Goal: Navigation & Orientation: Find specific page/section

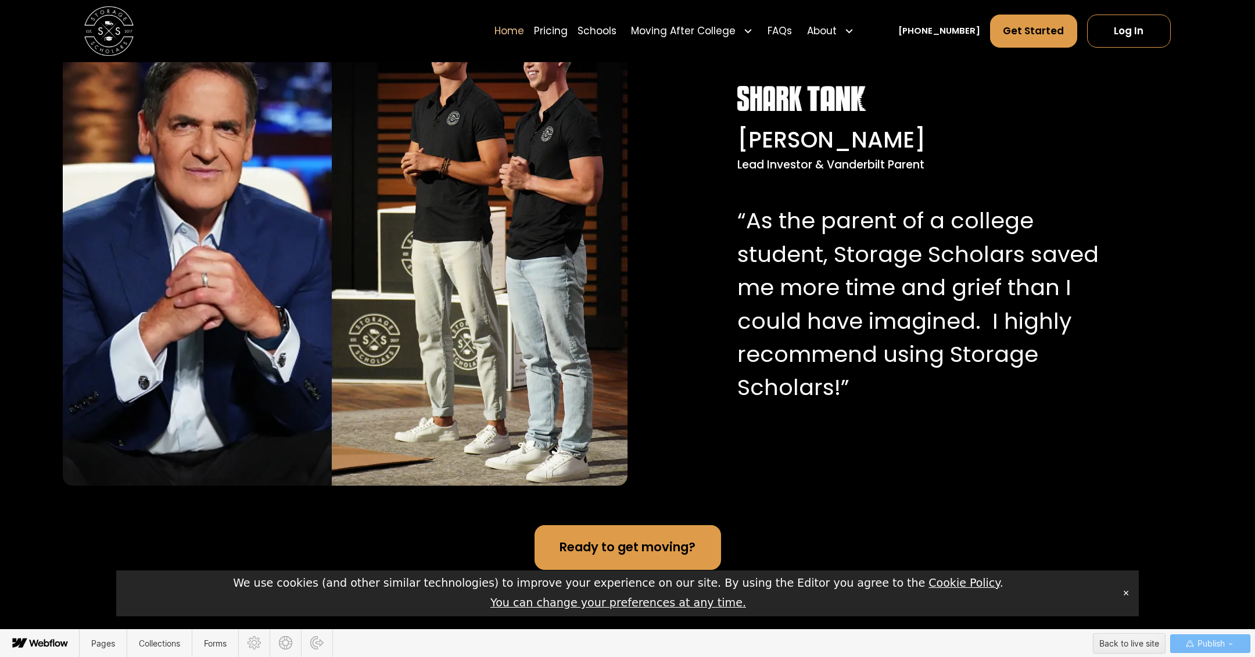
scroll to position [22, 0]
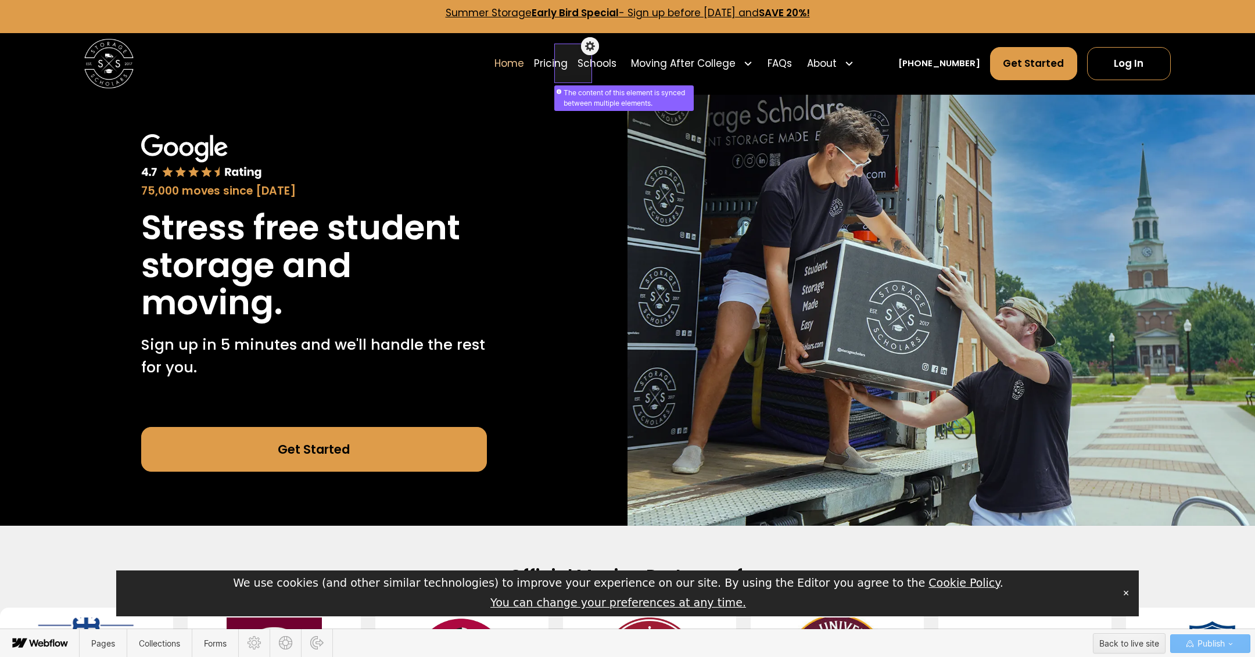
click at [573, 64] on div at bounding box center [573, 57] width 33 height 34
click at [439, 78] on div "Home Pricing Schools Moving After College Commercial Moving Post Grad Moving Ge…" at bounding box center [627, 64] width 1087 height 62
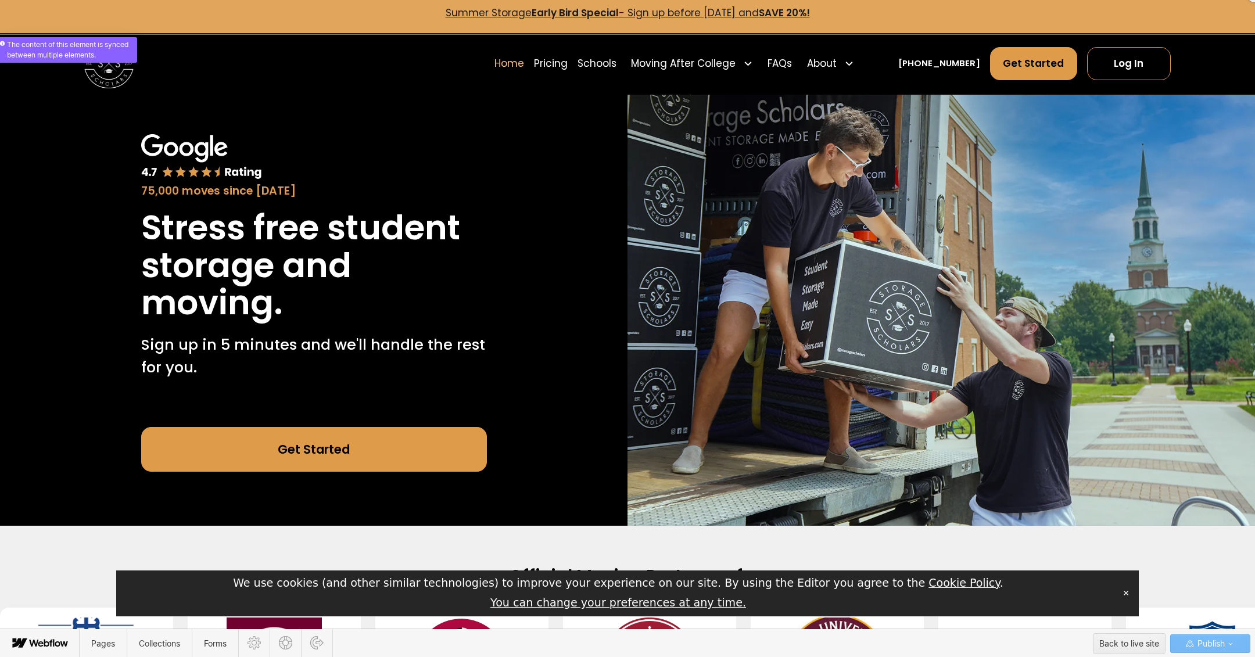
click at [462, 10] on div at bounding box center [627, 7] width 1255 height 40
click at [467, 15] on div at bounding box center [627, 7] width 1255 height 40
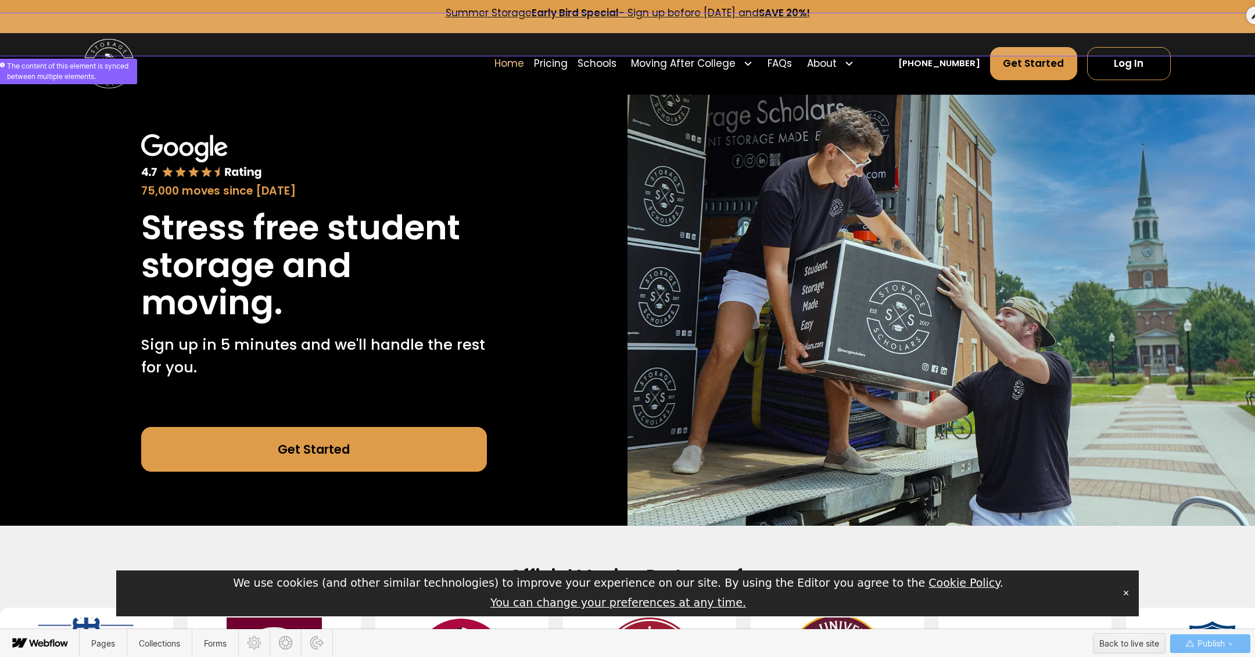
scroll to position [0, 0]
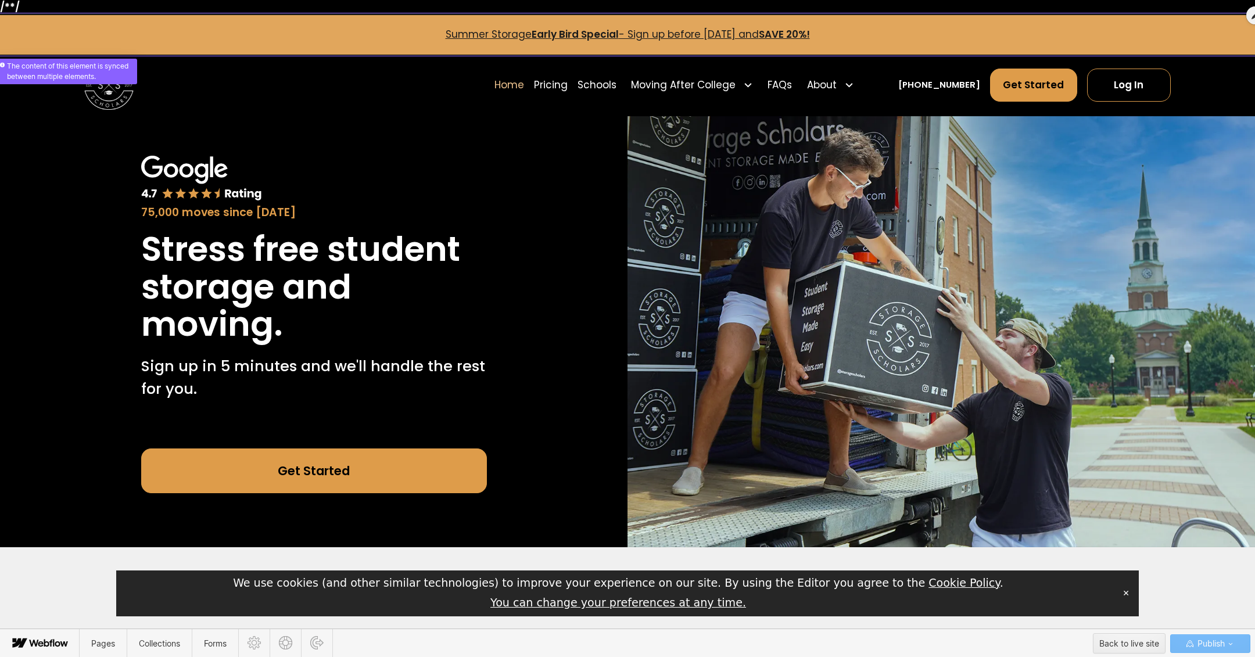
click at [467, 35] on div at bounding box center [627, 29] width 1255 height 40
click at [829, 35] on div at bounding box center [627, 29] width 1255 height 40
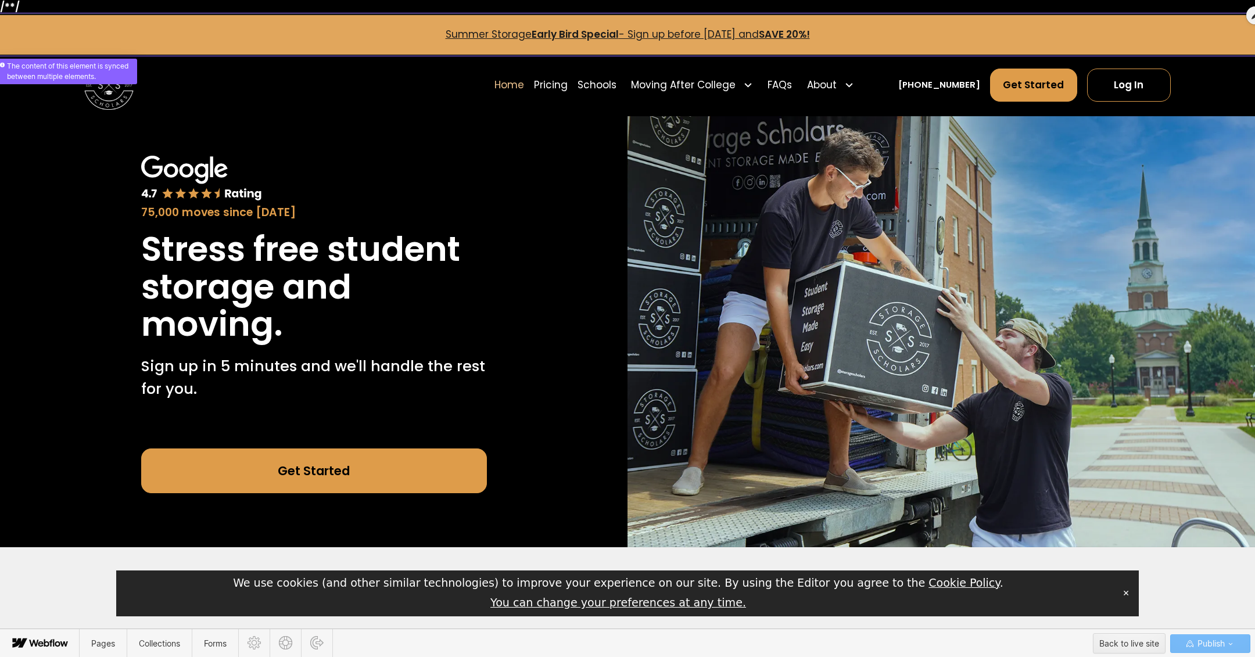
click at [829, 35] on div at bounding box center [627, 29] width 1255 height 40
click at [579, 34] on div at bounding box center [627, 29] width 1255 height 40
click at [1251, 13] on div at bounding box center [1256, 15] width 18 height 18
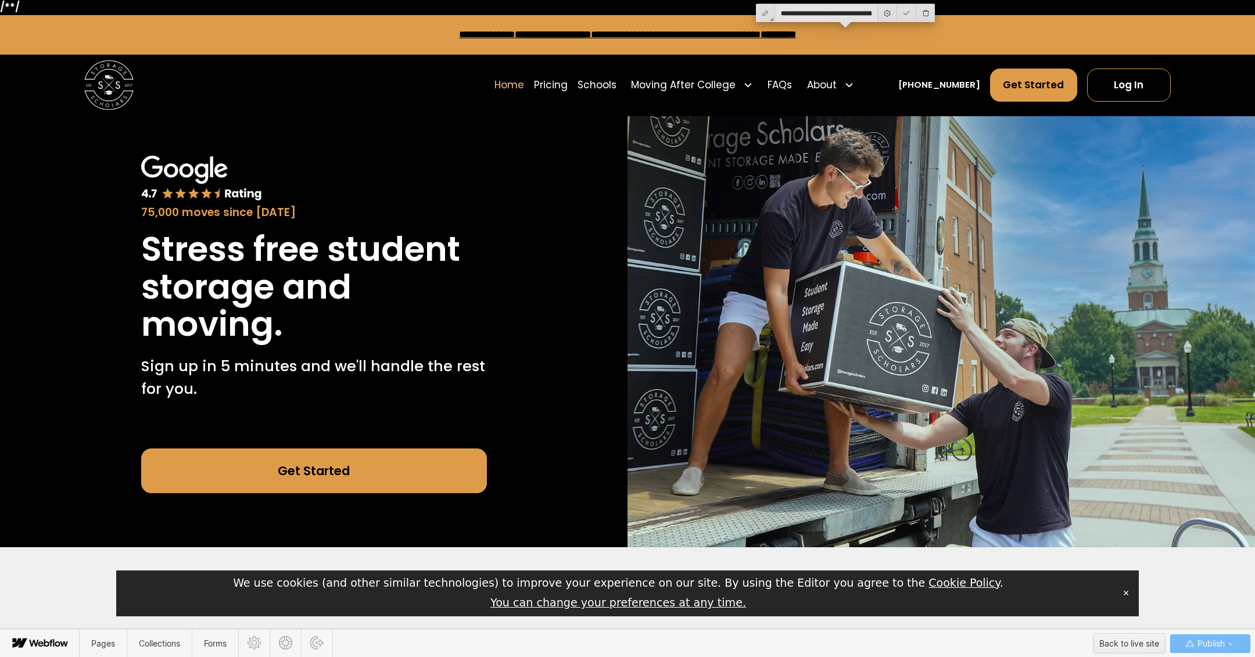
click at [480, 34] on link "**********" at bounding box center [627, 35] width 337 height 10
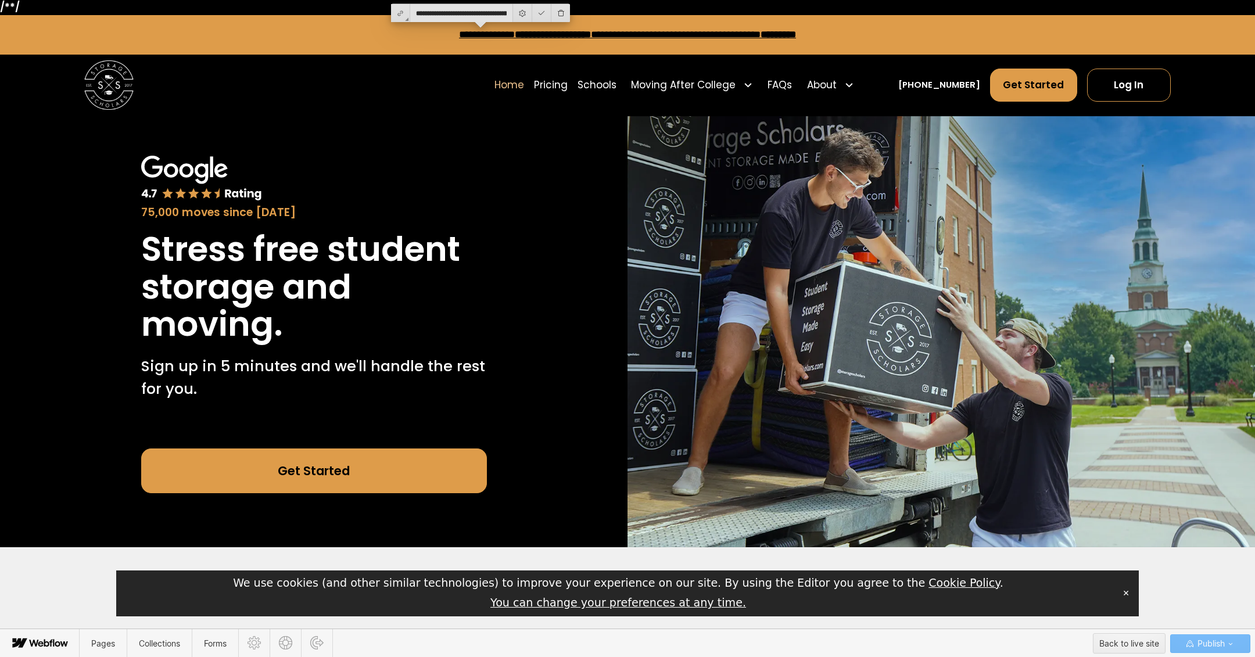
click at [459, 34] on link "**********" at bounding box center [627, 35] width 337 height 10
click at [564, 10] on div at bounding box center [562, 13] width 19 height 18
click at [511, 13] on div at bounding box center [512, 13] width 19 height 18
click at [567, 83] on link "Pricing" at bounding box center [551, 85] width 34 height 35
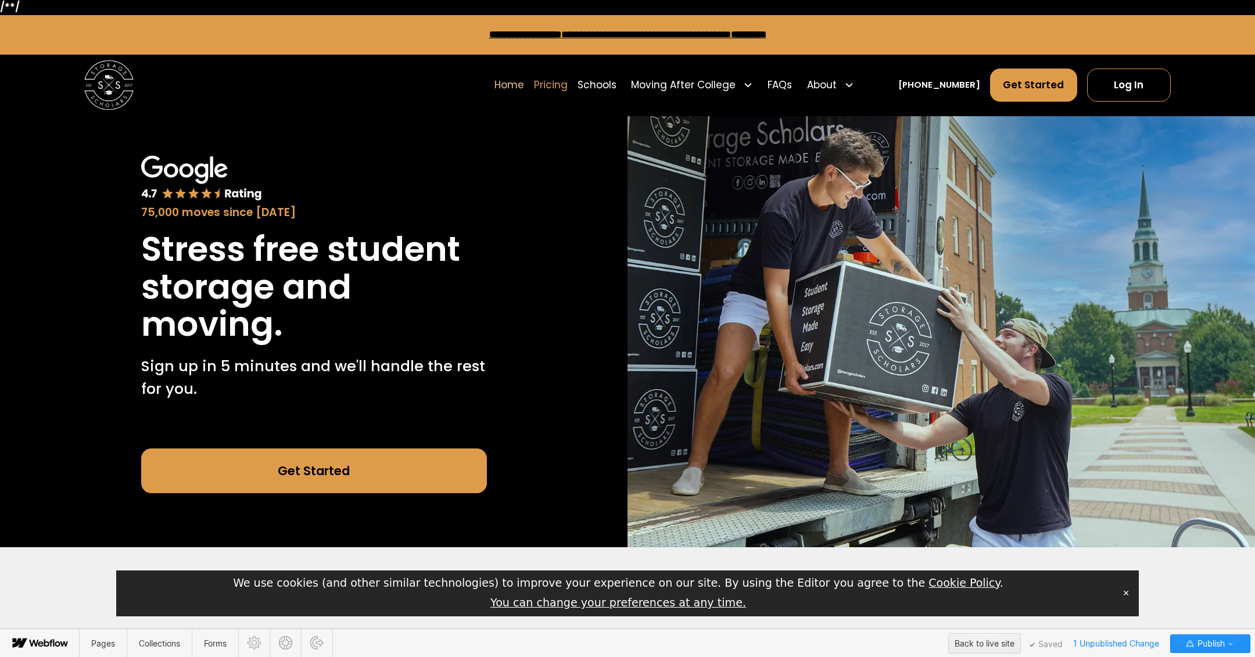
click at [568, 85] on link "Pricing" at bounding box center [551, 85] width 34 height 35
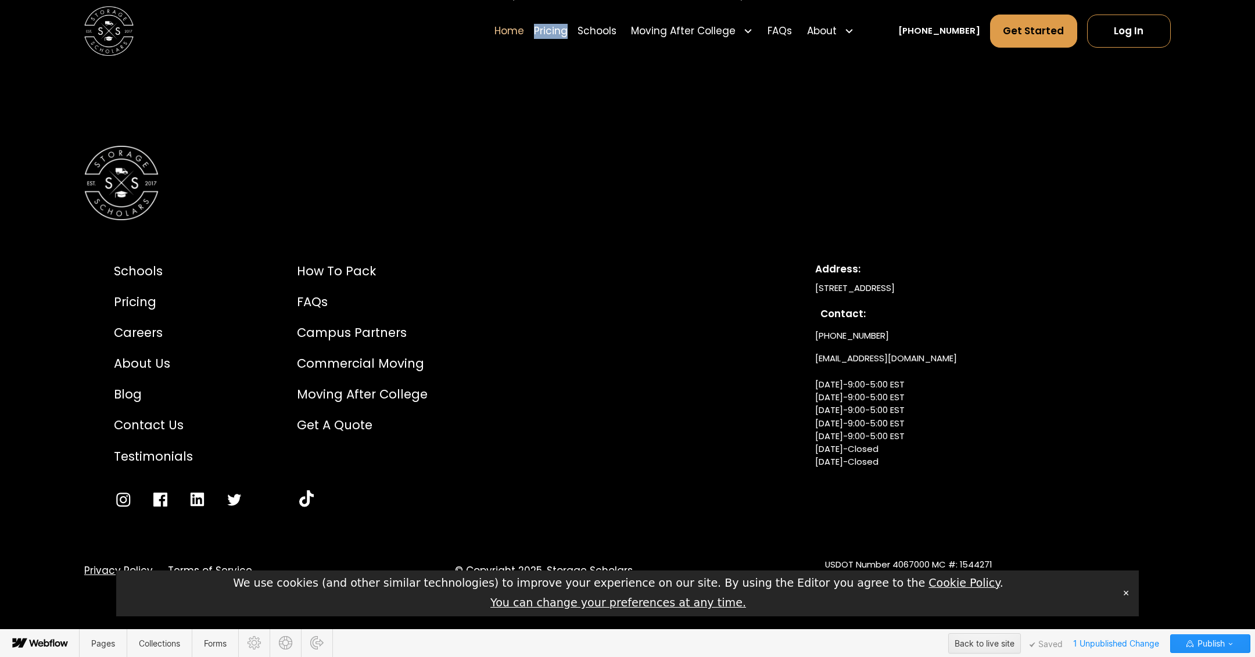
scroll to position [4613, 0]
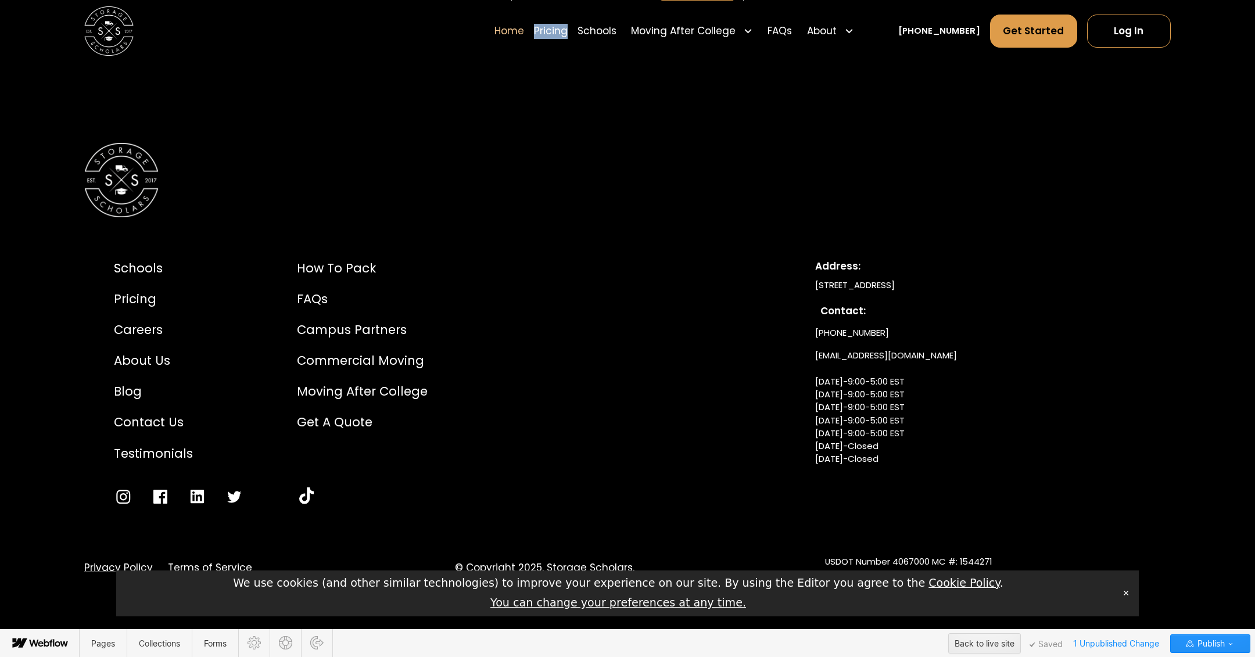
click at [1129, 593] on button "✕" at bounding box center [1126, 593] width 16 height 17
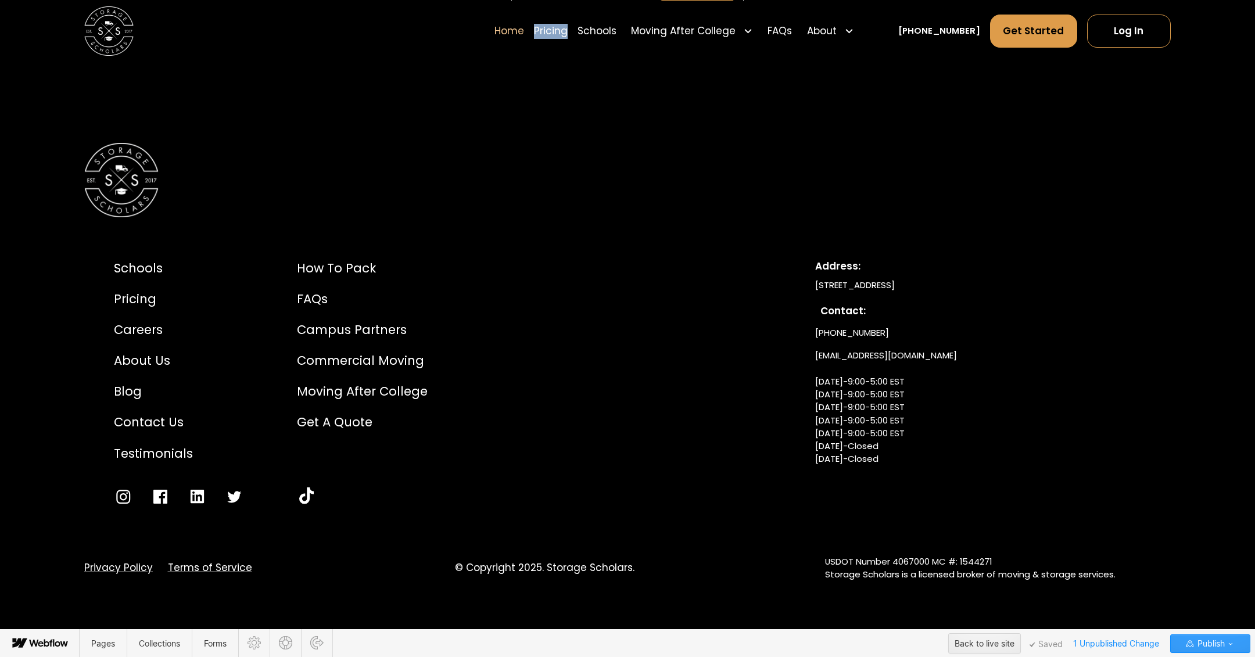
click at [1200, 645] on span "Publish" at bounding box center [1210, 643] width 30 height 17
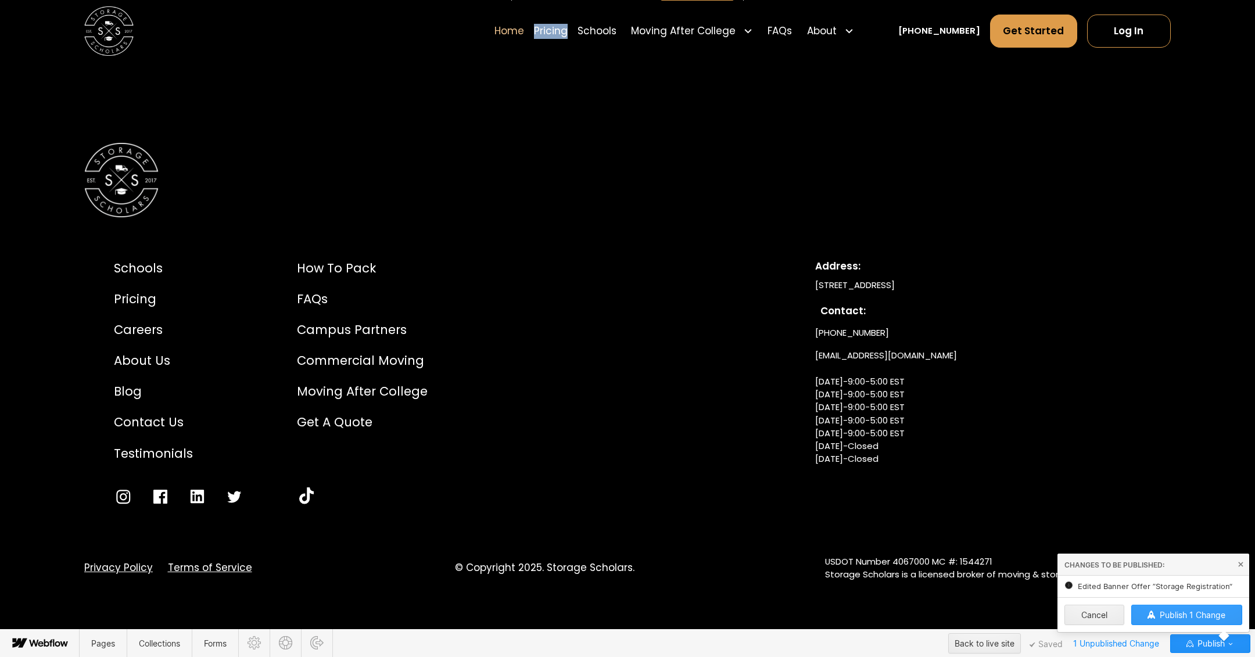
click at [1190, 613] on span "Publish 1 Change" at bounding box center [1193, 615] width 66 height 10
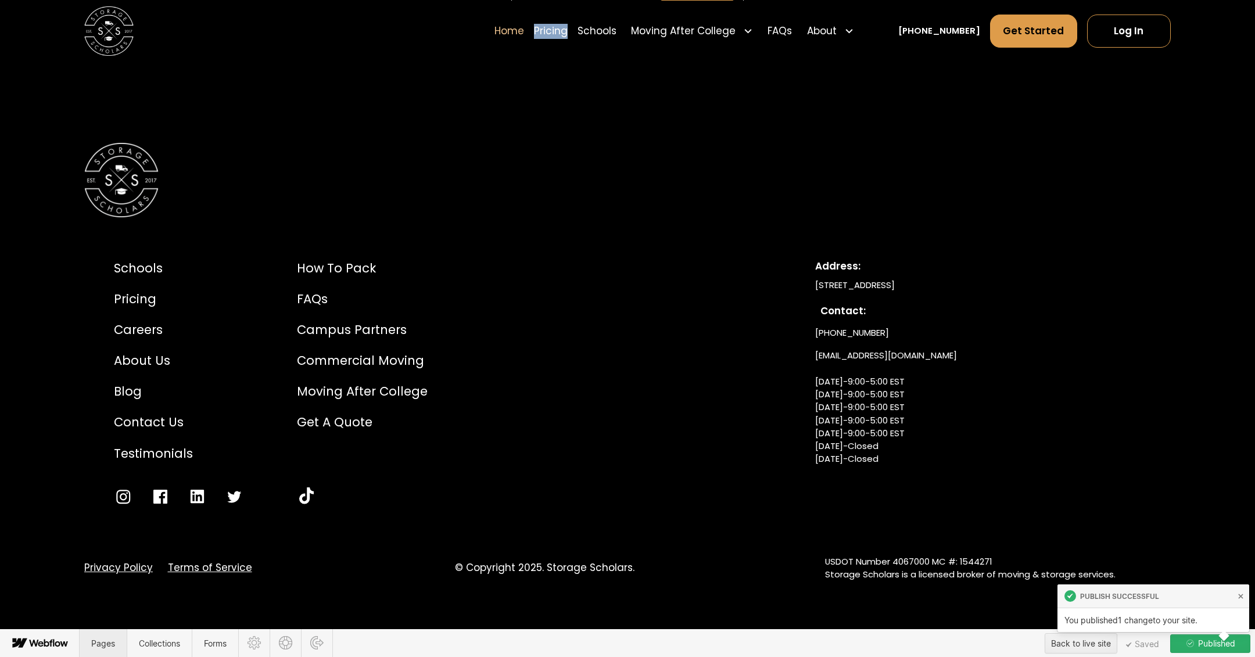
click at [95, 640] on span "Pages" at bounding box center [103, 644] width 24 height 10
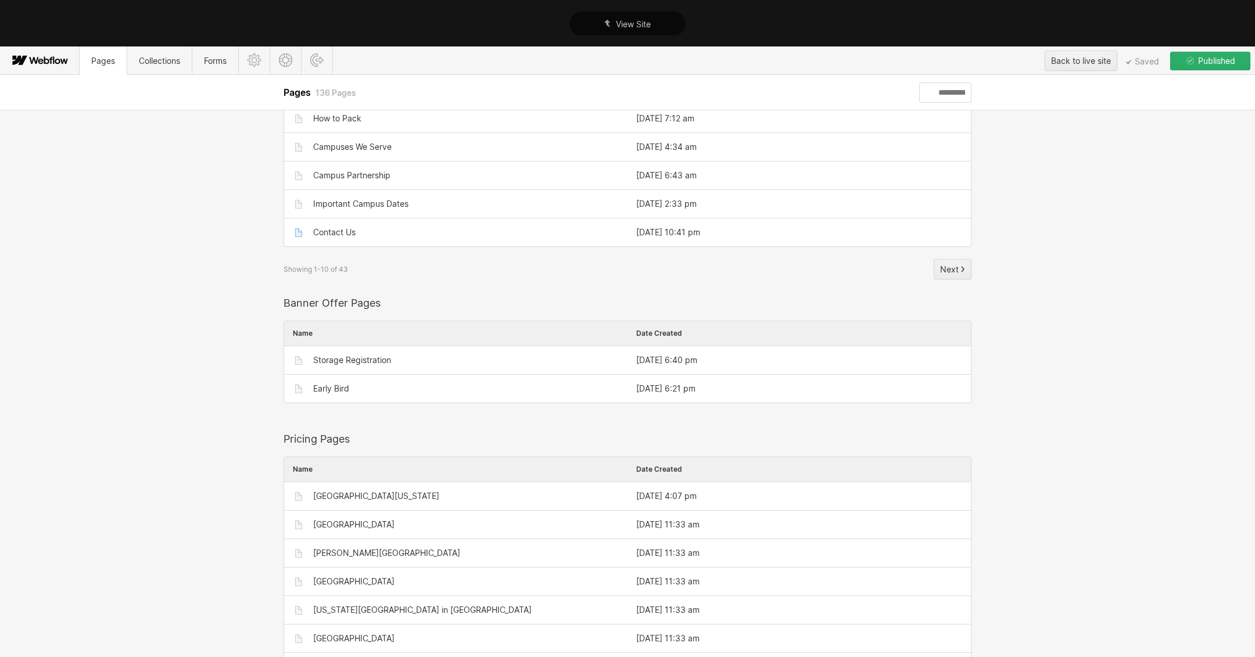
scroll to position [0, 0]
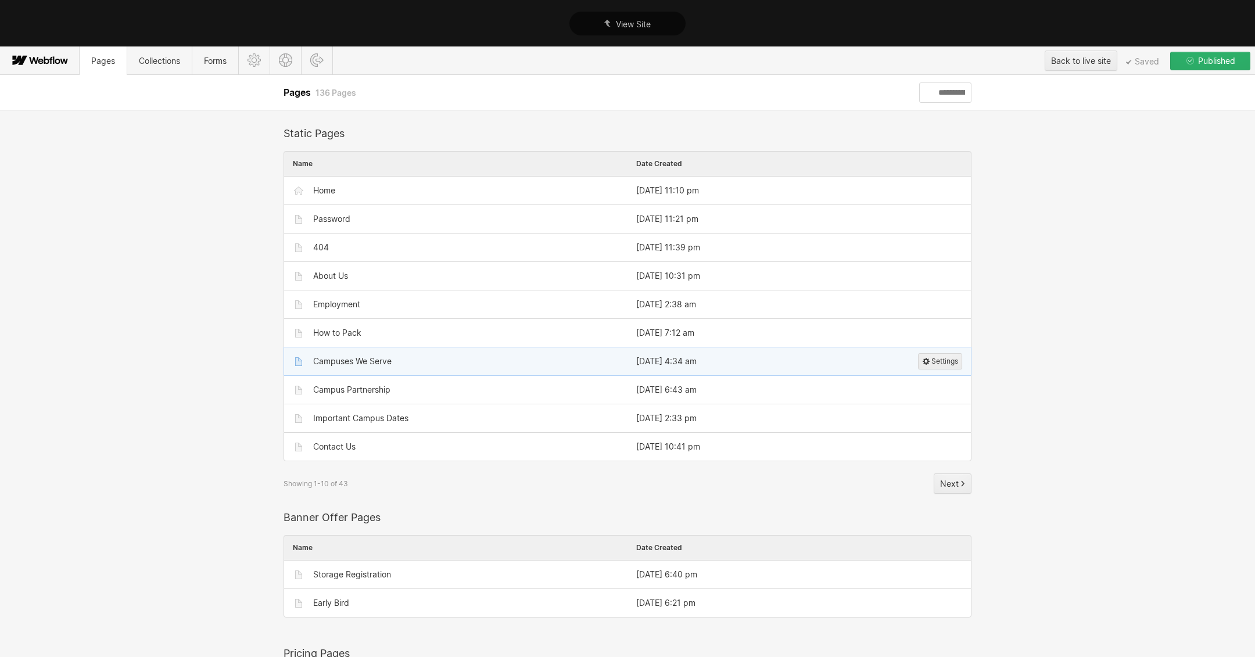
click at [353, 359] on div "Campuses We Serve" at bounding box center [352, 361] width 78 height 9
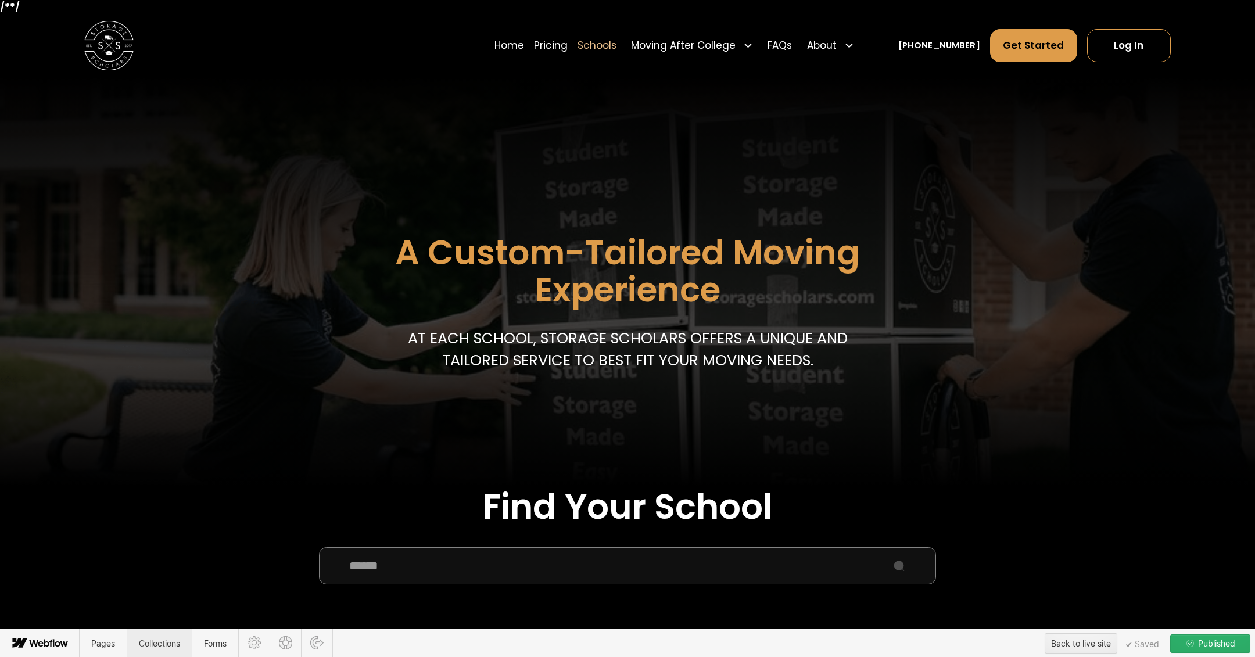
click at [142, 636] on span "Collections" at bounding box center [159, 643] width 65 height 28
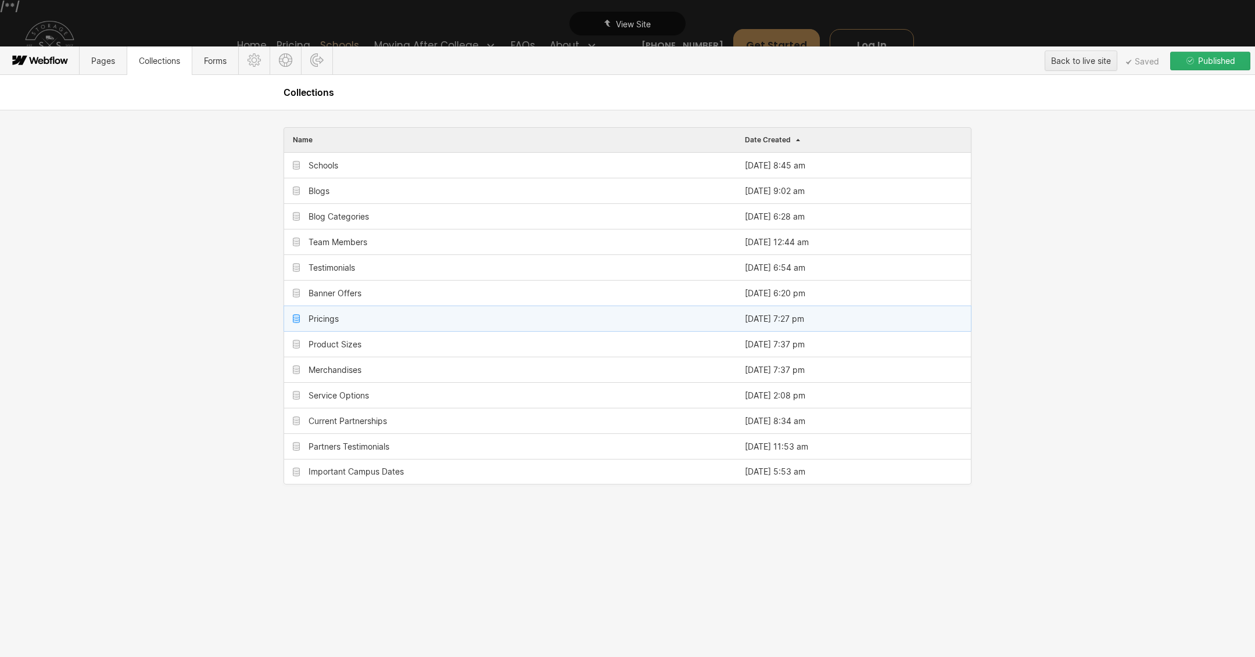
click at [328, 316] on div "Pricings" at bounding box center [324, 318] width 30 height 9
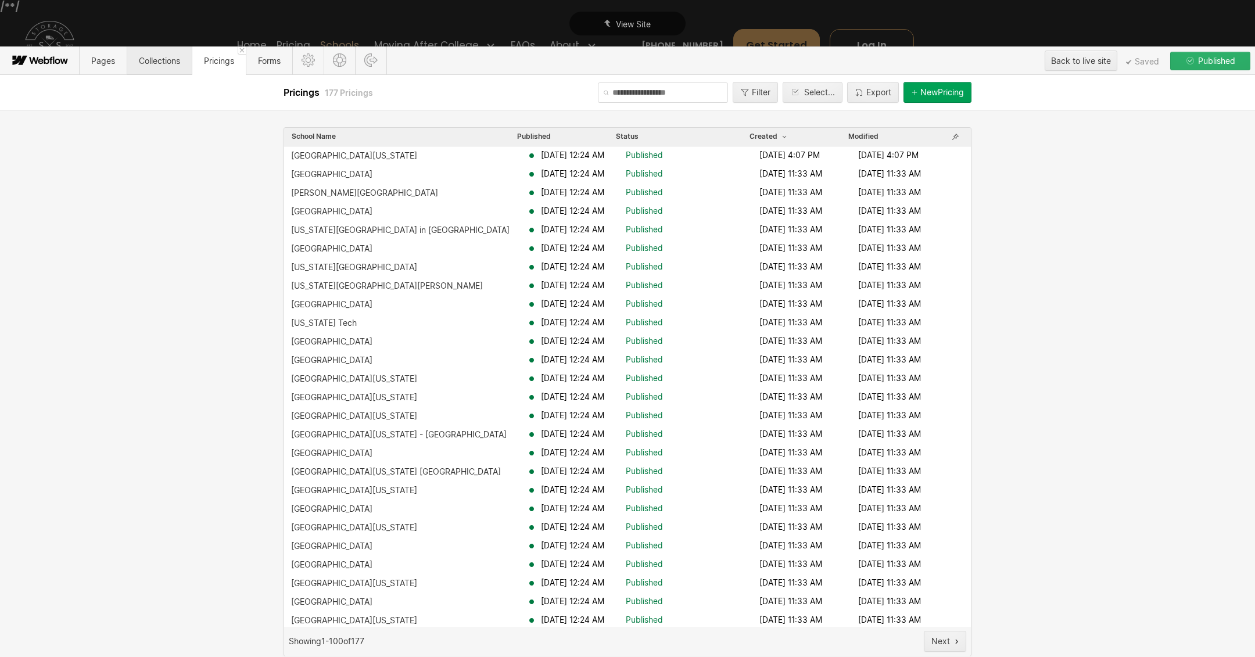
click at [162, 67] on span "Collections" at bounding box center [159, 60] width 65 height 28
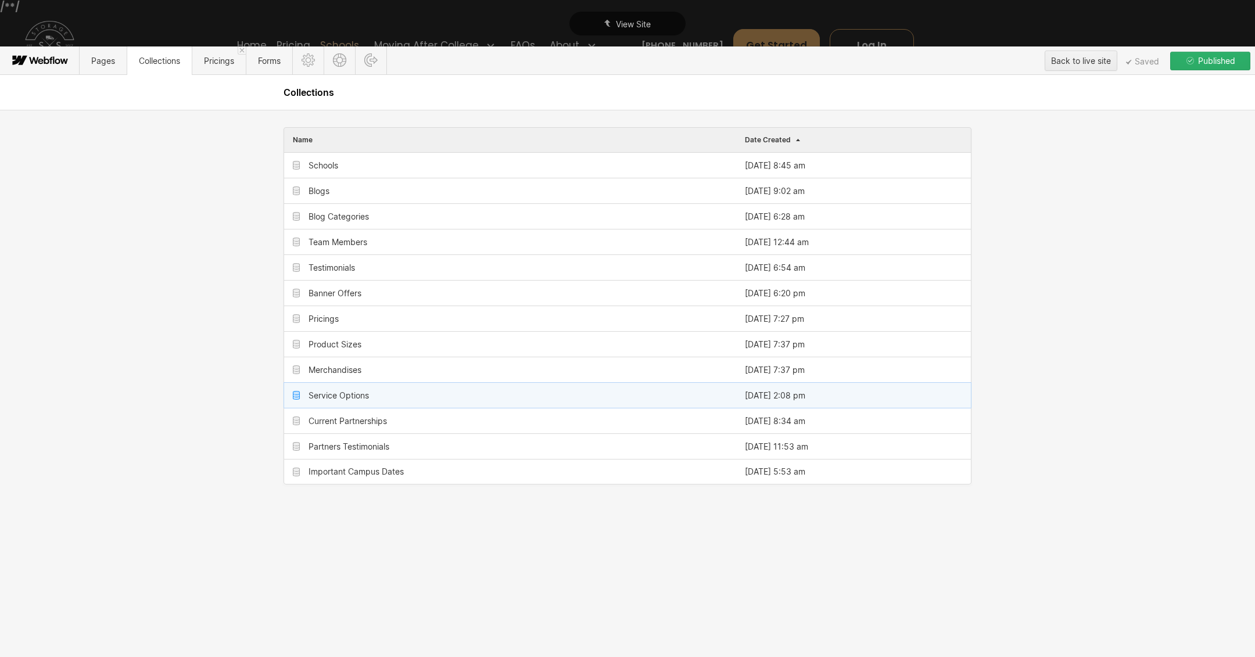
click at [360, 400] on div "Service Options" at bounding box center [510, 395] width 452 height 25
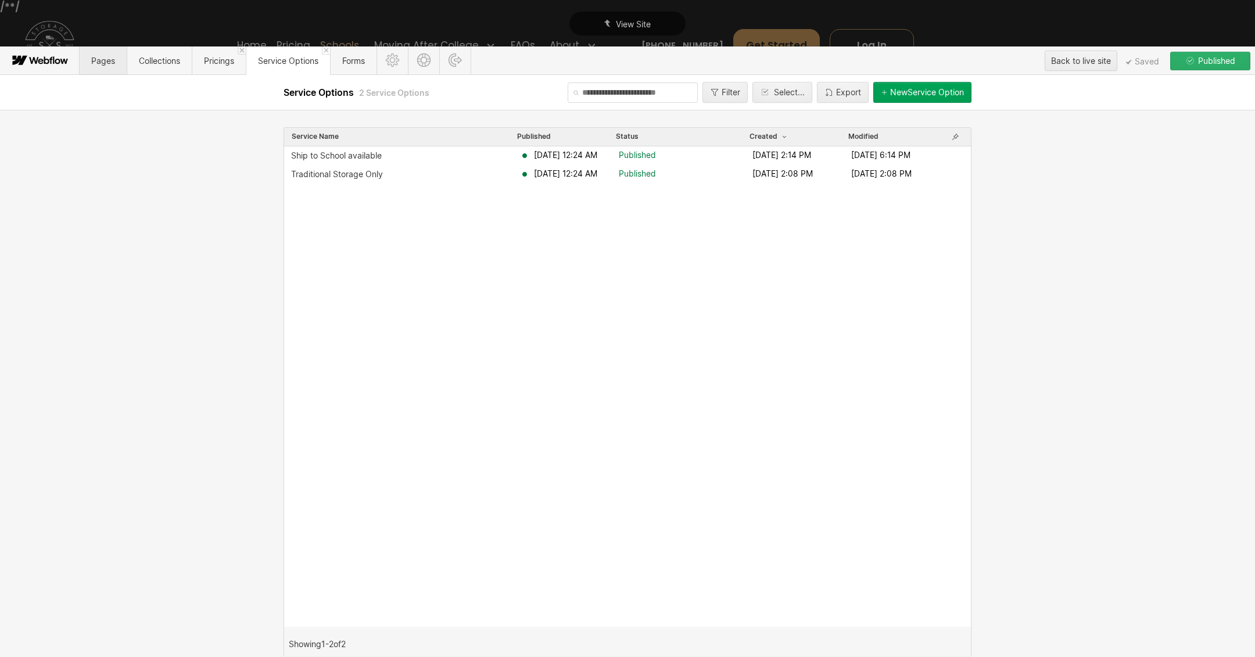
click at [98, 60] on span "Pages" at bounding box center [103, 61] width 24 height 10
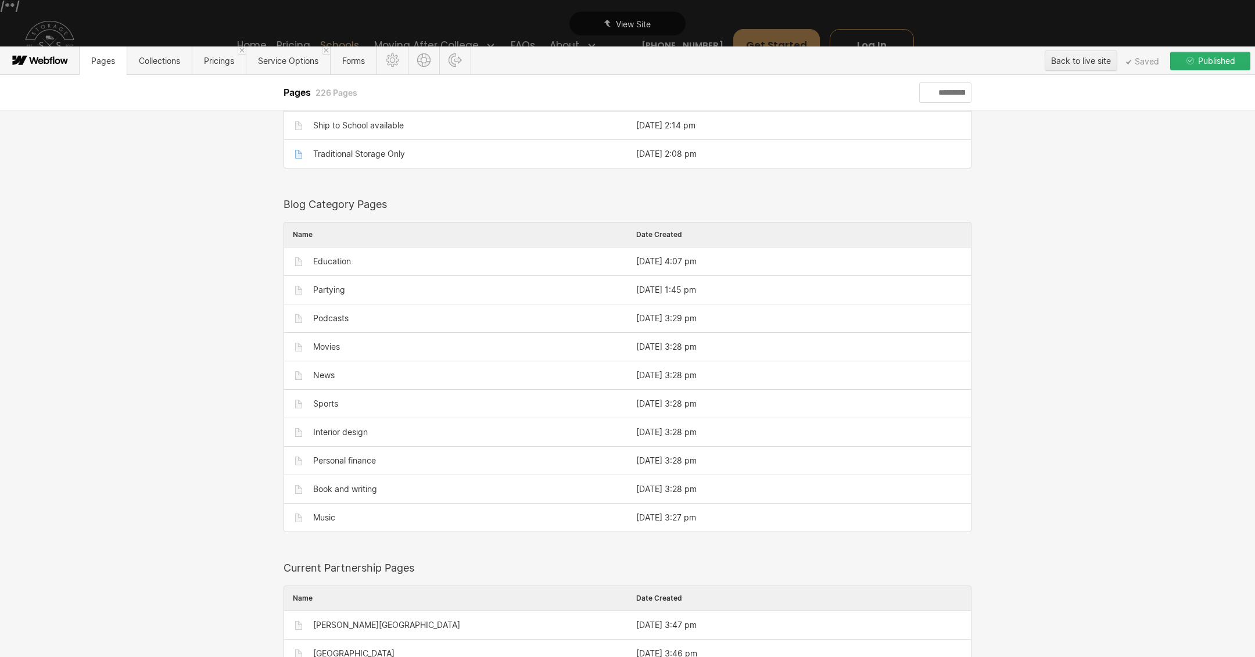
scroll to position [1348, 0]
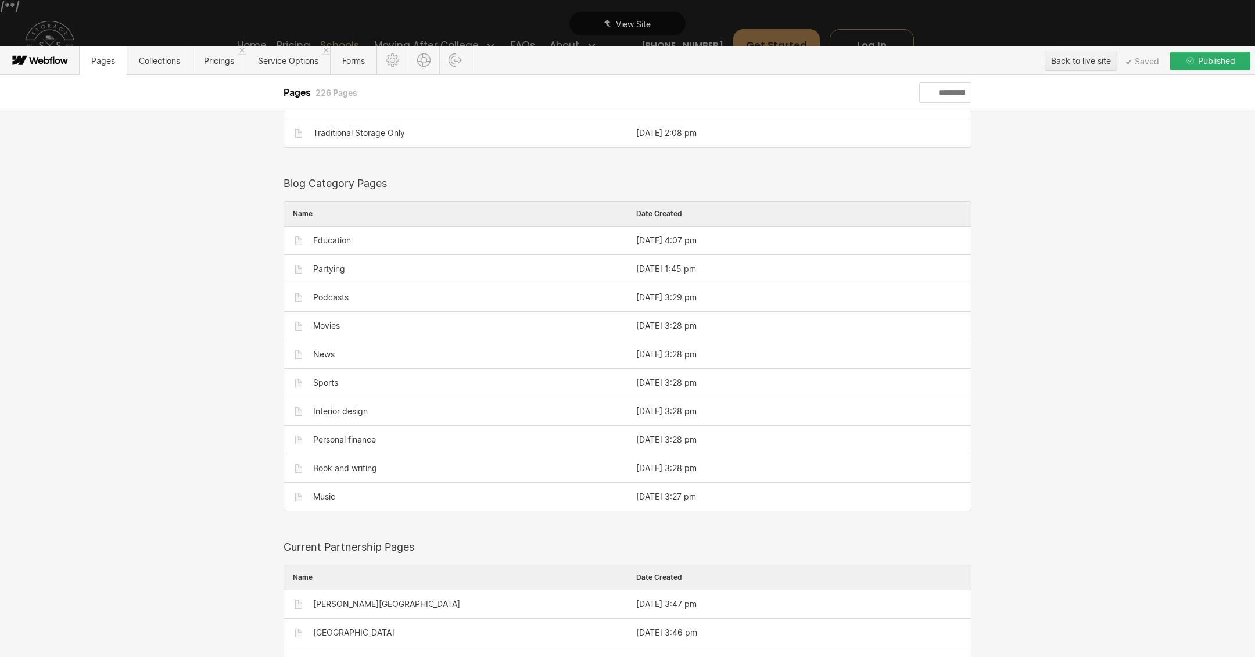
click at [43, 59] on icon at bounding box center [40, 60] width 63 height 23
click at [1088, 54] on div "Back to live site" at bounding box center [1081, 60] width 60 height 17
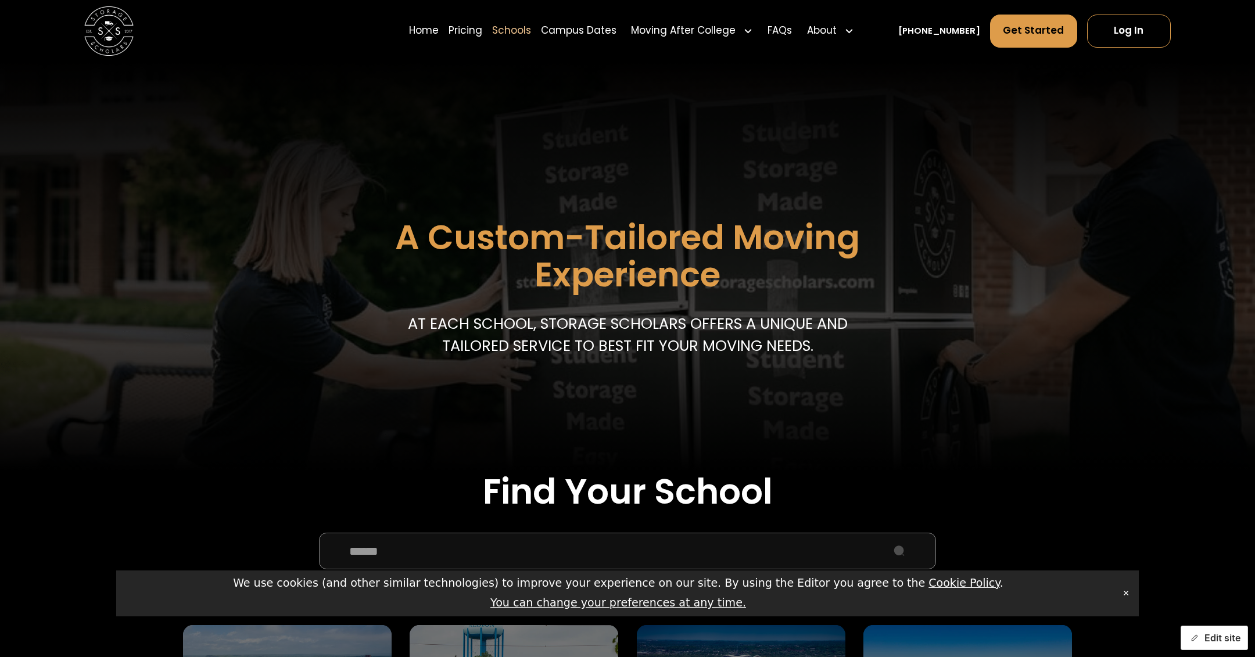
click at [1233, 639] on button "Edit site" at bounding box center [1214, 638] width 67 height 24
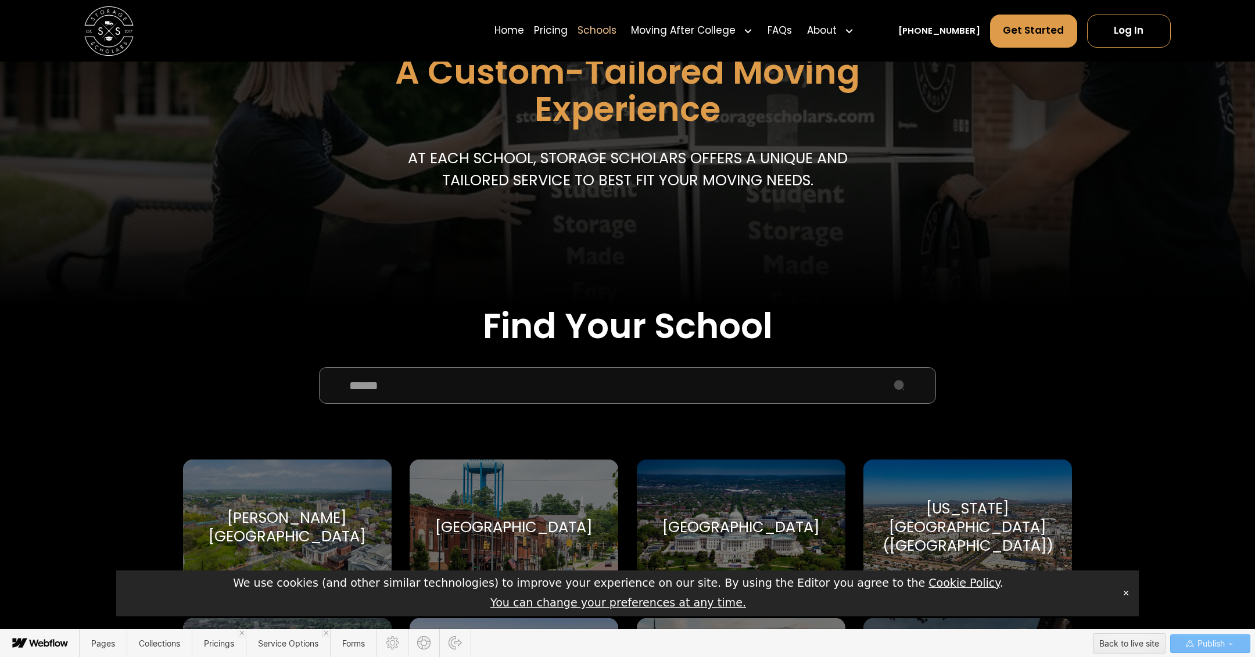
scroll to position [281, 0]
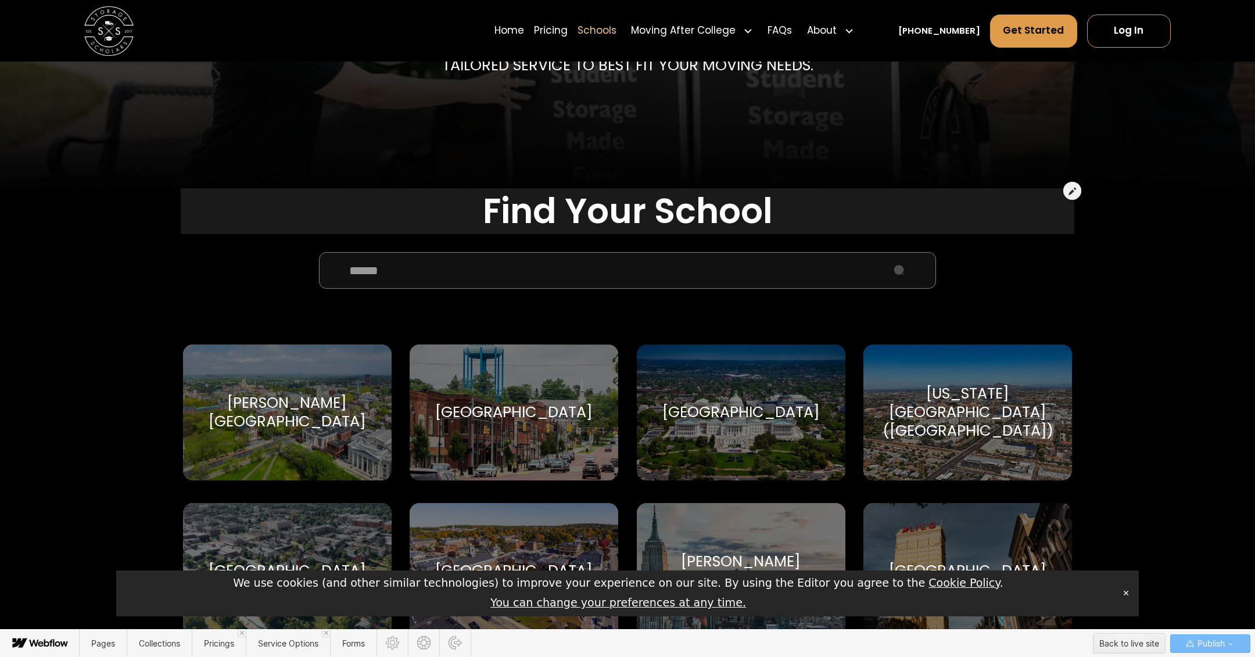
click at [649, 219] on div at bounding box center [627, 205] width 889 height 41
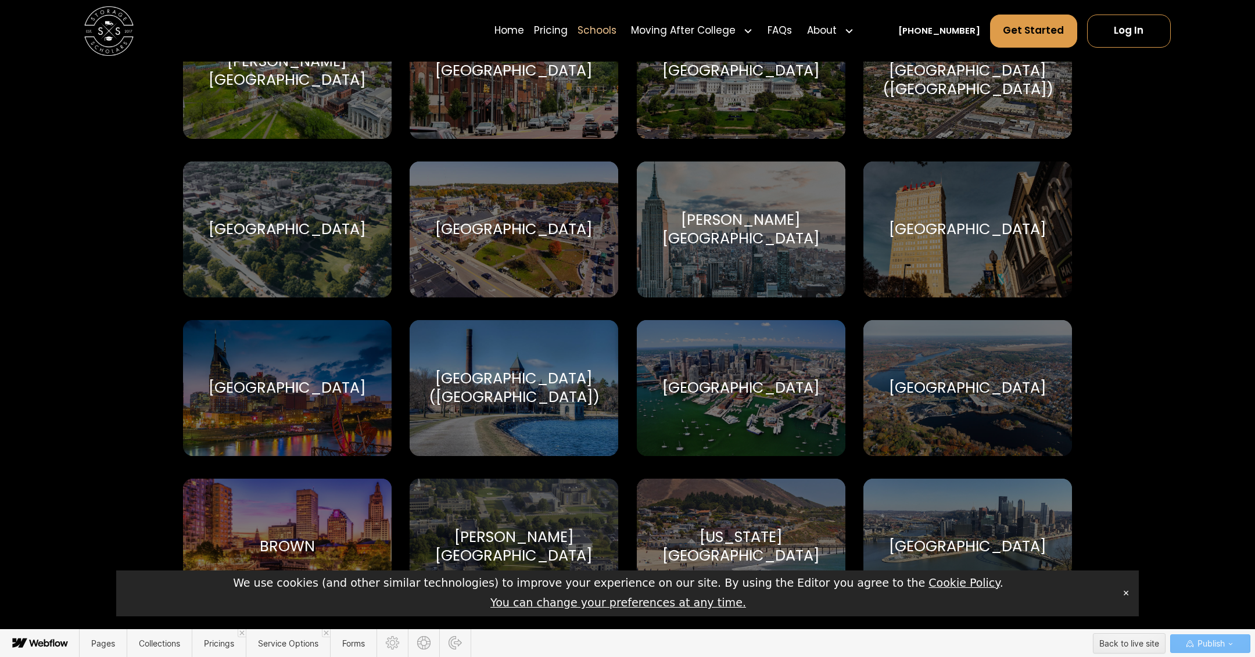
scroll to position [0, 0]
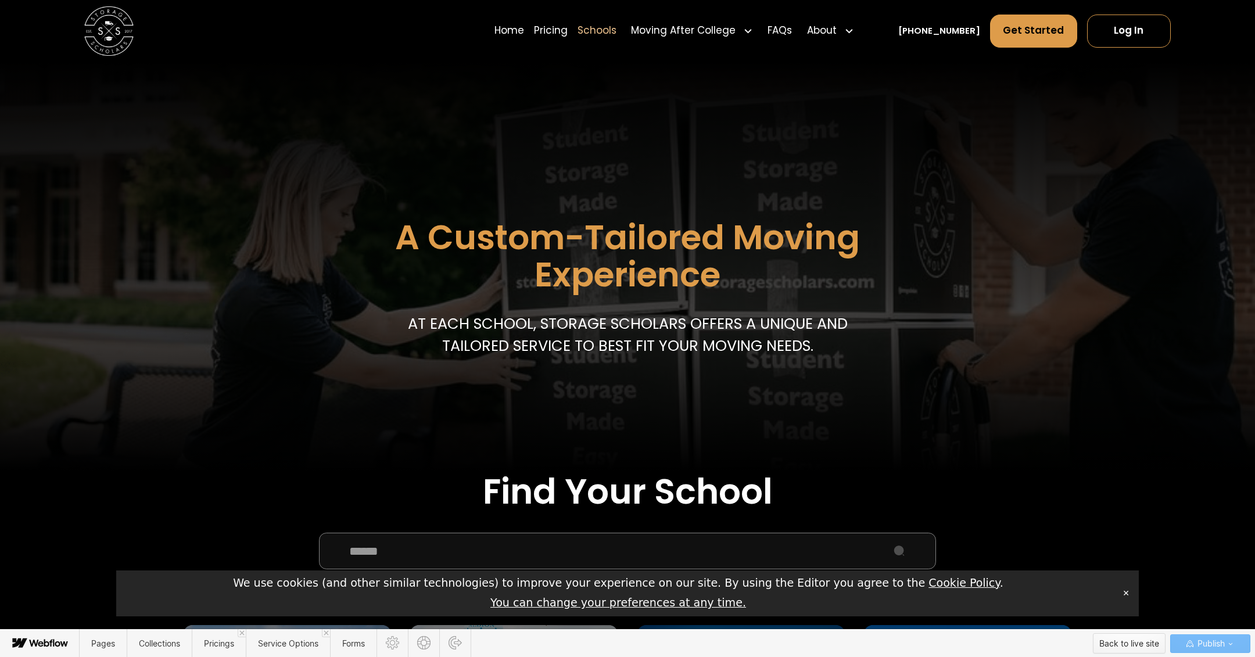
click at [1144, 649] on div "Back to live site" at bounding box center [1129, 643] width 60 height 17
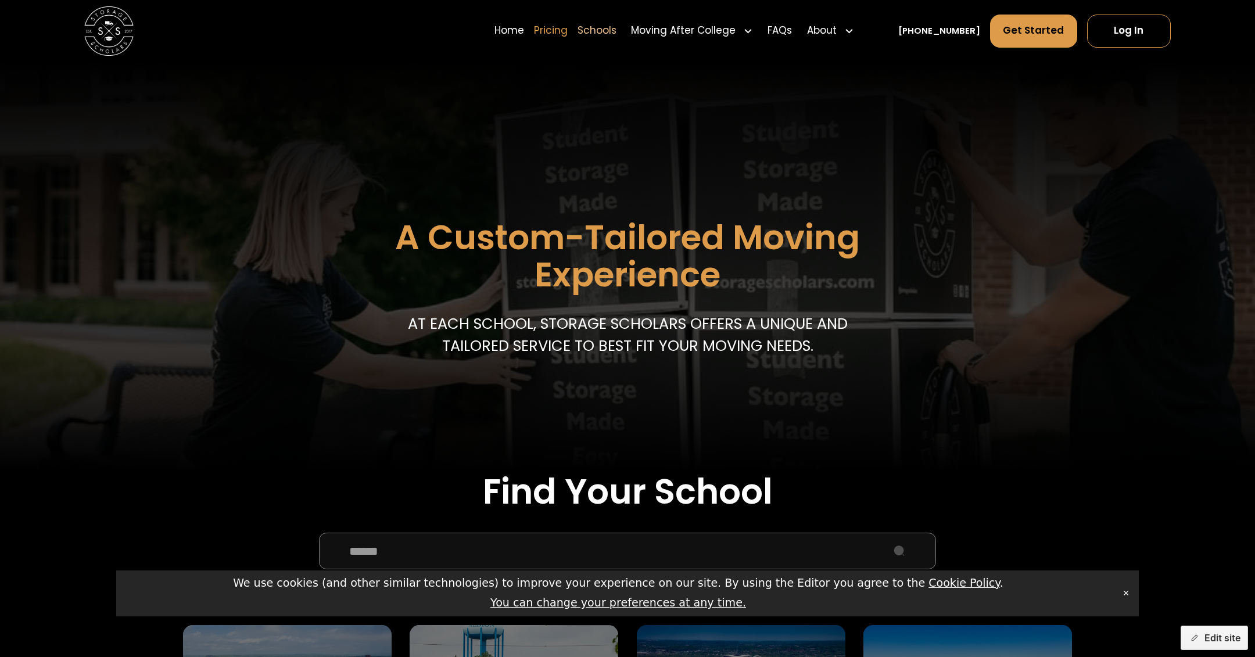
click at [568, 33] on link "Pricing" at bounding box center [551, 30] width 34 height 35
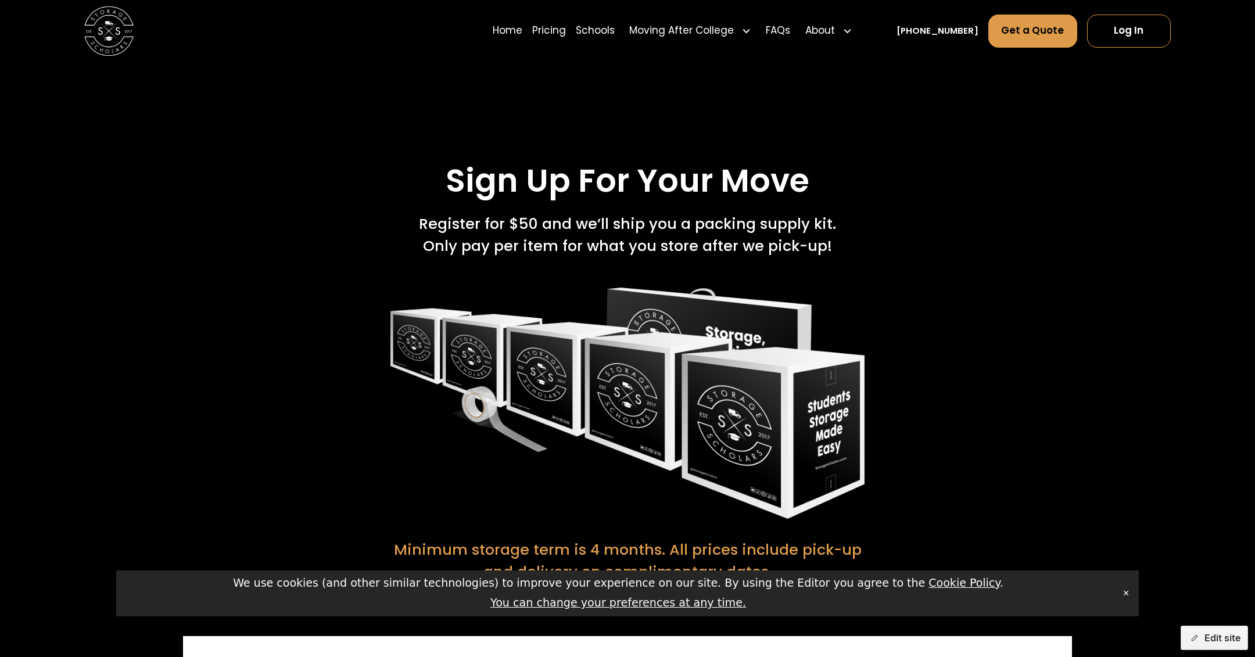
scroll to position [2566, 0]
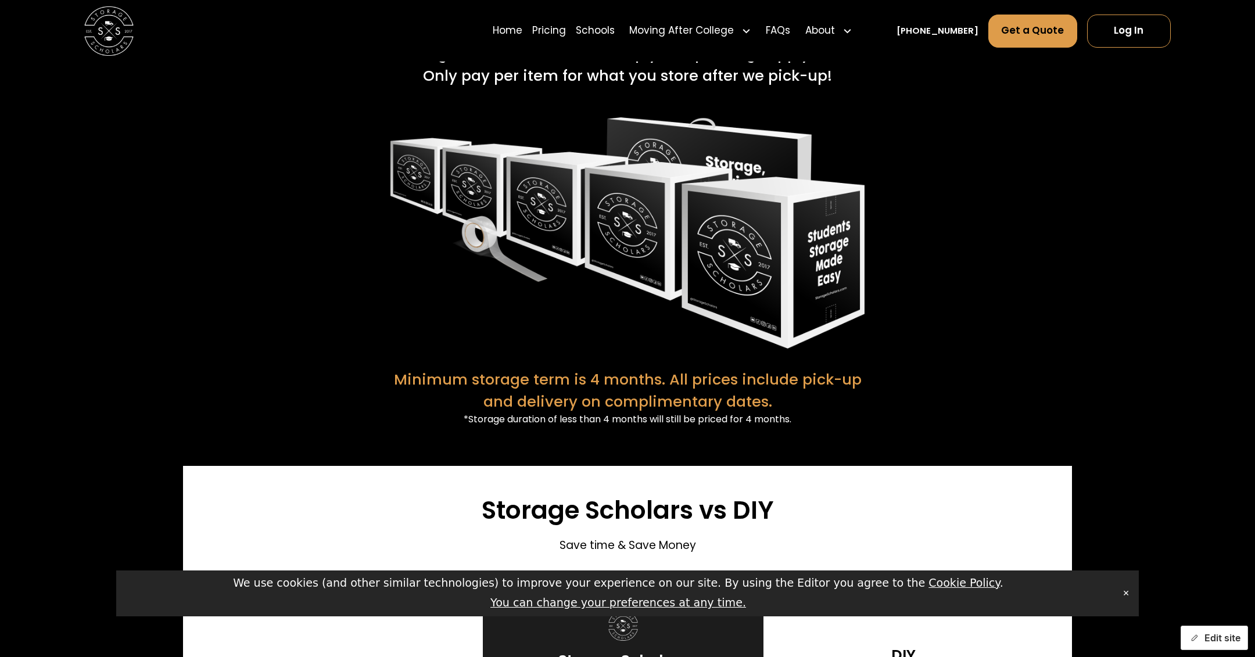
click at [1214, 635] on button "Edit site" at bounding box center [1214, 638] width 67 height 24
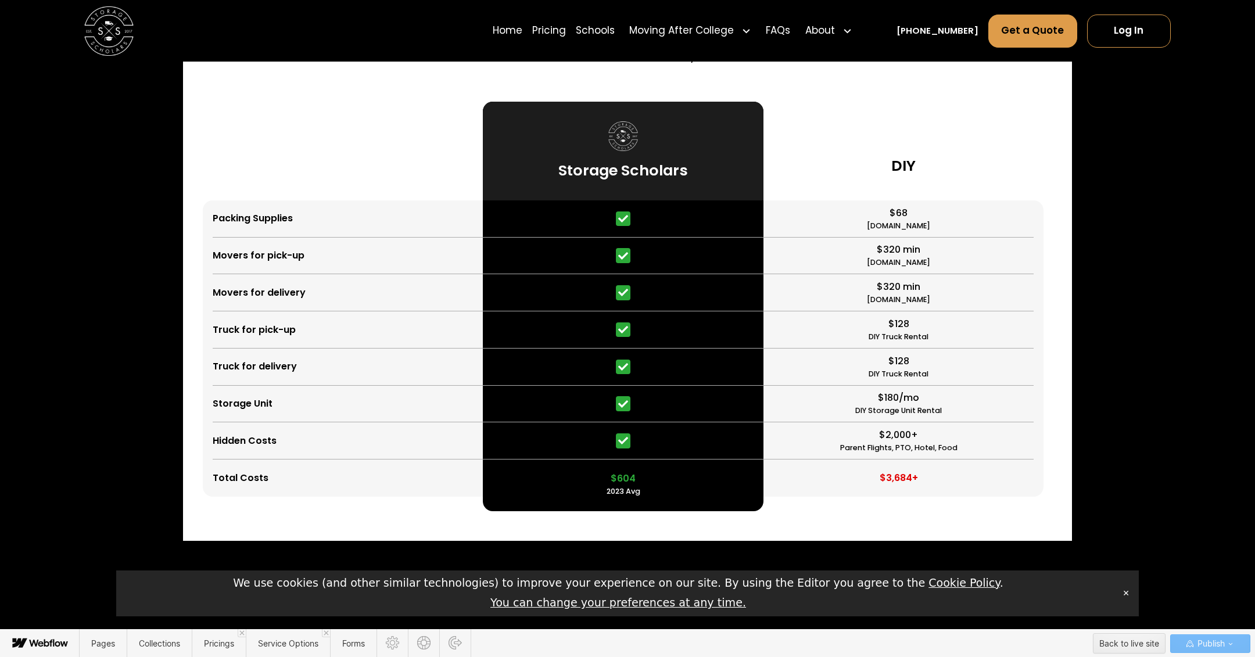
scroll to position [2673, 0]
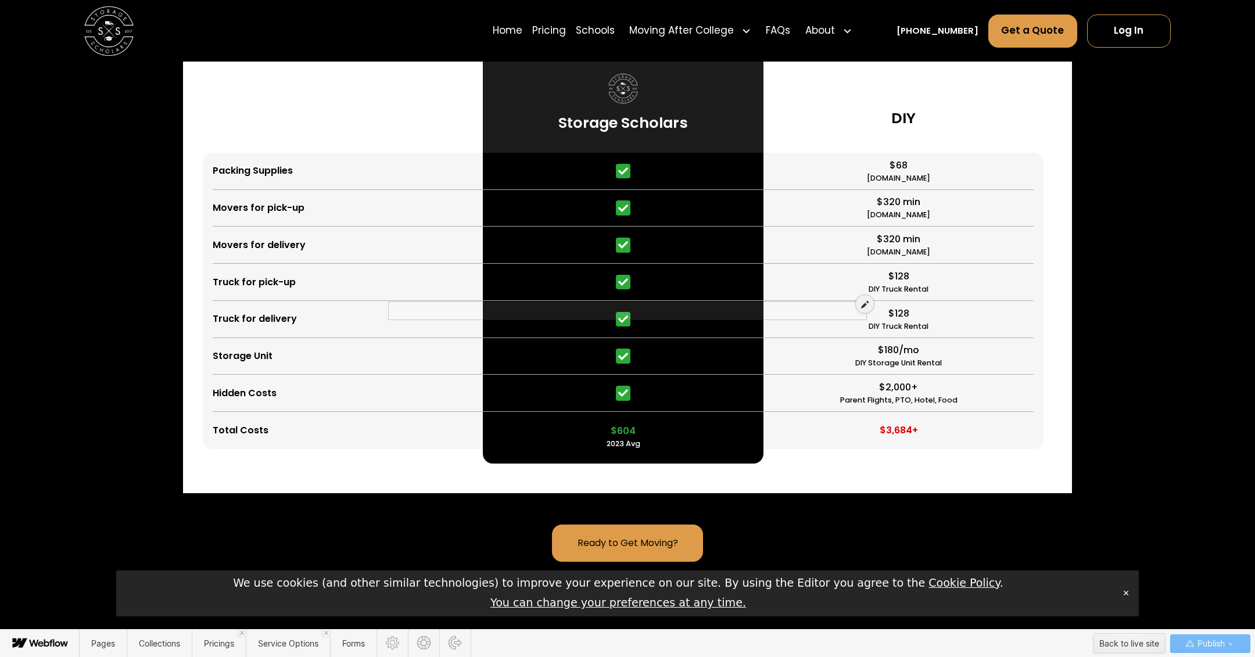
click at [799, 312] on div at bounding box center [628, 305] width 474 height 14
click at [866, 301] on icon at bounding box center [865, 304] width 8 height 8
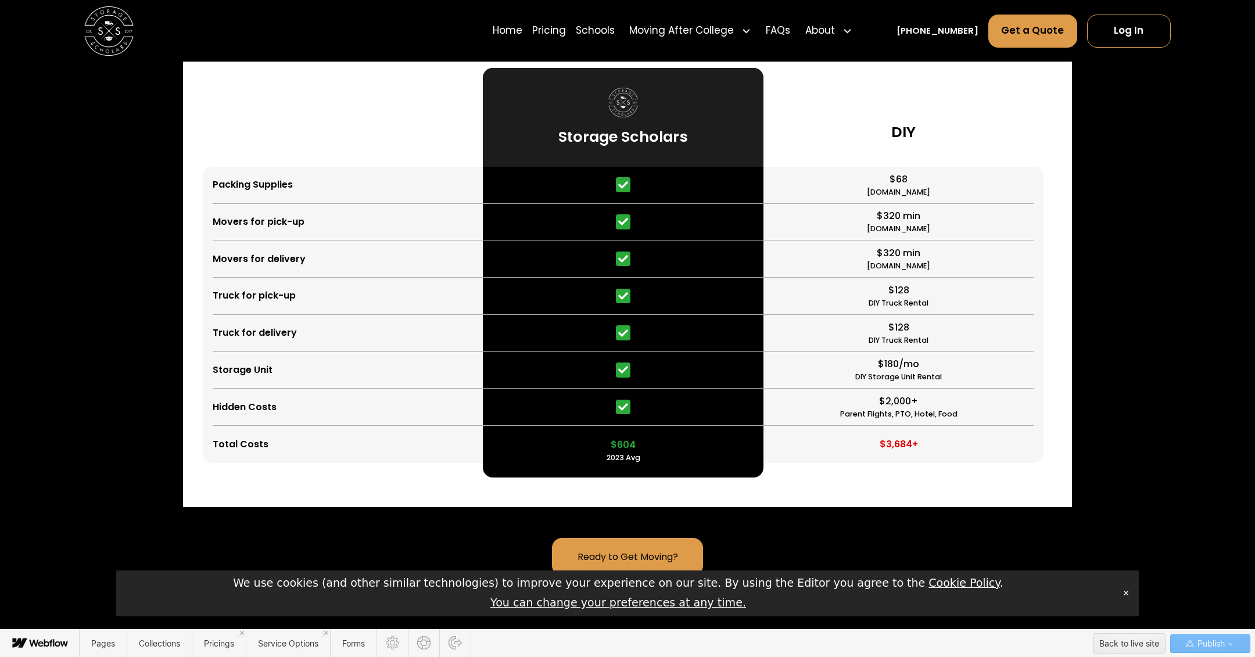
drag, startPoint x: 780, startPoint y: 314, endPoint x: 740, endPoint y: 314, distance: 40.1
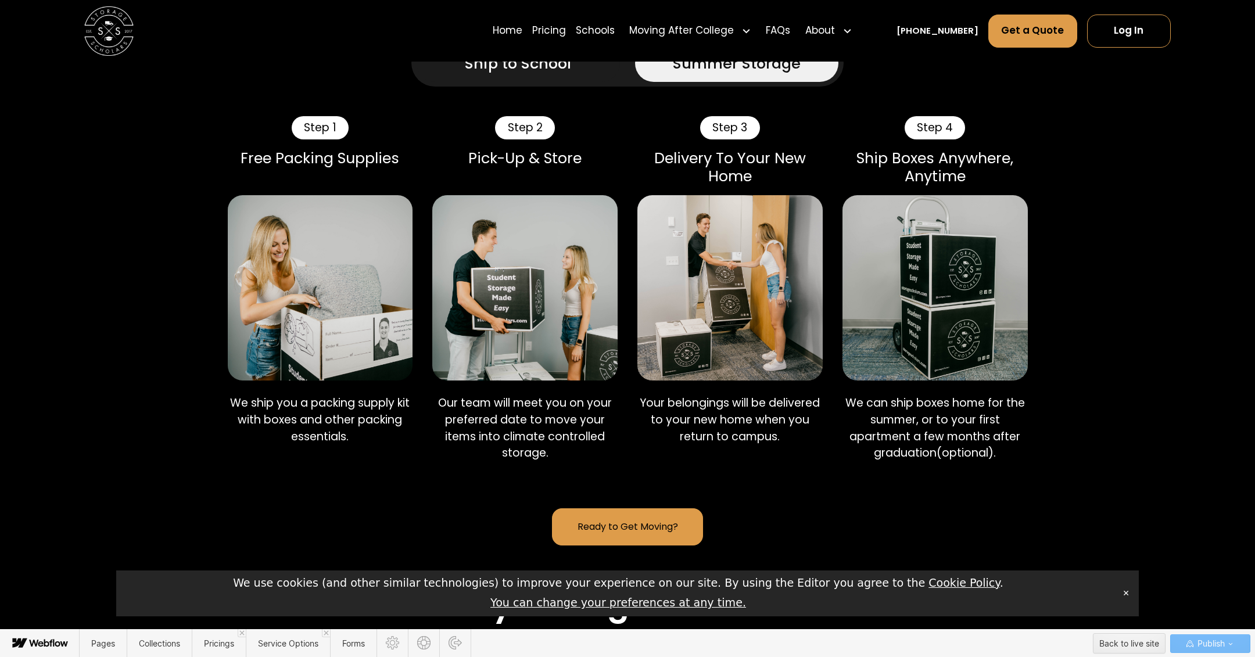
scroll to position [747, 0]
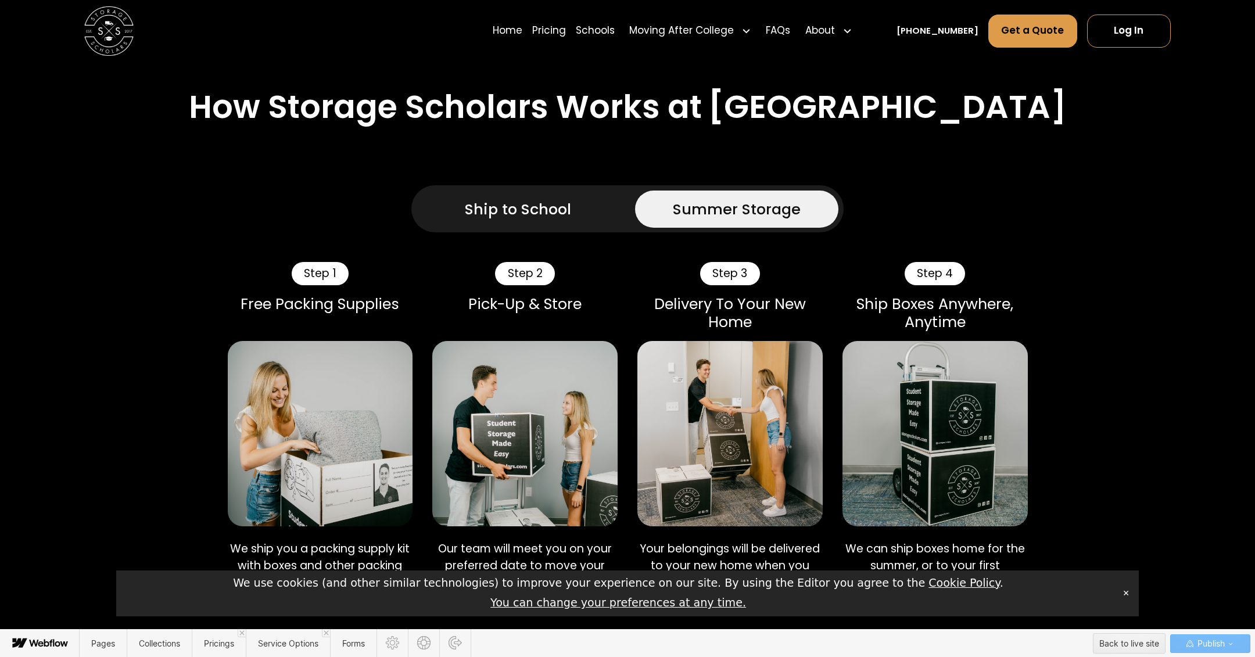
click at [755, 205] on div "Summer Storage" at bounding box center [737, 209] width 128 height 22
click at [542, 188] on div "Ship to School Summer Storage" at bounding box center [627, 208] width 432 height 47
click at [542, 203] on div at bounding box center [518, 203] width 106 height 22
click at [803, 195] on link "Summer Storage" at bounding box center [737, 209] width 204 height 37
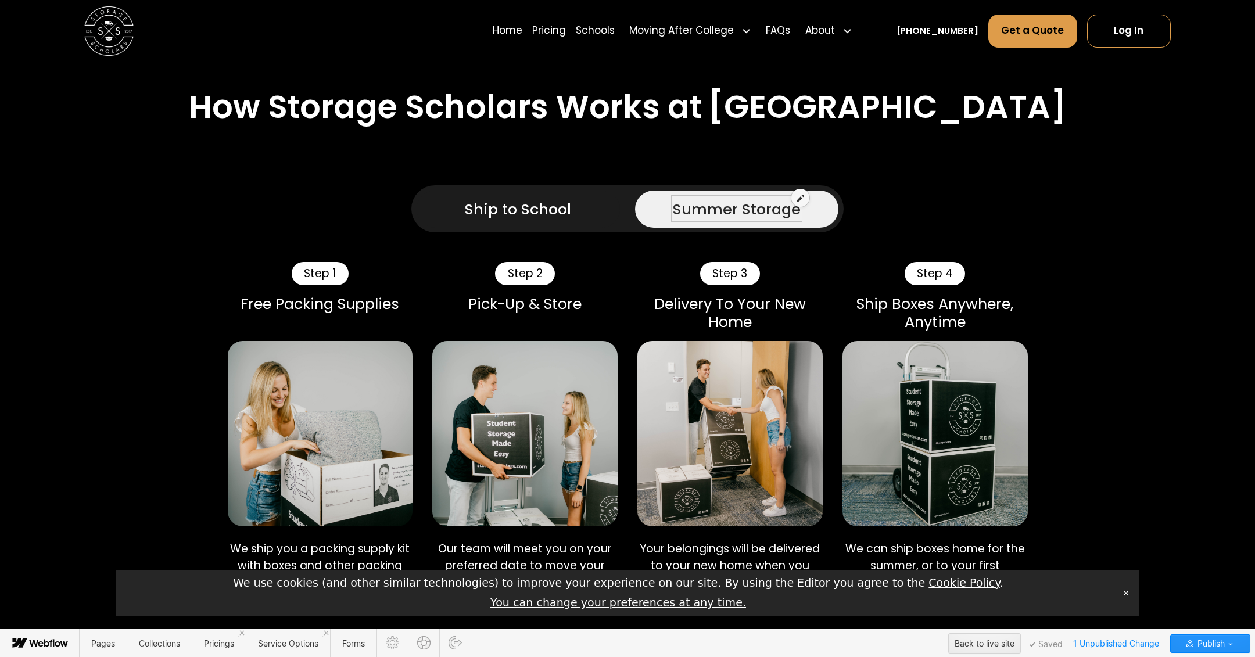
click at [800, 198] on icon at bounding box center [801, 198] width 8 height 8
drag, startPoint x: 729, startPoint y: 195, endPoint x: 785, endPoint y: 5, distance: 198.0
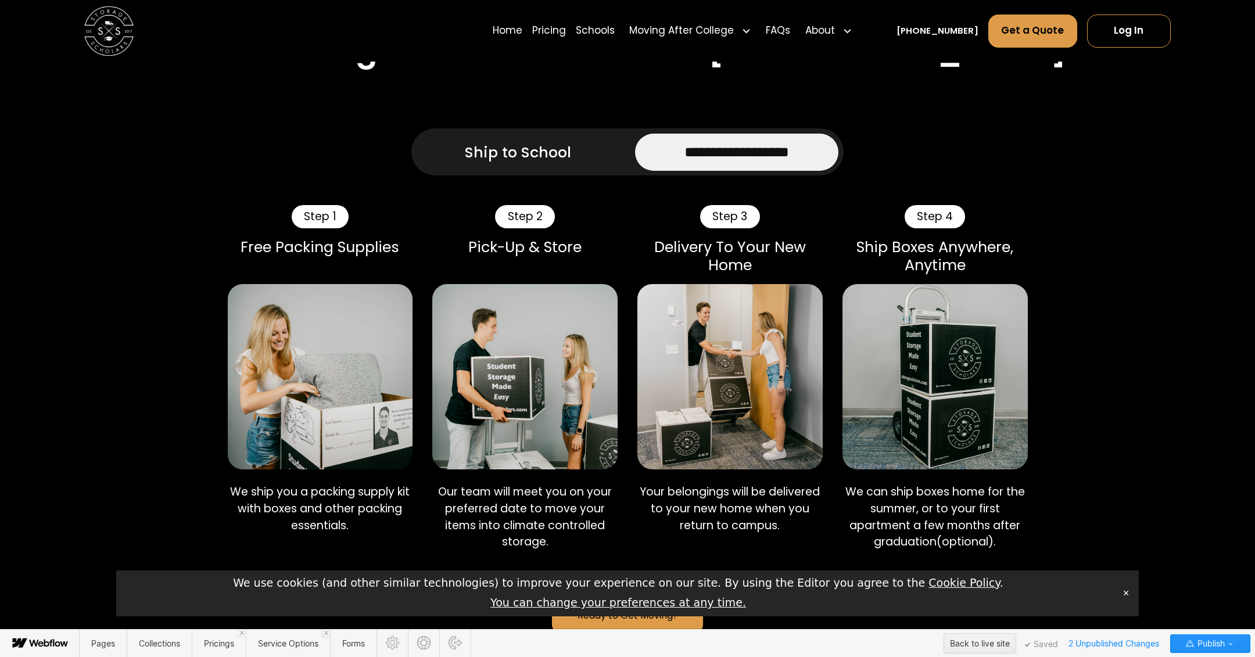
scroll to position [844, 0]
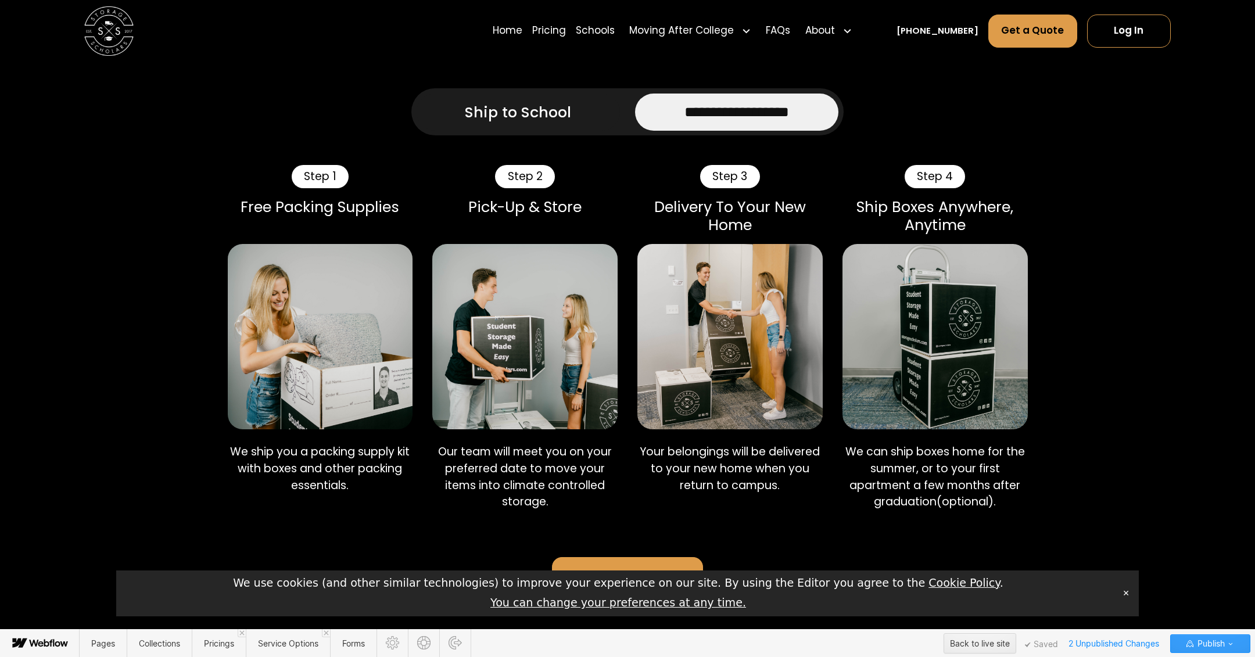
click at [1213, 642] on span "Publish" at bounding box center [1210, 643] width 30 height 17
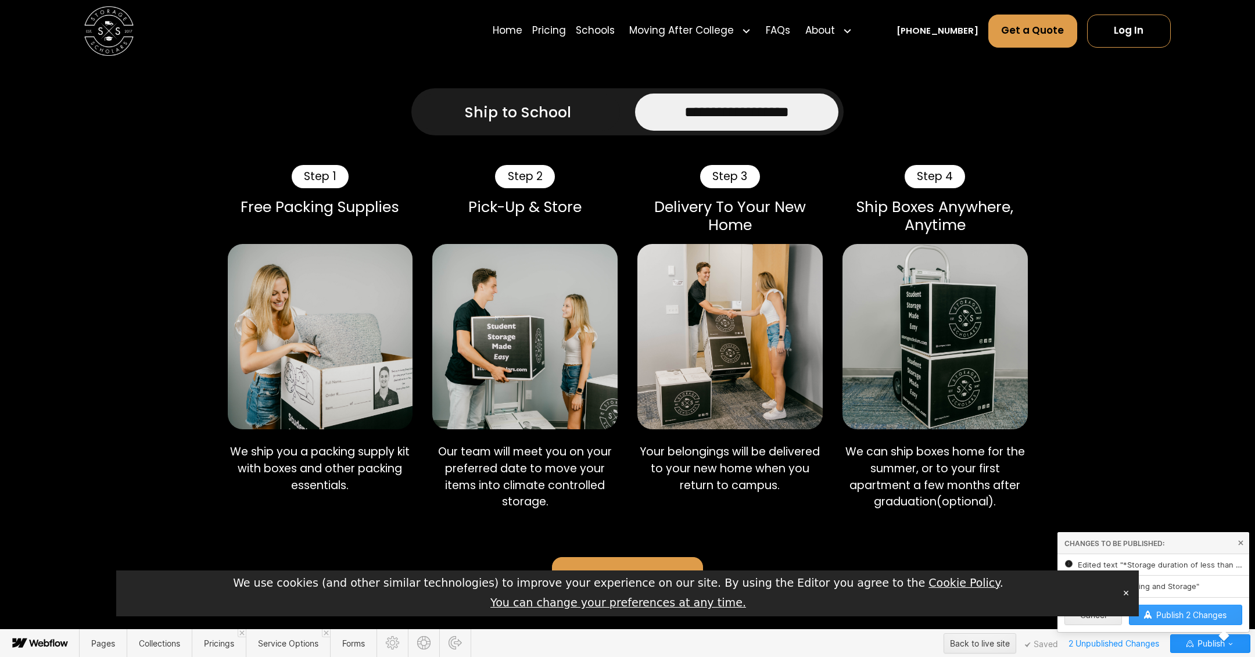
click at [1192, 615] on span "Publish 2 Changes" at bounding box center [1191, 615] width 70 height 10
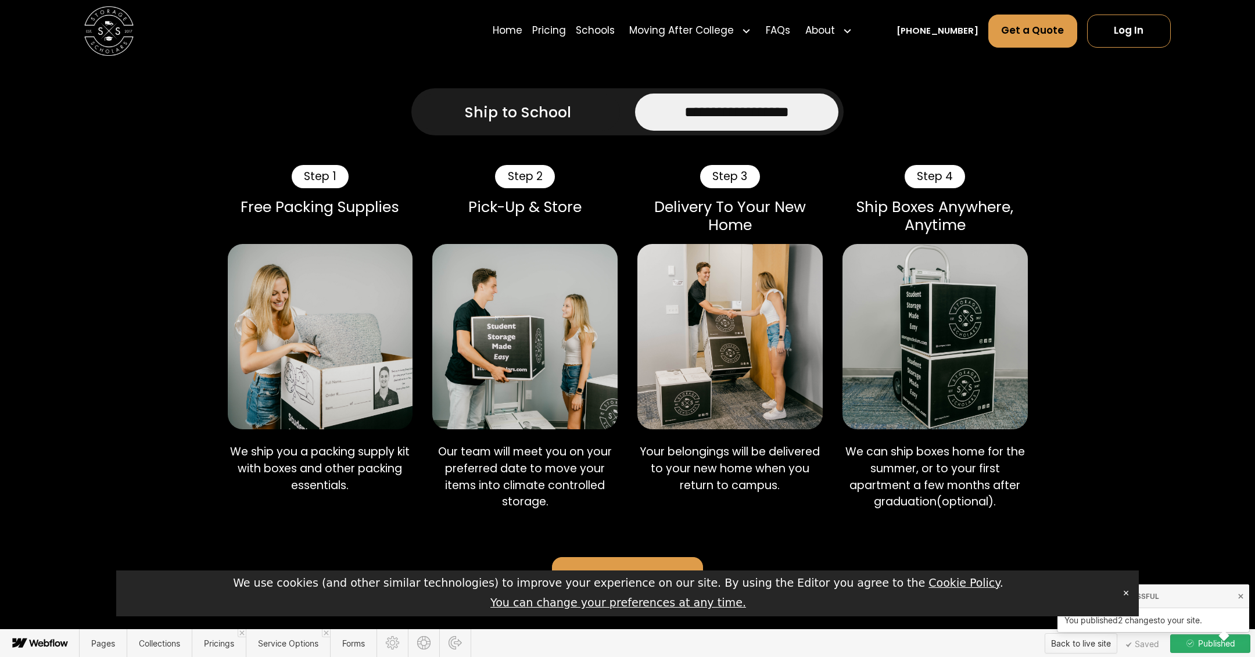
click at [1088, 642] on div "Back to live site" at bounding box center [1081, 643] width 60 height 17
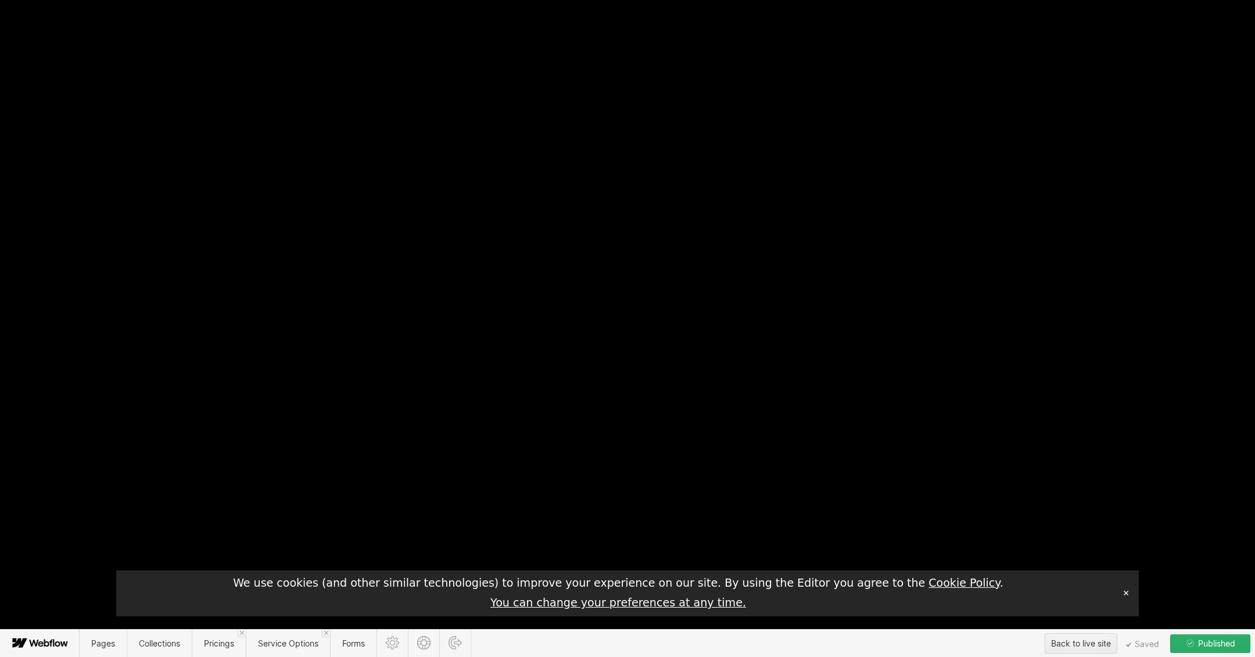
scroll to position [0, 0]
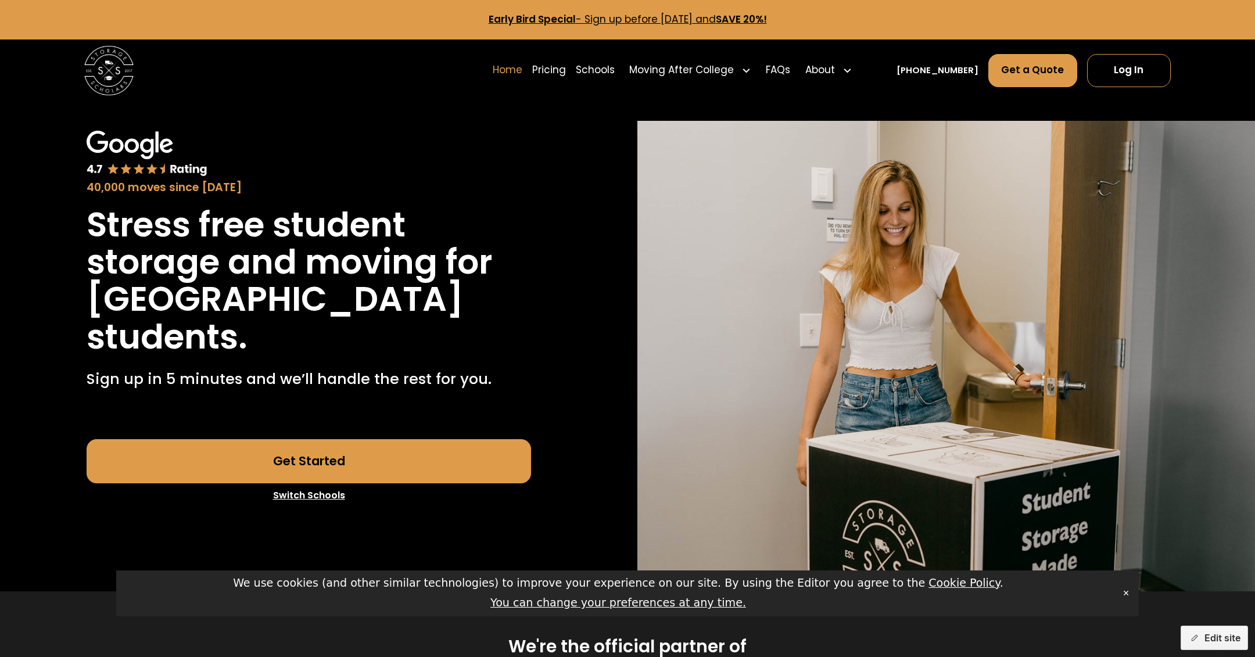
click at [522, 67] on link "Home" at bounding box center [508, 70] width 30 height 35
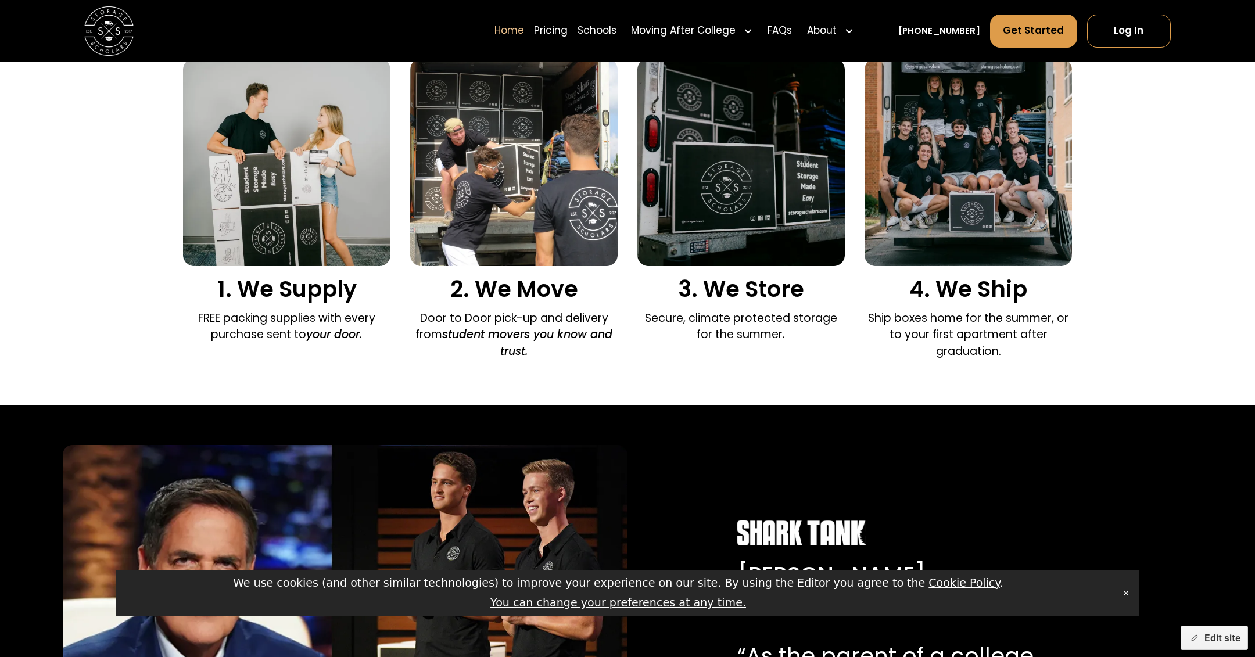
scroll to position [760, 0]
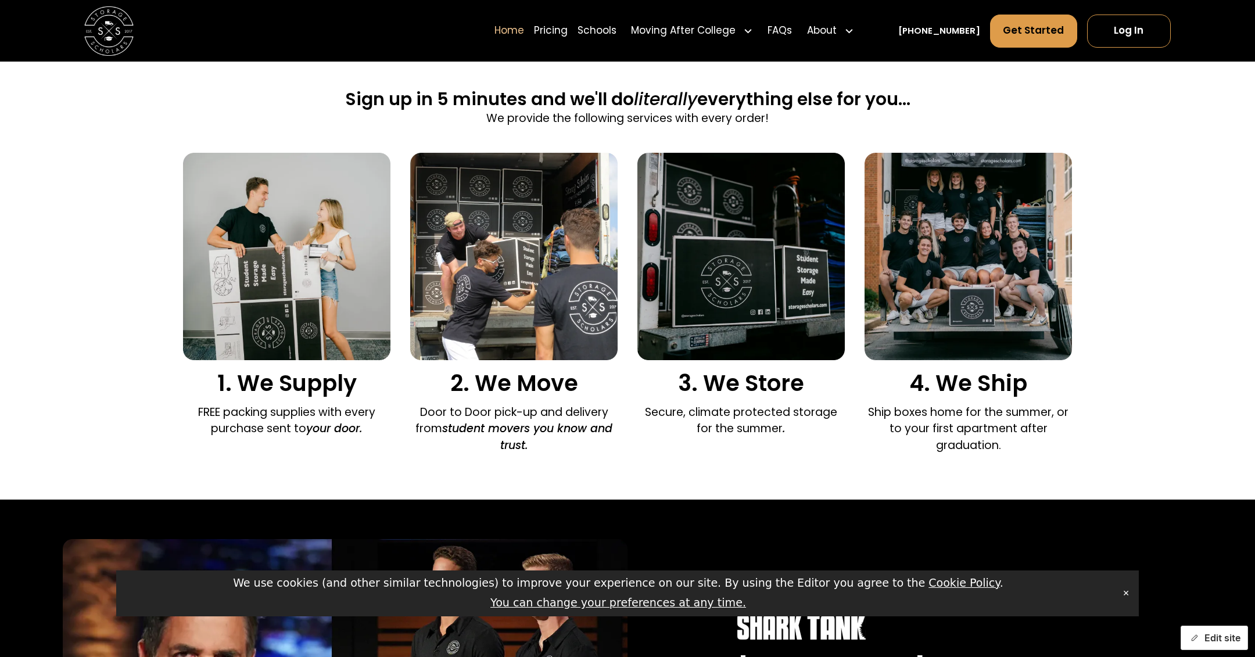
click at [1200, 637] on button "Edit site" at bounding box center [1214, 638] width 67 height 24
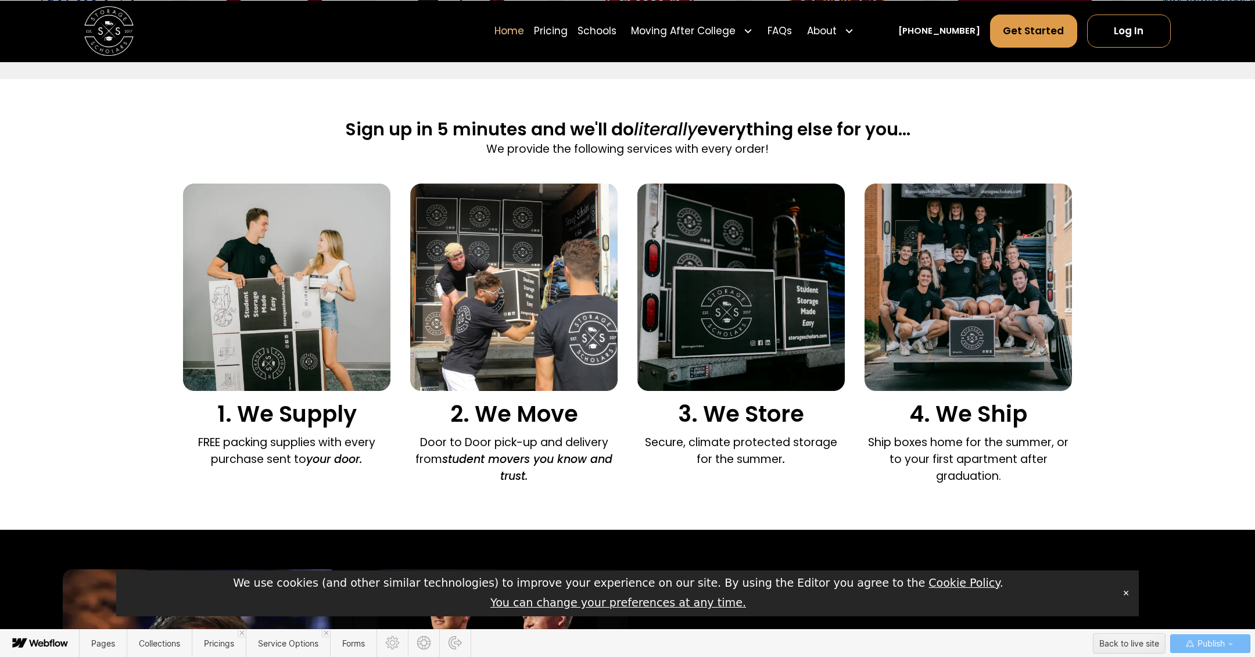
scroll to position [707, 0]
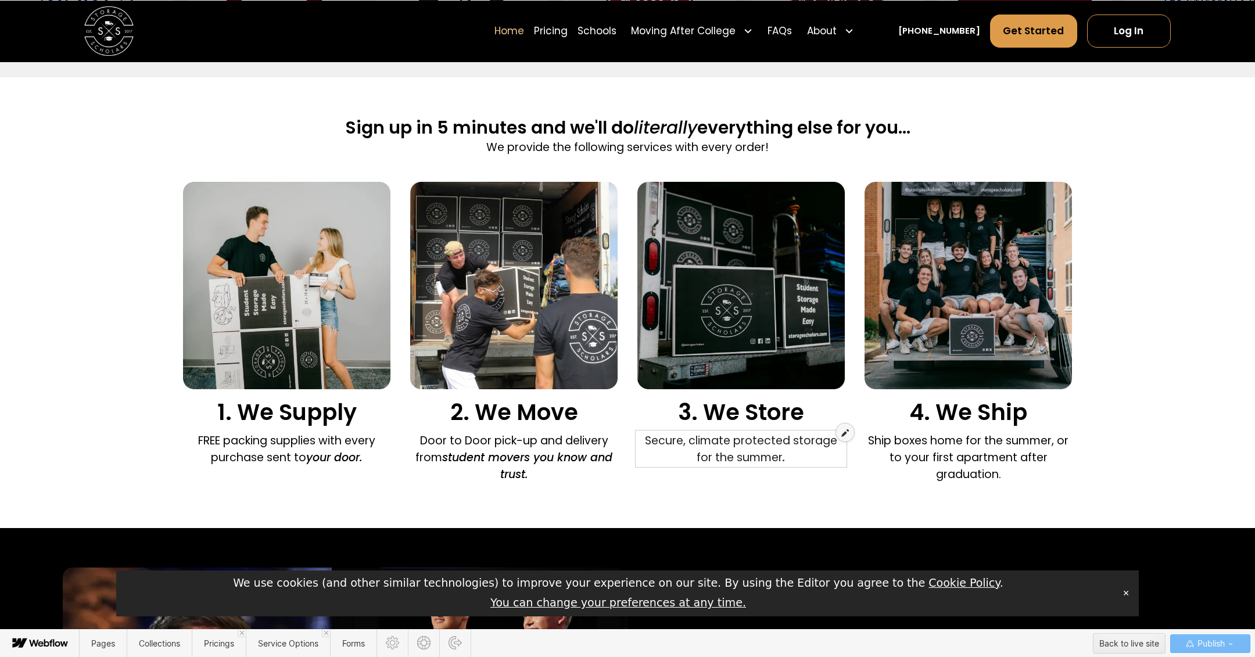
click at [843, 437] on div at bounding box center [845, 433] width 18 height 18
click at [1124, 594] on button "✕" at bounding box center [1126, 593] width 16 height 17
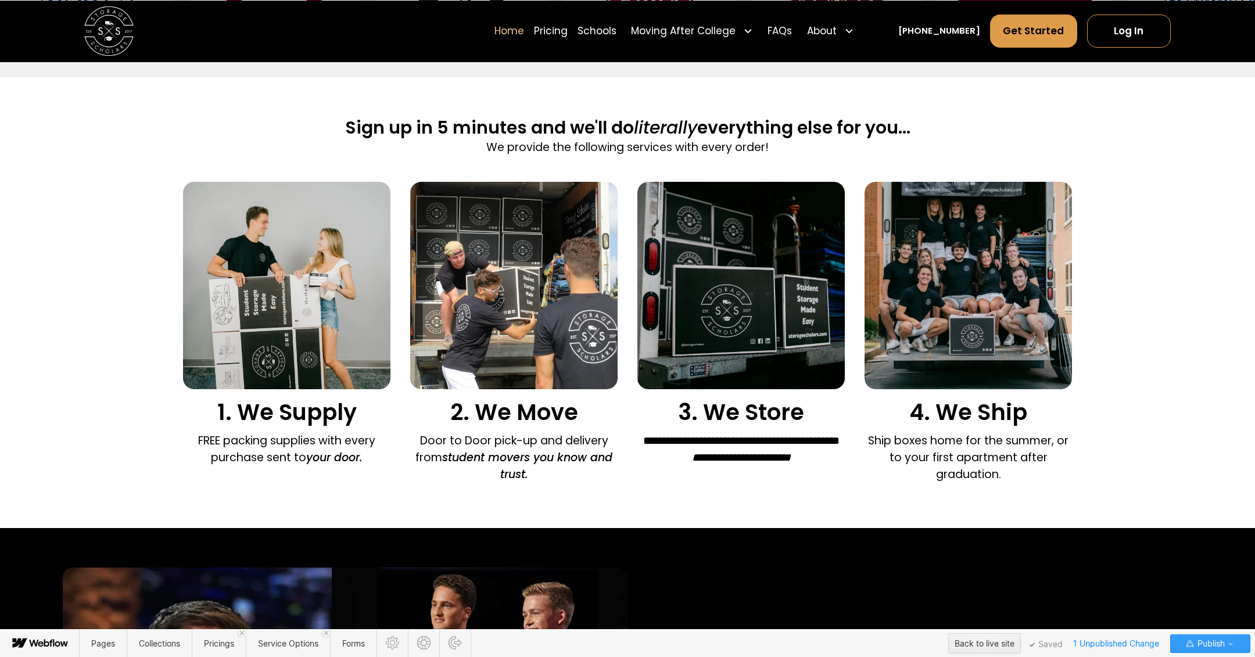
click at [1219, 640] on span "Publish" at bounding box center [1210, 643] width 30 height 17
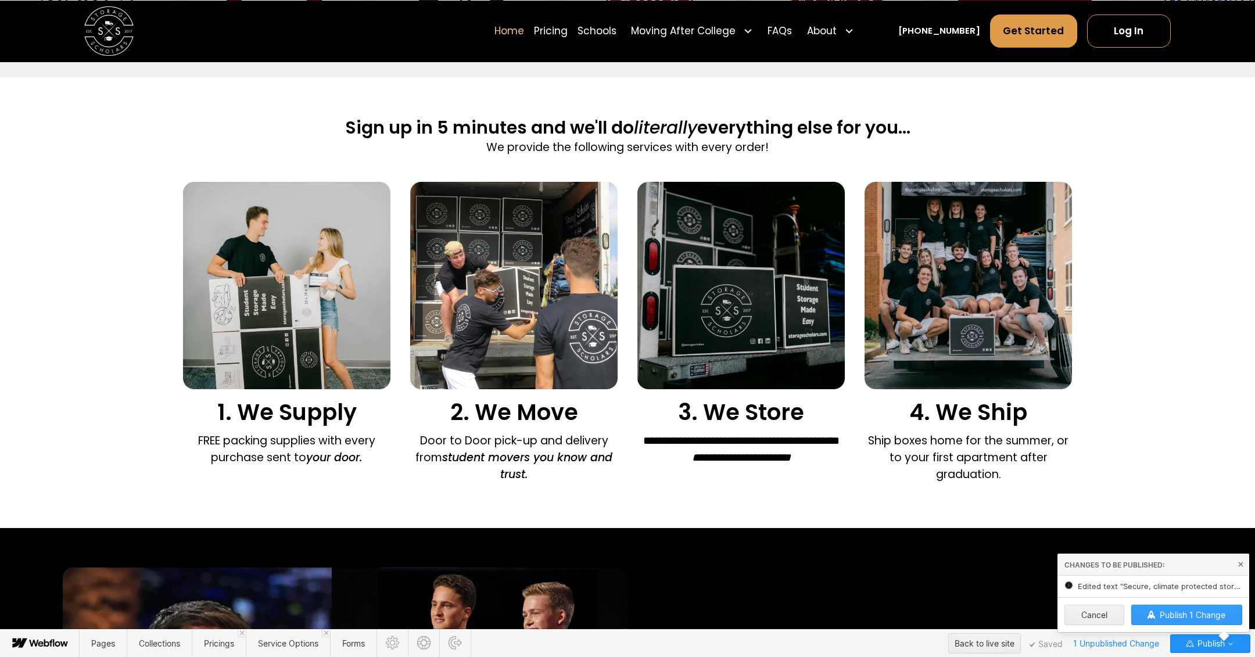
click at [1199, 613] on span "Publish 1 Change" at bounding box center [1193, 615] width 66 height 10
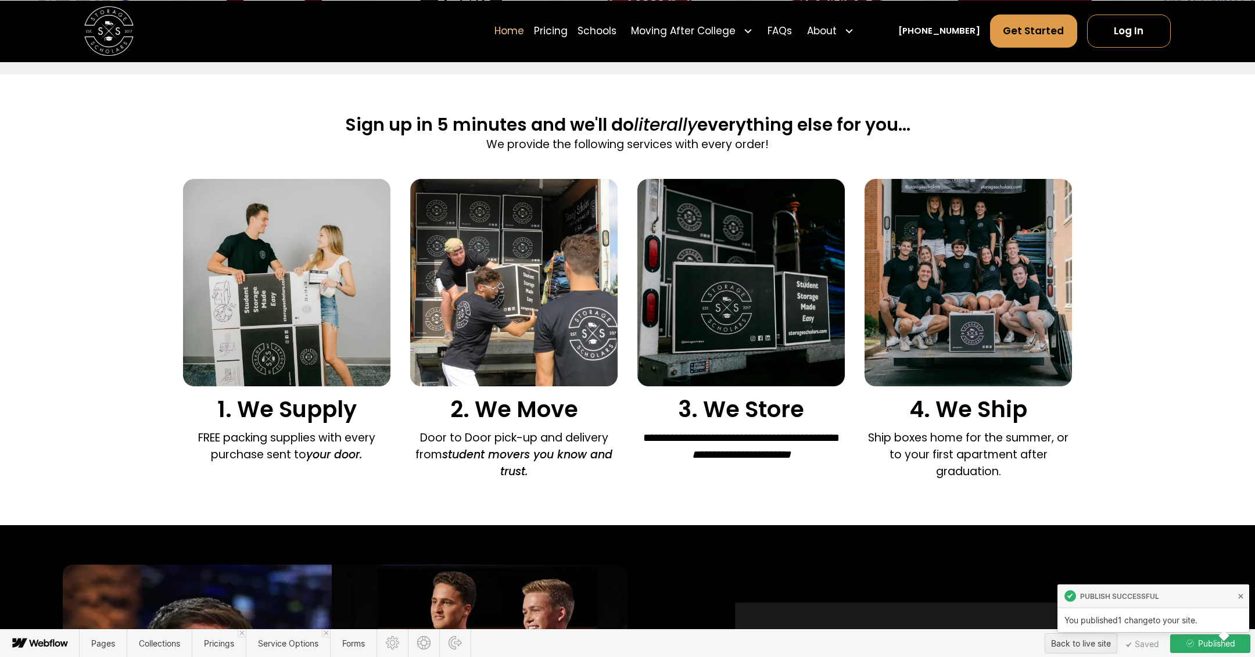
scroll to position [0, 0]
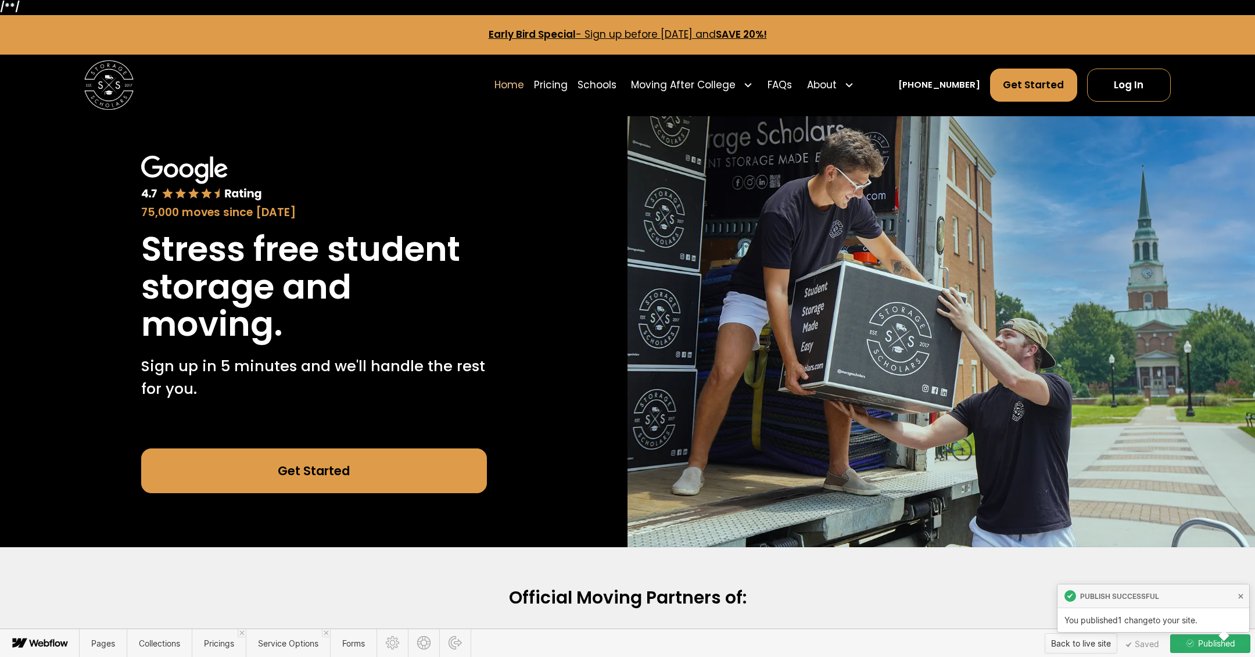
click at [1064, 646] on div "Back to live site" at bounding box center [1081, 643] width 60 height 17
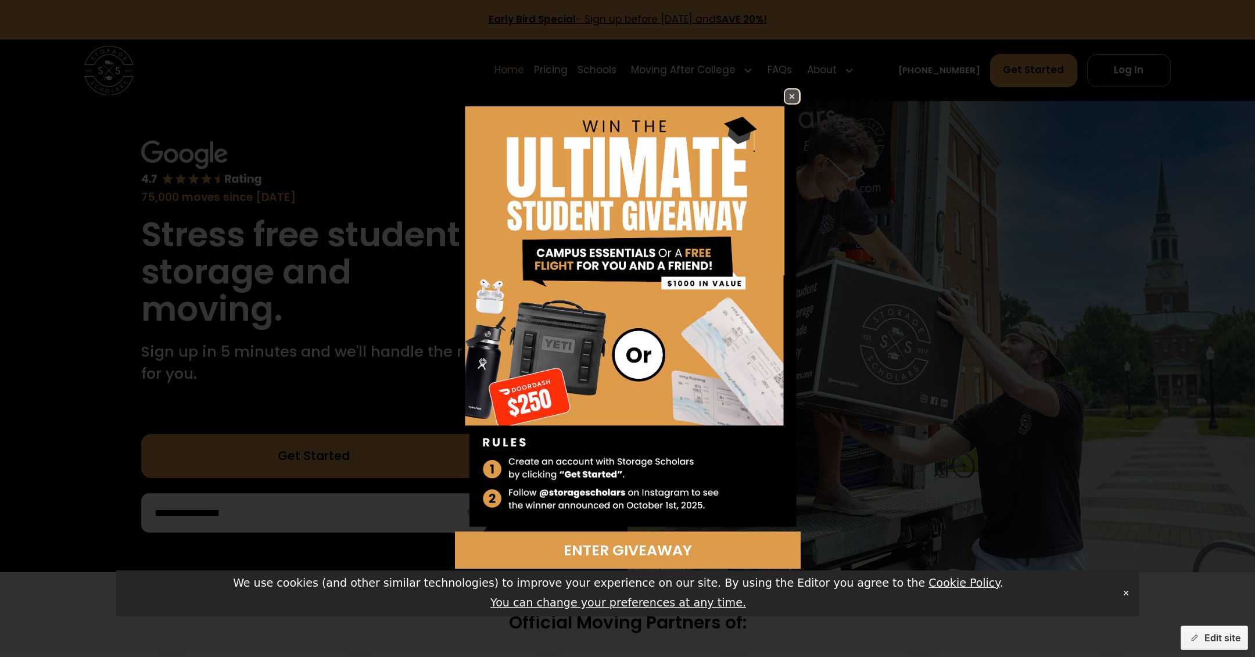
click at [791, 92] on img at bounding box center [792, 96] width 14 height 14
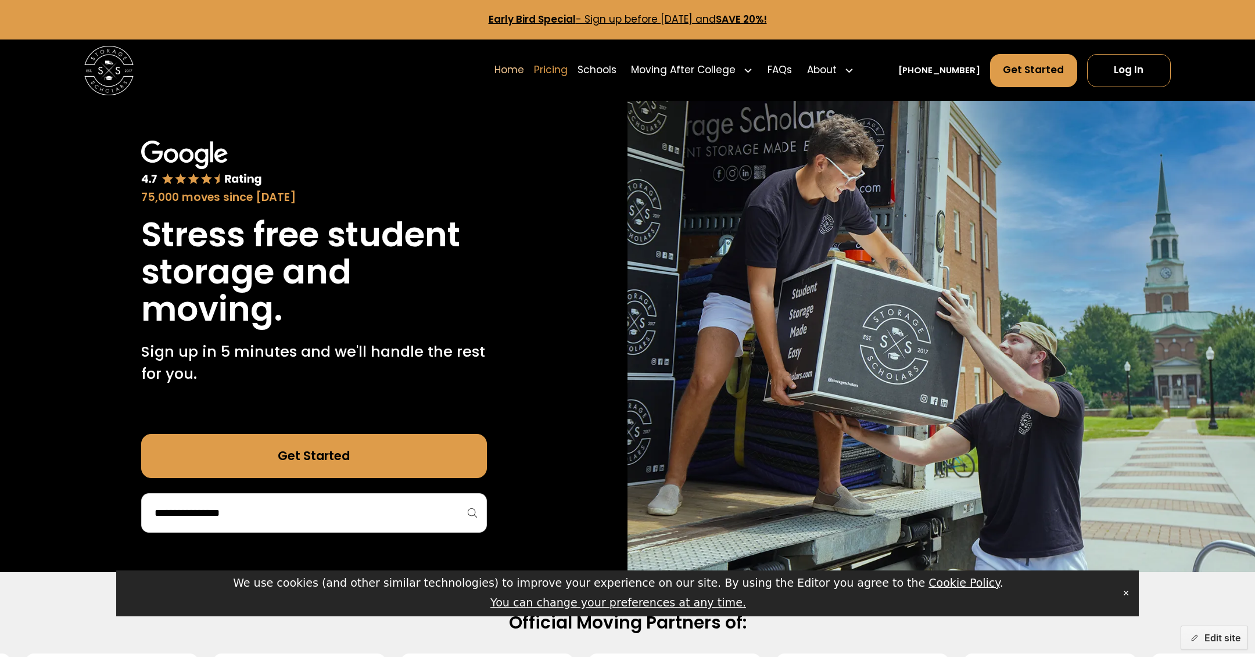
click at [568, 72] on link "Pricing" at bounding box center [551, 70] width 34 height 35
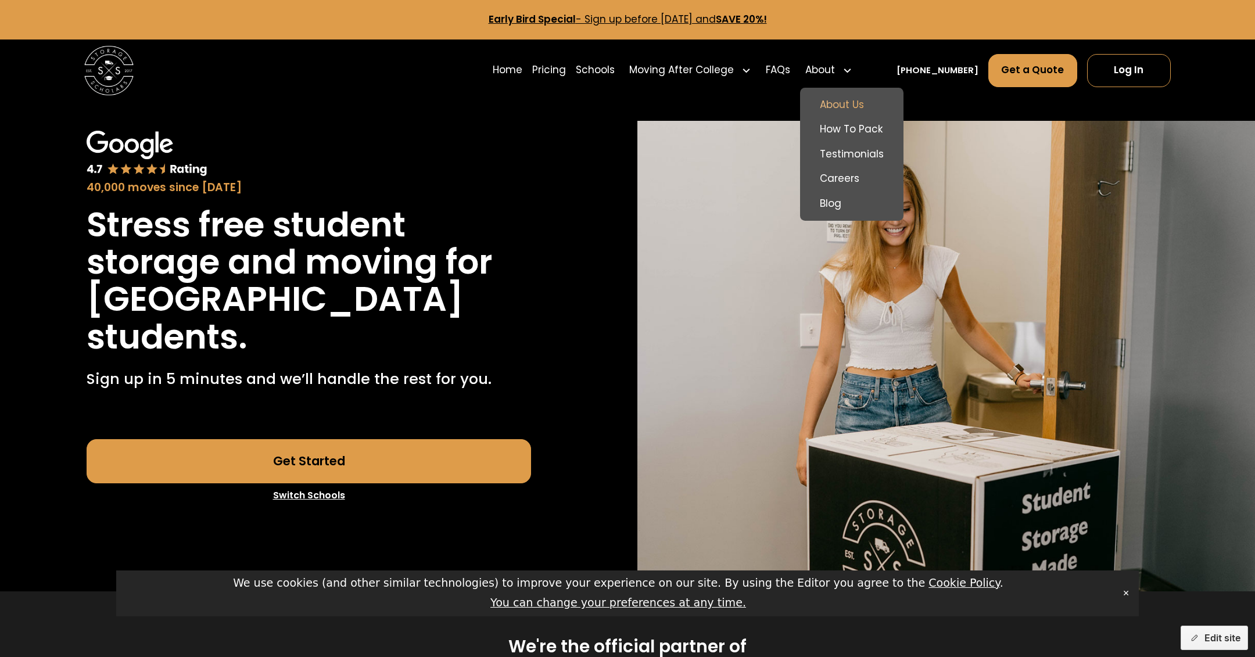
click at [859, 96] on link "About Us" at bounding box center [852, 104] width 94 height 25
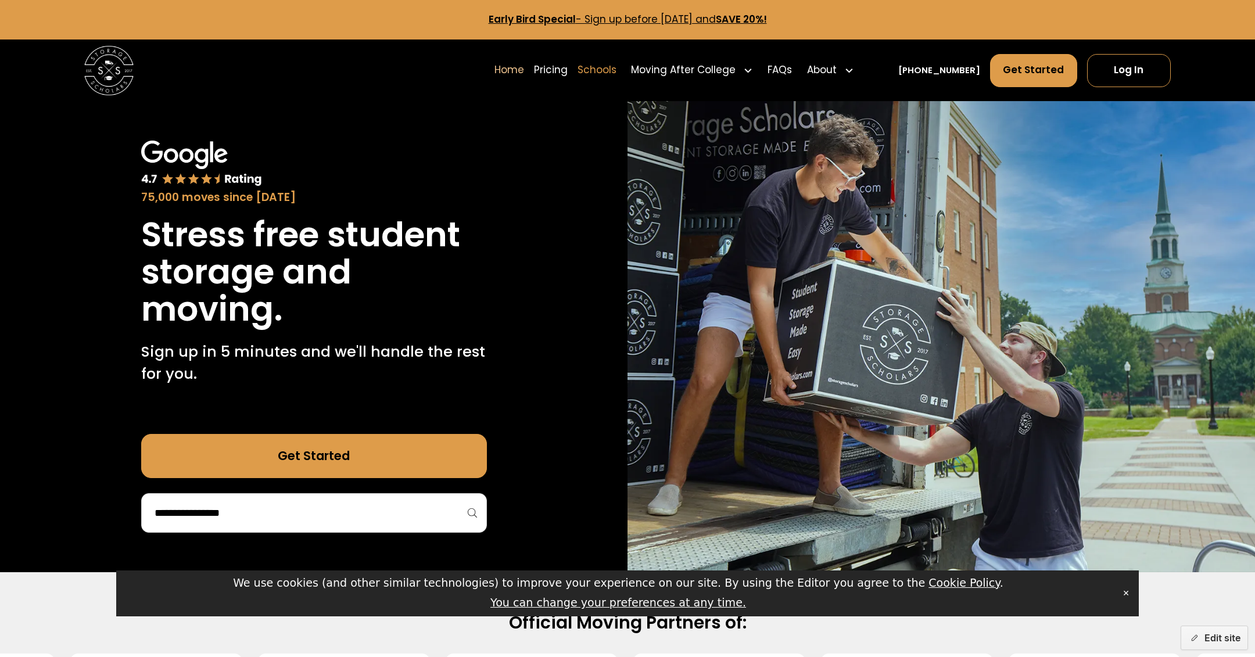
click at [617, 67] on link "Schools" at bounding box center [597, 70] width 39 height 35
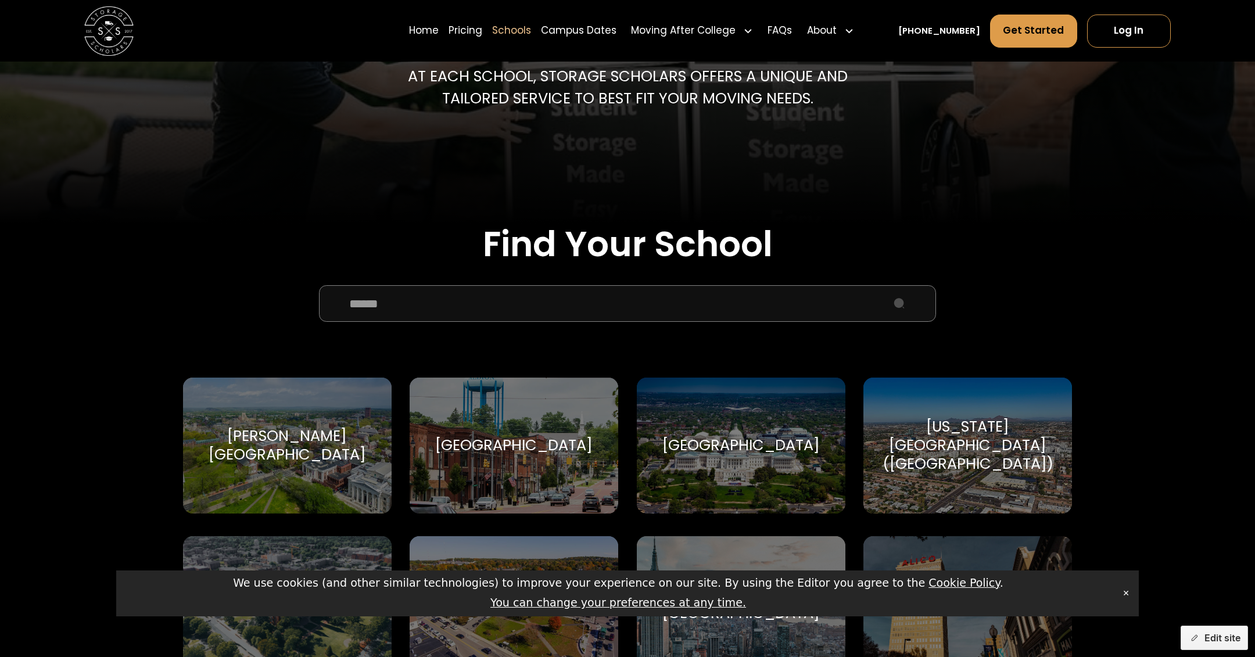
click at [736, 440] on div "[GEOGRAPHIC_DATA]" at bounding box center [740, 445] width 157 height 19
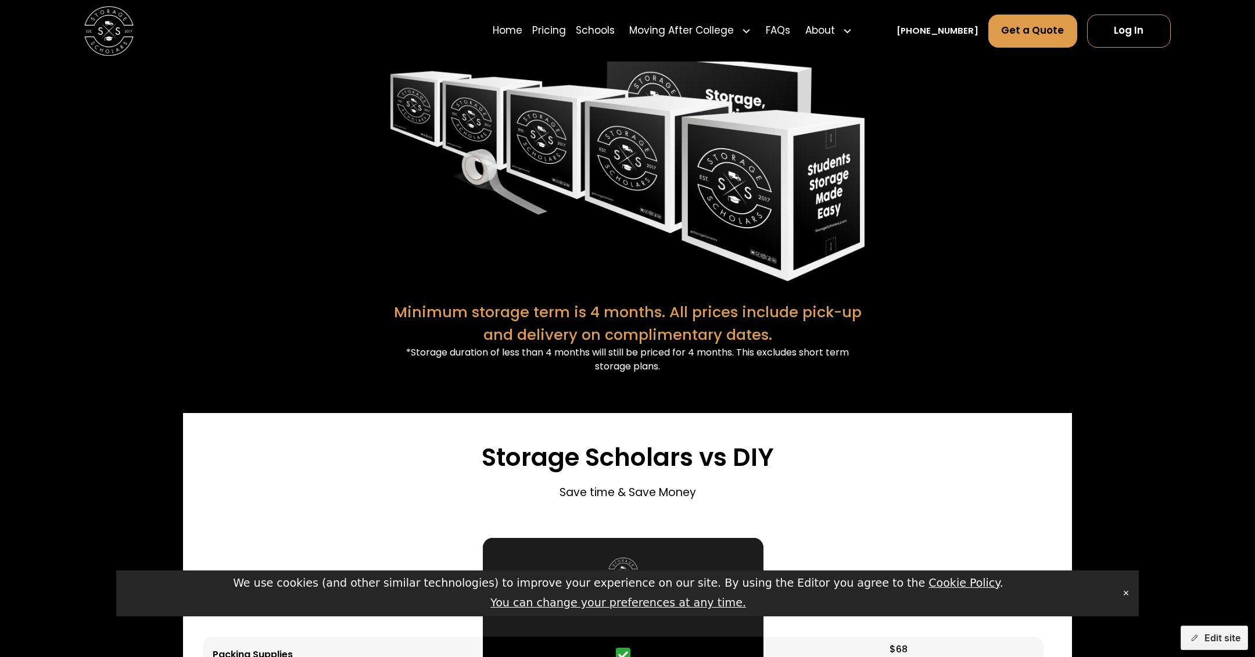
scroll to position [2497, 0]
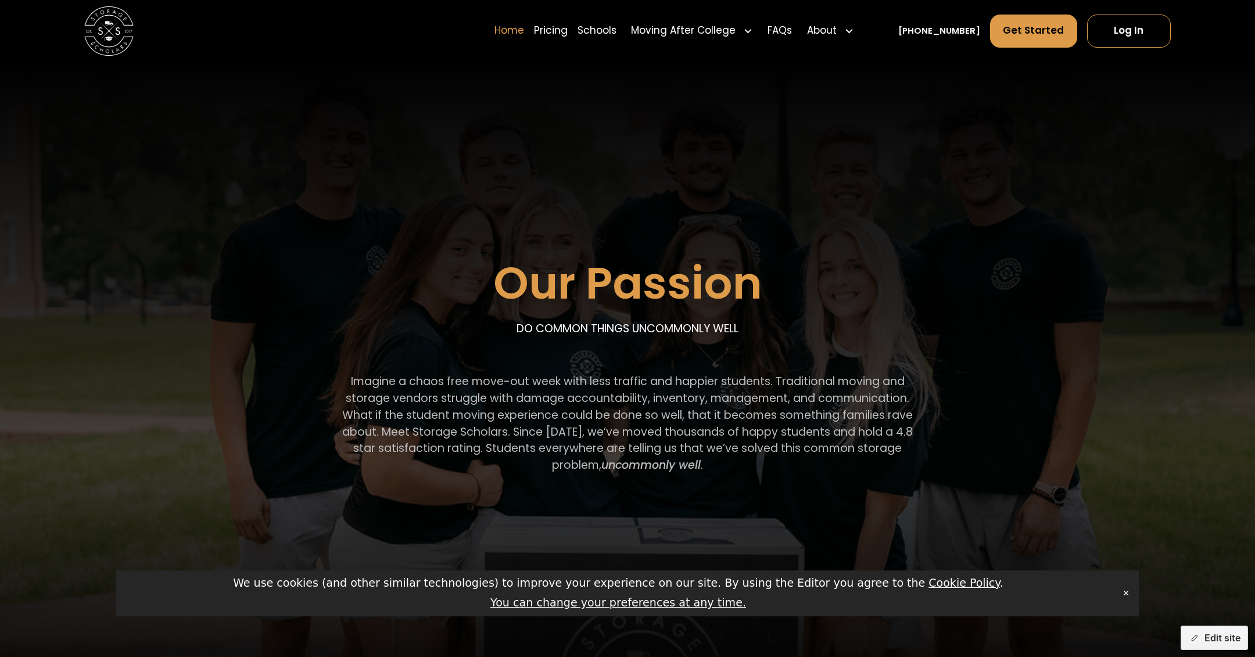
click at [524, 30] on link "Home" at bounding box center [510, 30] width 30 height 35
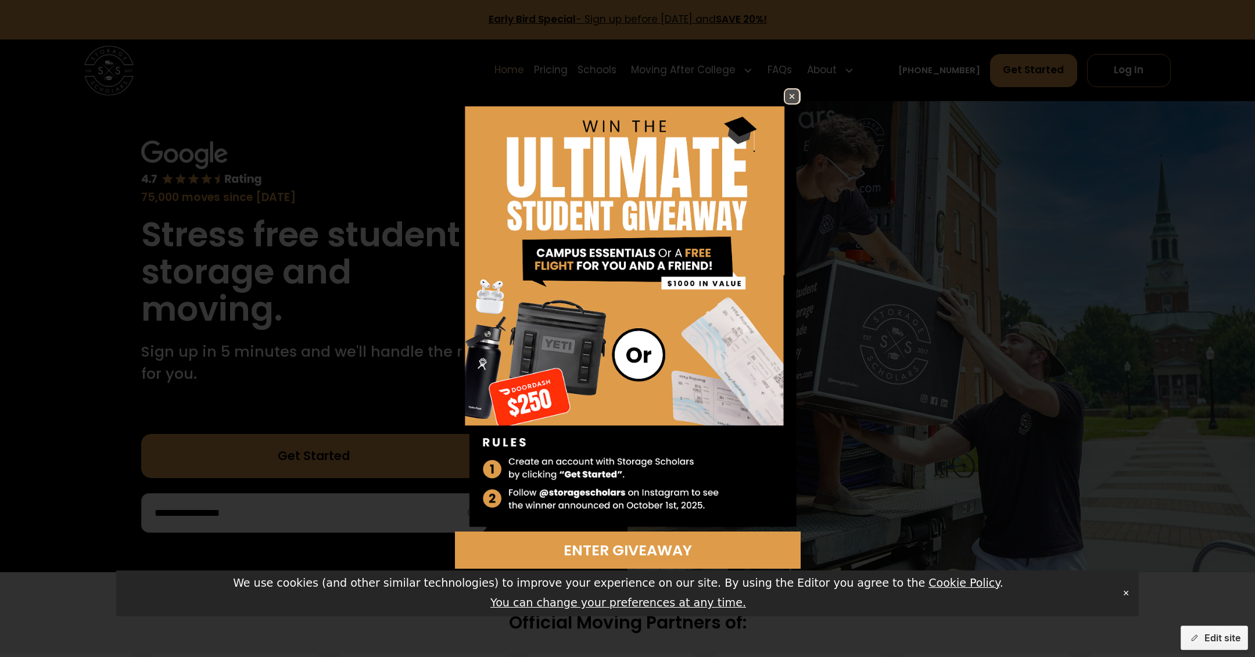
click at [791, 95] on img at bounding box center [792, 96] width 14 height 14
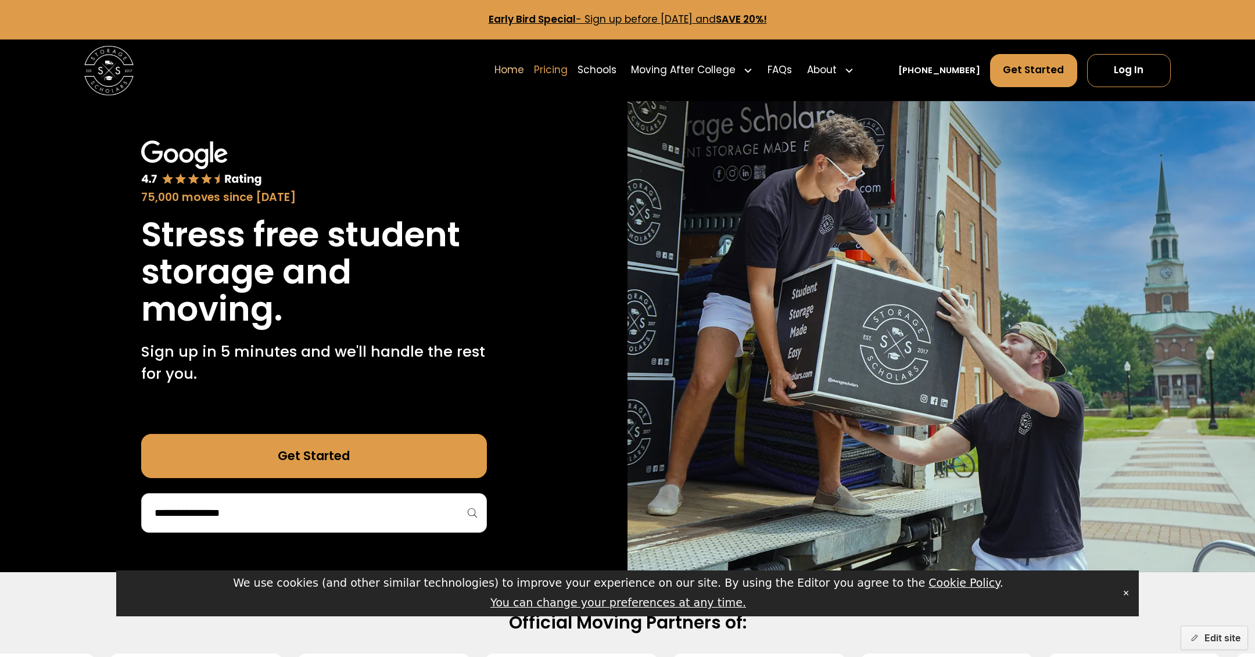
click at [568, 71] on link "Pricing" at bounding box center [551, 70] width 34 height 35
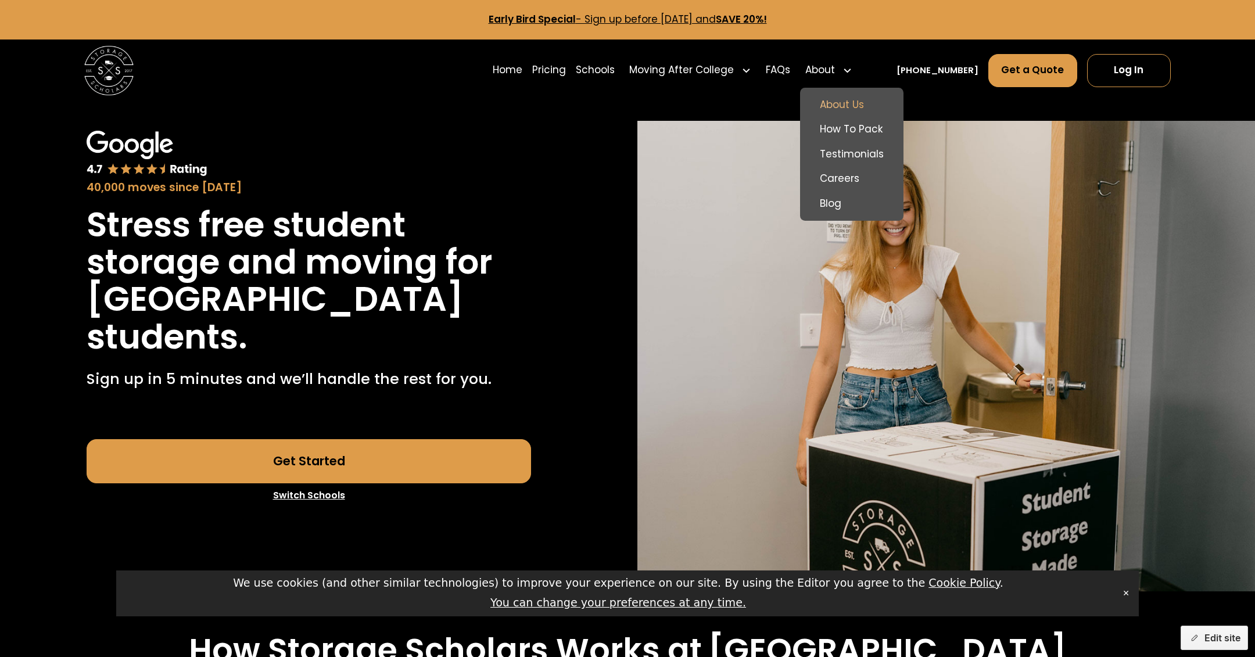
click at [857, 108] on link "About Us" at bounding box center [852, 104] width 94 height 25
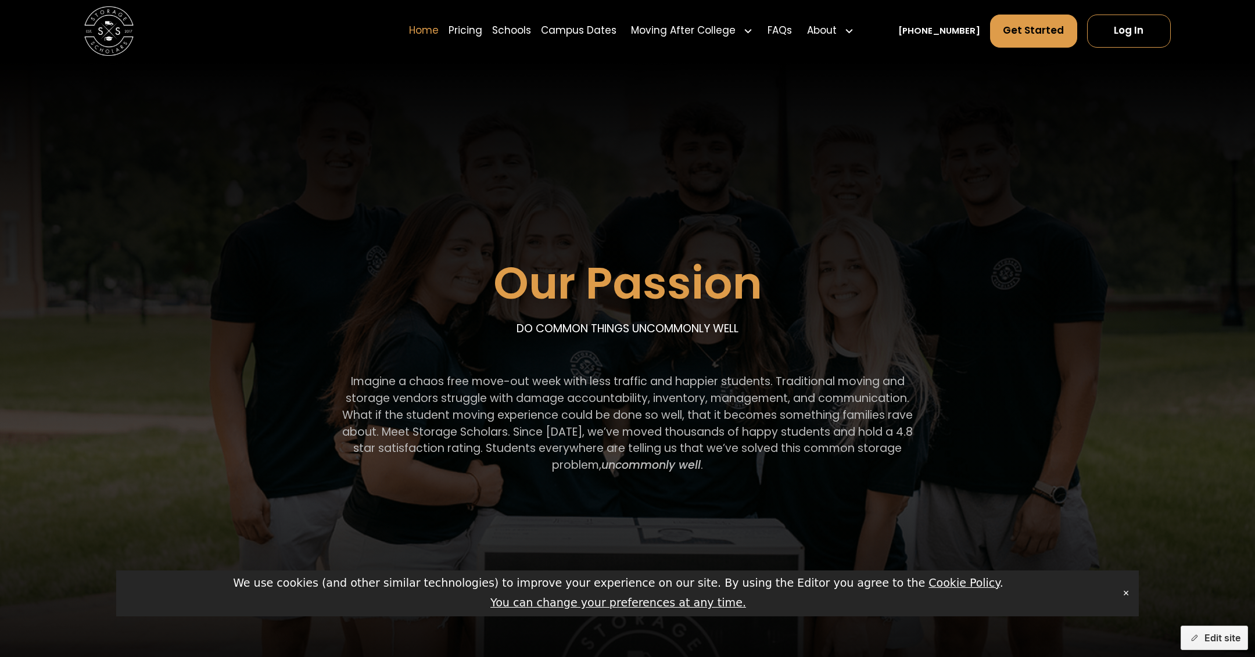
click at [439, 31] on link "Home" at bounding box center [424, 30] width 30 height 35
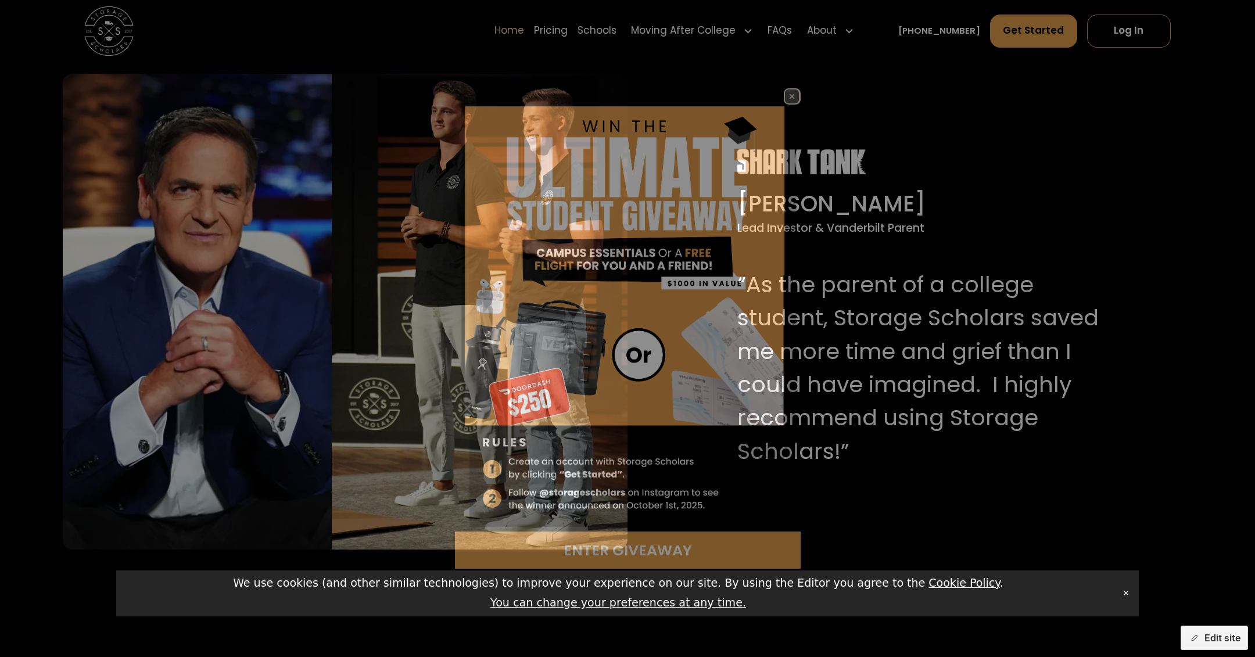
scroll to position [1357, 0]
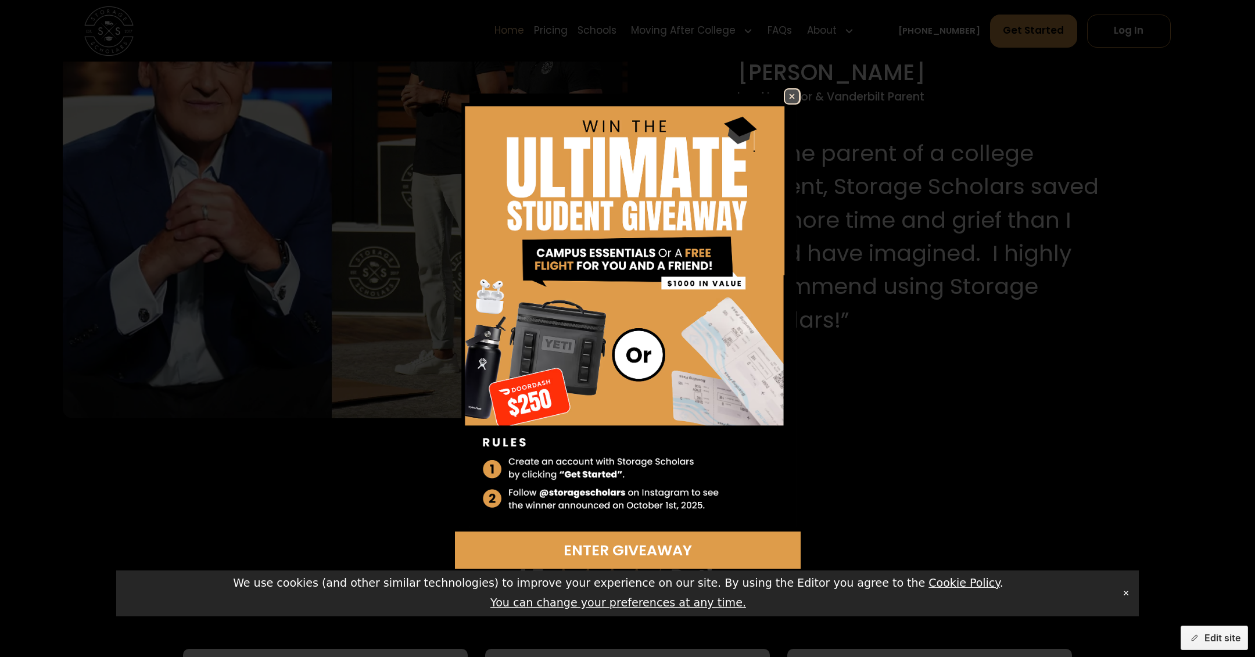
click at [791, 96] on img at bounding box center [792, 96] width 14 height 14
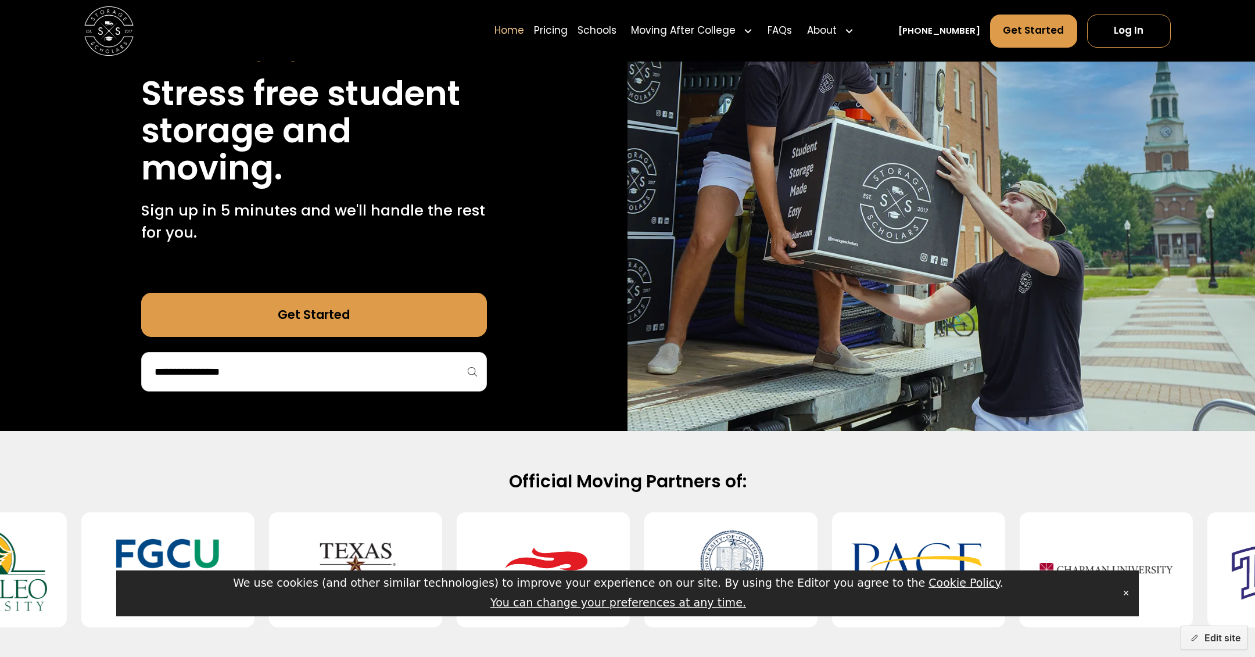
scroll to position [0, 0]
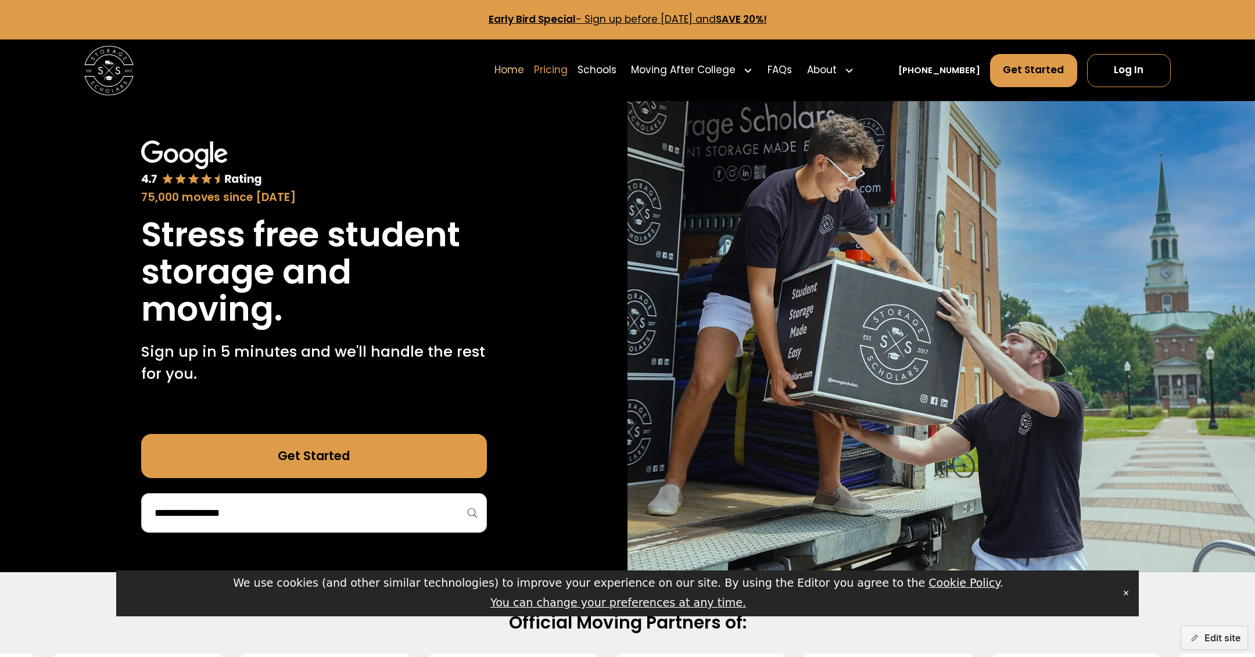
click at [568, 70] on link "Pricing" at bounding box center [551, 70] width 34 height 35
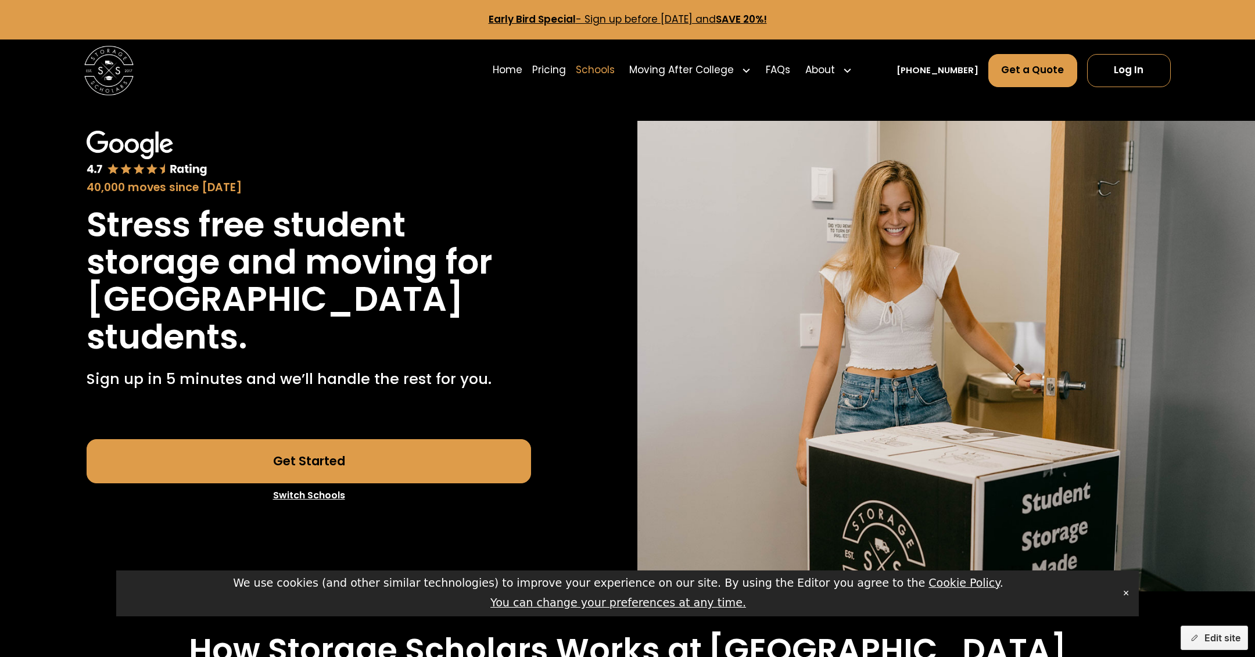
click at [613, 69] on link "Schools" at bounding box center [595, 70] width 39 height 35
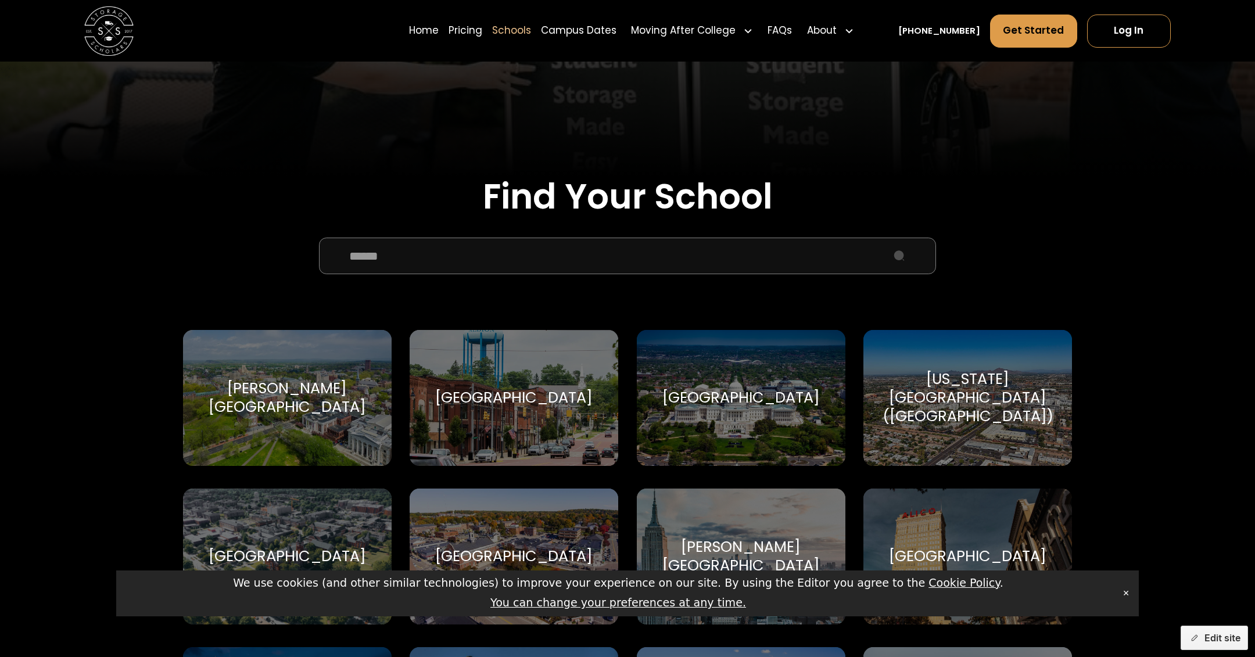
scroll to position [314, 0]
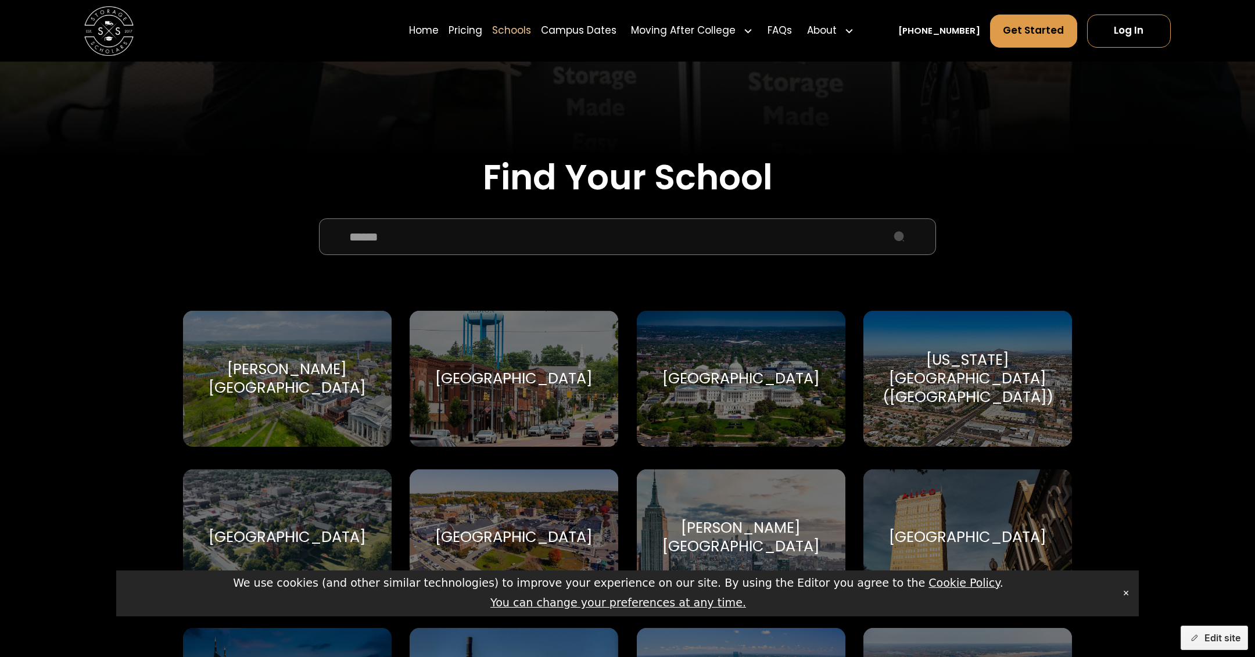
click at [754, 400] on div "[GEOGRAPHIC_DATA]" at bounding box center [741, 379] width 209 height 136
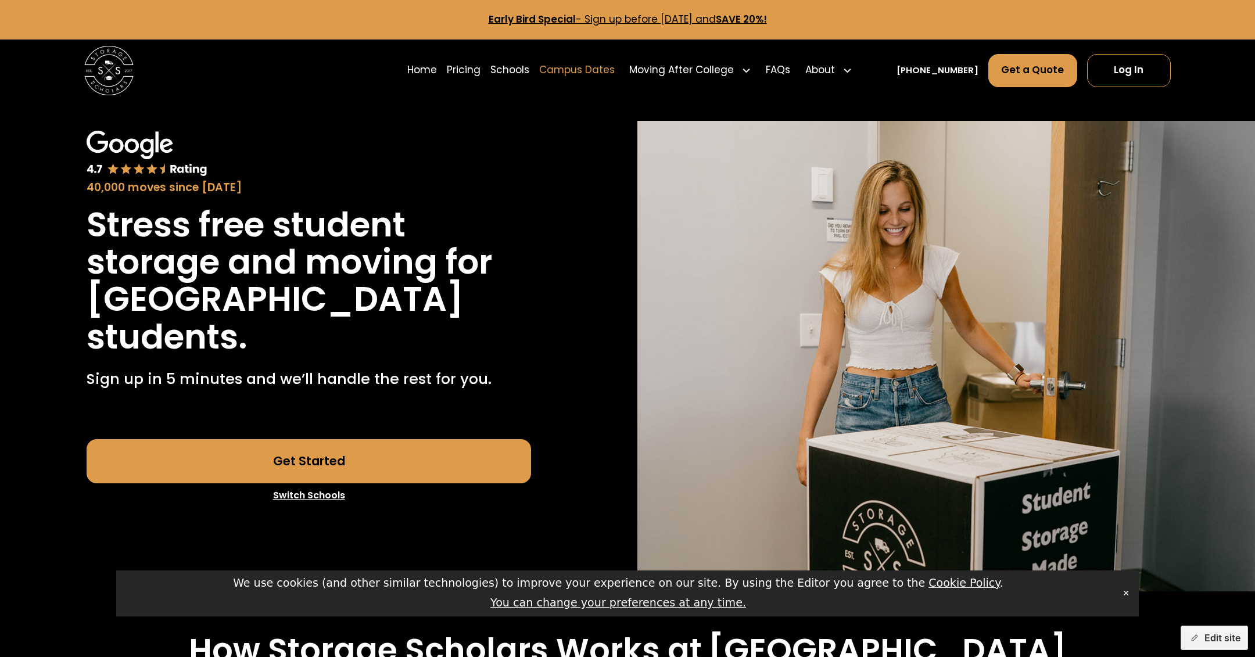
click at [611, 69] on link "Campus Dates" at bounding box center [577, 70] width 76 height 35
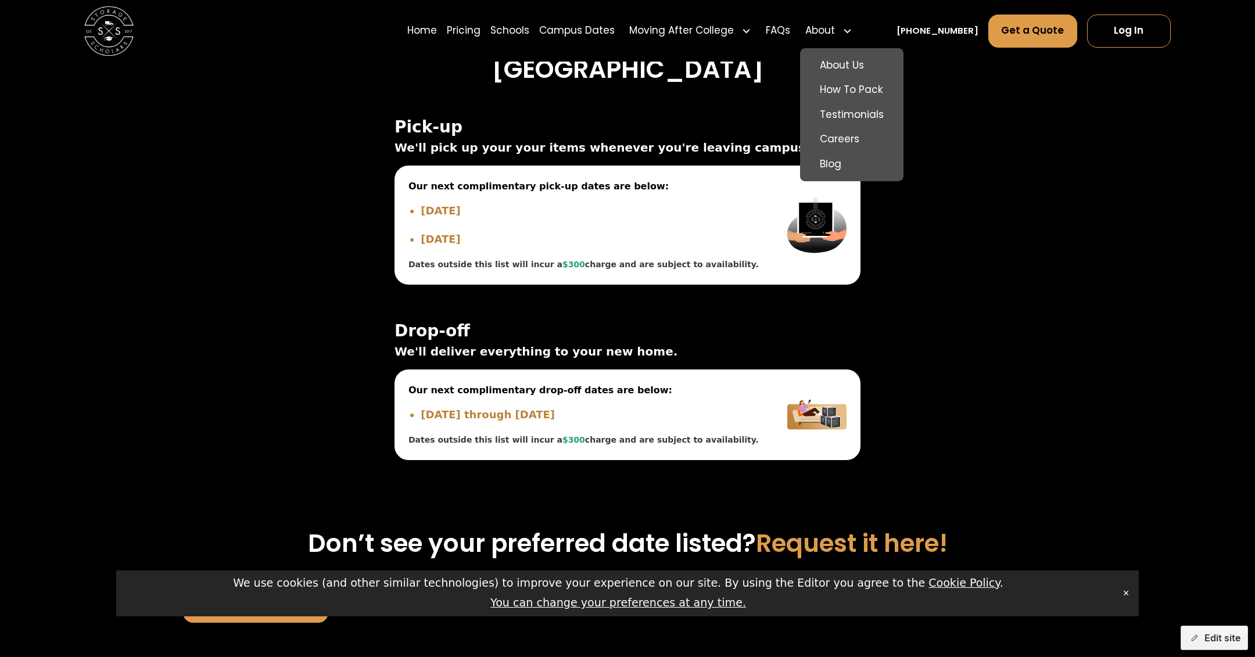
scroll to position [4256, 0]
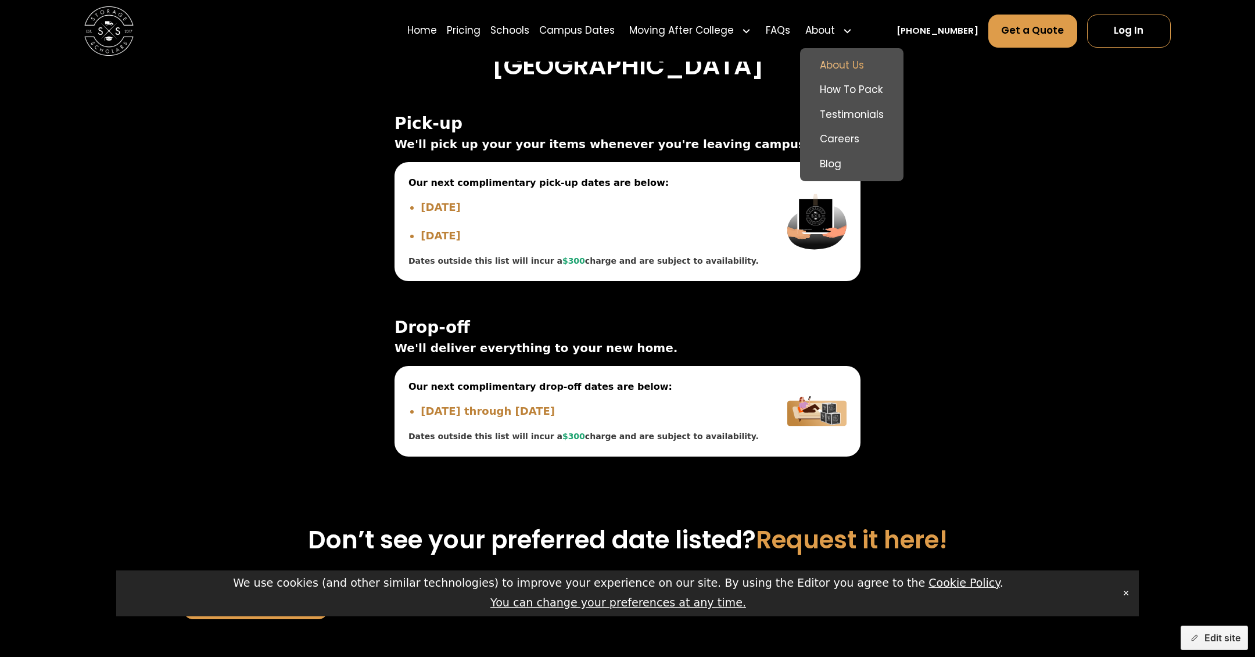
click at [858, 65] on link "About Us" at bounding box center [852, 65] width 94 height 25
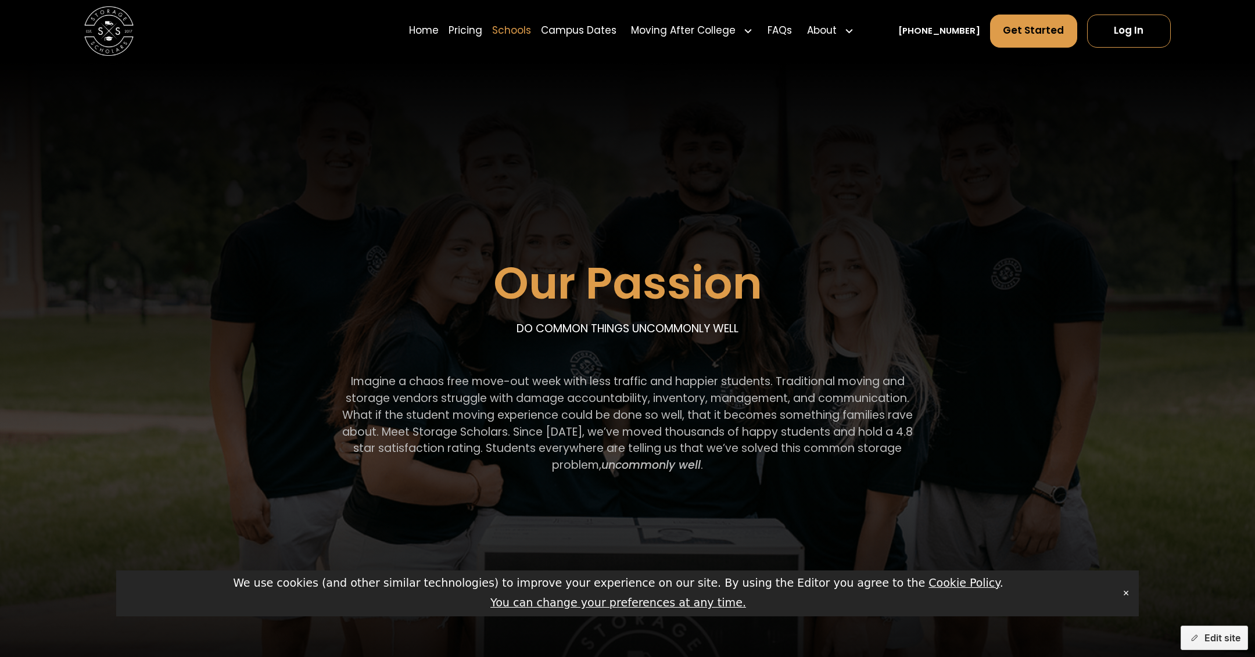
click at [531, 32] on link "Schools" at bounding box center [511, 30] width 39 height 35
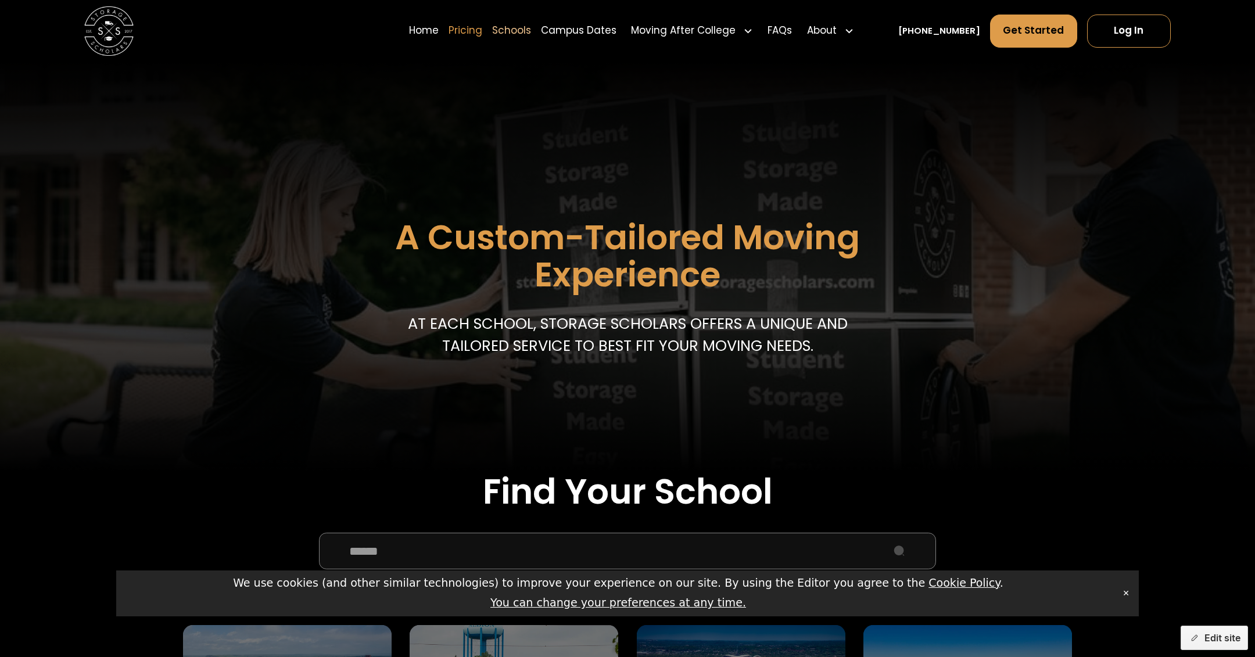
click at [482, 33] on link "Pricing" at bounding box center [466, 30] width 34 height 35
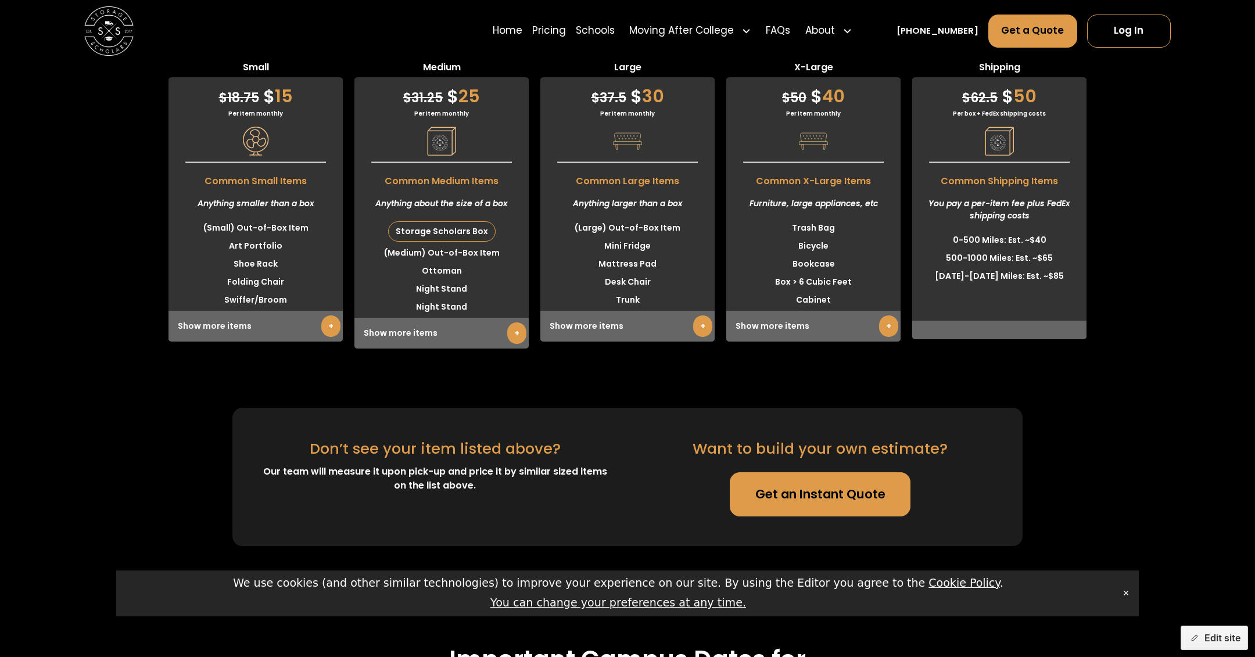
click at [510, 31] on div "Home Pricing Schools Moving After College Commercial Moving Post Grad Moving Ge…" at bounding box center [627, 31] width 1087 height 62
click at [522, 31] on link "Home" at bounding box center [508, 30] width 30 height 35
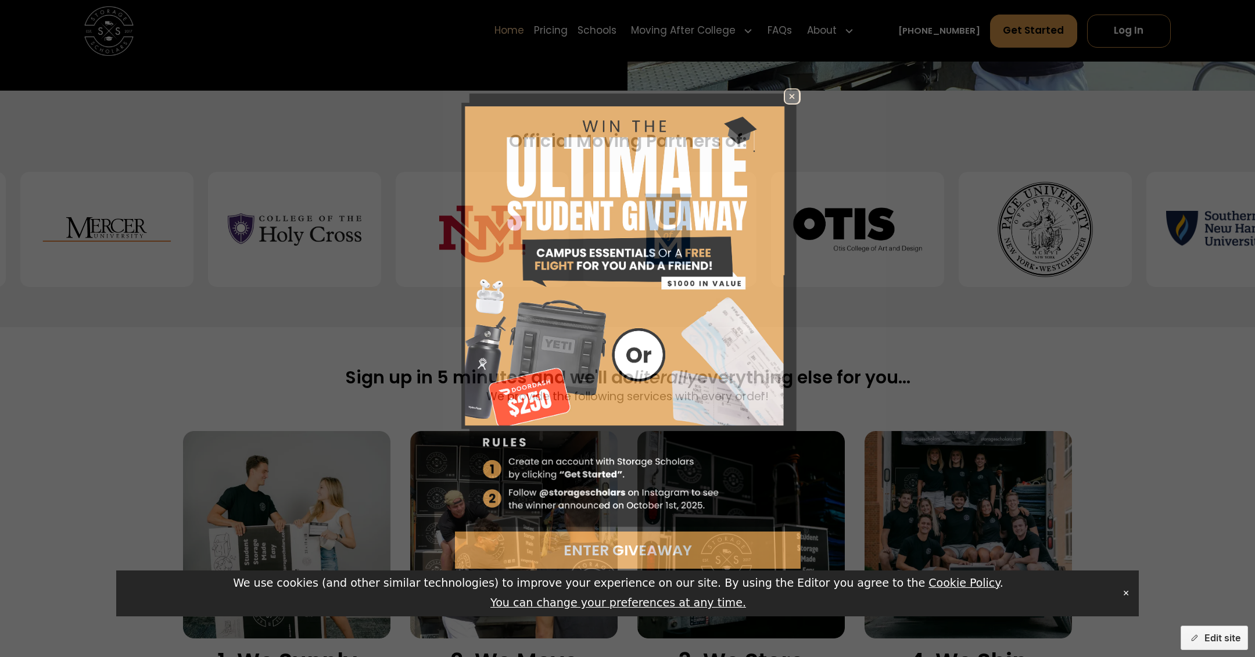
scroll to position [675, 0]
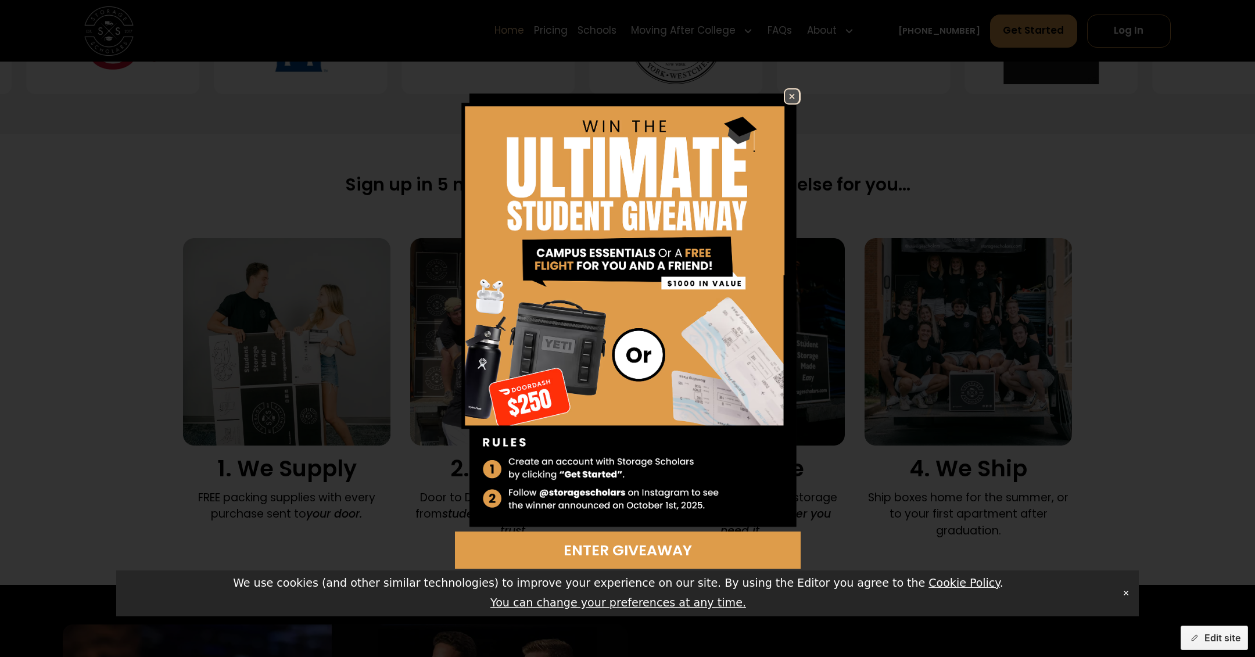
click at [794, 97] on img at bounding box center [792, 96] width 14 height 14
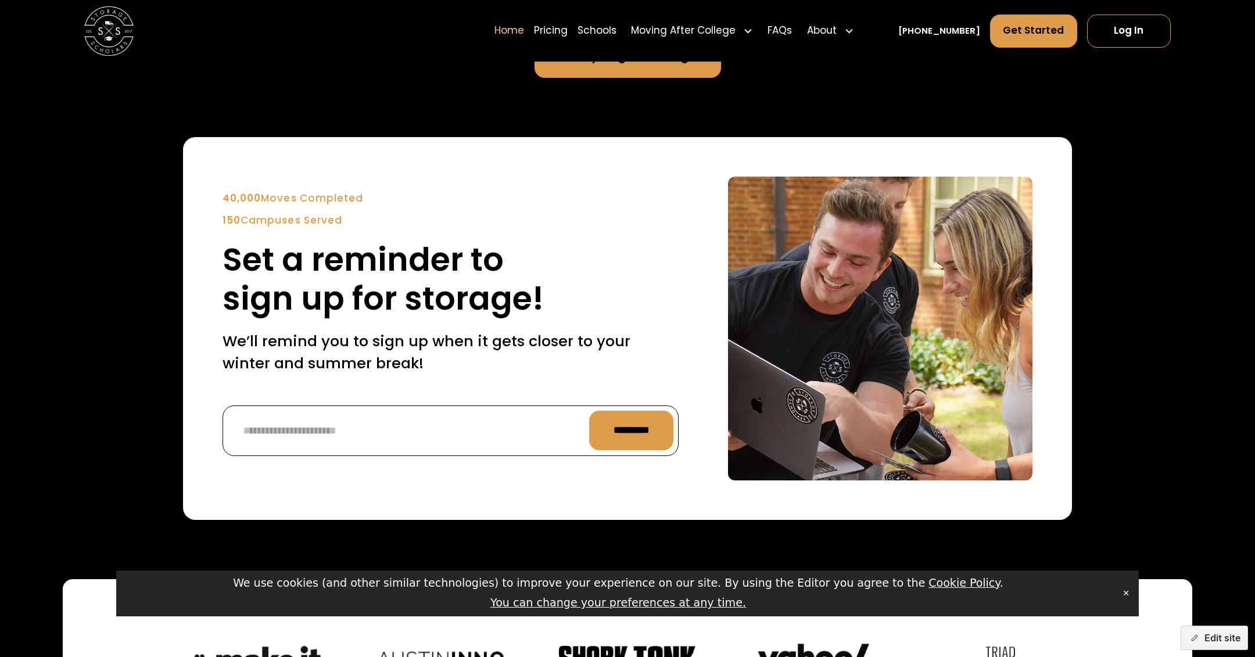
scroll to position [2993, 0]
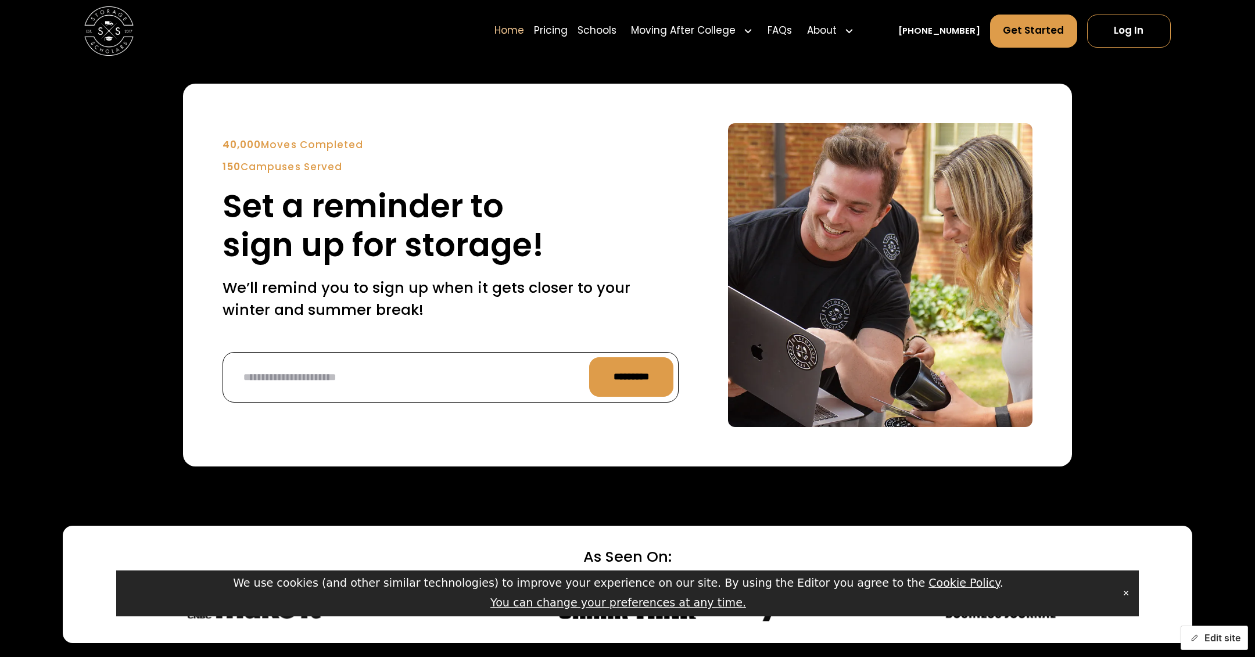
click at [1210, 645] on button "Edit site" at bounding box center [1214, 638] width 67 height 24
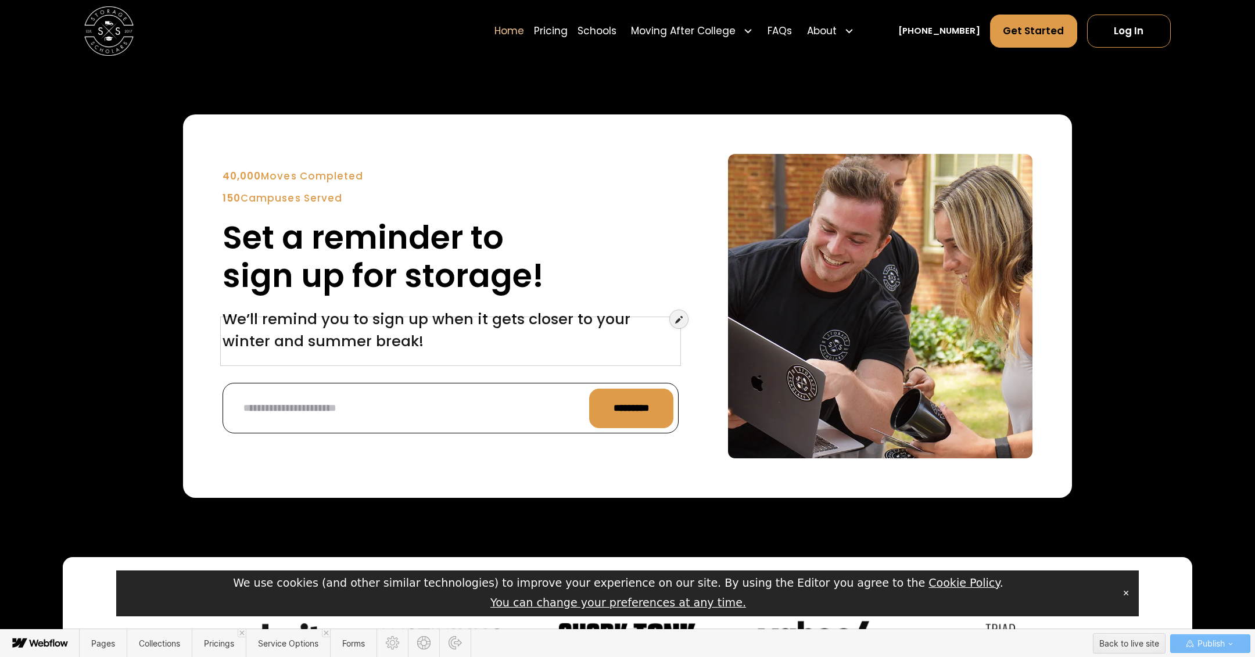
scroll to position [2925, 0]
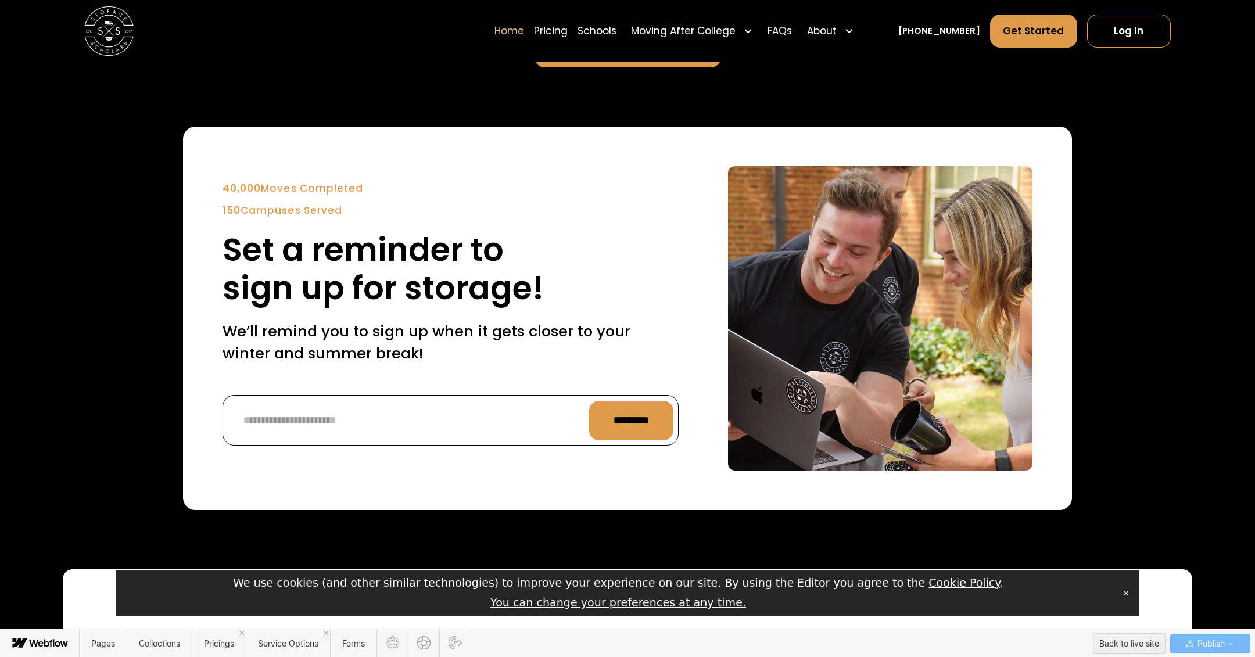
click at [228, 189] on strong "40,000" at bounding box center [242, 188] width 38 height 14
click at [238, 211] on strong "150" at bounding box center [232, 210] width 18 height 14
click at [1219, 644] on span "Publish" at bounding box center [1210, 643] width 30 height 17
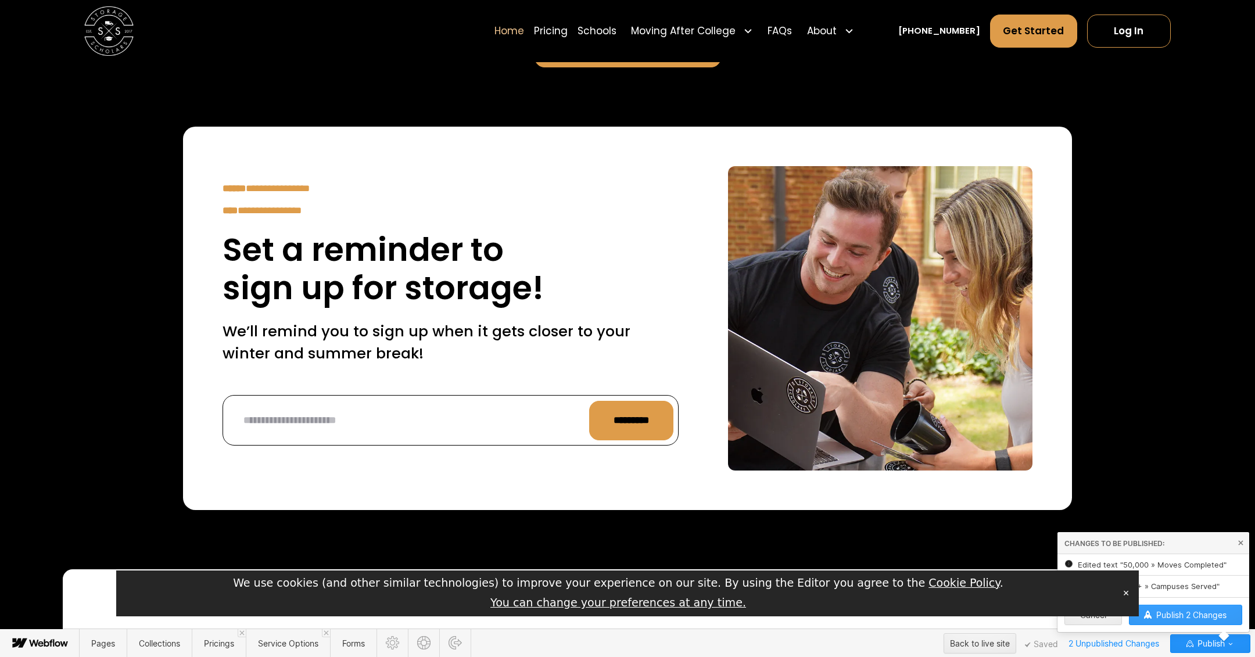
click at [1204, 617] on span "Publish 2 Changes" at bounding box center [1191, 615] width 70 height 10
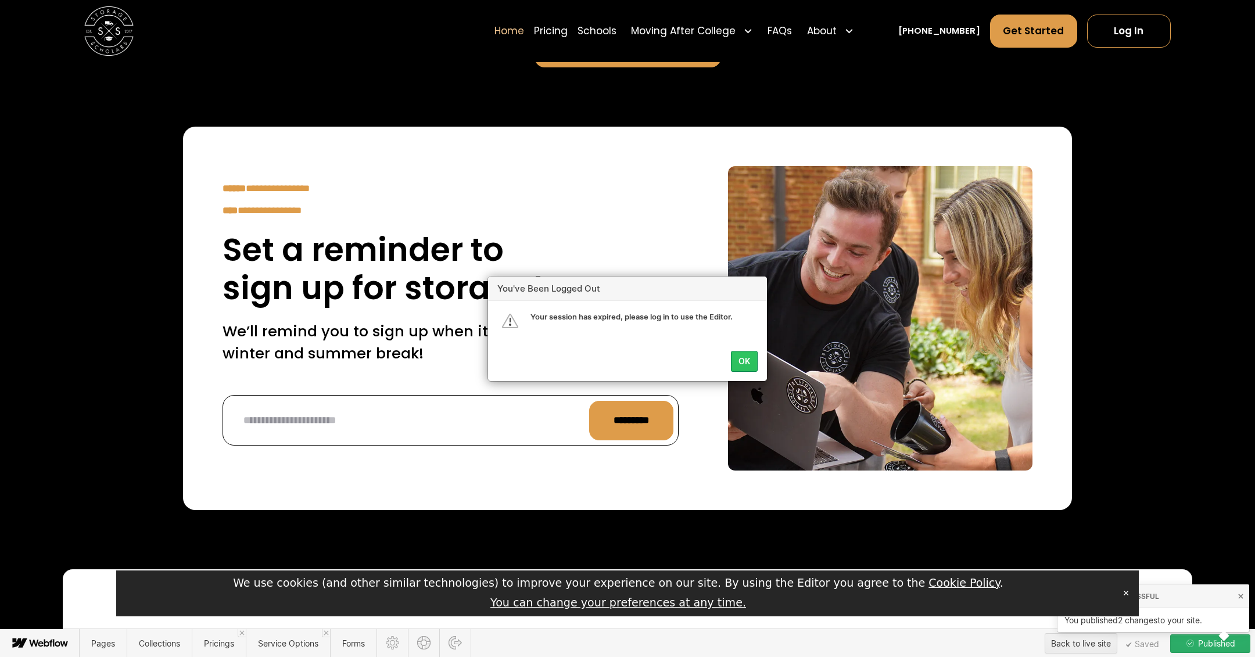
click at [748, 361] on div "OK" at bounding box center [745, 361] width 12 height 9
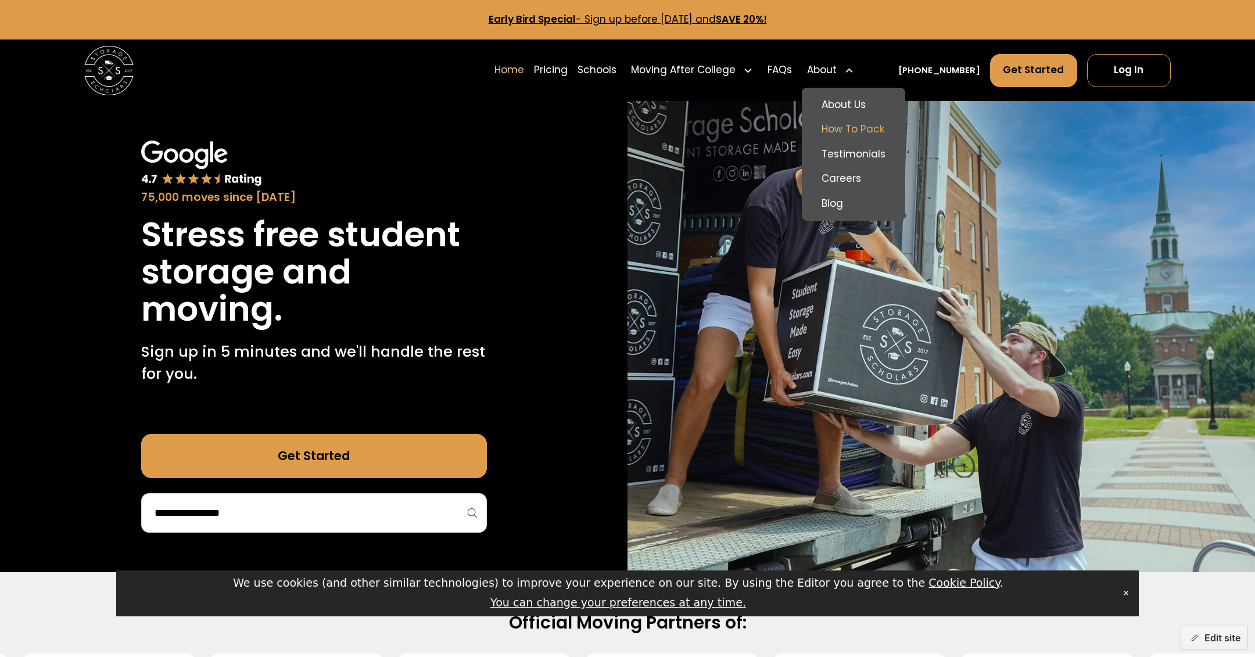
click at [871, 127] on link "How To Pack" at bounding box center [854, 129] width 94 height 25
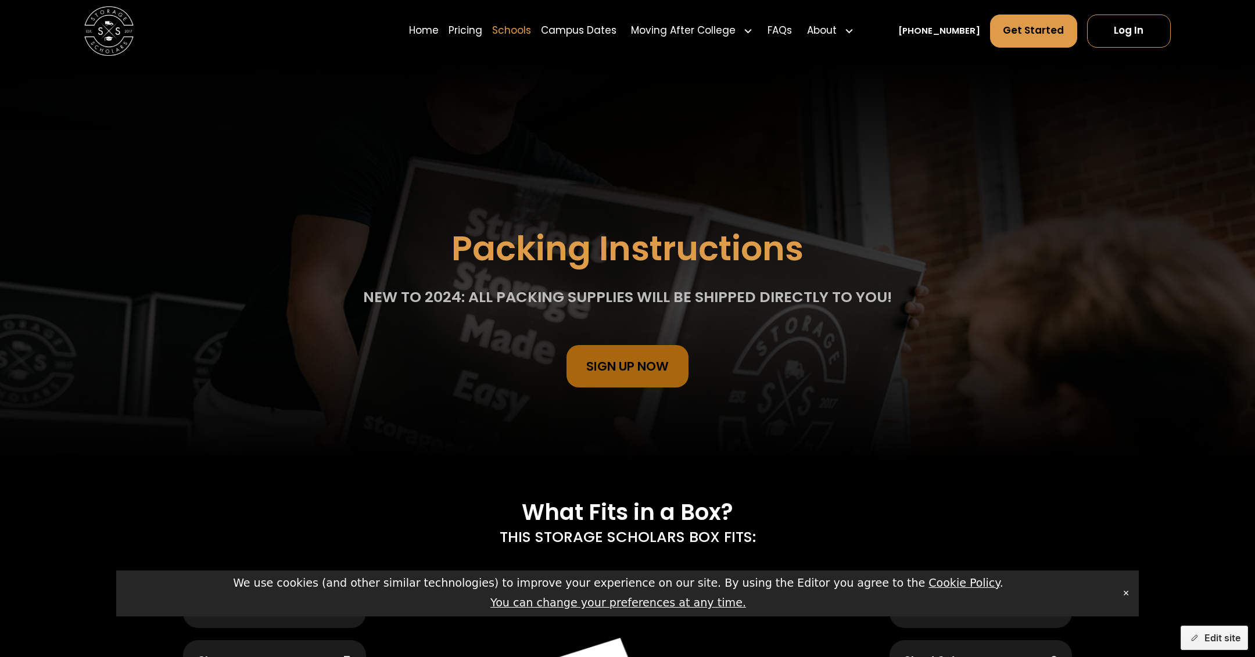
click at [531, 37] on link "Schools" at bounding box center [511, 30] width 39 height 35
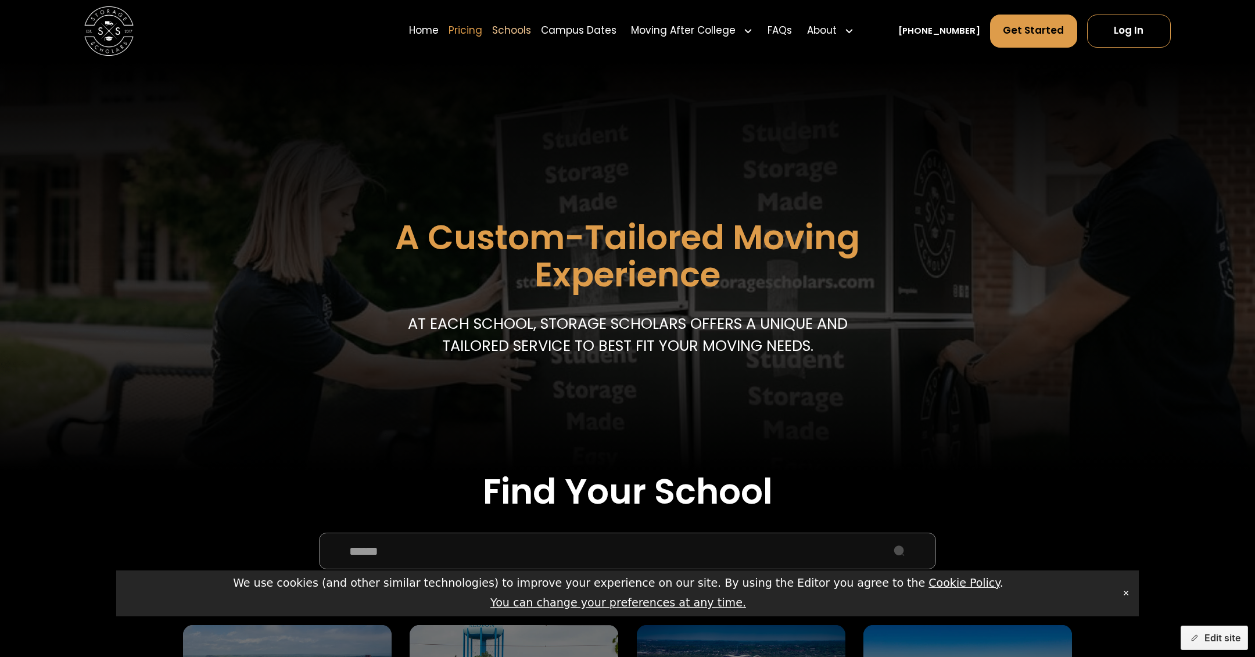
click at [477, 26] on link "Pricing" at bounding box center [466, 30] width 34 height 35
click at [439, 35] on link "Home" at bounding box center [424, 30] width 30 height 35
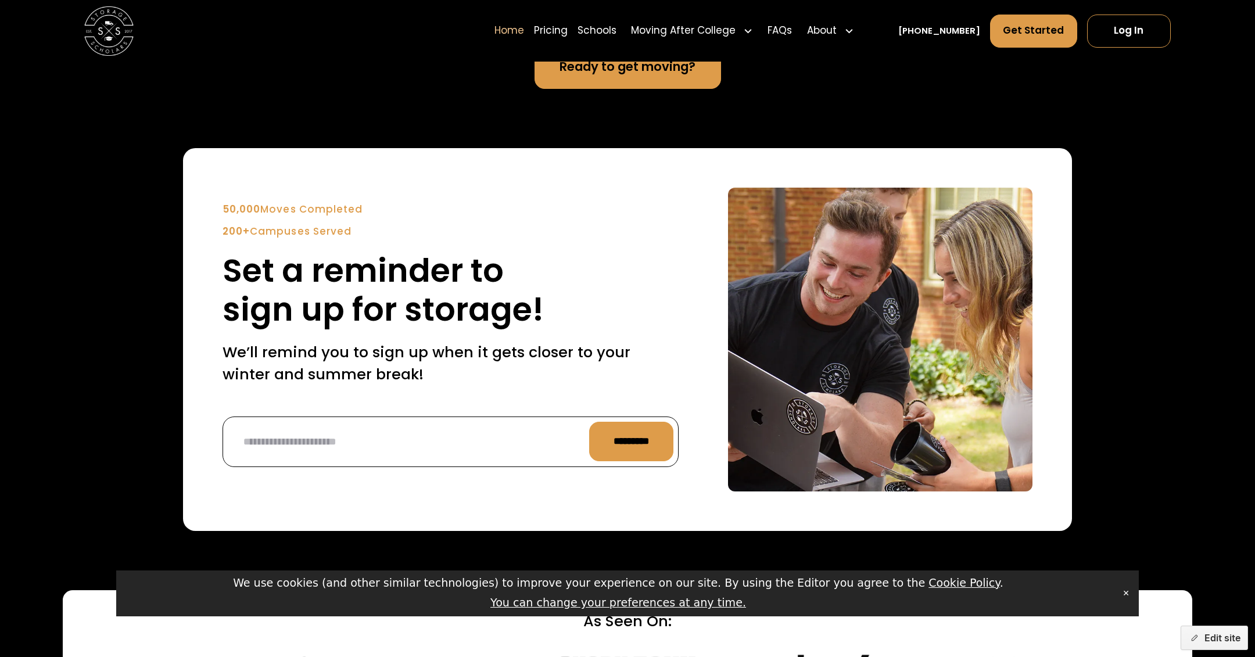
scroll to position [2775, 0]
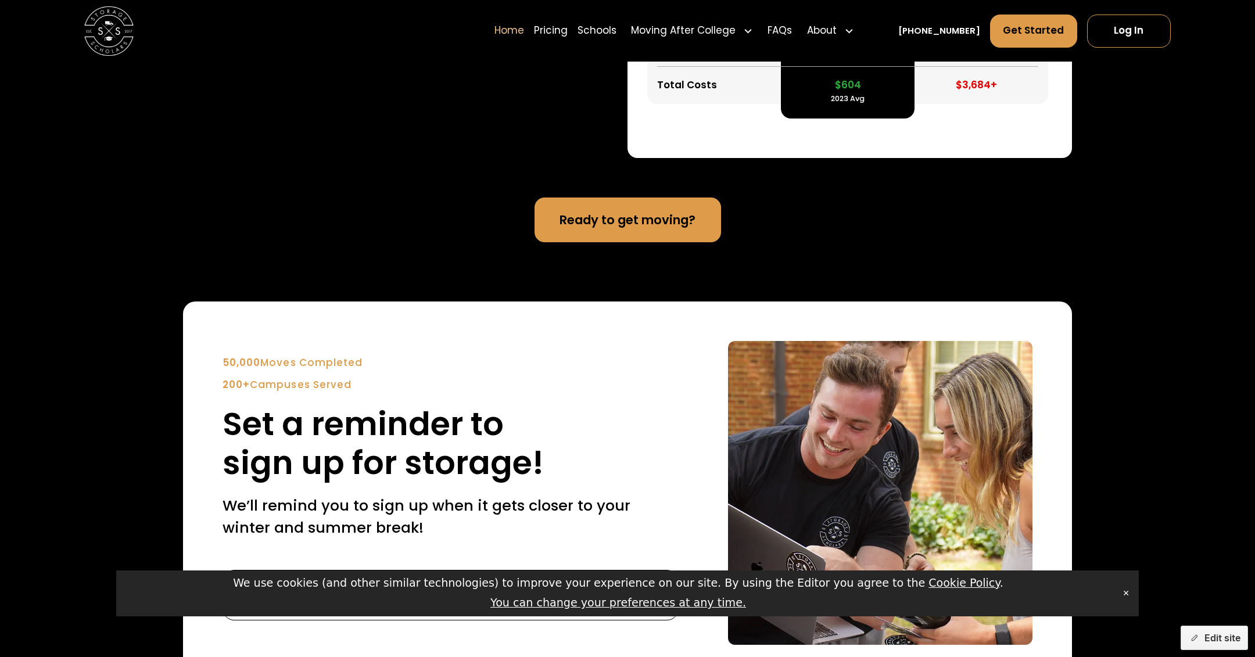
click at [592, 229] on link "Ready to get moving?" at bounding box center [628, 220] width 187 height 44
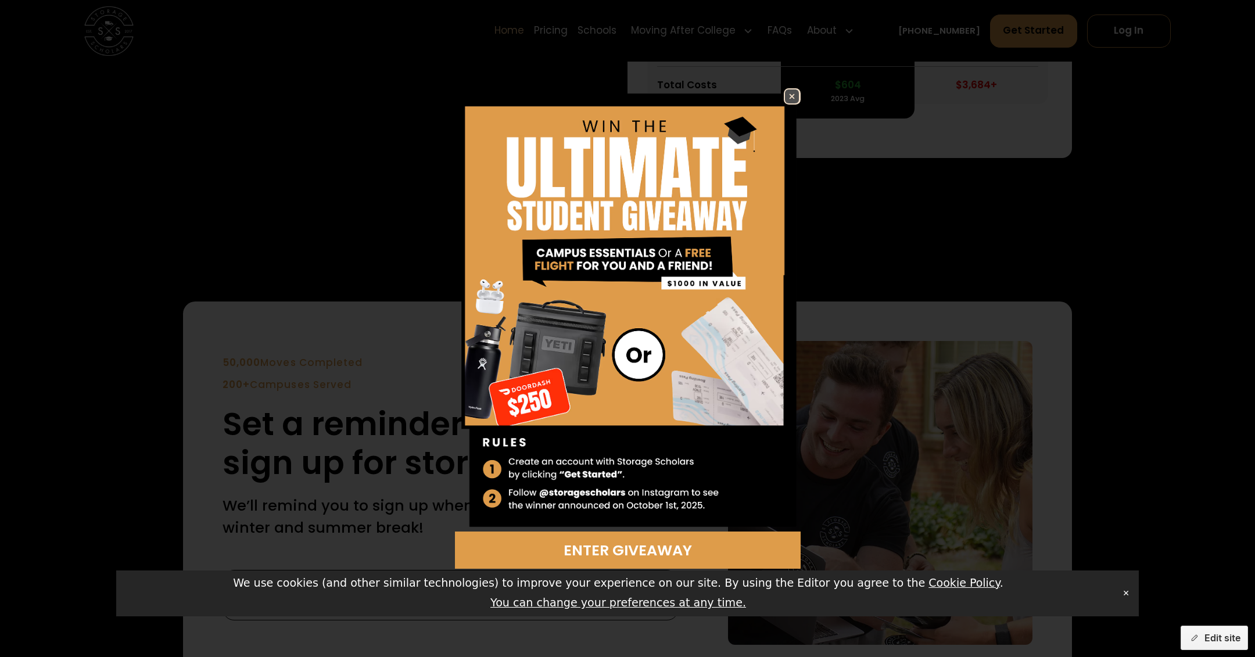
click at [795, 99] on img at bounding box center [792, 96] width 14 height 14
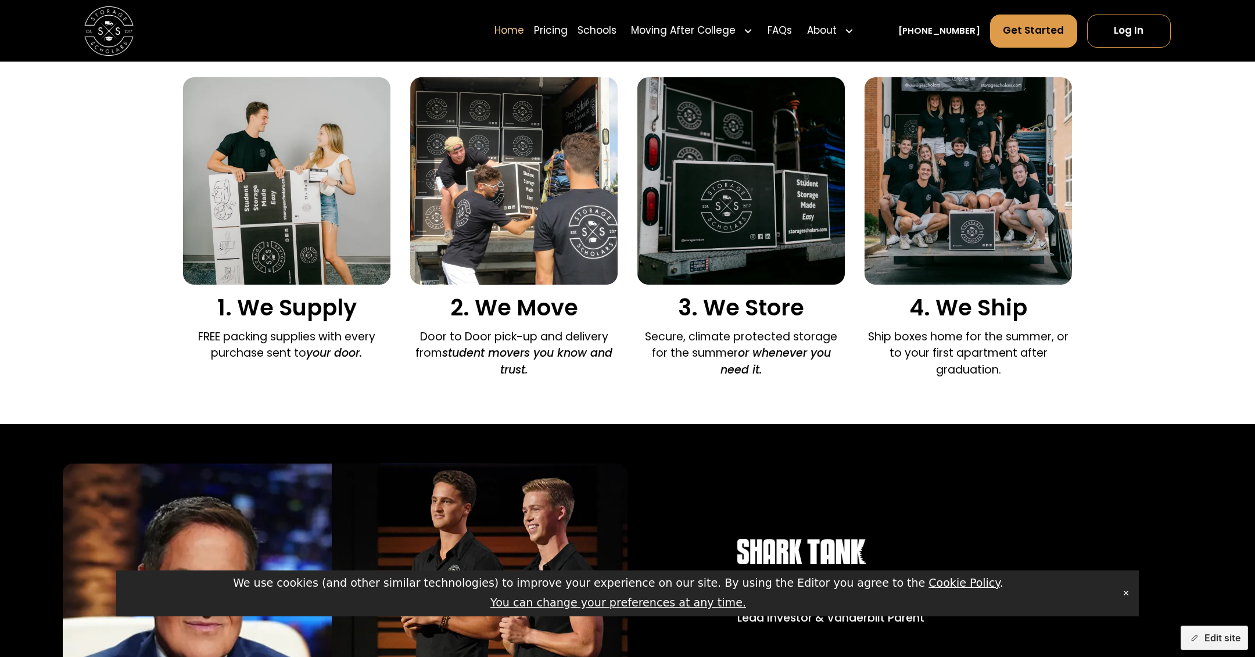
scroll to position [800, 0]
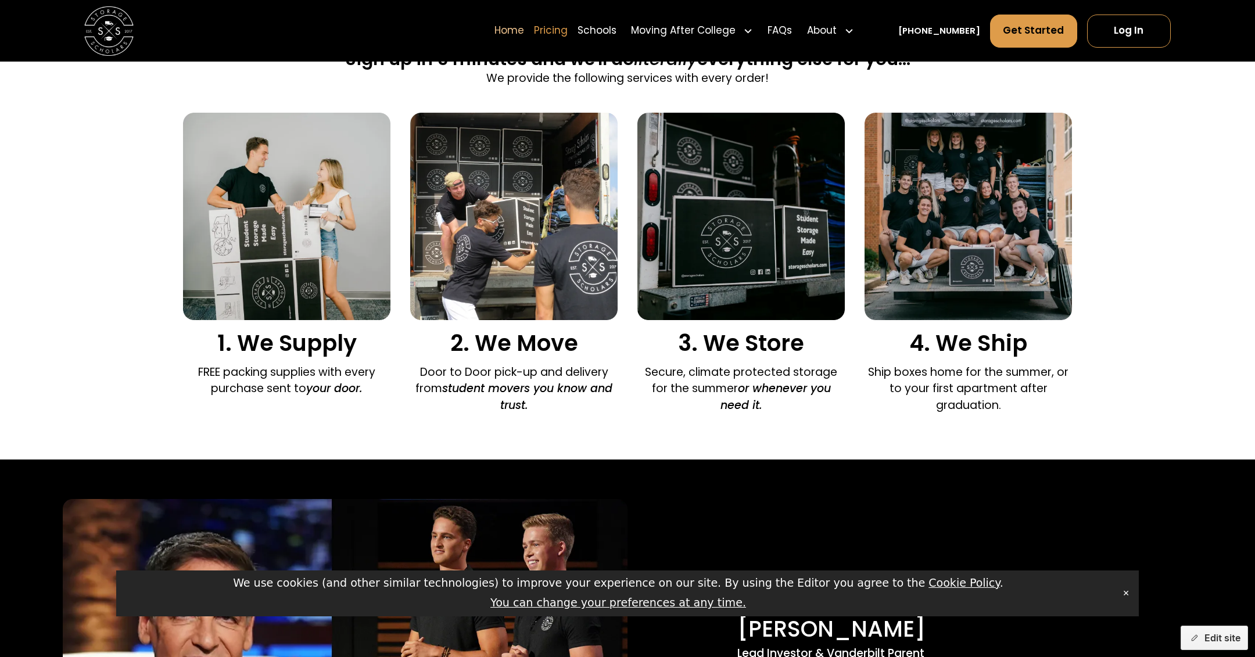
click at [567, 37] on link "Pricing" at bounding box center [551, 30] width 34 height 35
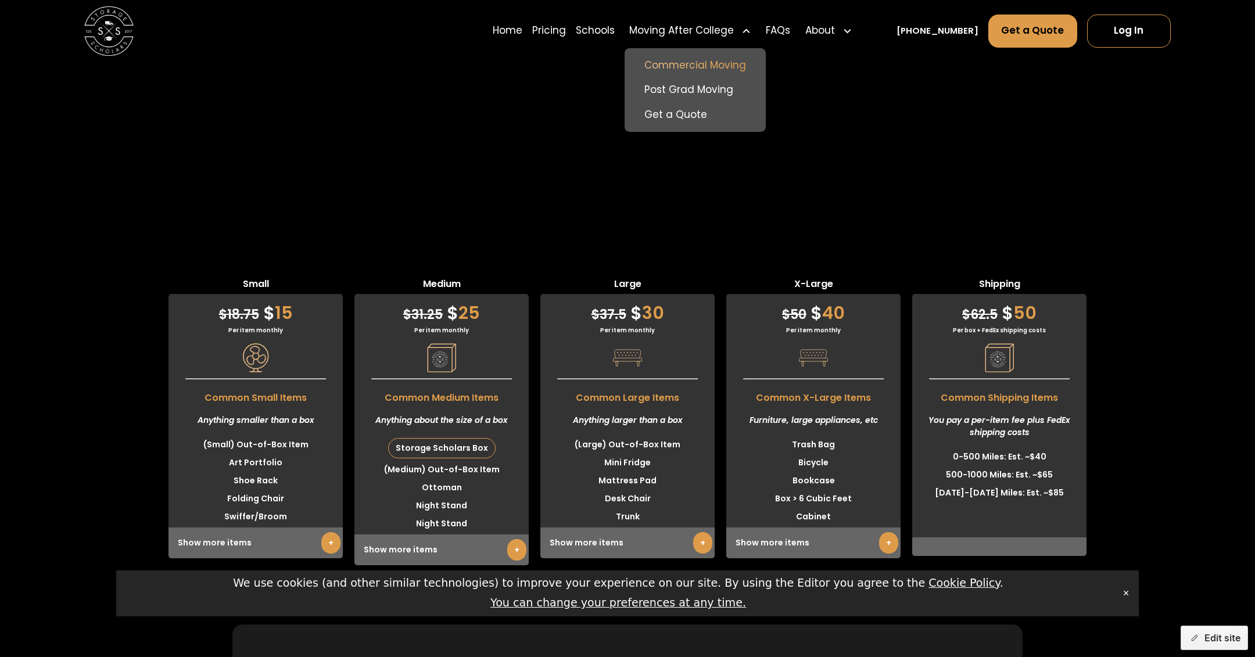
click at [692, 65] on link "Commercial Moving" at bounding box center [694, 65] width 131 height 25
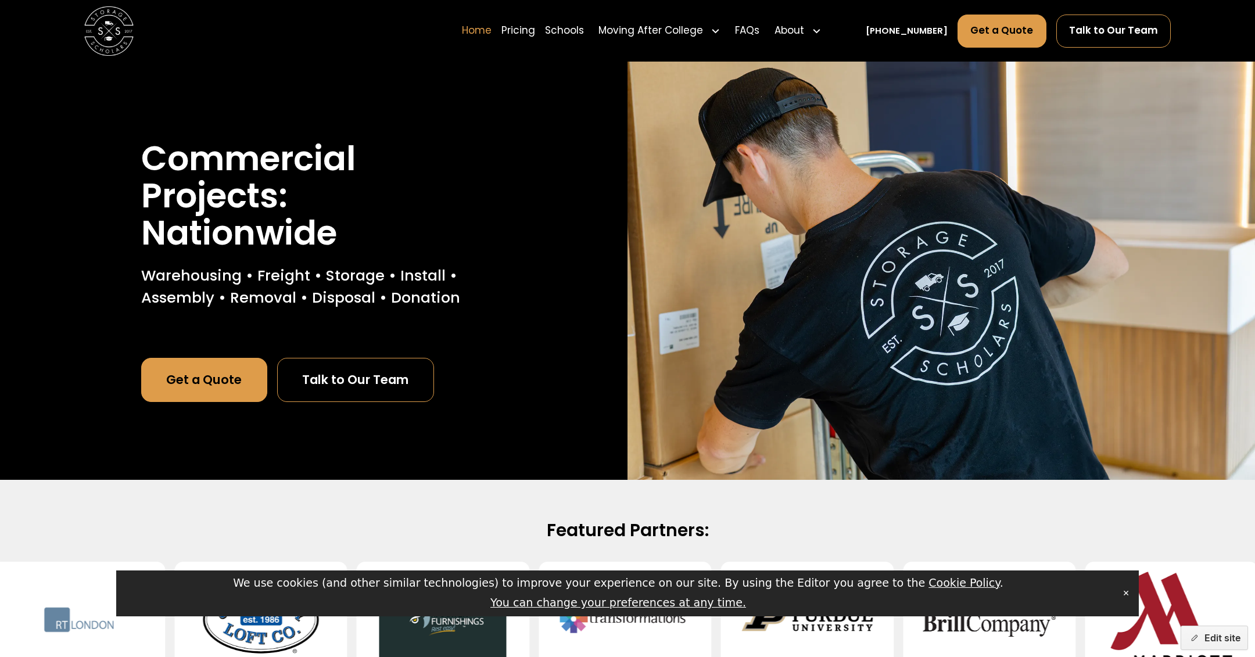
click at [492, 33] on link "Home" at bounding box center [477, 30] width 30 height 35
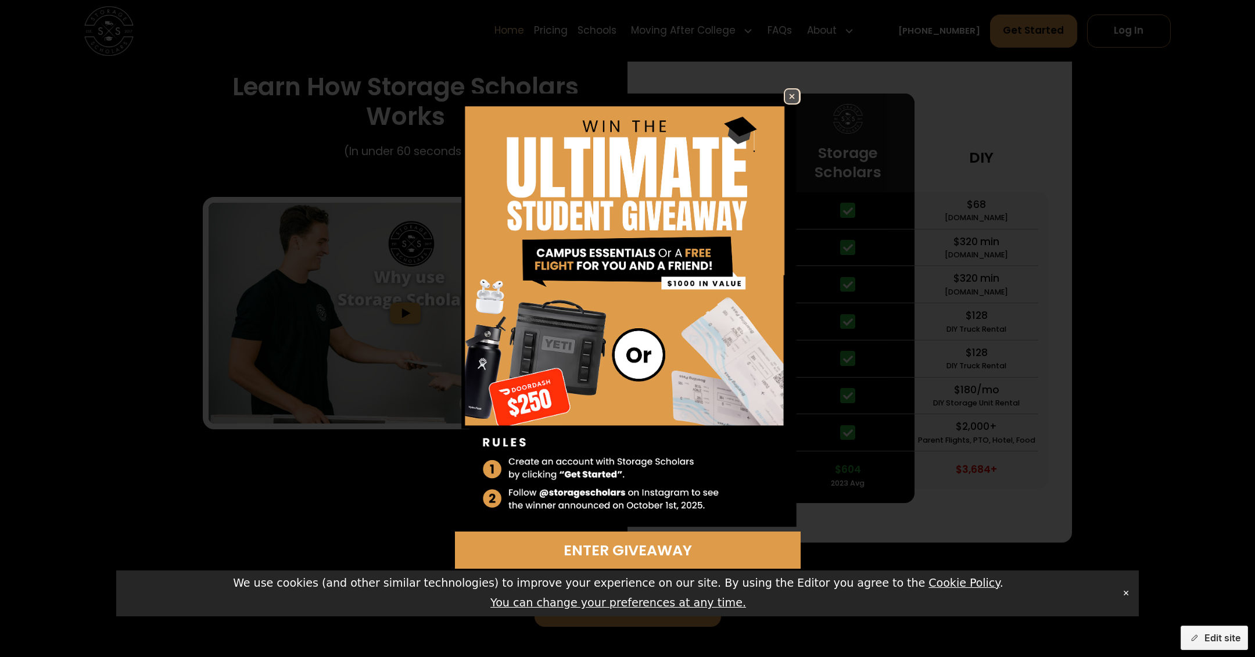
scroll to position [2394, 0]
click at [793, 99] on img at bounding box center [792, 96] width 14 height 14
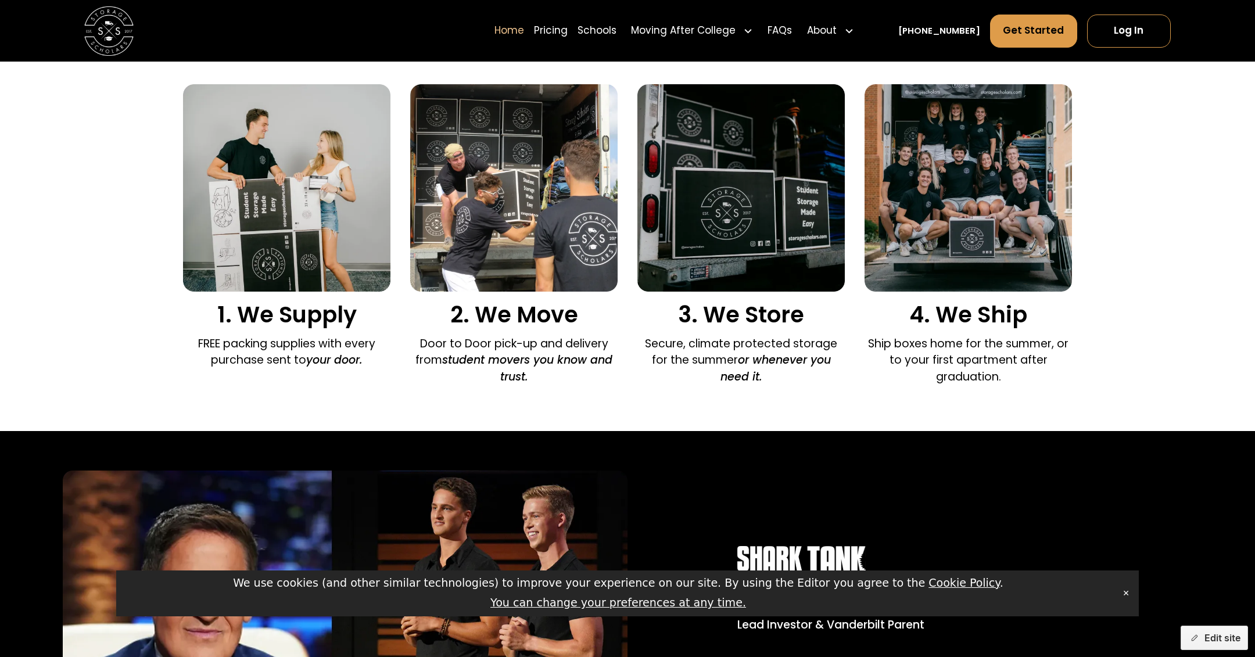
scroll to position [0, 0]
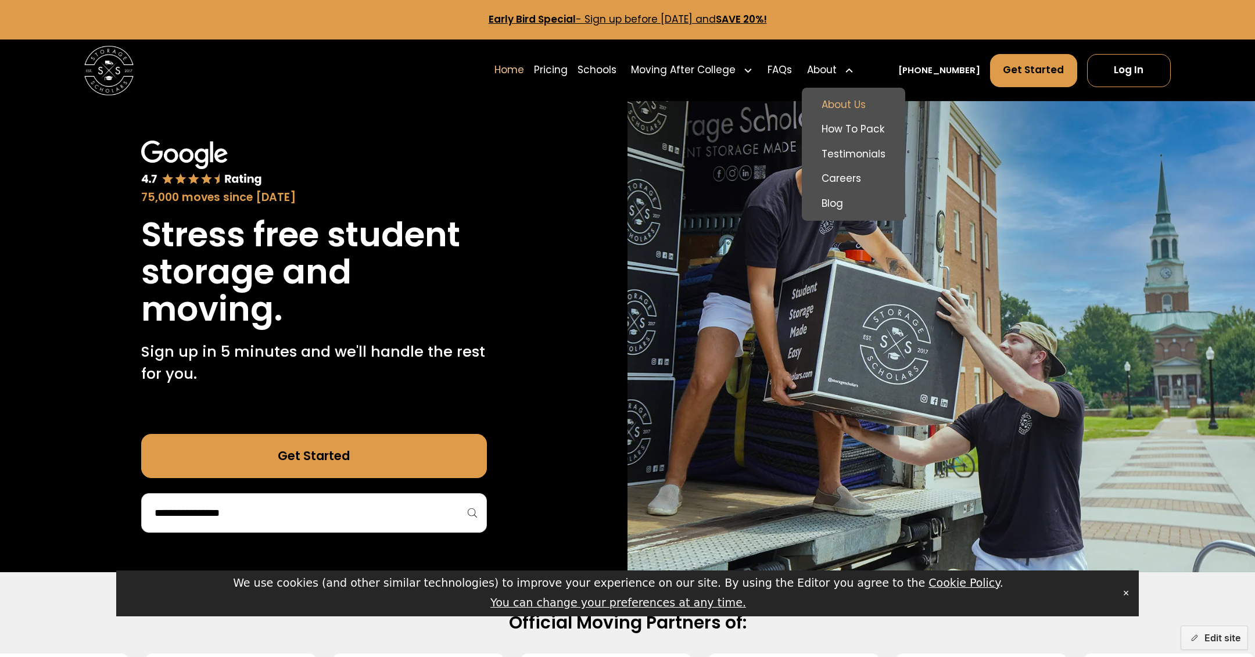
click at [866, 101] on link "About Us" at bounding box center [854, 104] width 94 height 25
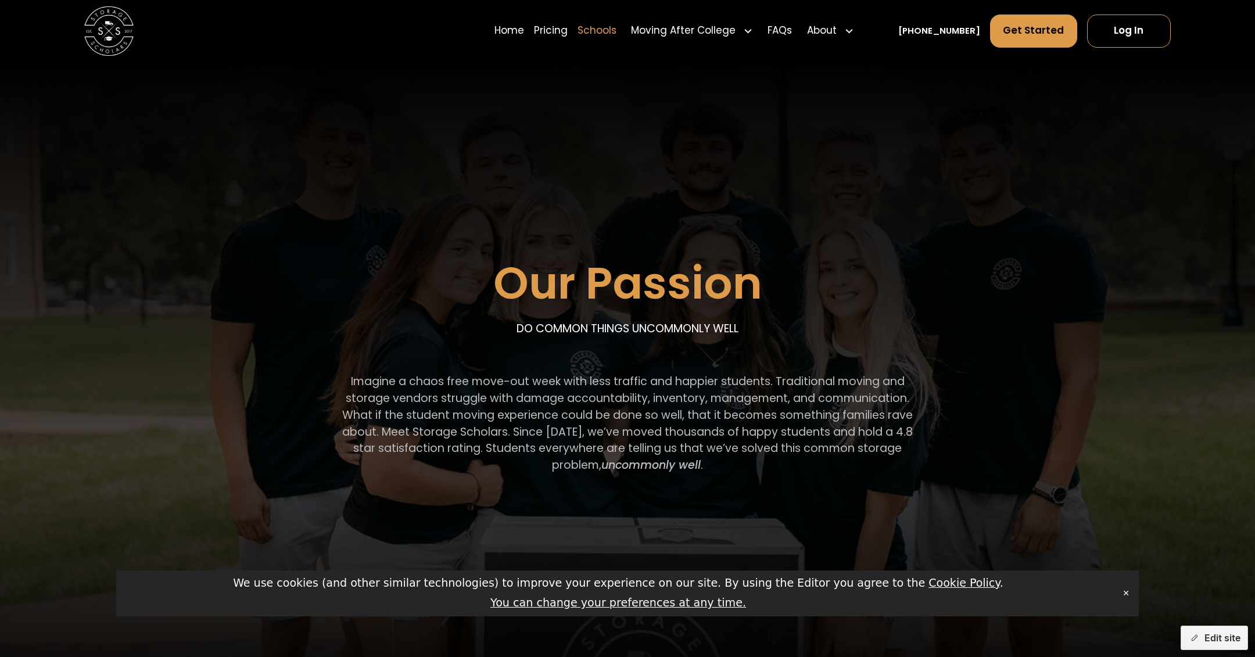
click at [617, 34] on link "Schools" at bounding box center [597, 30] width 39 height 35
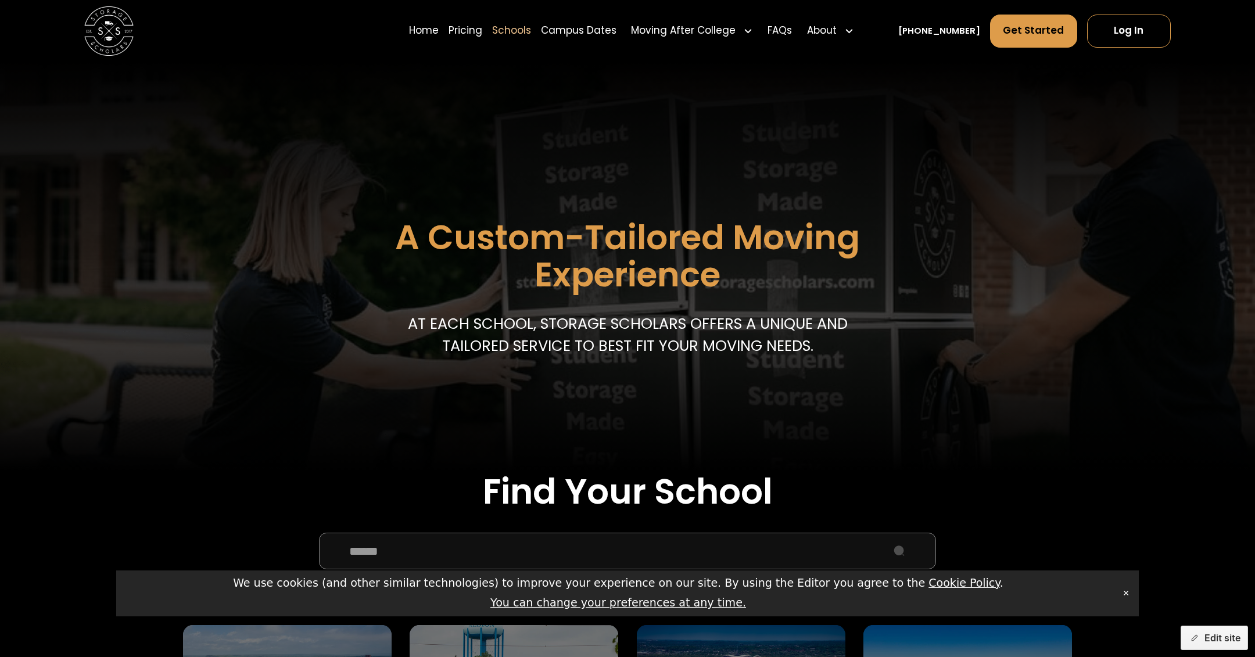
click at [445, 557] on input "School Select Form" at bounding box center [628, 551] width 618 height 37
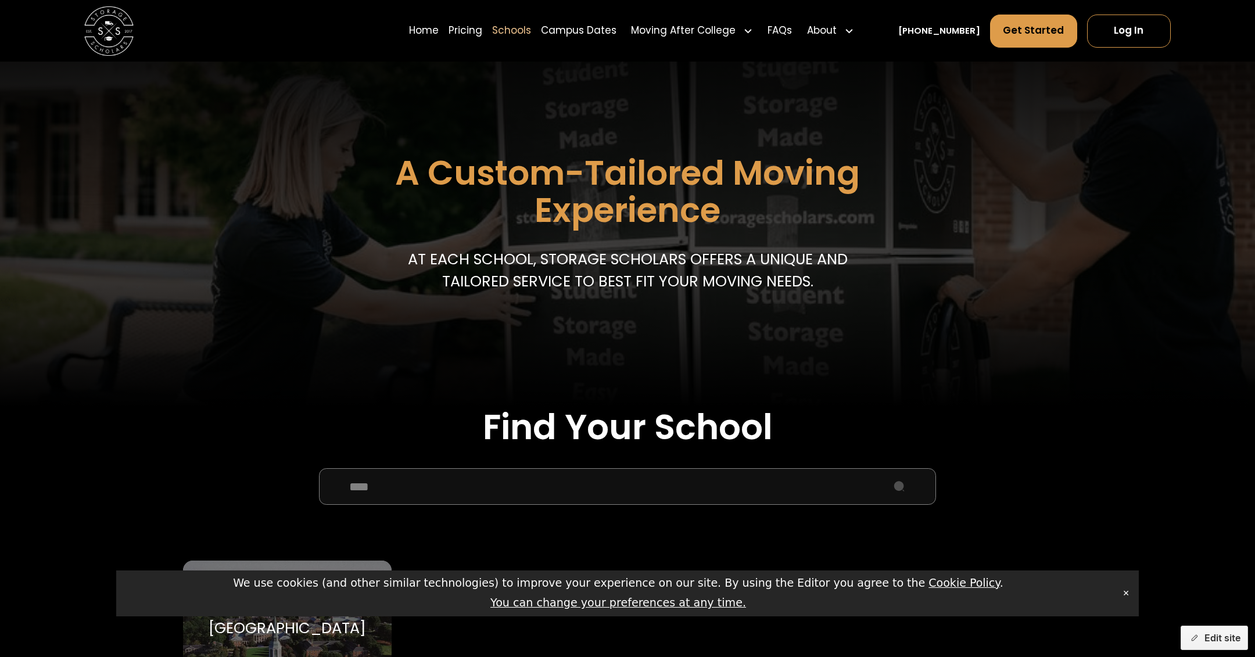
scroll to position [145, 0]
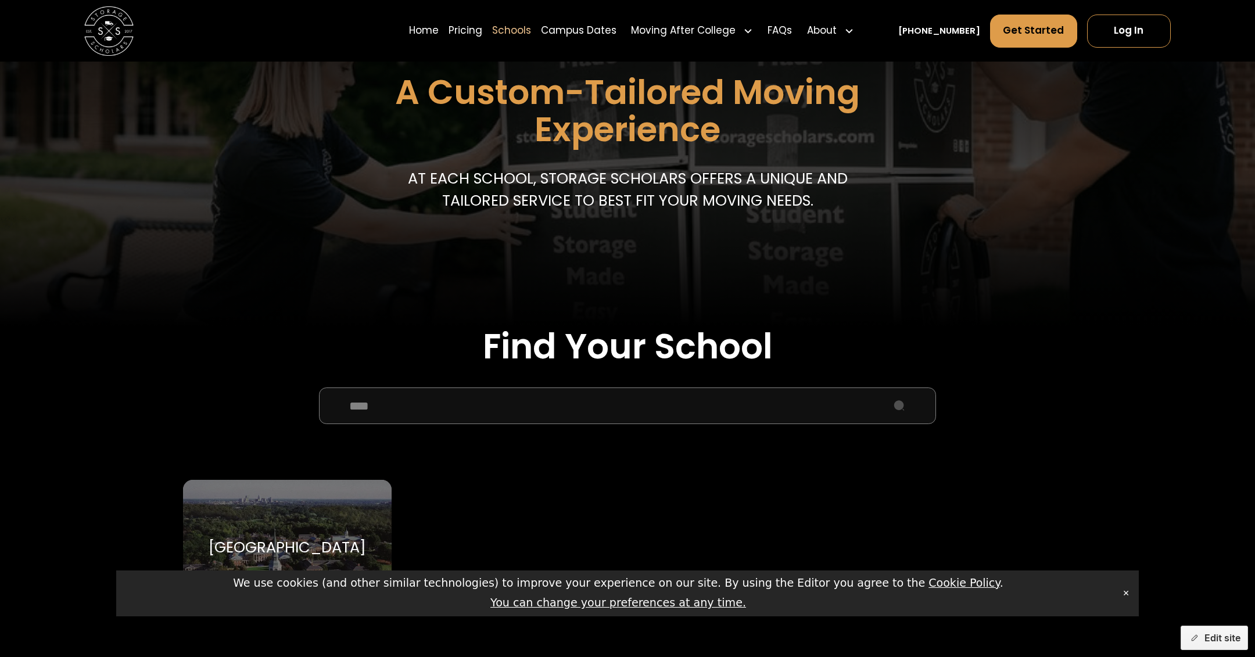
type input "****"
click at [281, 542] on div "[GEOGRAPHIC_DATA]" at bounding box center [287, 548] width 157 height 19
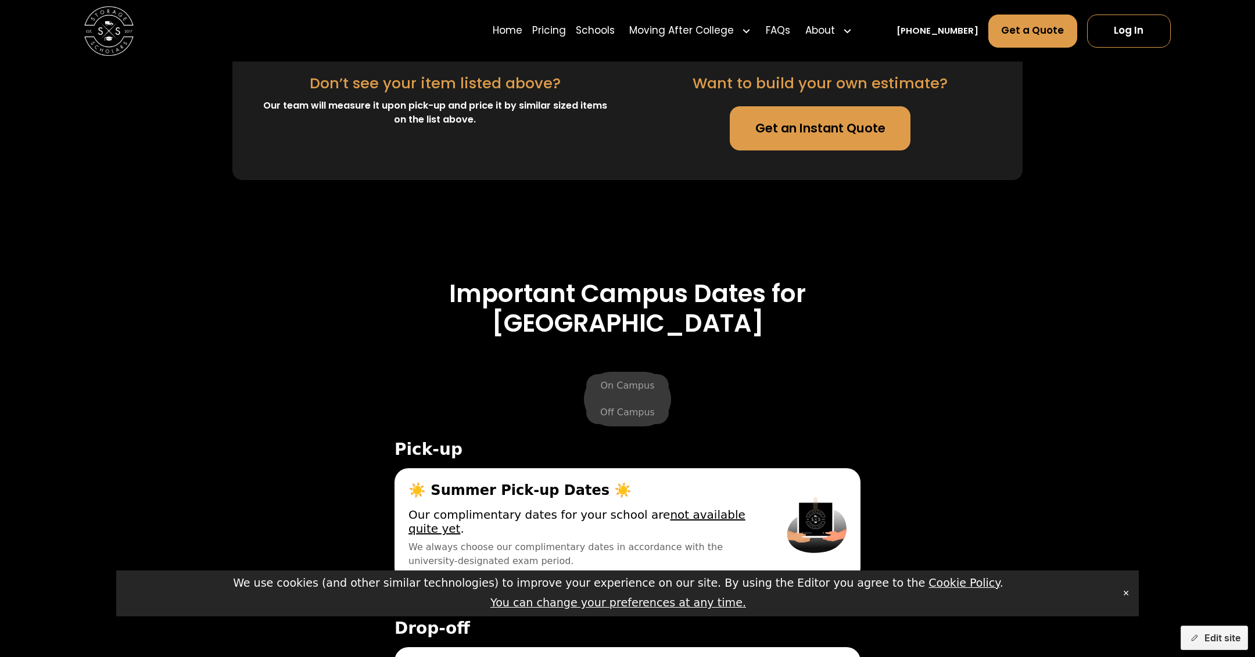
scroll to position [4310, 0]
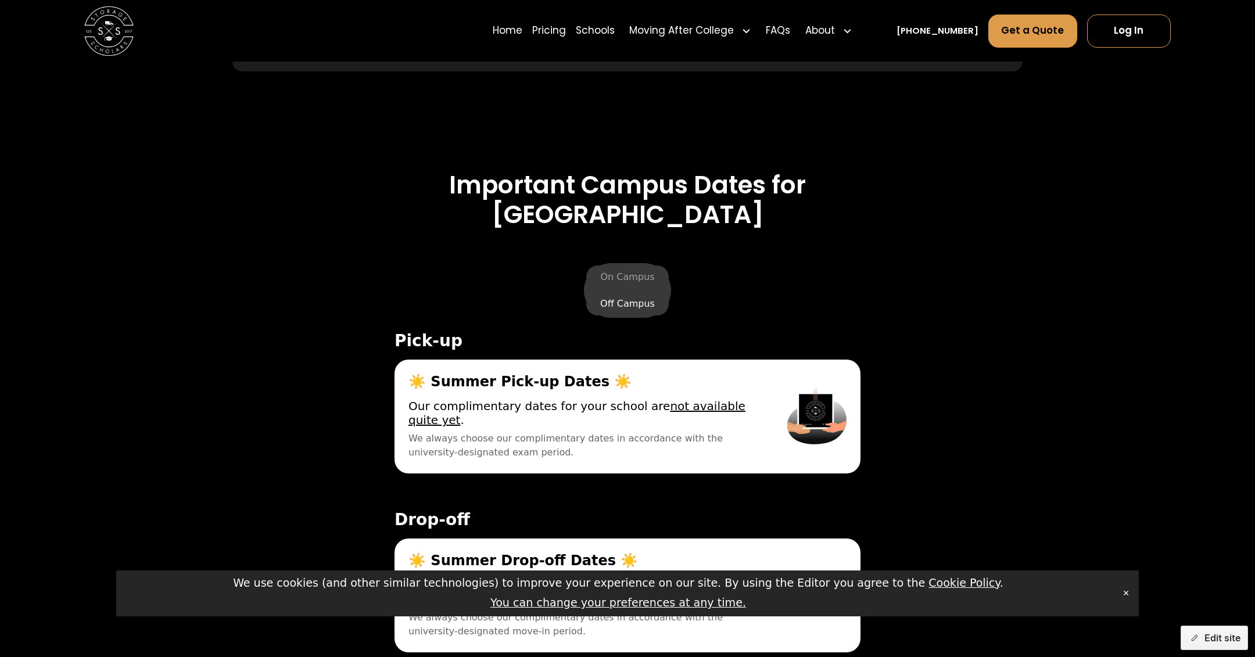
click at [621, 308] on label "Off Campus" at bounding box center [627, 303] width 83 height 23
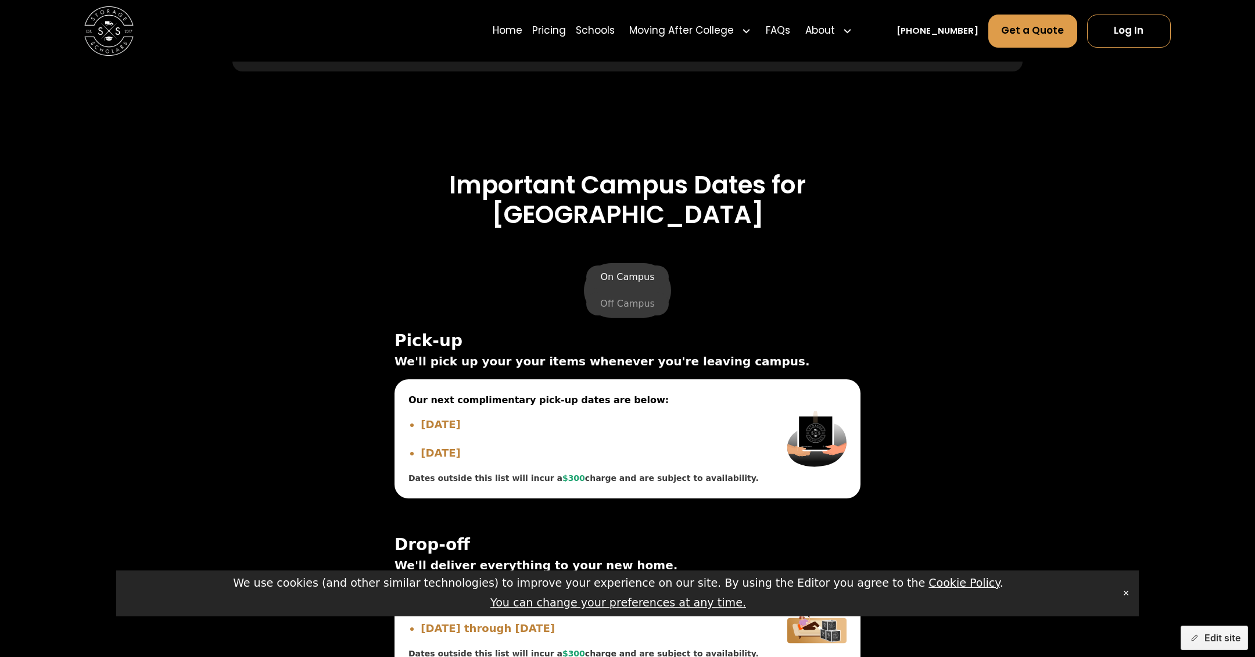
click at [632, 278] on label "On Campus" at bounding box center [627, 277] width 82 height 23
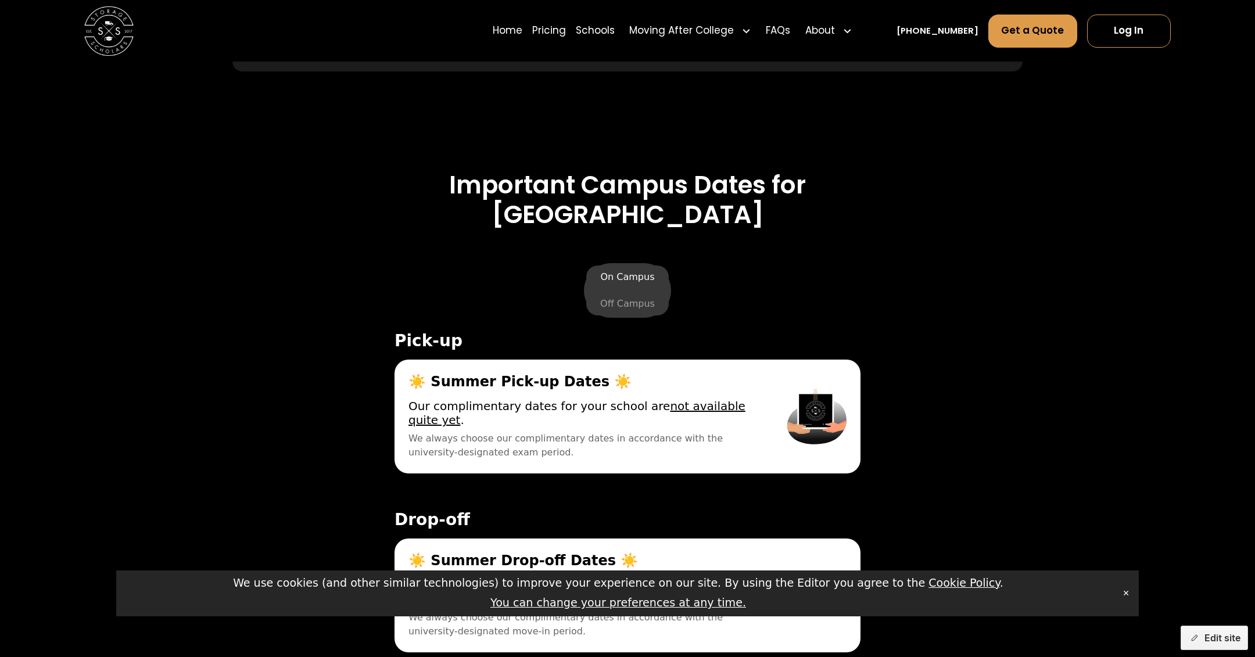
scroll to position [4413, 0]
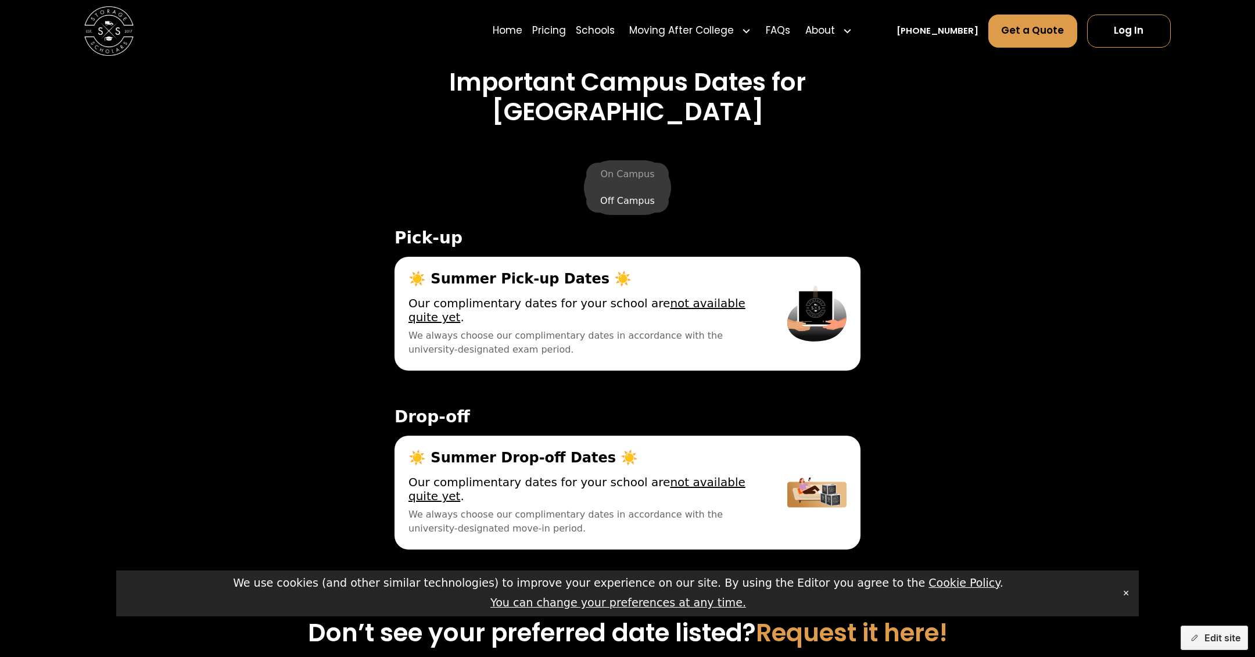
click at [619, 200] on label "Off Campus" at bounding box center [627, 200] width 83 height 23
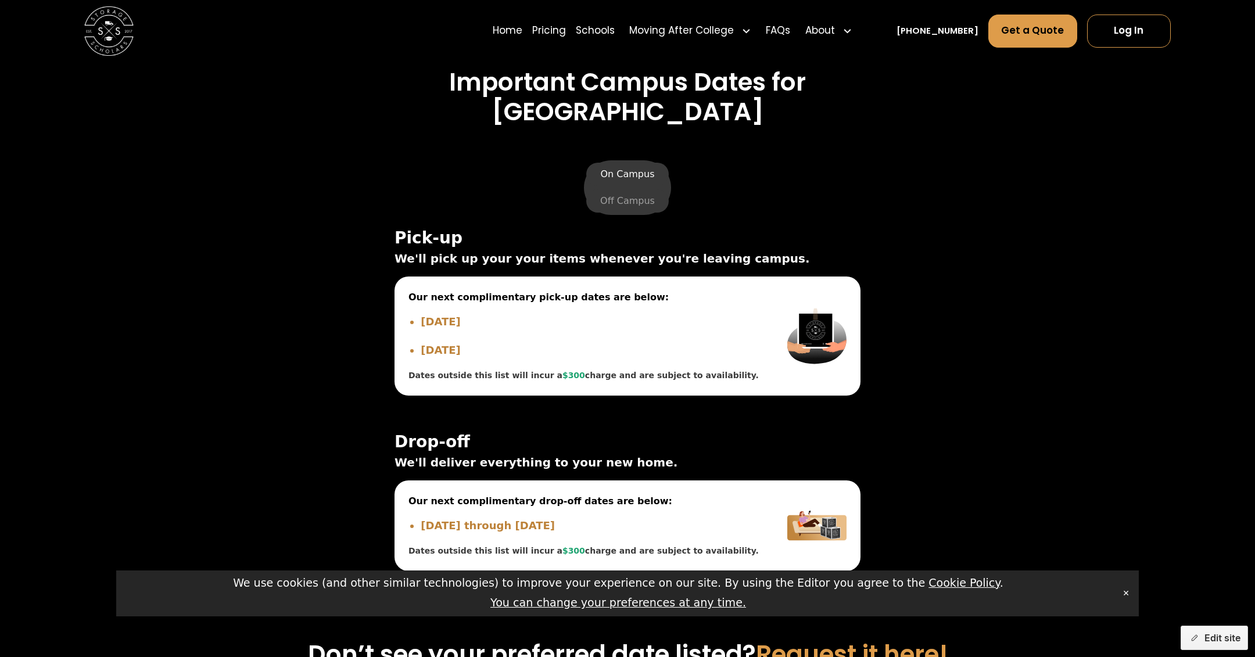
click at [632, 173] on label "On Campus" at bounding box center [627, 174] width 82 height 23
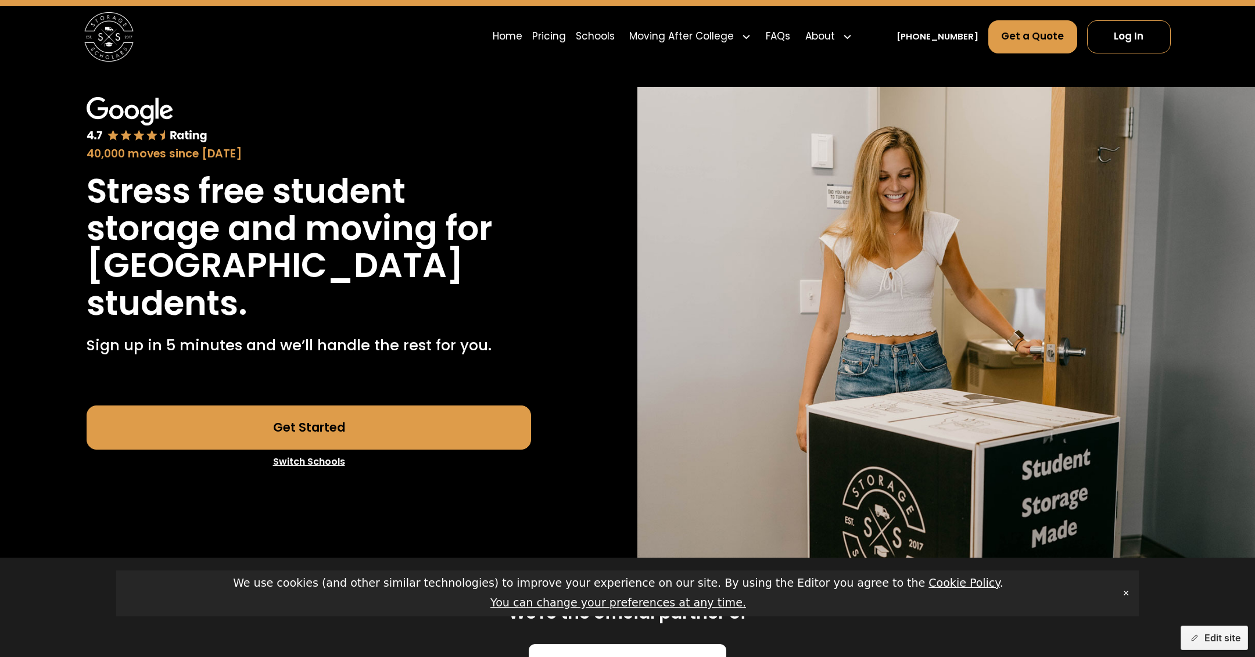
scroll to position [0, 0]
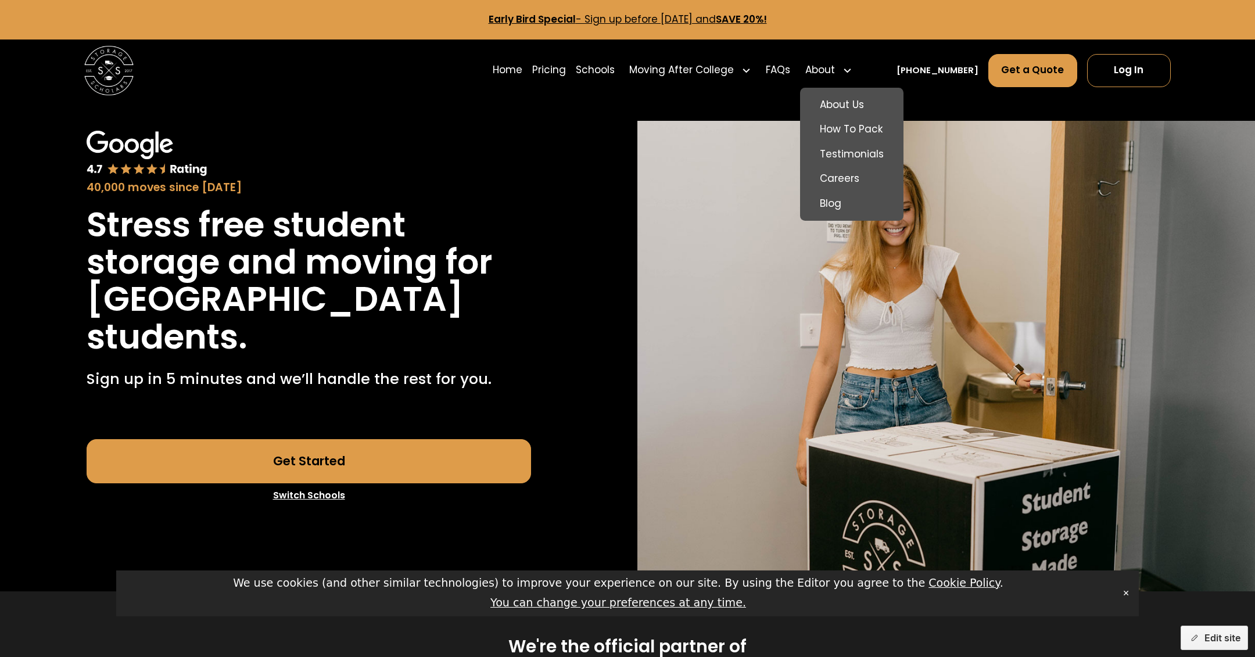
click at [835, 76] on div "About" at bounding box center [820, 70] width 30 height 15
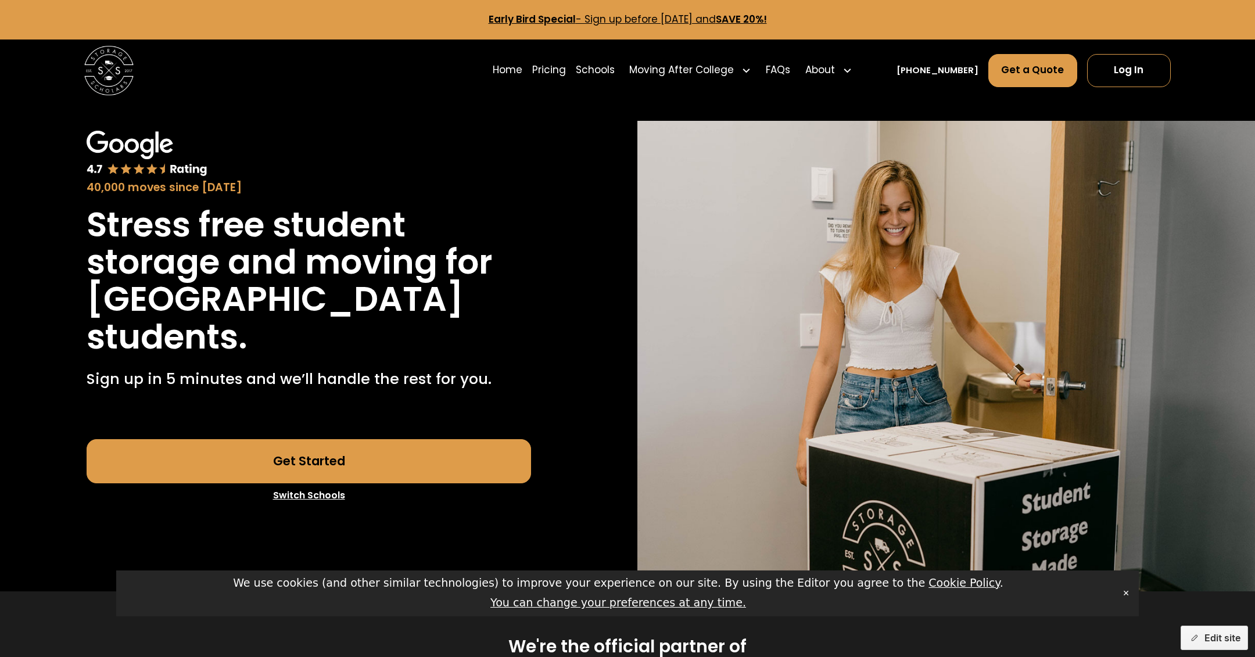
click at [835, 76] on div "About" at bounding box center [820, 70] width 30 height 15
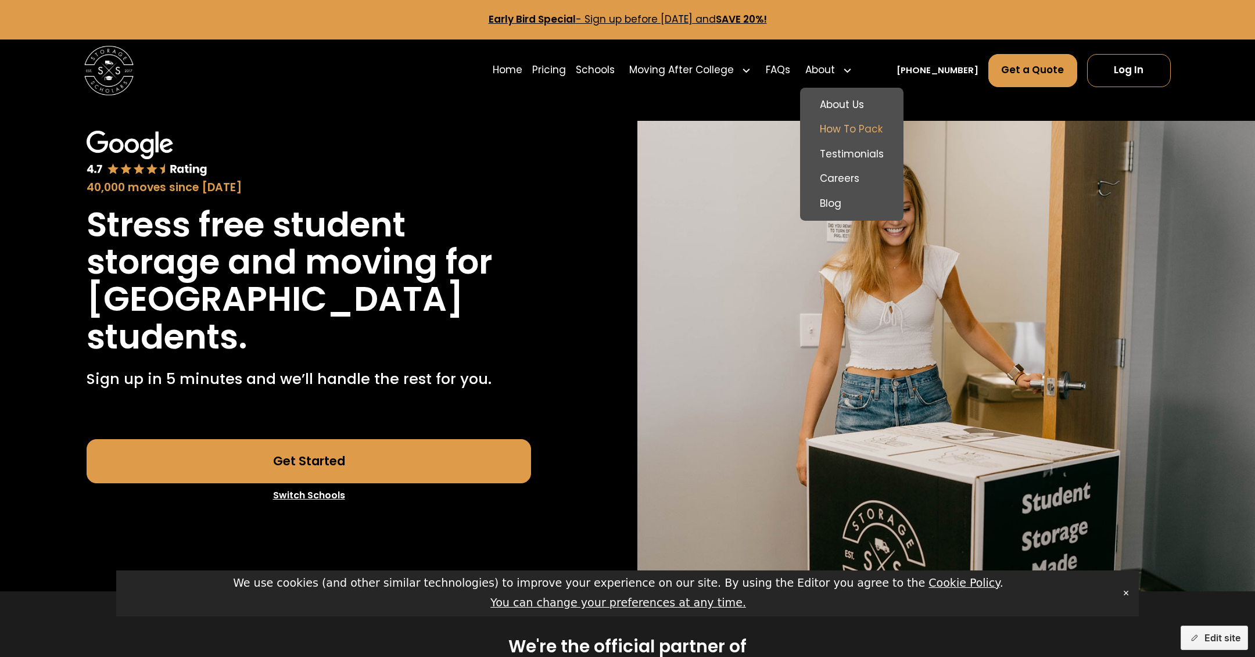
click at [865, 122] on link "How To Pack" at bounding box center [852, 129] width 94 height 25
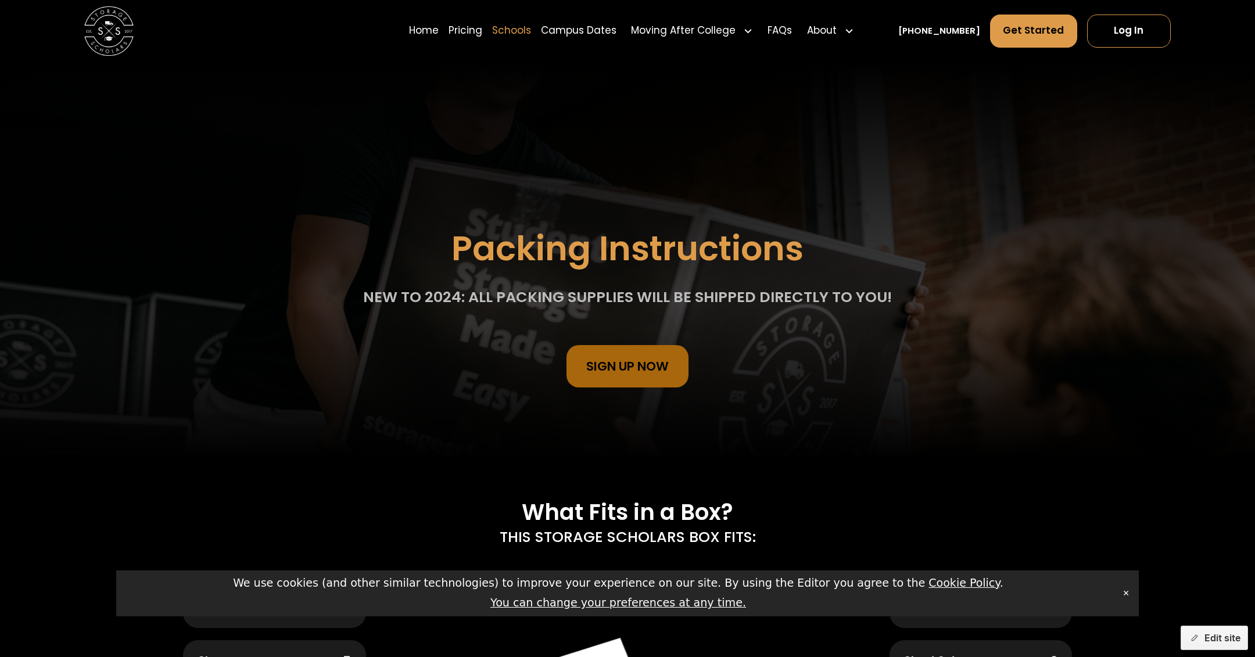
click at [531, 34] on link "Schools" at bounding box center [511, 30] width 39 height 35
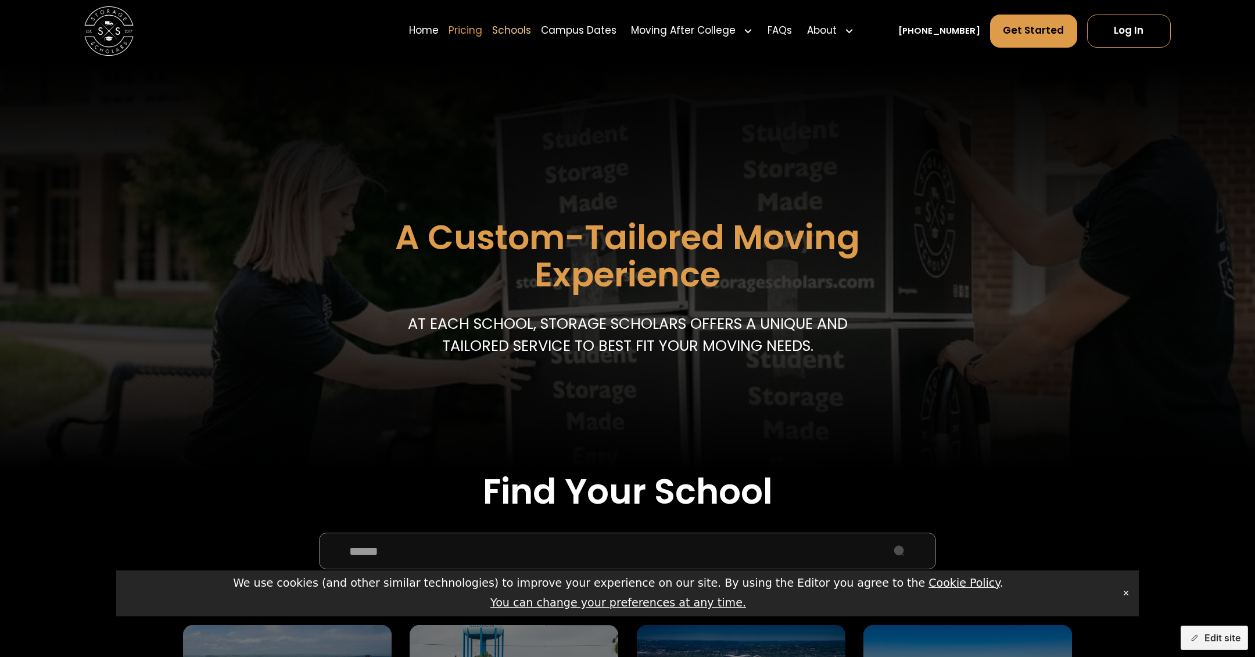
click at [482, 28] on link "Pricing" at bounding box center [466, 30] width 34 height 35
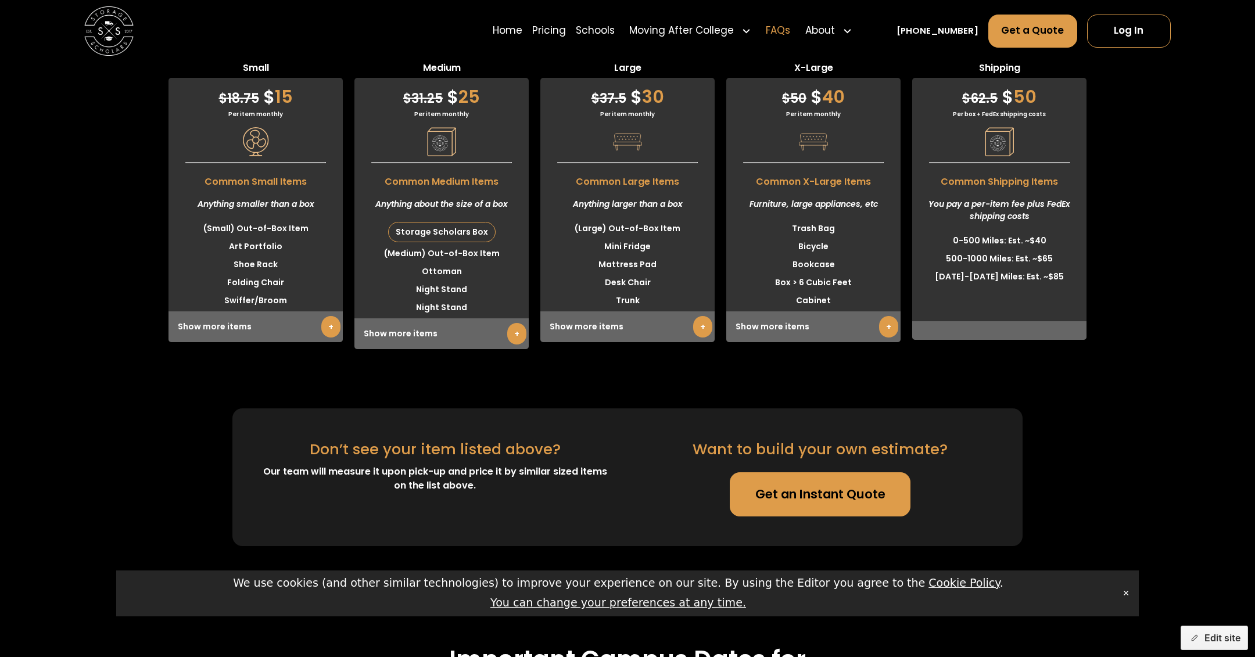
click at [790, 28] on link "FAQs" at bounding box center [778, 30] width 24 height 35
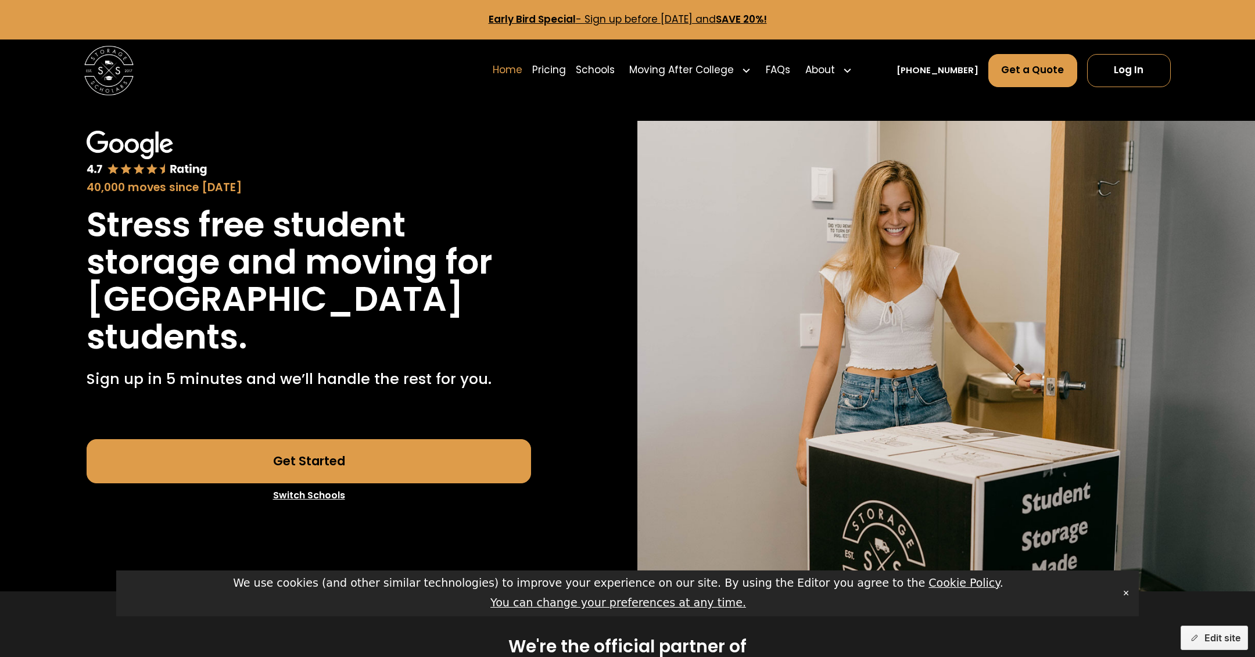
click at [522, 67] on link "Home" at bounding box center [508, 70] width 30 height 35
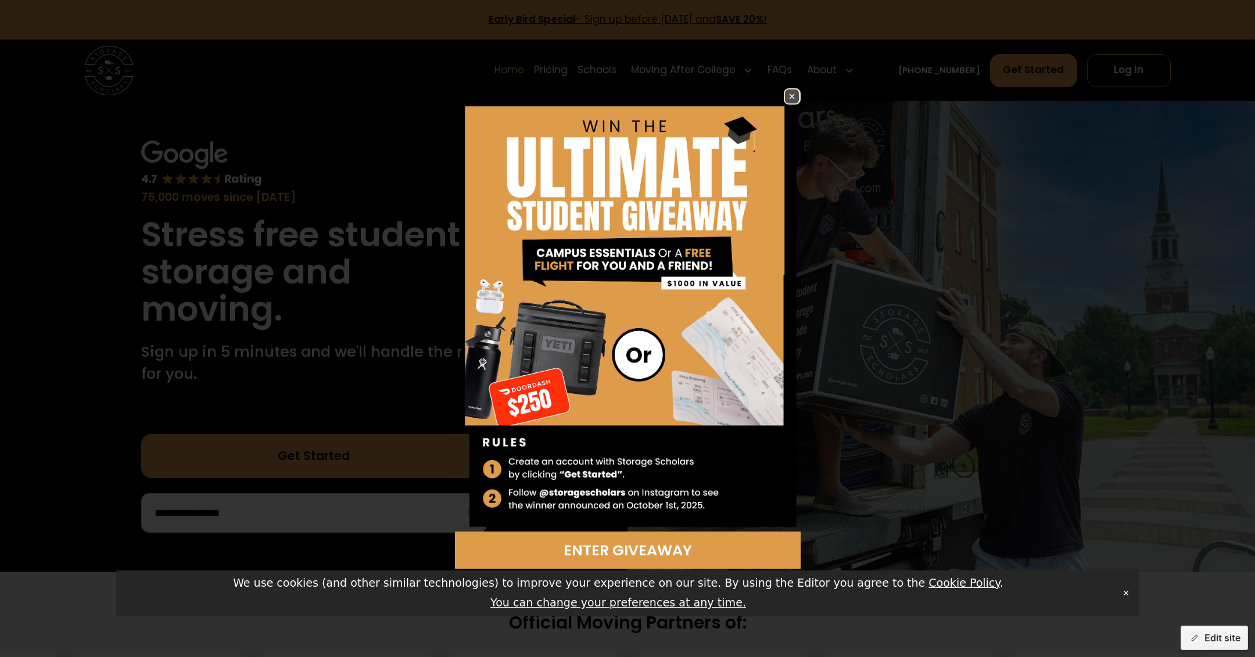
click at [791, 95] on img at bounding box center [792, 96] width 14 height 14
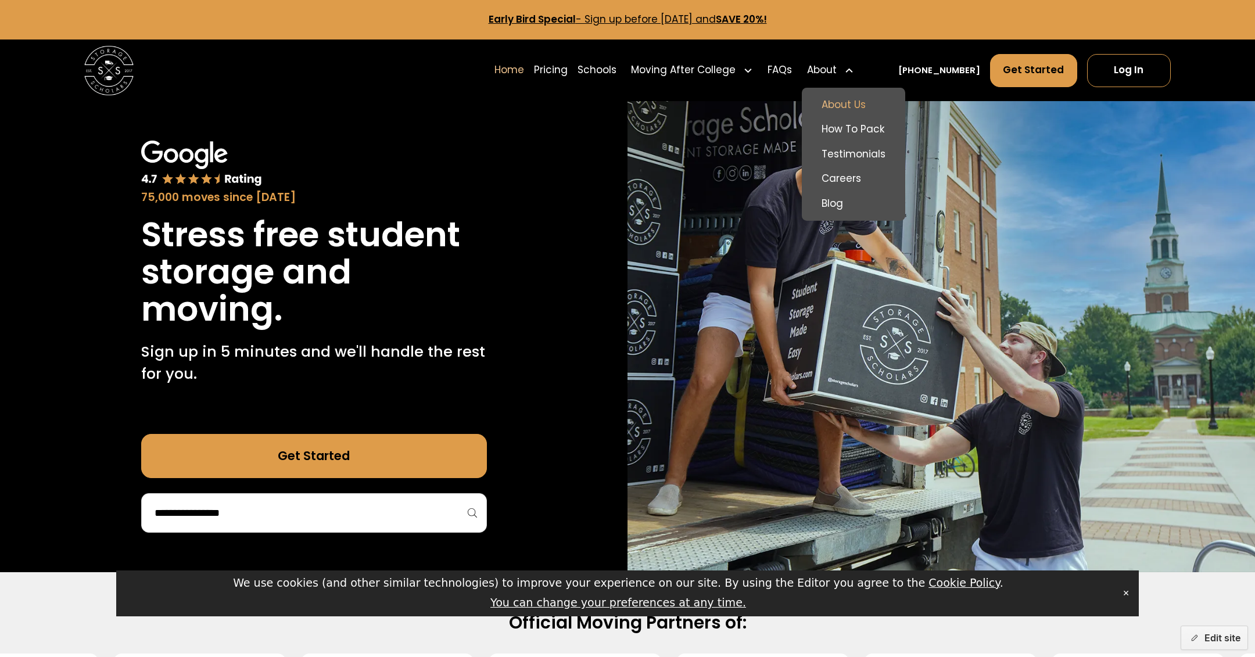
click at [866, 97] on link "About Us" at bounding box center [854, 104] width 94 height 25
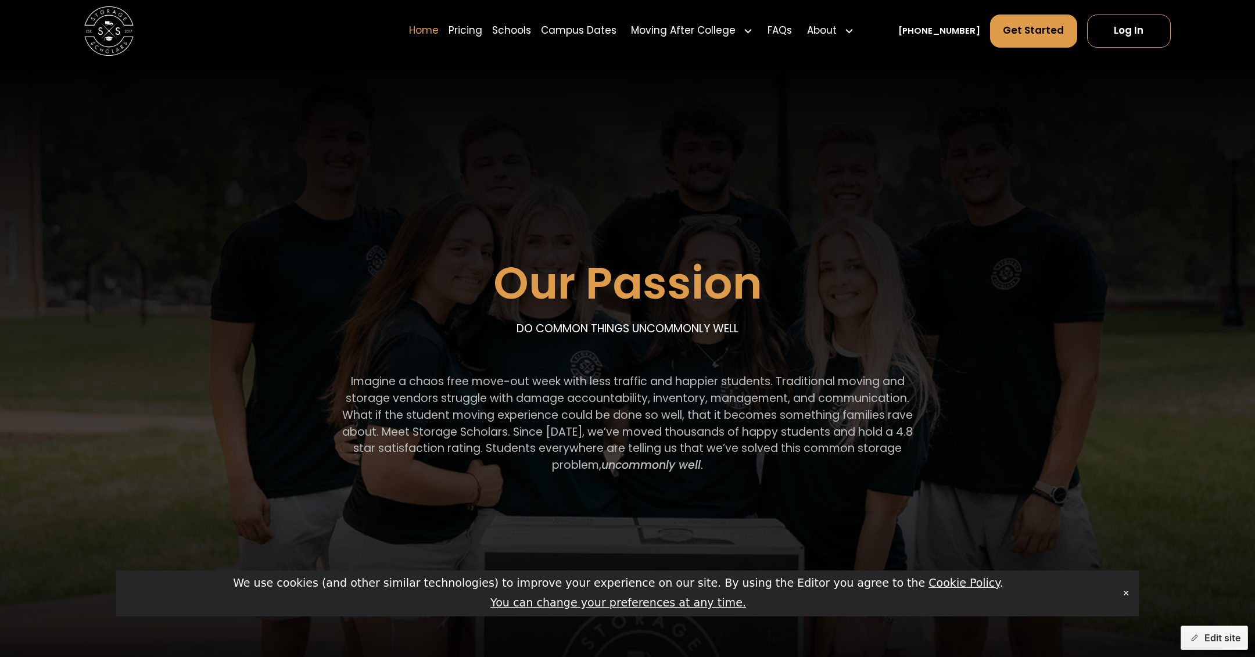
click at [439, 28] on link "Home" at bounding box center [424, 30] width 30 height 35
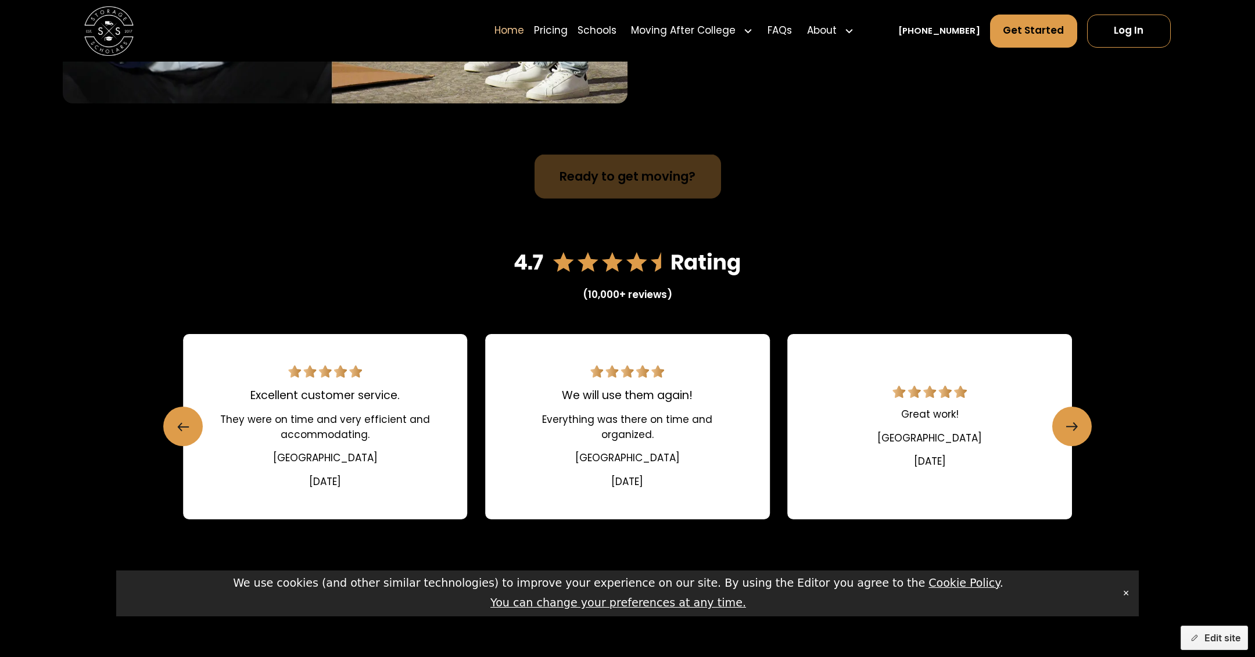
scroll to position [1904, 0]
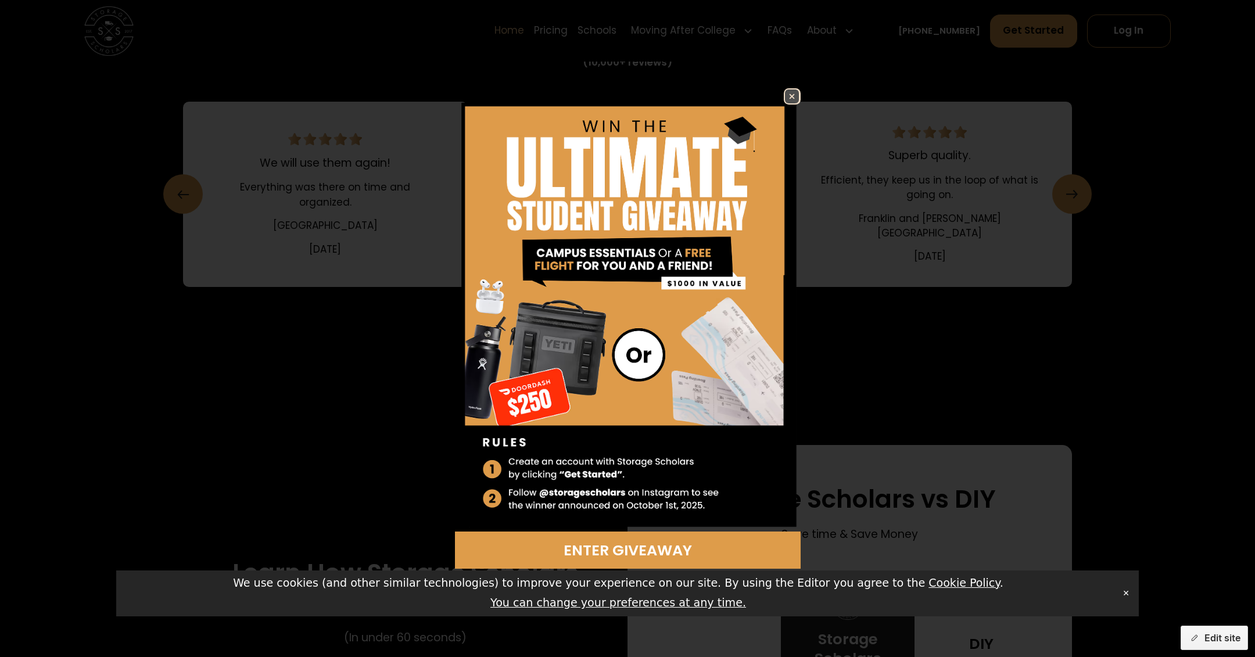
click at [794, 96] on img at bounding box center [792, 96] width 14 height 14
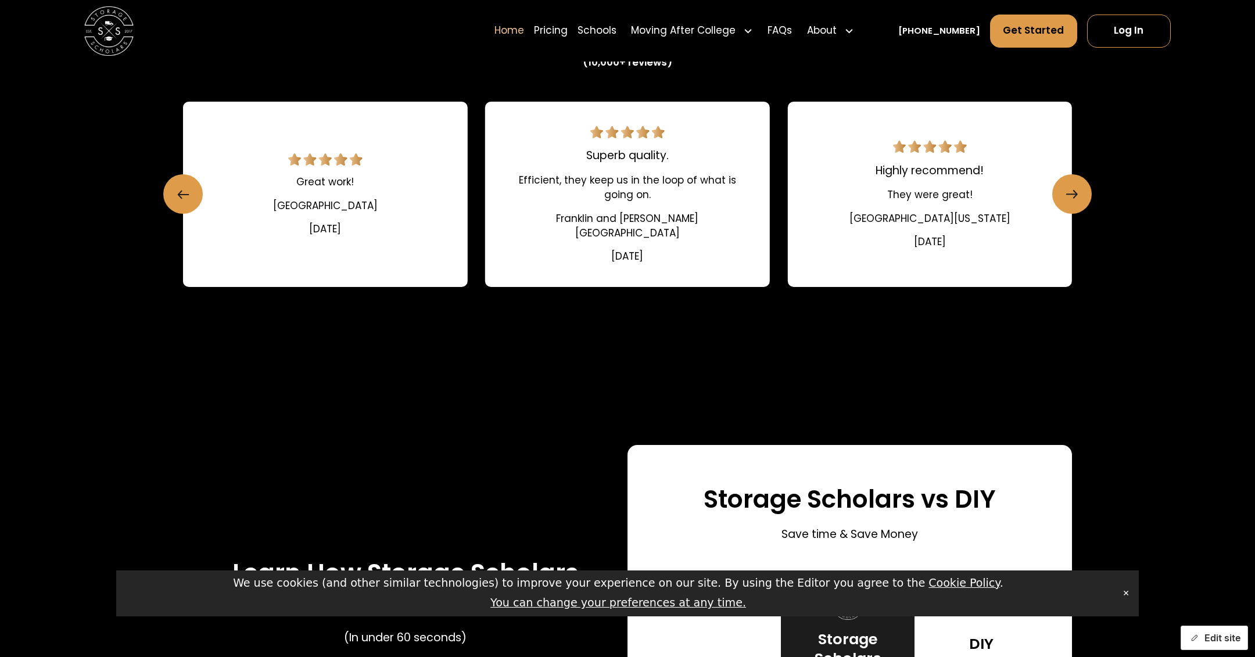
click at [1210, 640] on button "Edit site" at bounding box center [1214, 638] width 67 height 24
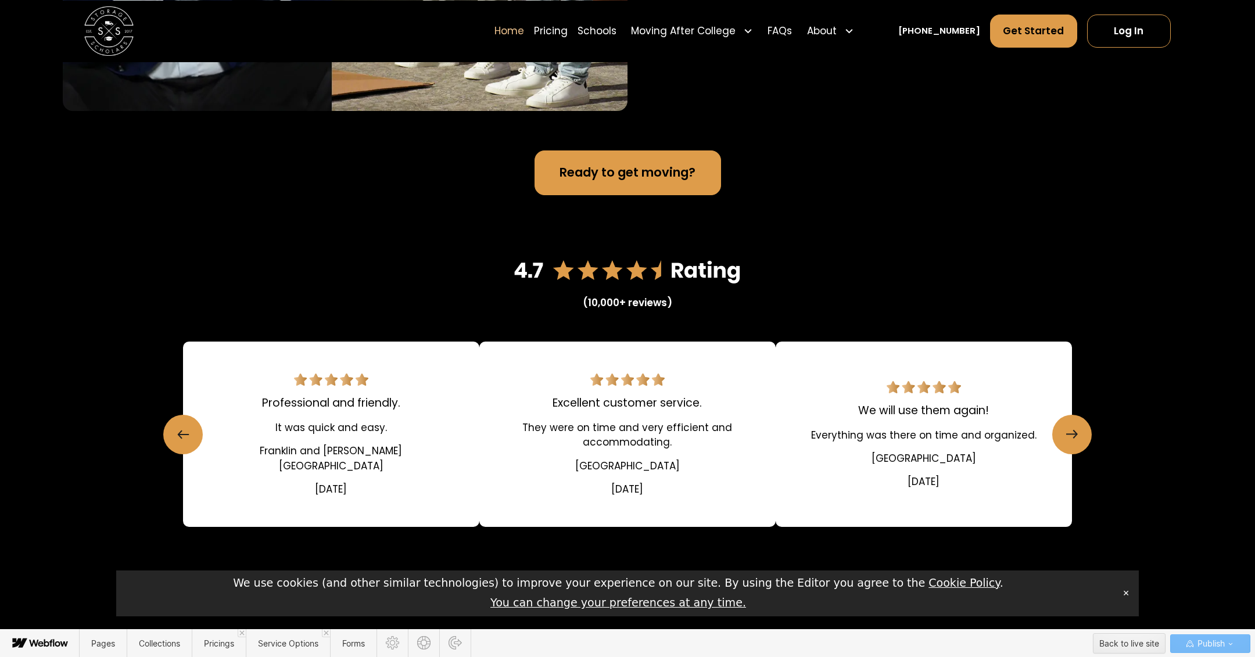
scroll to position [1718, 0]
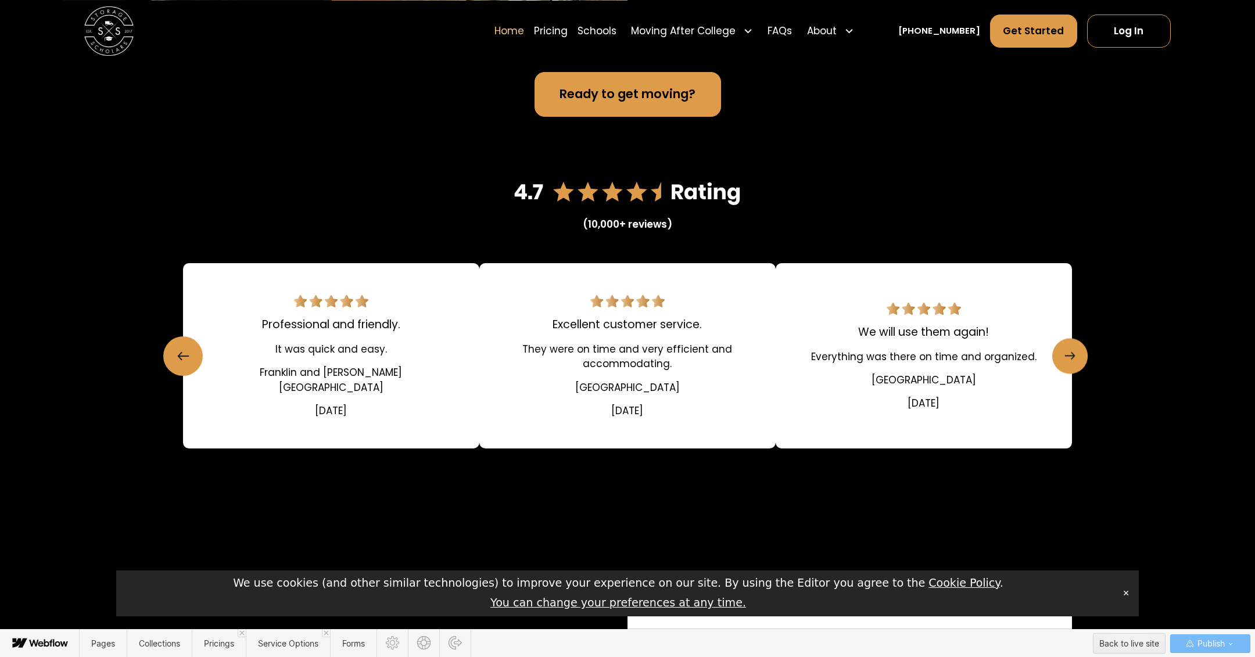
click at [1075, 348] on icon "next slide" at bounding box center [1070, 356] width 10 height 20
click at [1072, 358] on icon "next slide" at bounding box center [1073, 357] width 3 height 8
click at [185, 357] on icon "previous slide" at bounding box center [185, 356] width 10 height 20
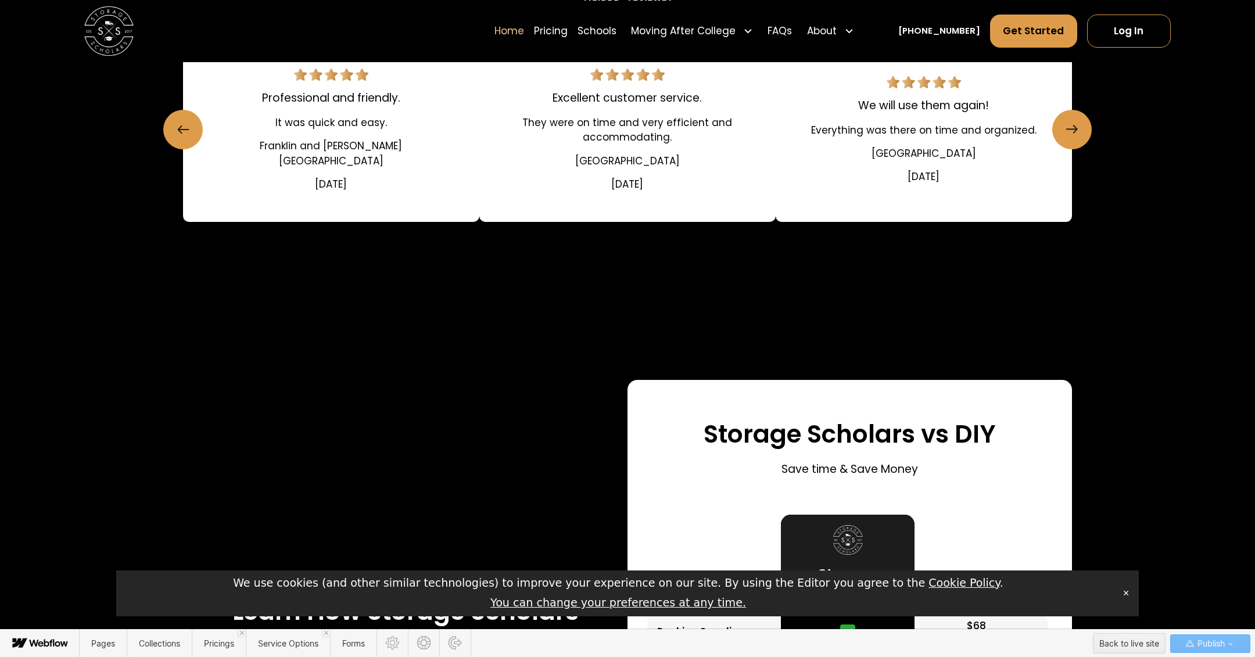
scroll to position [1757, 0]
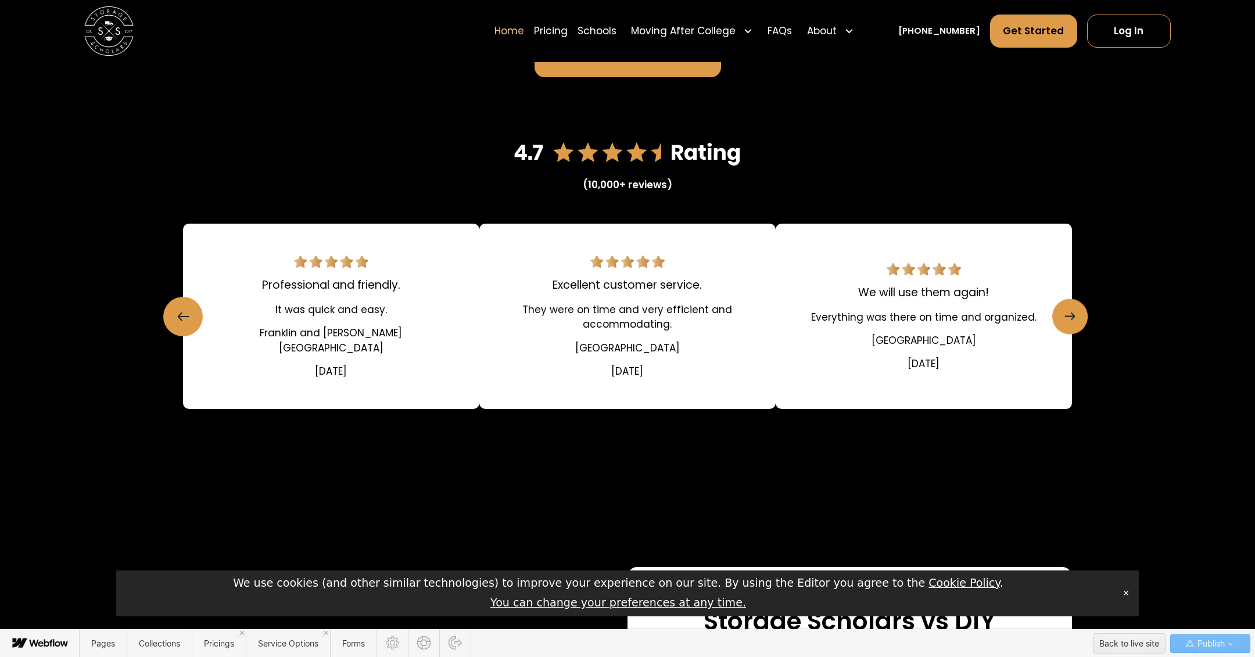
click at [1076, 319] on link "next slide" at bounding box center [1069, 316] width 35 height 35
click at [1068, 313] on icon "next slide" at bounding box center [1070, 317] width 10 height 20
click at [1084, 324] on link "next slide" at bounding box center [1069, 316] width 35 height 35
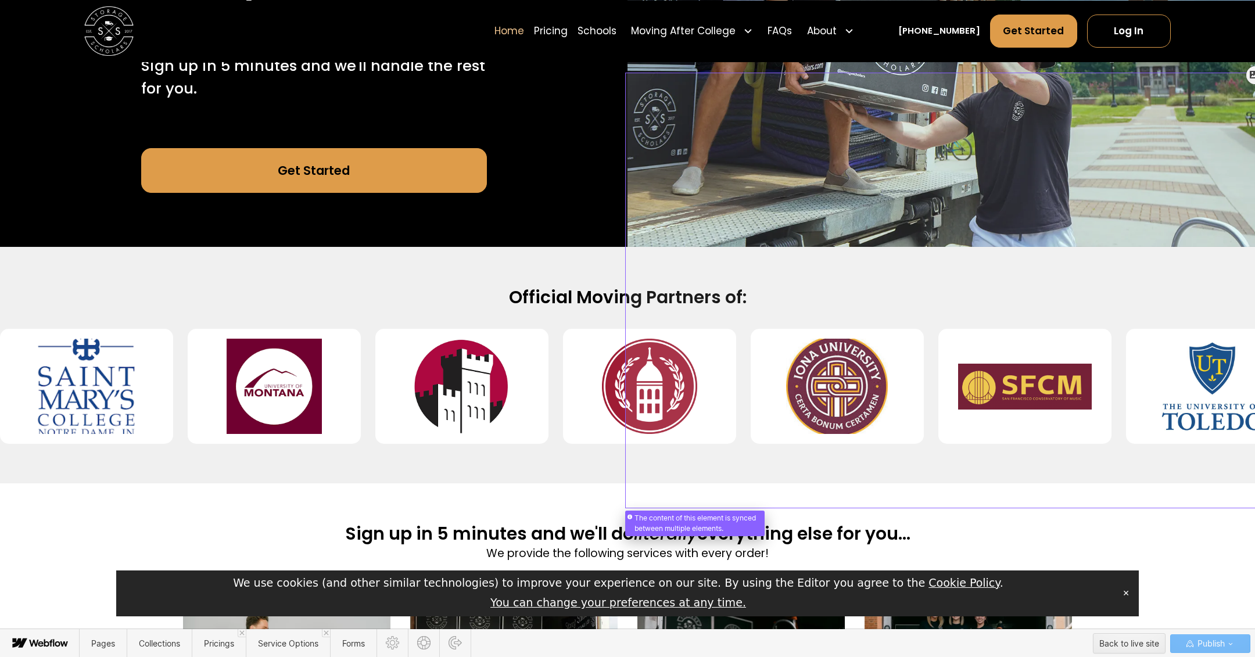
scroll to position [0, 0]
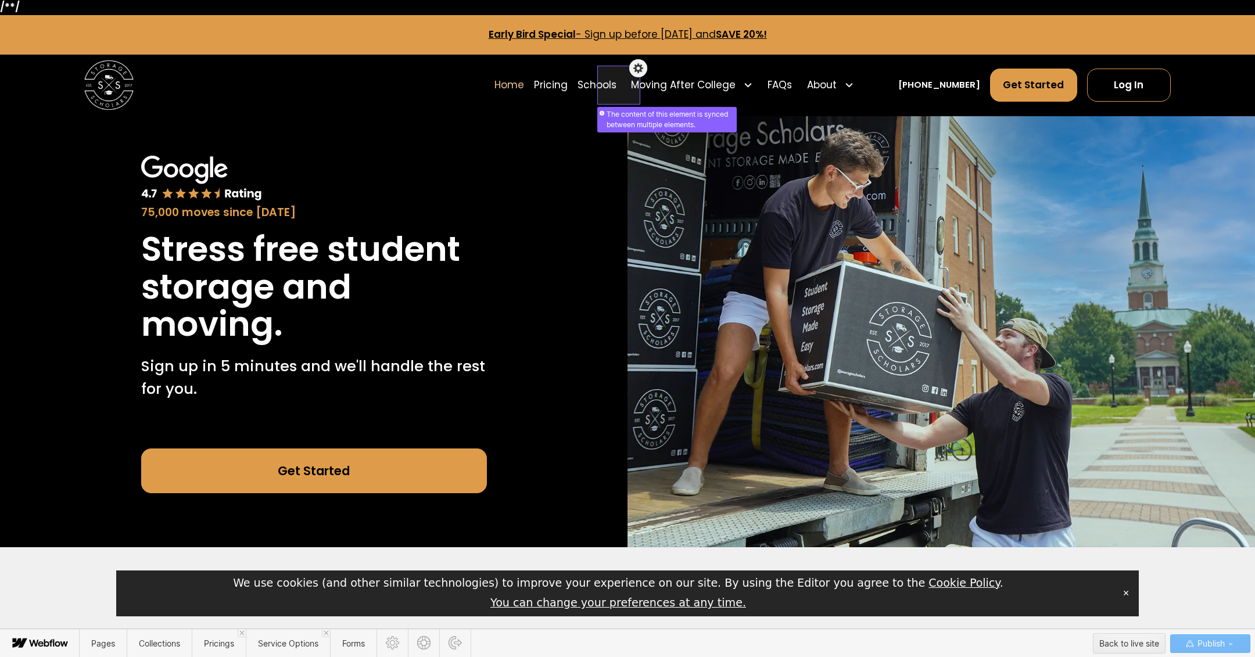
click at [619, 91] on div at bounding box center [619, 79] width 38 height 34
click at [621, 86] on div at bounding box center [619, 79] width 38 height 34
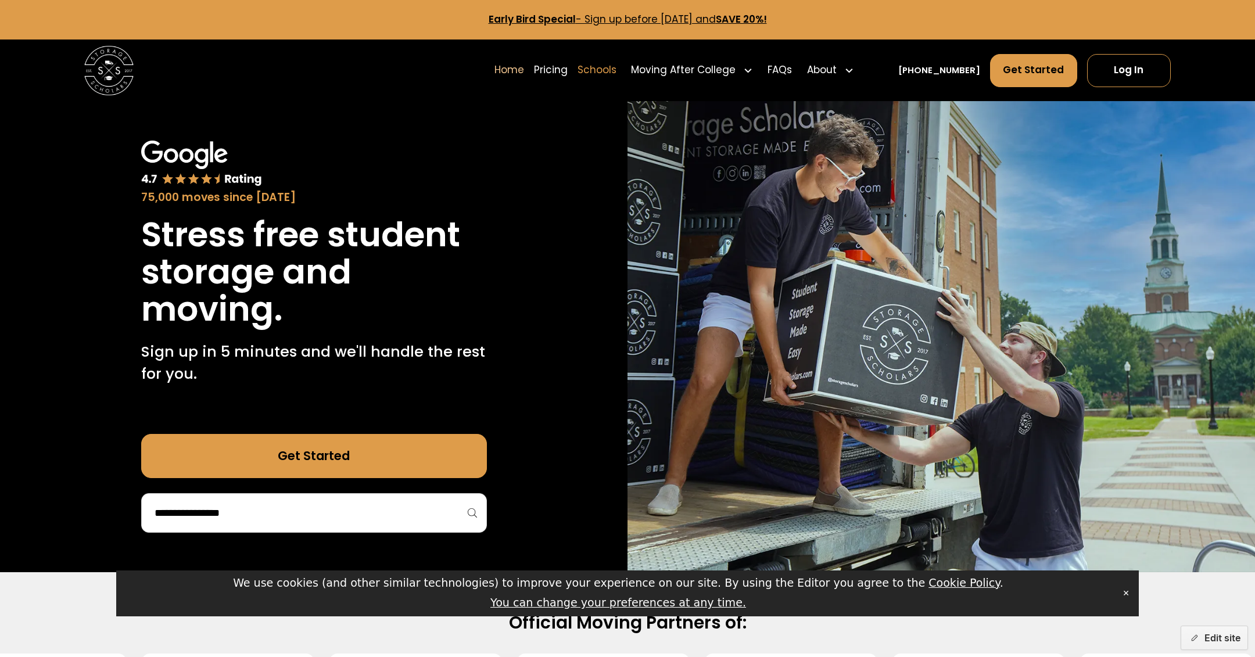
click at [607, 81] on link "Schools" at bounding box center [597, 70] width 39 height 35
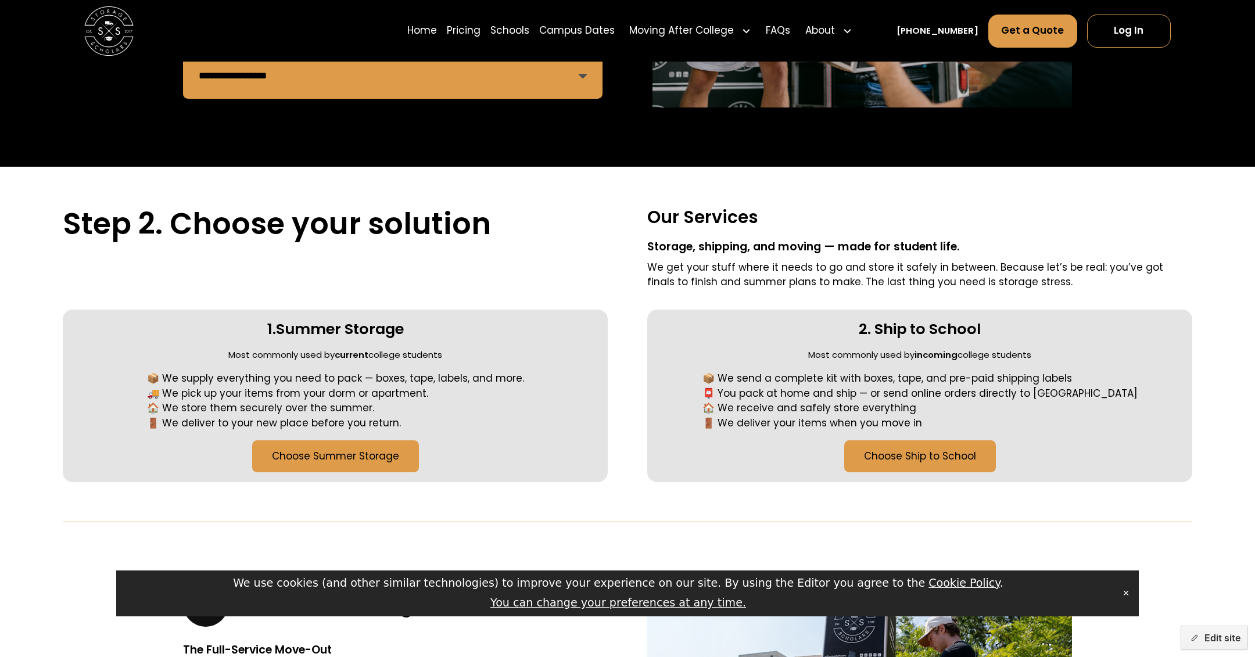
scroll to position [354, 0]
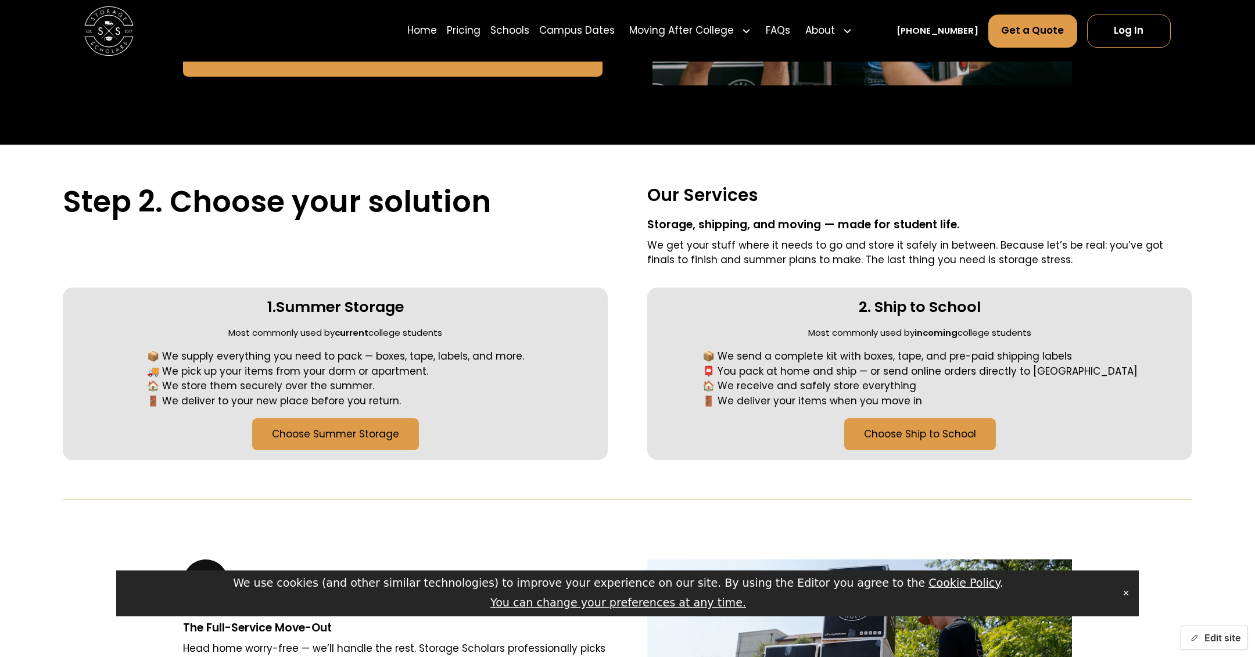
click at [1221, 639] on button "Edit site" at bounding box center [1214, 638] width 67 height 24
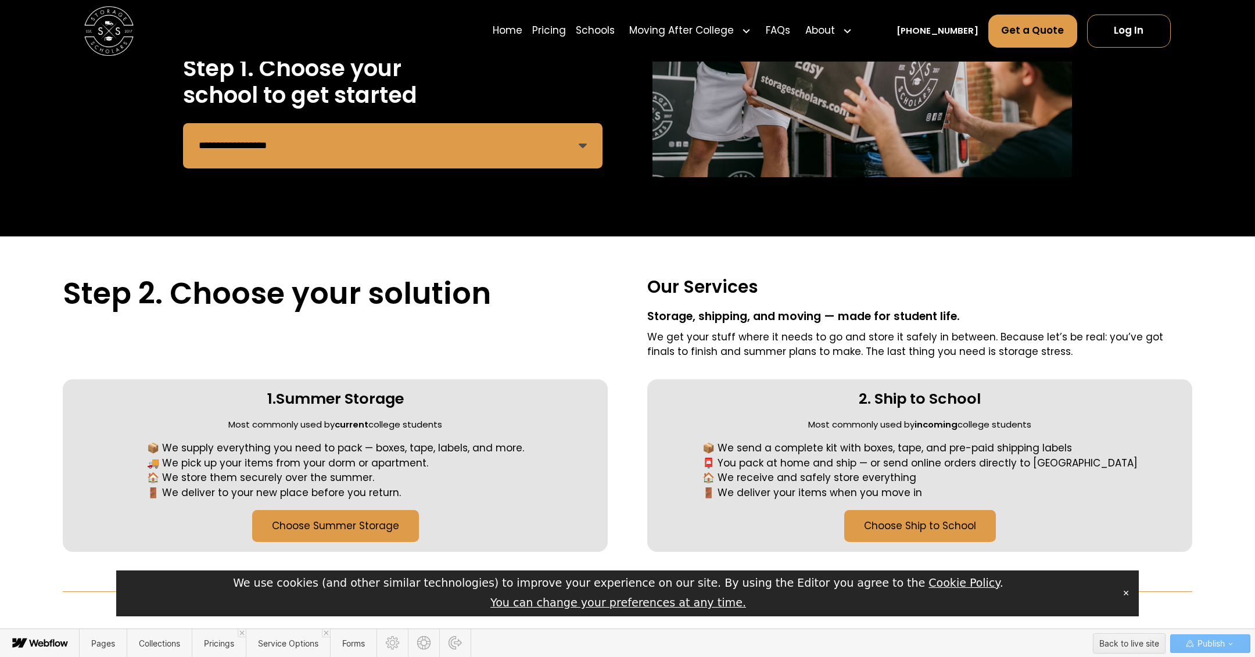
scroll to position [370, 0]
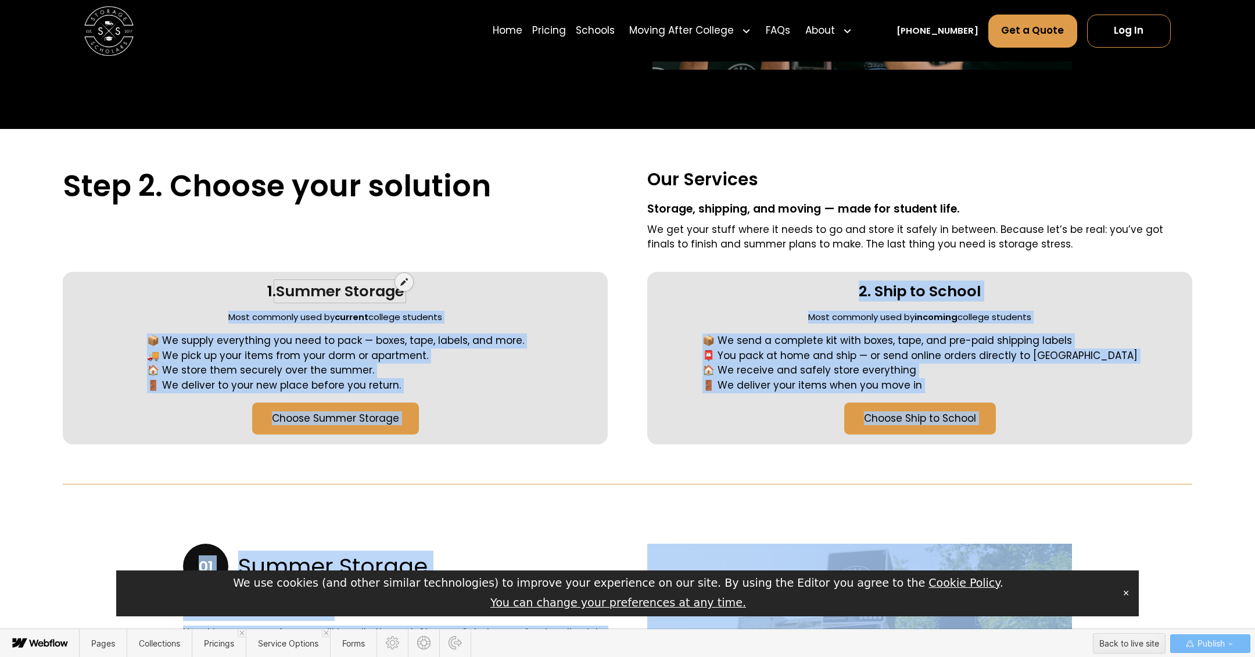
click at [402, 283] on icon at bounding box center [404, 282] width 8 height 8
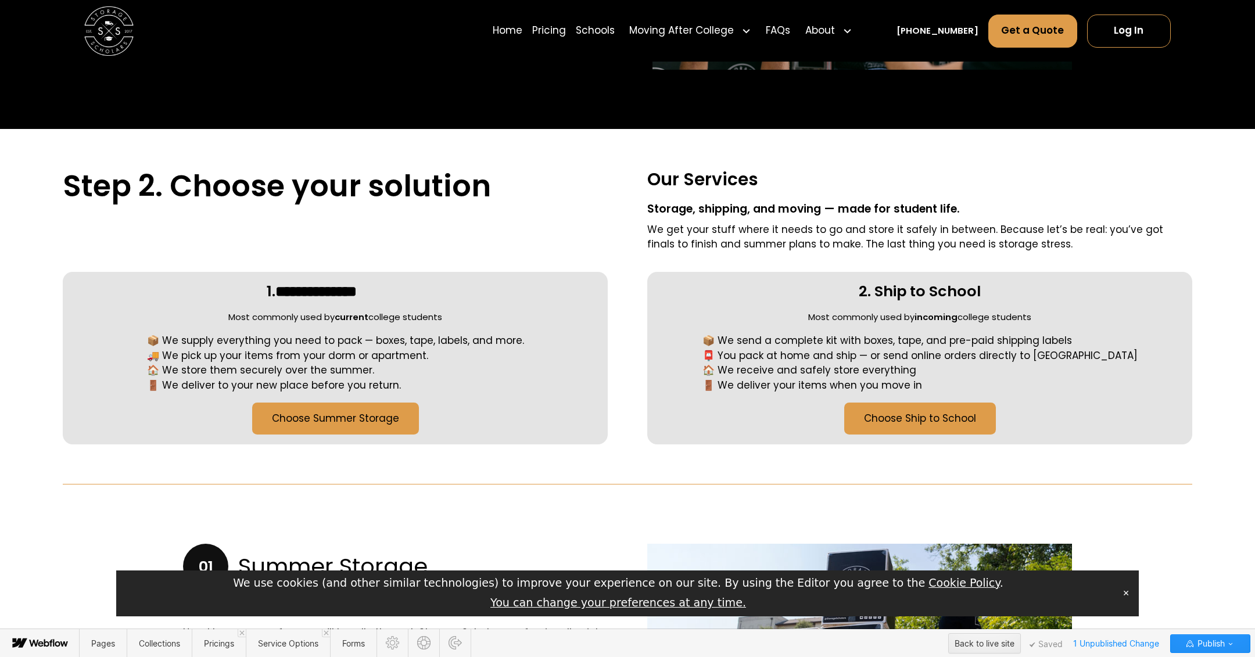
drag, startPoint x: 411, startPoint y: 296, endPoint x: 411, endPoint y: 286, distance: 9.9
click at [411, 286] on div "**********" at bounding box center [335, 358] width 545 height 173
click at [400, 291] on div at bounding box center [340, 285] width 128 height 19
click at [403, 281] on icon at bounding box center [404, 282] width 8 height 8
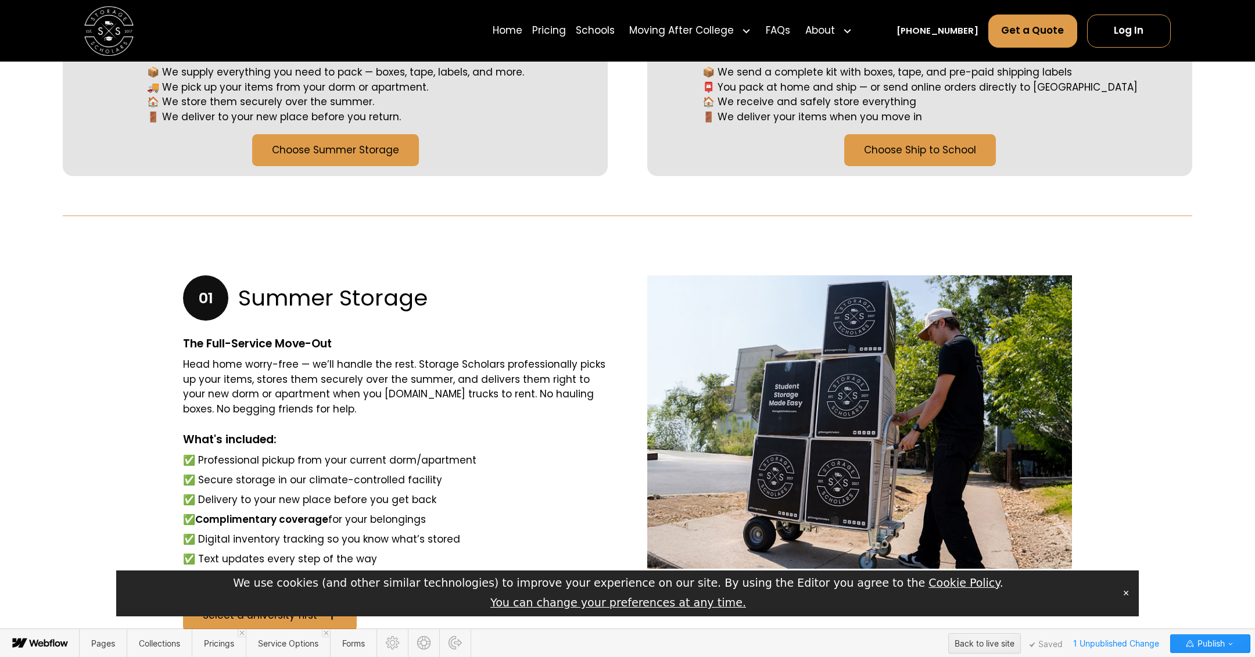
scroll to position [676, 0]
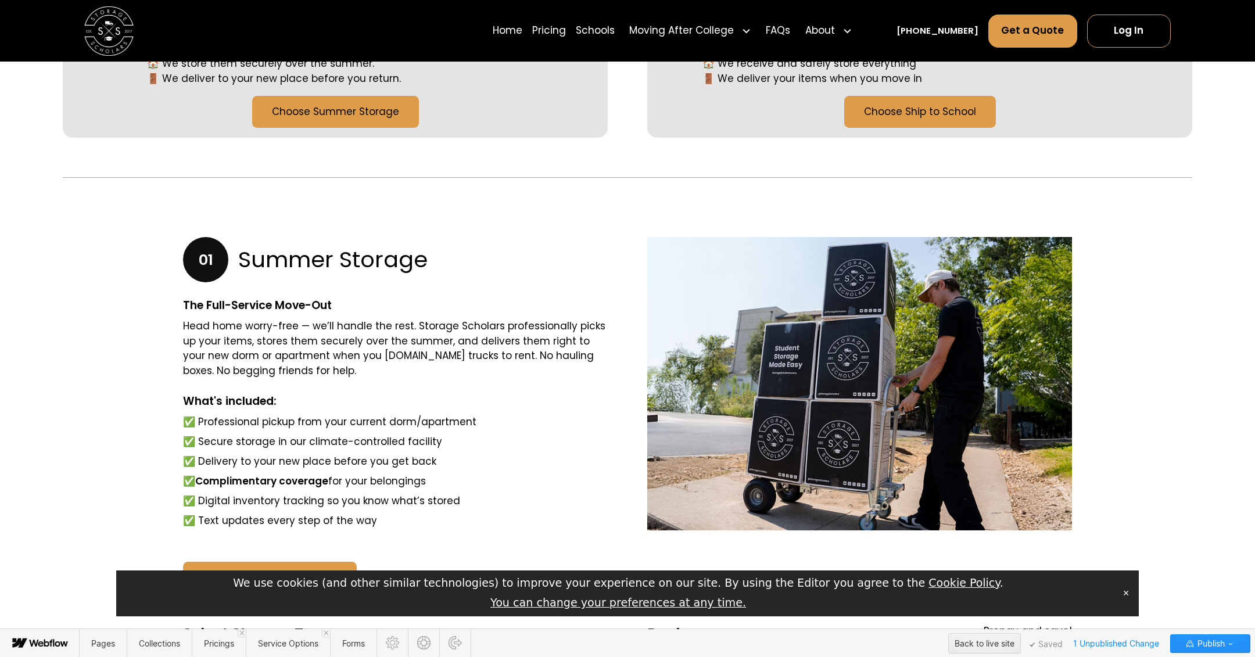
click at [393, 267] on h3 "Summer Storage" at bounding box center [332, 259] width 189 height 27
click at [434, 267] on div "**********" at bounding box center [395, 259] width 425 height 45
click at [427, 259] on div at bounding box center [332, 254] width 188 height 27
click at [425, 245] on icon at bounding box center [428, 247] width 8 height 8
drag, startPoint x: 428, startPoint y: 262, endPoint x: 263, endPoint y: 262, distance: 164.5
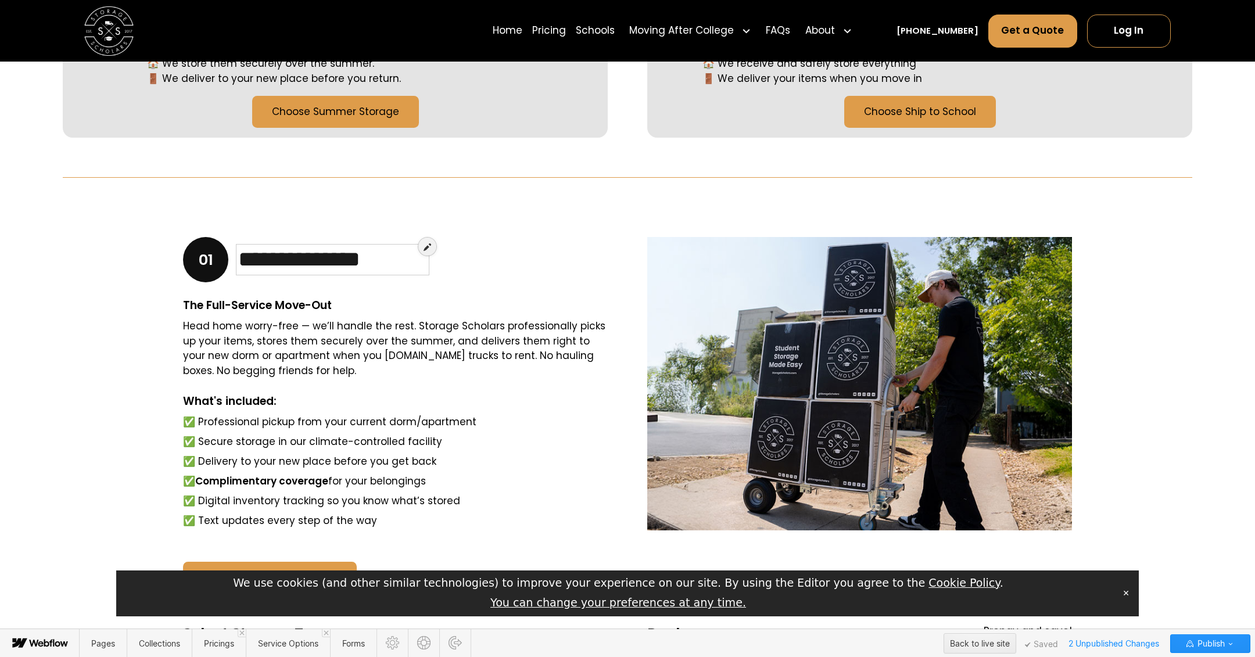
click at [435, 264] on div "**********" at bounding box center [395, 259] width 425 height 45
click at [419, 264] on div at bounding box center [332, 254] width 188 height 27
click at [425, 246] on icon at bounding box center [428, 247] width 8 height 8
click at [445, 344] on div "Head home worry-free — we’ll handle the rest. Storage Scholars professionally p…" at bounding box center [395, 348] width 425 height 59
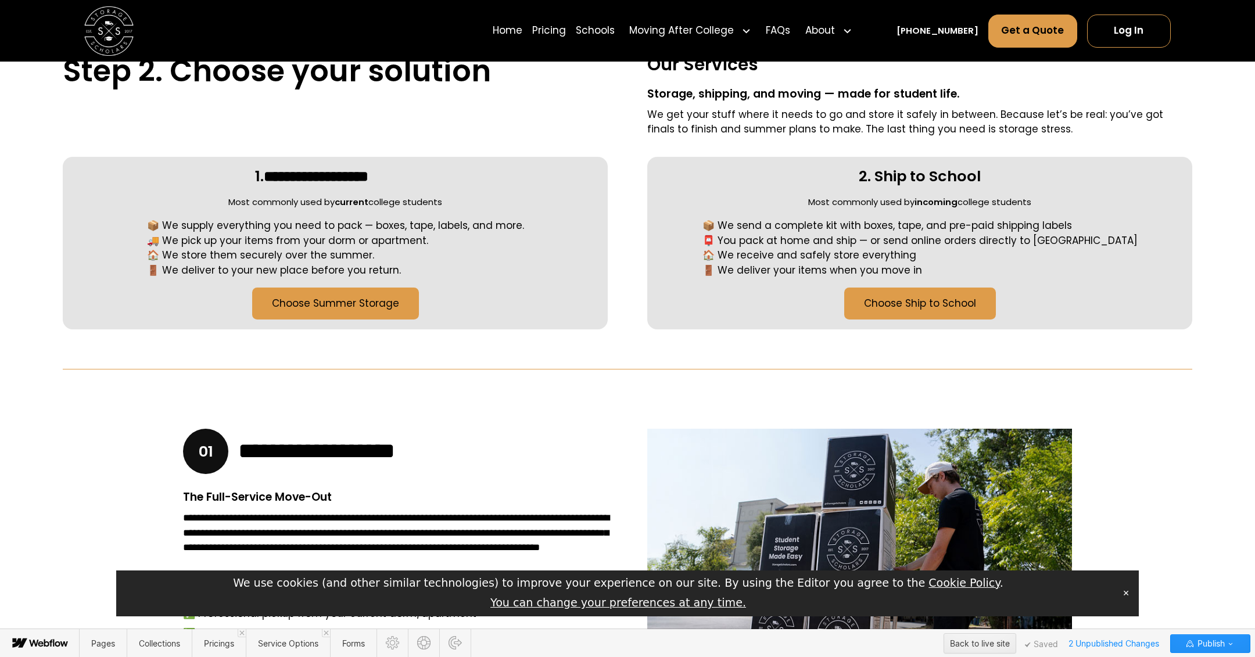
scroll to position [0, 0]
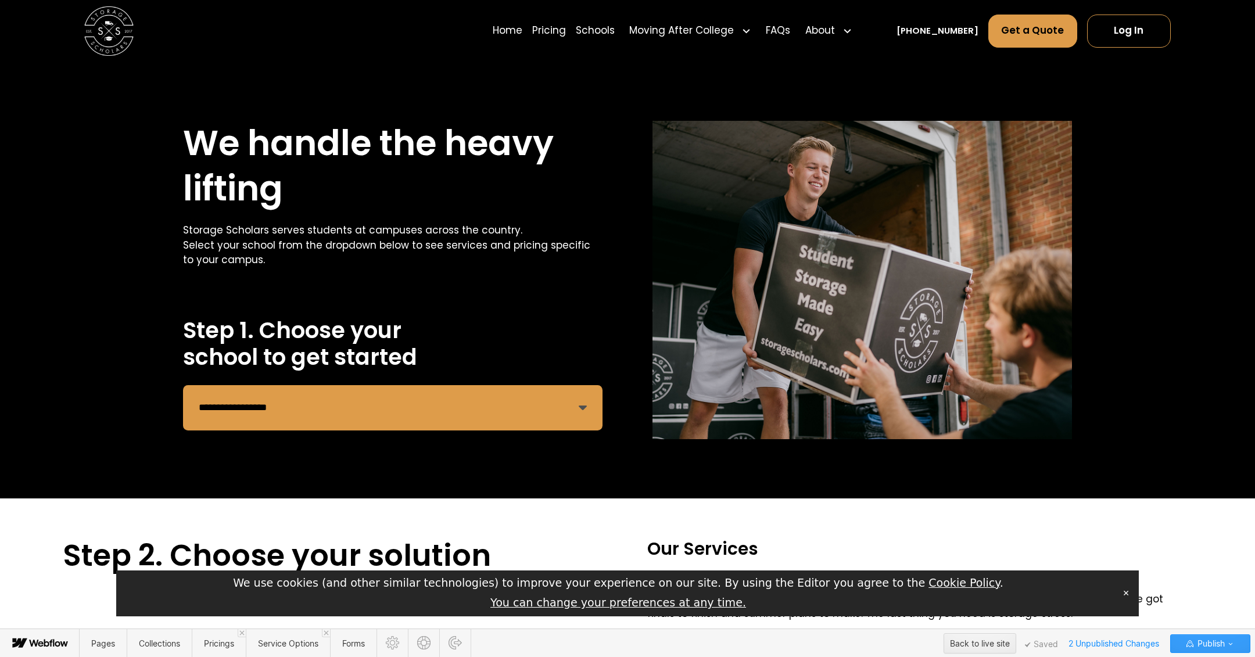
click at [1200, 643] on span "Publish" at bounding box center [1210, 643] width 30 height 17
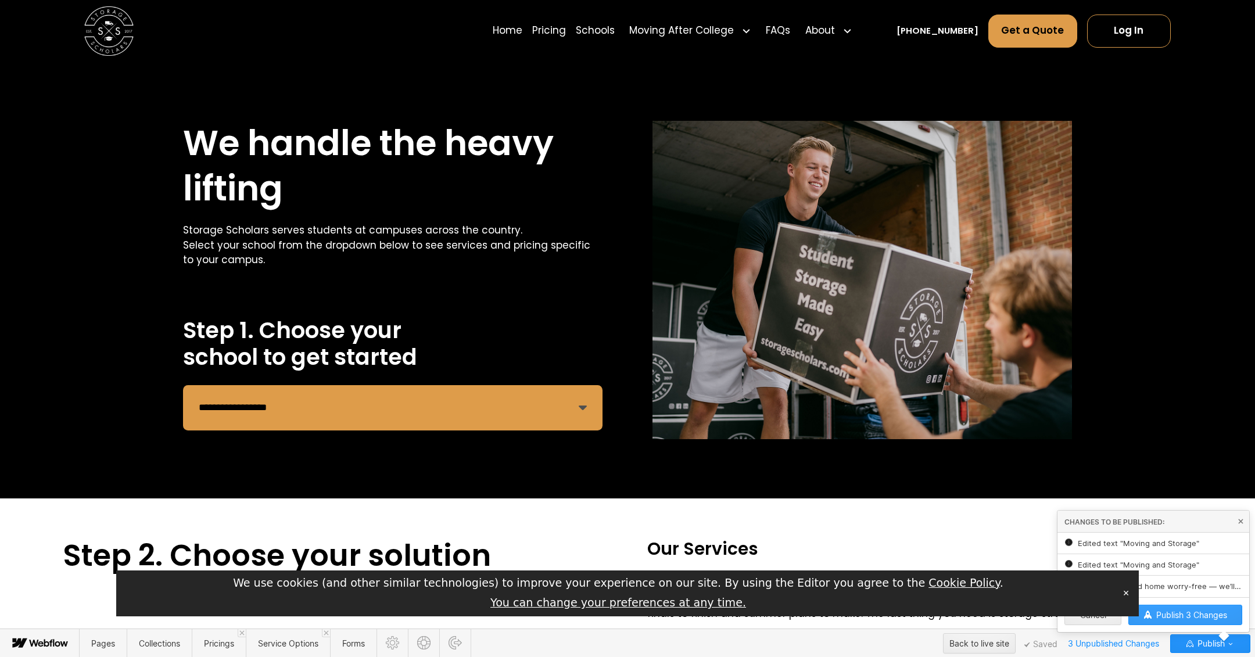
click at [1199, 615] on span "Publish 3 Changes" at bounding box center [1191, 615] width 71 height 10
click at [1127, 593] on button "✕" at bounding box center [1126, 593] width 16 height 17
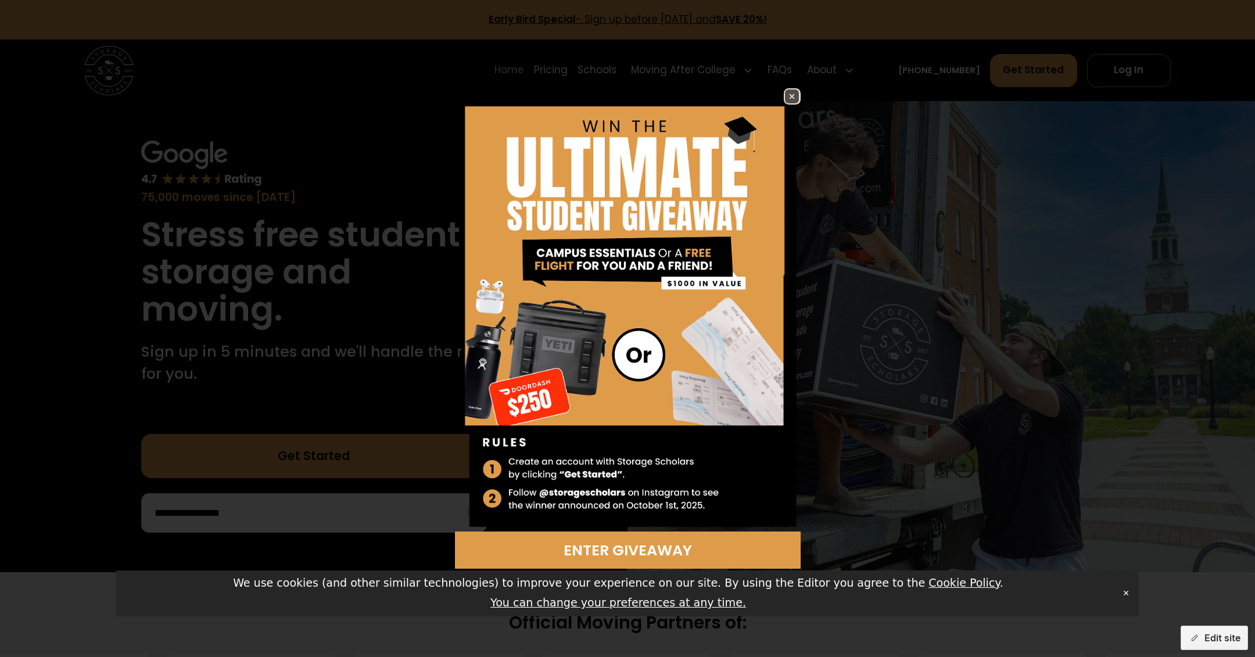
click at [792, 101] on img at bounding box center [792, 96] width 14 height 14
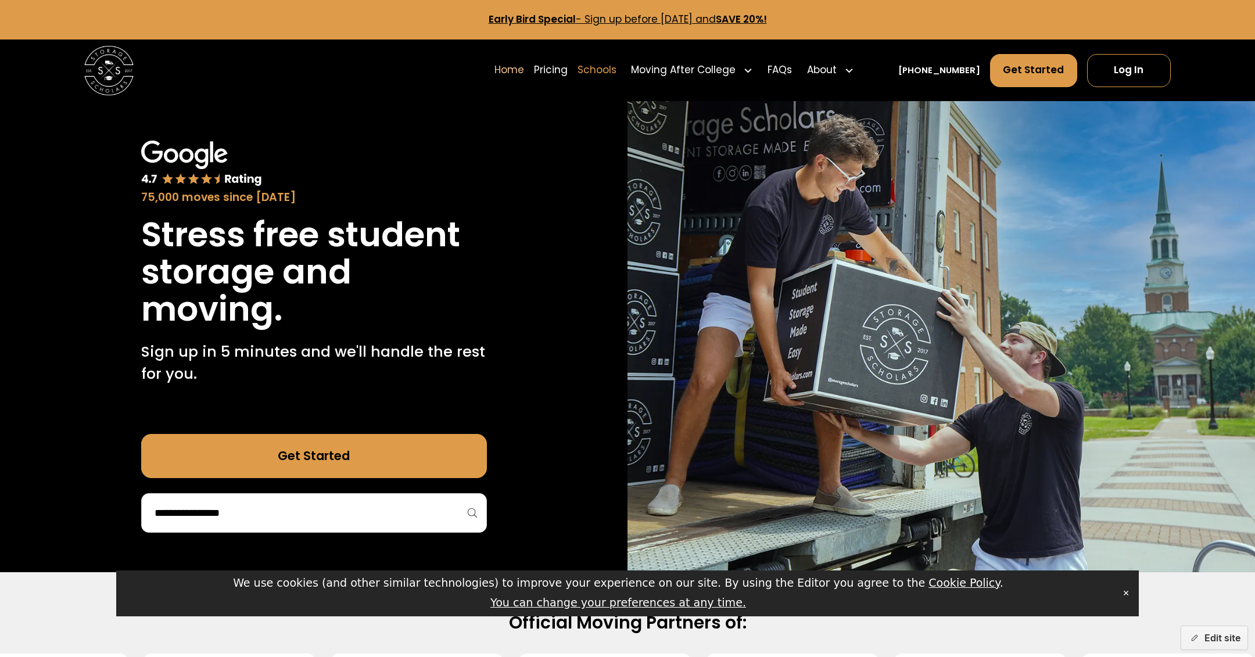
click at [617, 77] on link "Schools" at bounding box center [597, 70] width 39 height 35
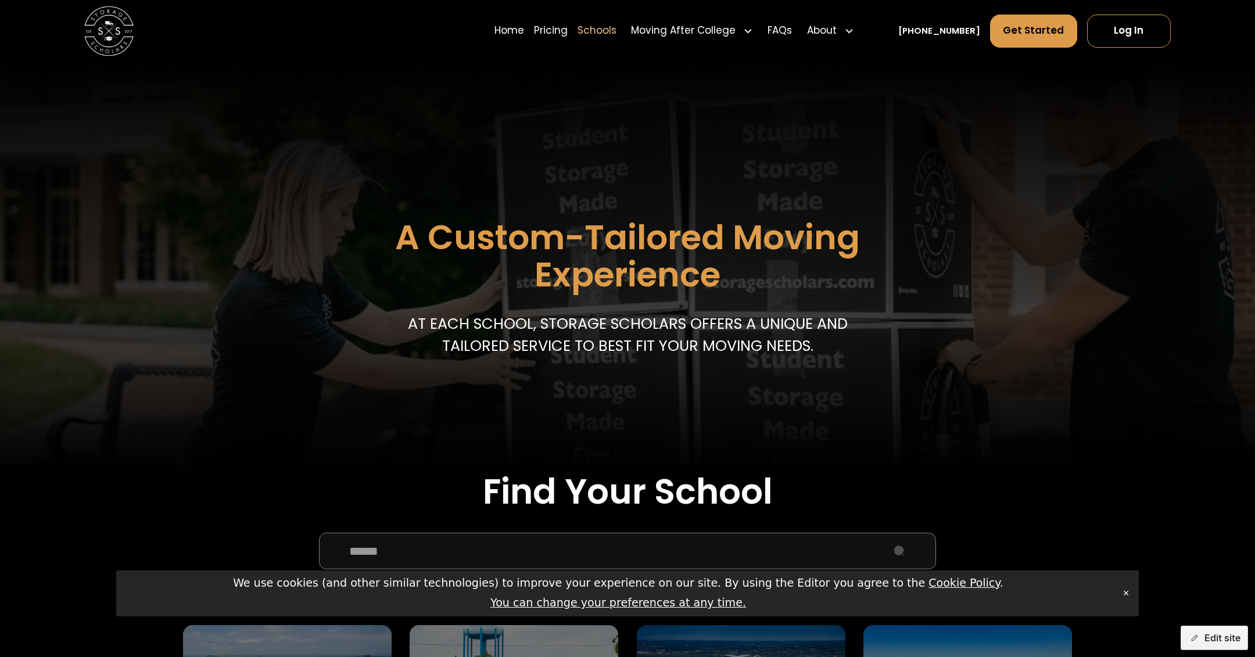
click at [459, 547] on input "School Select Form" at bounding box center [628, 551] width 618 height 37
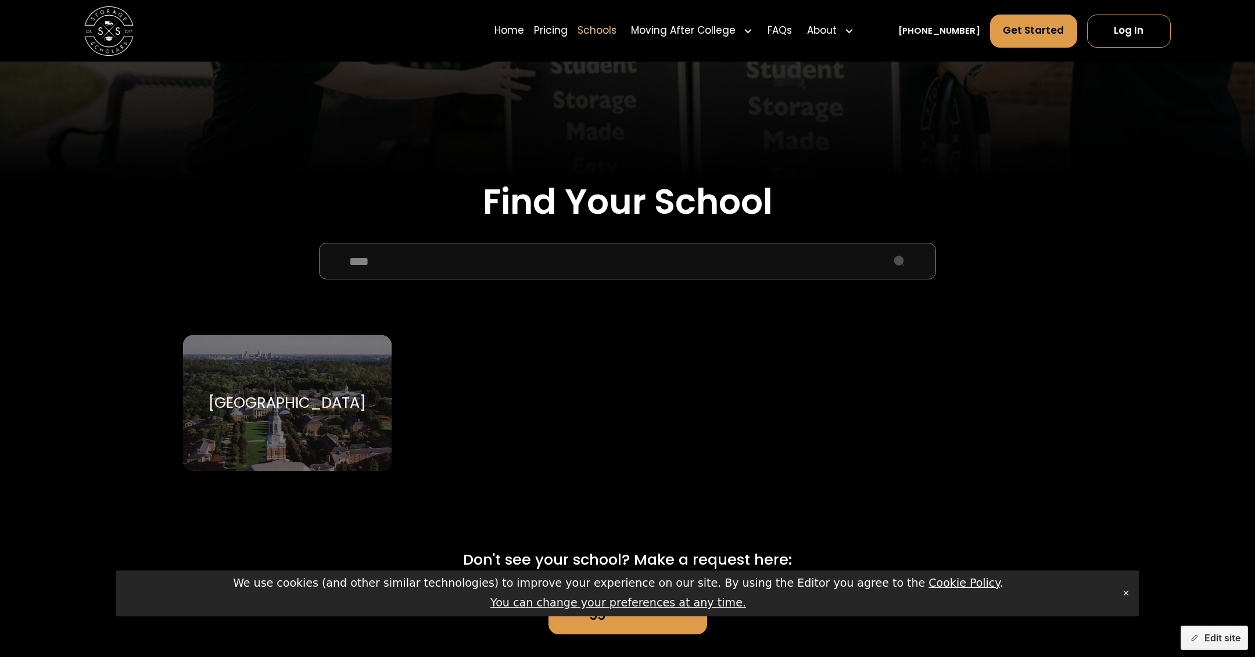
scroll to position [316, 0]
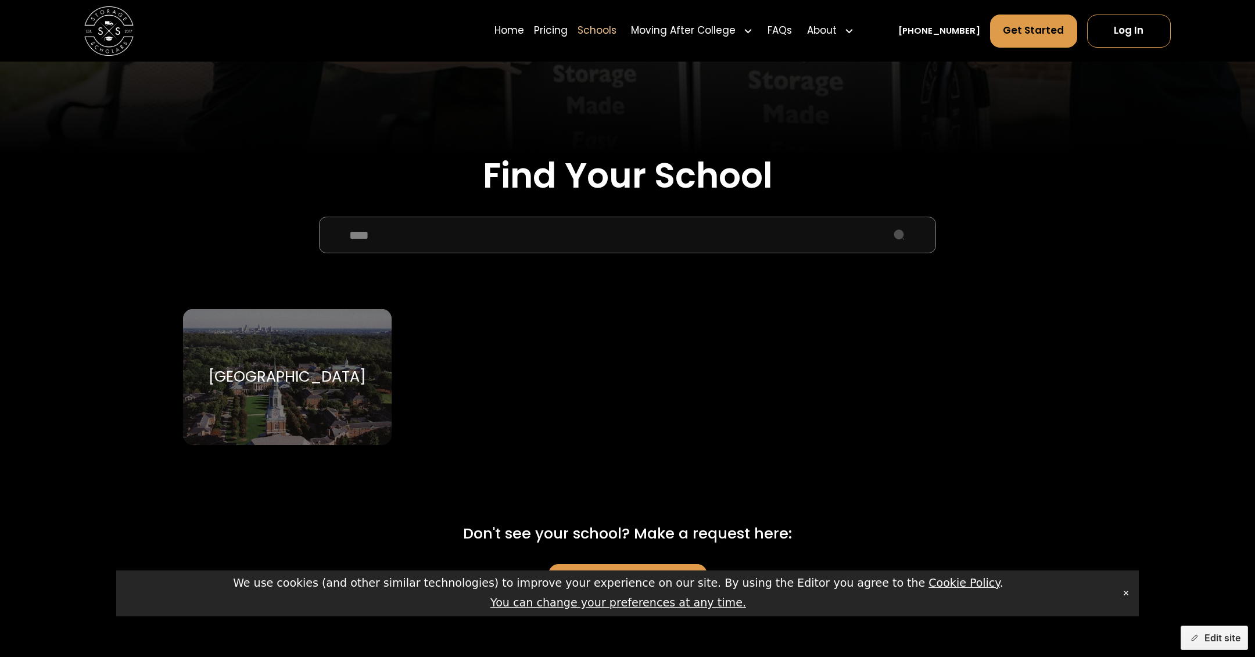
type input "****"
click at [300, 403] on div "[GEOGRAPHIC_DATA] [GEOGRAPHIC_DATA]" at bounding box center [287, 377] width 209 height 136
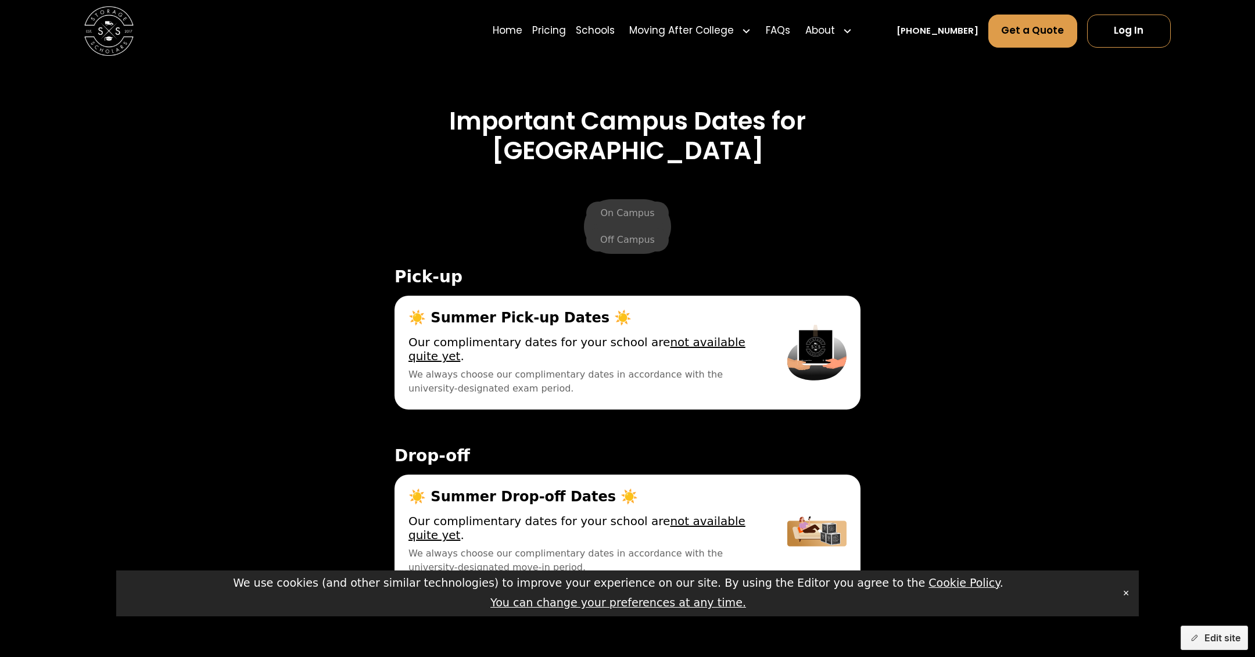
scroll to position [4345, 0]
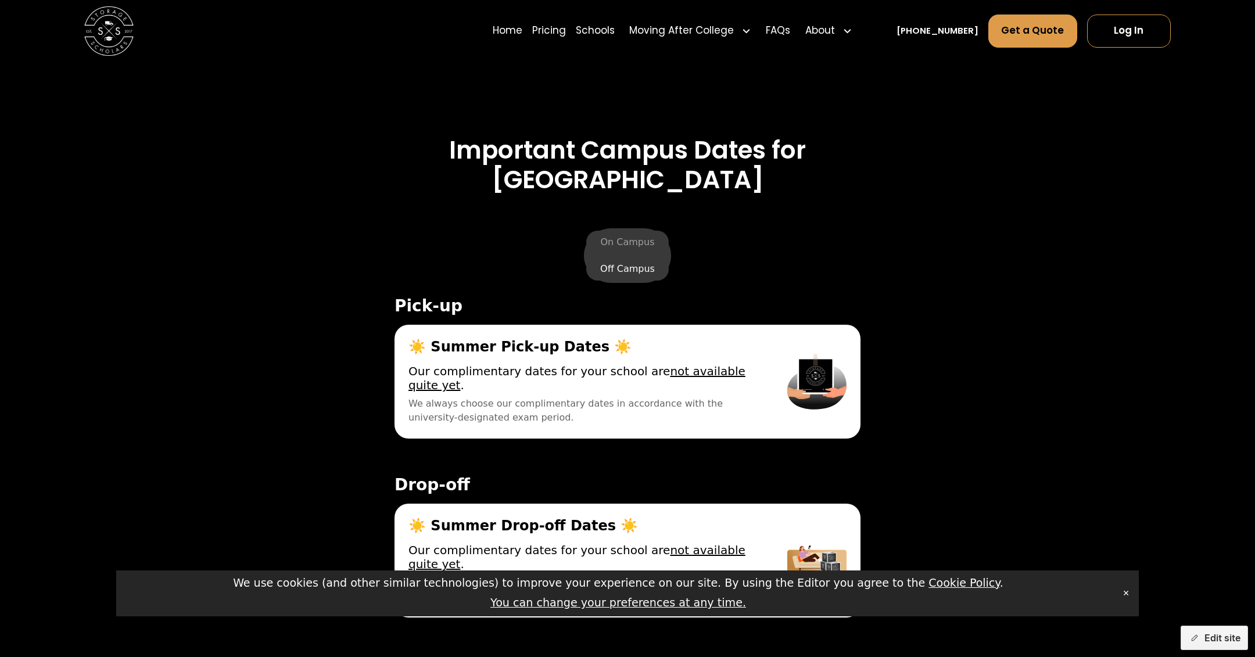
click at [622, 268] on label "Off Campus" at bounding box center [627, 268] width 83 height 23
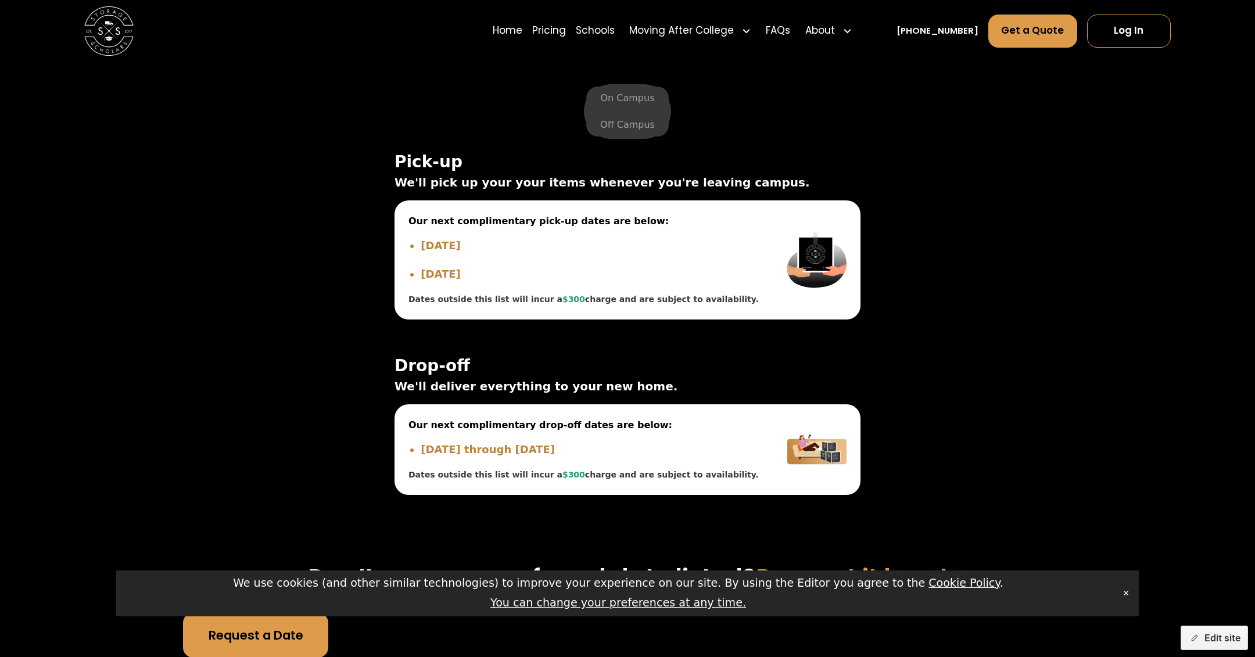
scroll to position [4448, 0]
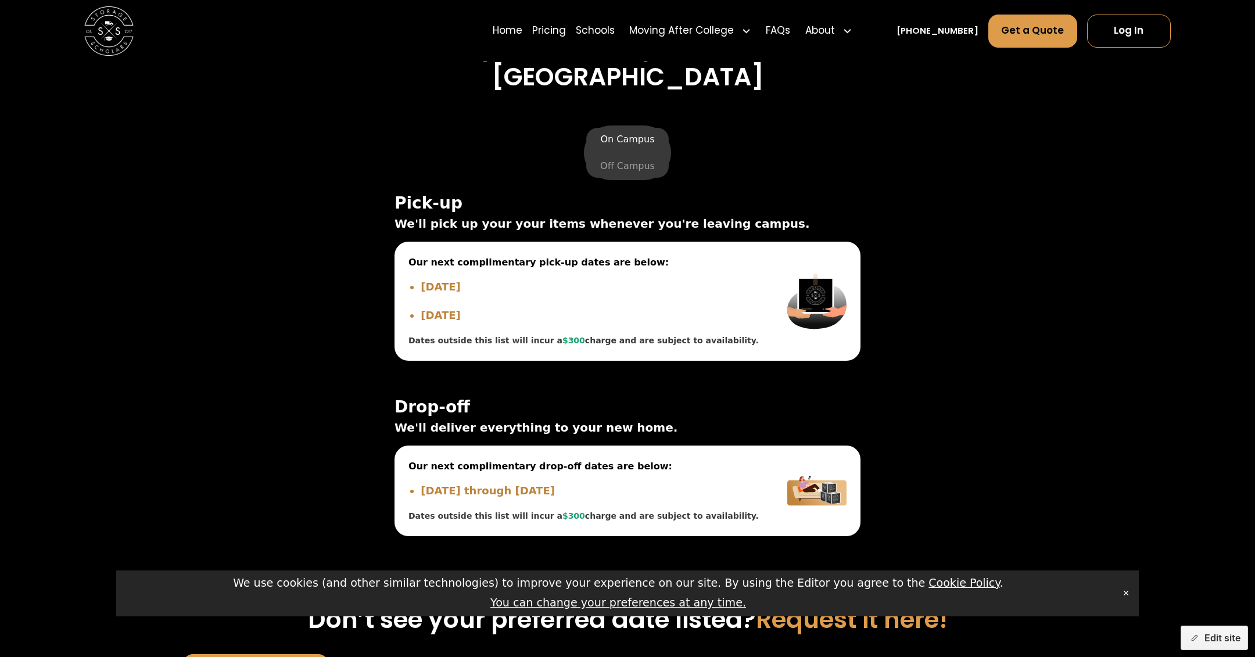
click at [625, 136] on label "On Campus" at bounding box center [627, 139] width 82 height 23
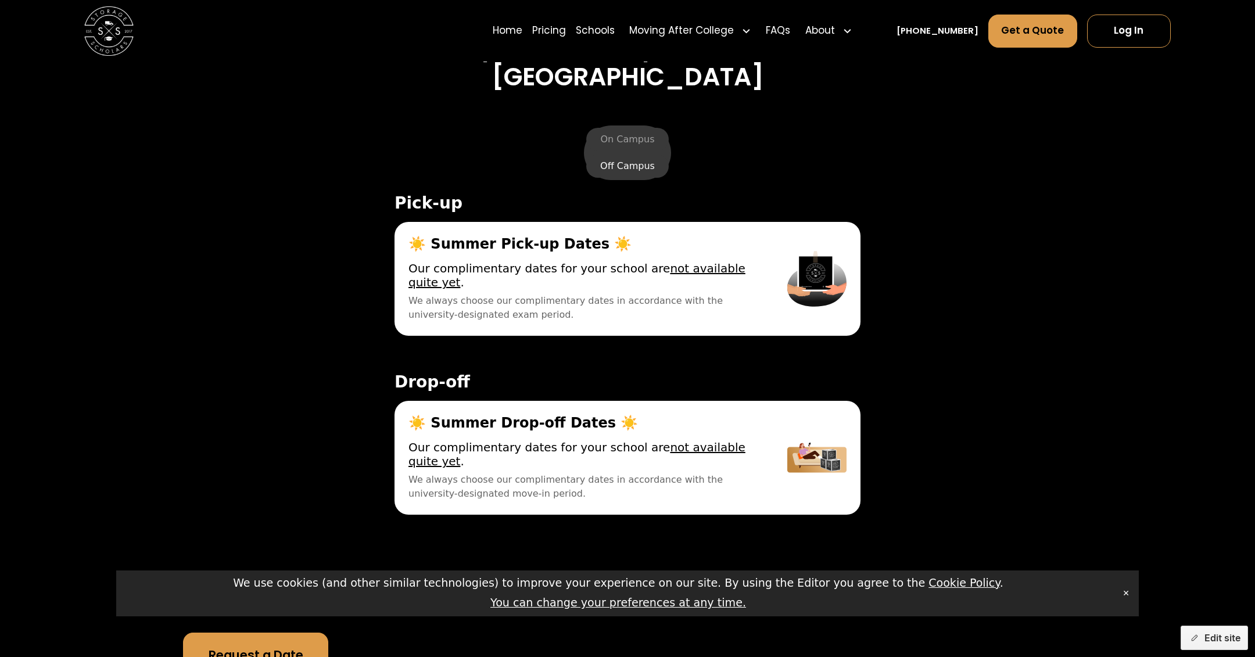
click at [631, 164] on label "Off Campus" at bounding box center [627, 166] width 83 height 23
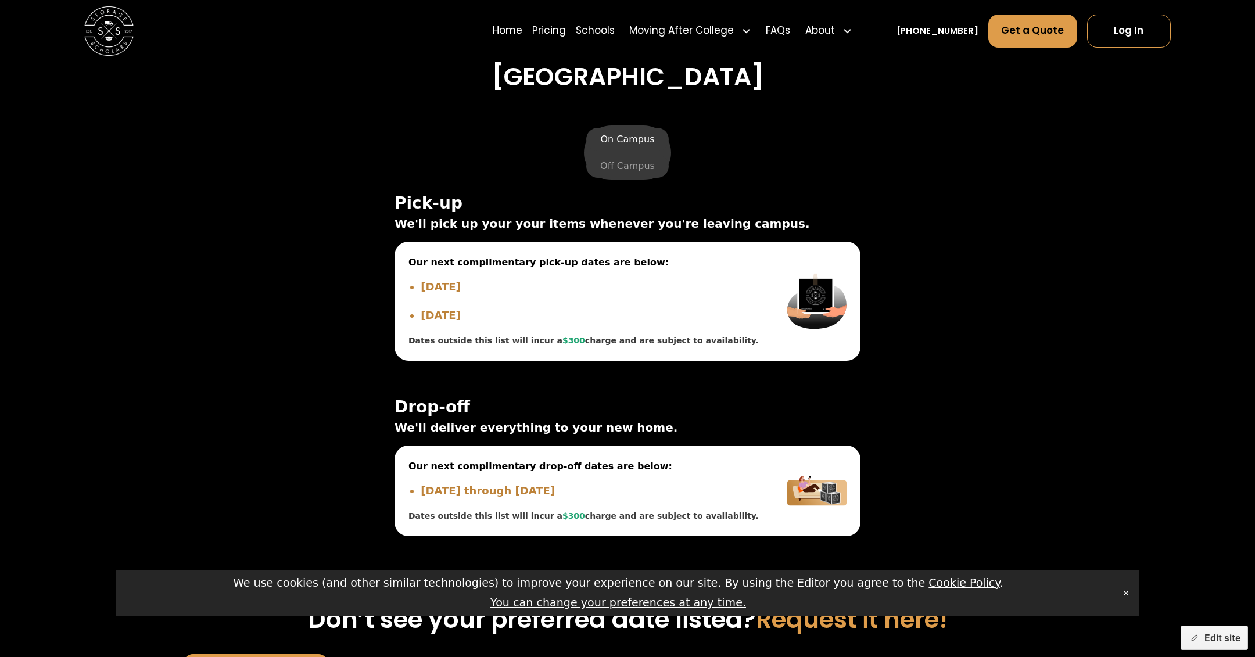
click at [629, 137] on label "On Campus" at bounding box center [627, 139] width 82 height 23
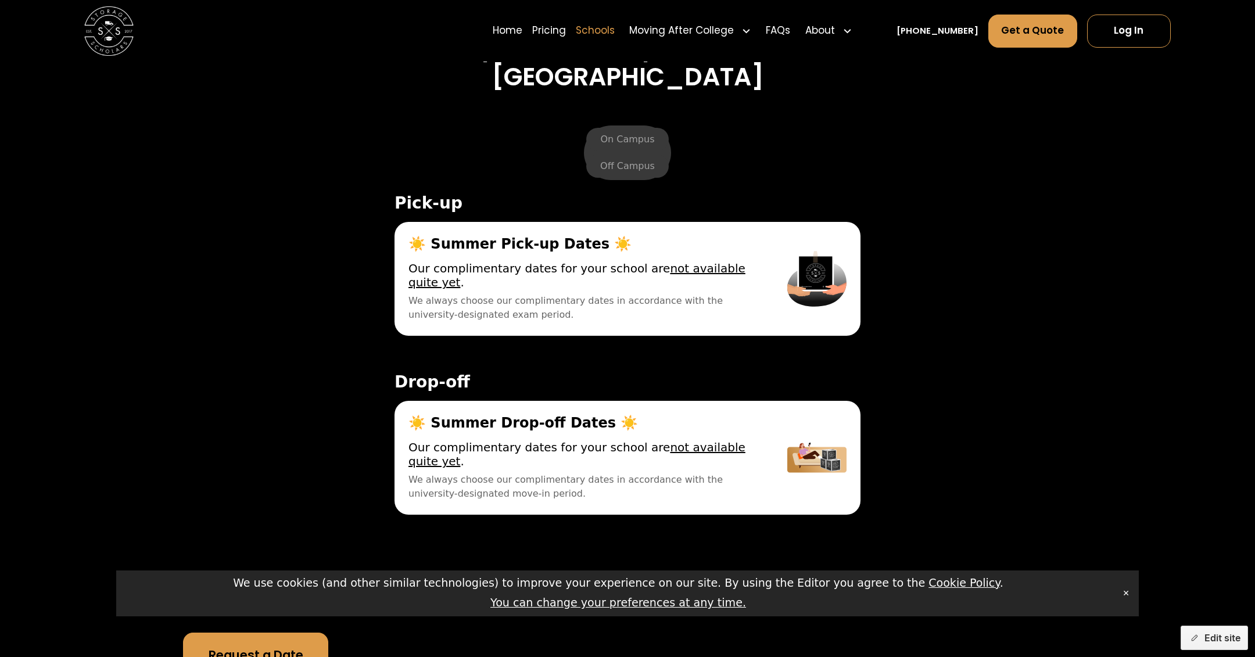
click at [614, 35] on link "Schools" at bounding box center [595, 30] width 39 height 35
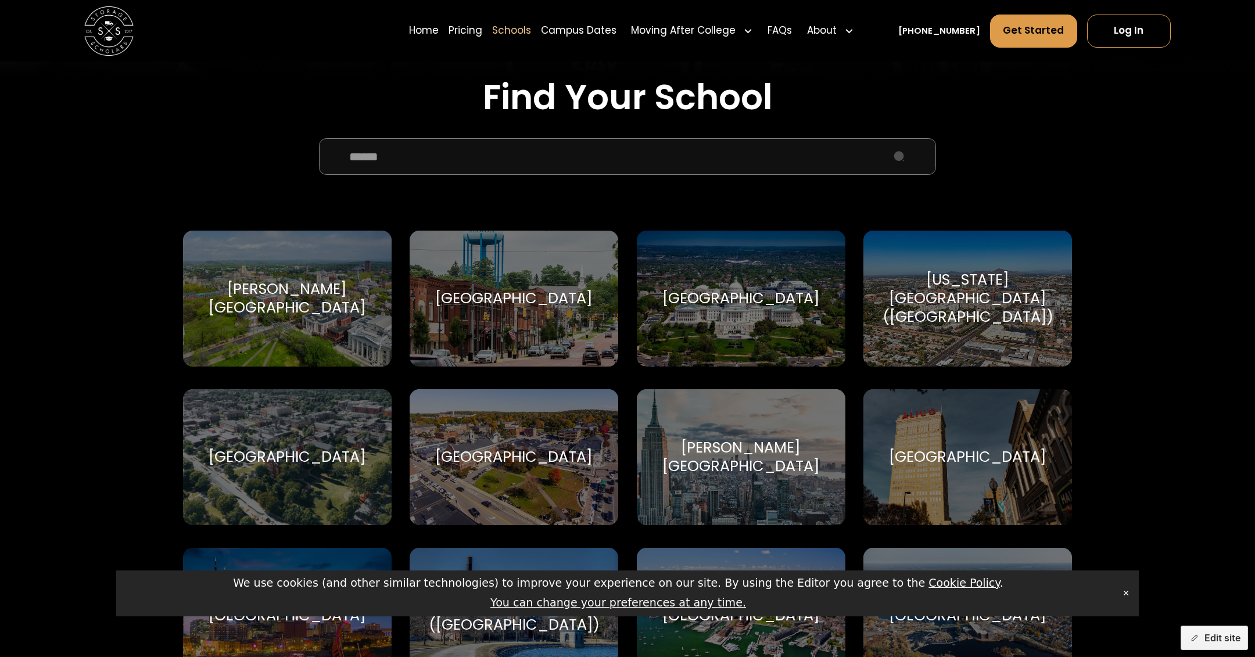
scroll to position [452, 0]
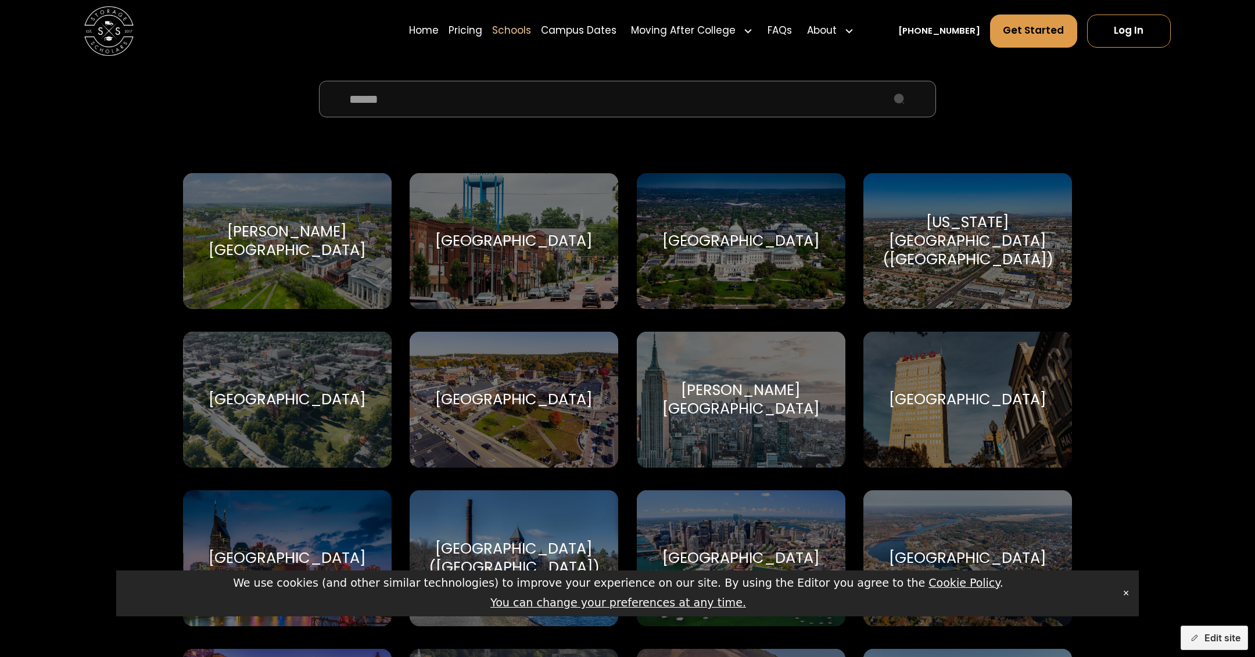
click at [793, 248] on div "[GEOGRAPHIC_DATA]" at bounding box center [740, 241] width 157 height 19
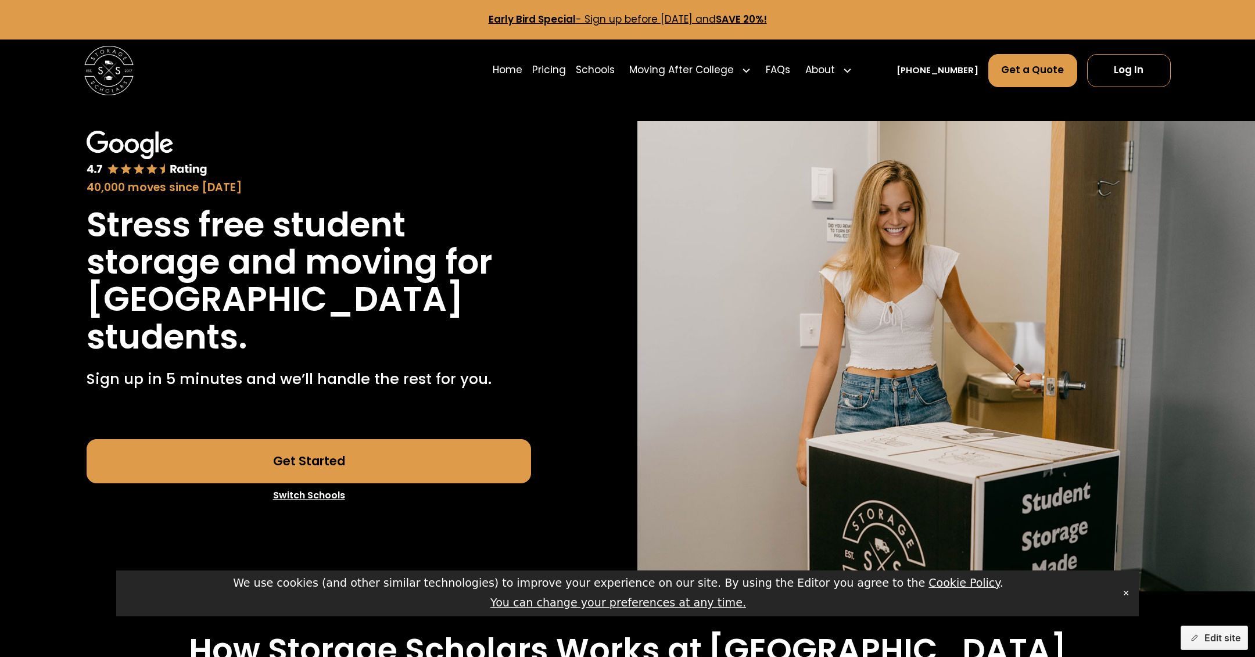
click at [315, 500] on link "Switch Schools" at bounding box center [309, 495] width 445 height 24
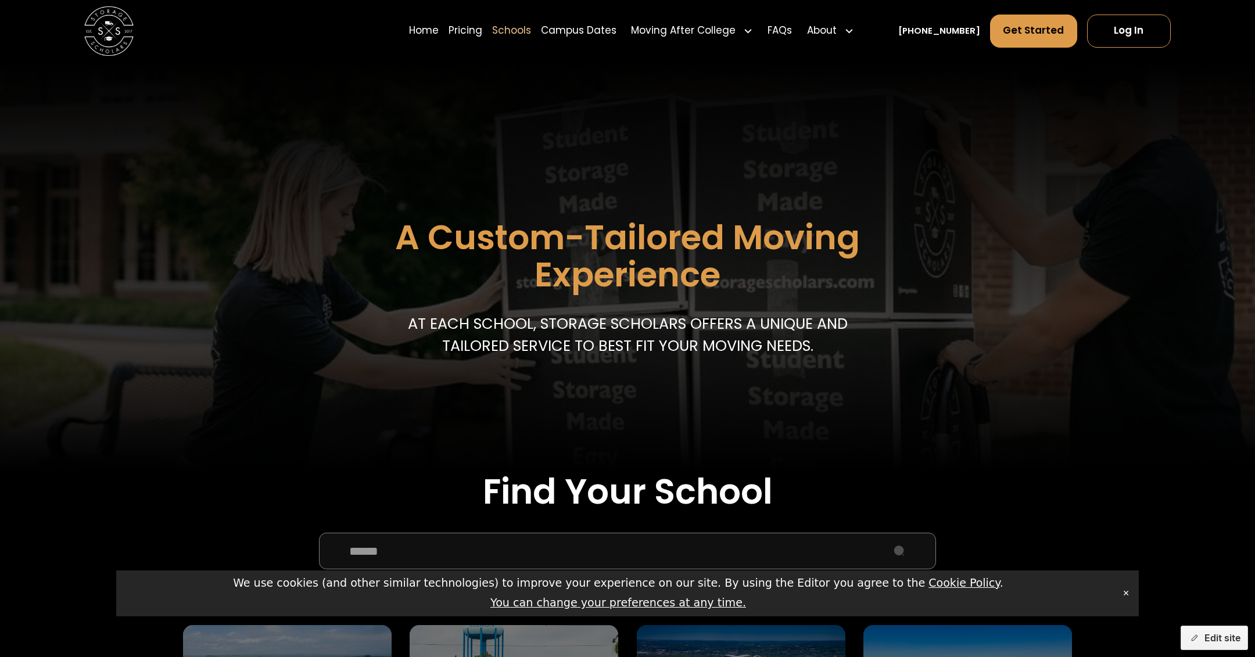
click at [439, 549] on input "School Select Form" at bounding box center [628, 551] width 618 height 37
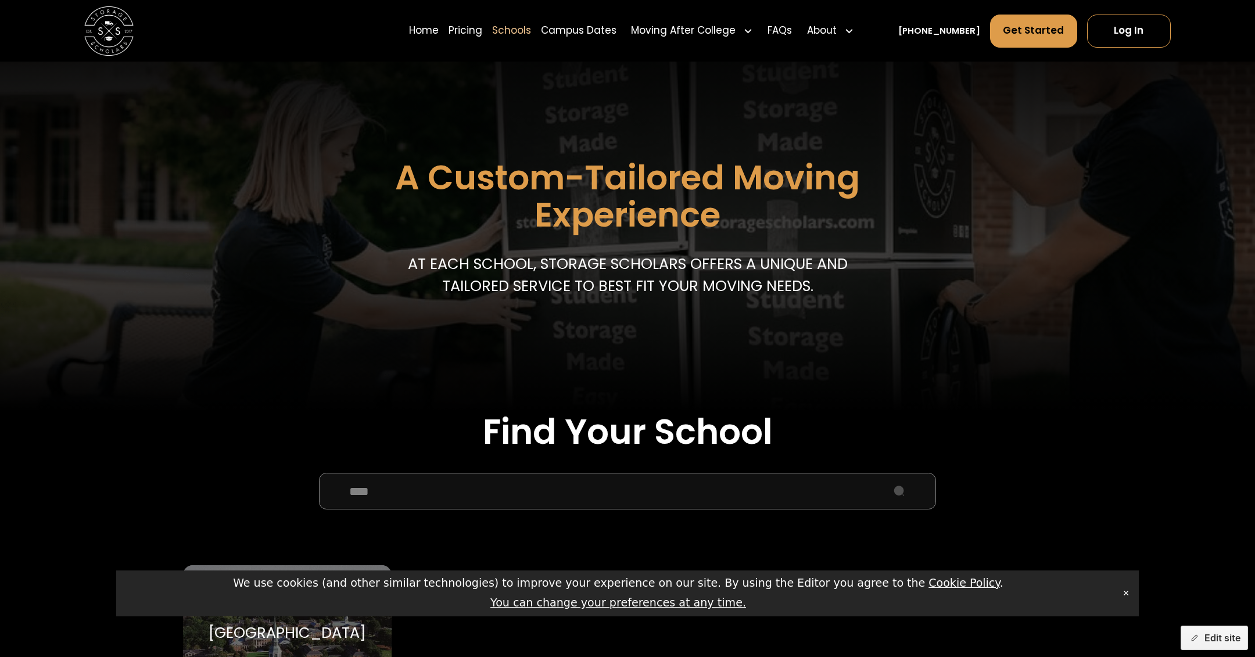
scroll to position [117, 0]
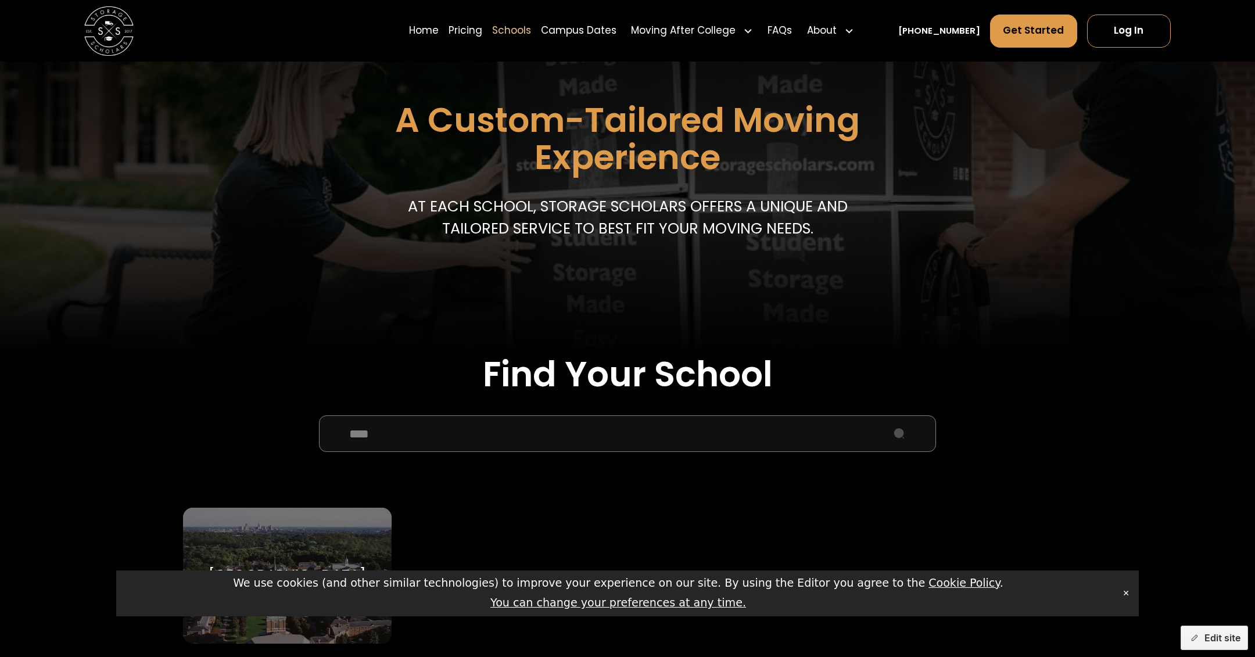
type input "****"
click at [291, 542] on div "Wake Forest University Wake Forest University" at bounding box center [287, 576] width 209 height 136
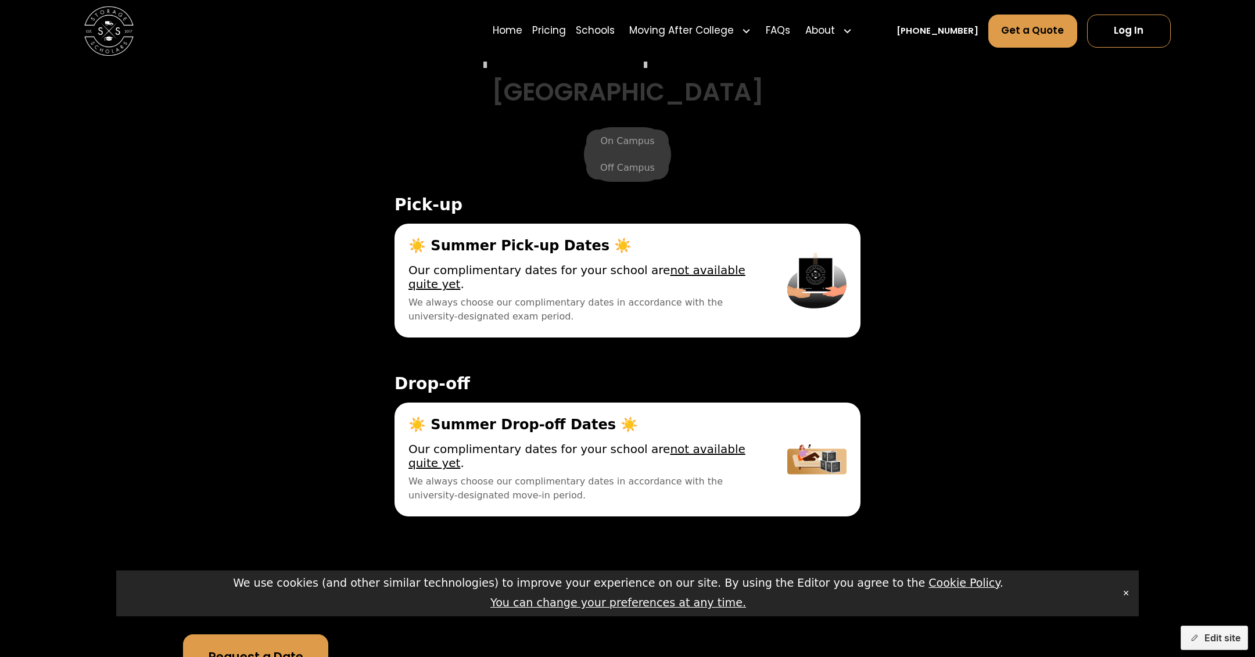
scroll to position [4451, 0]
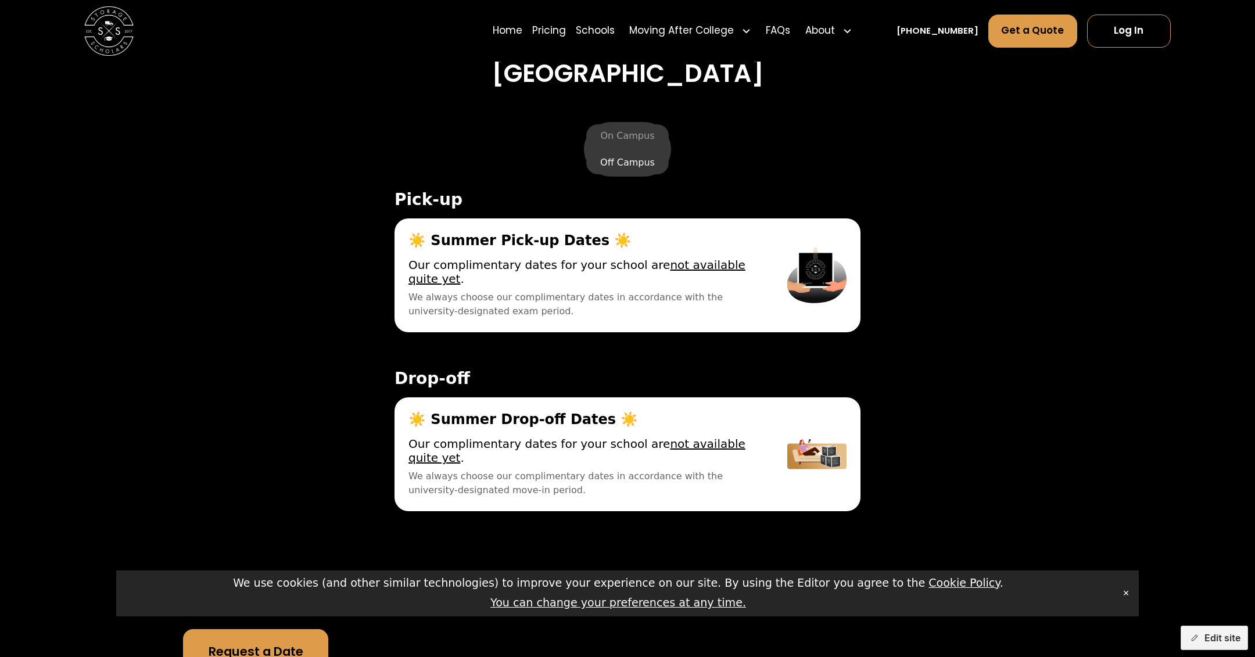
click at [621, 169] on label "Off Campus" at bounding box center [627, 162] width 83 height 23
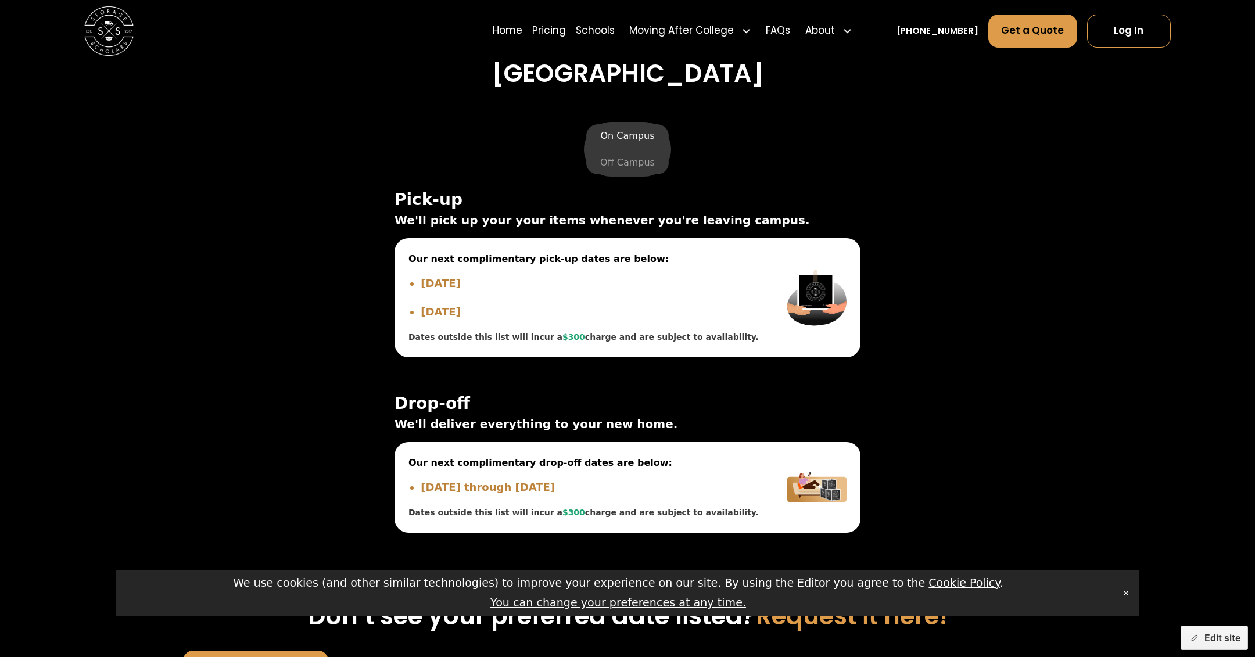
click at [608, 134] on label "On Campus" at bounding box center [627, 135] width 82 height 23
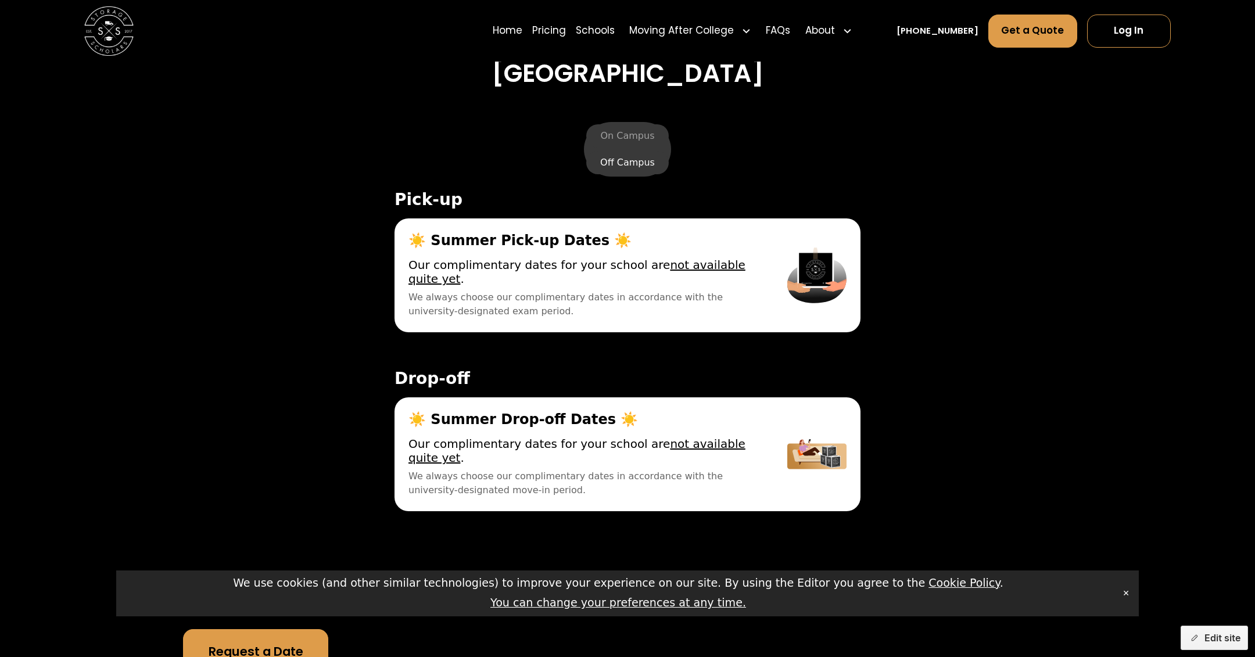
click at [624, 160] on label "Off Campus" at bounding box center [627, 162] width 83 height 23
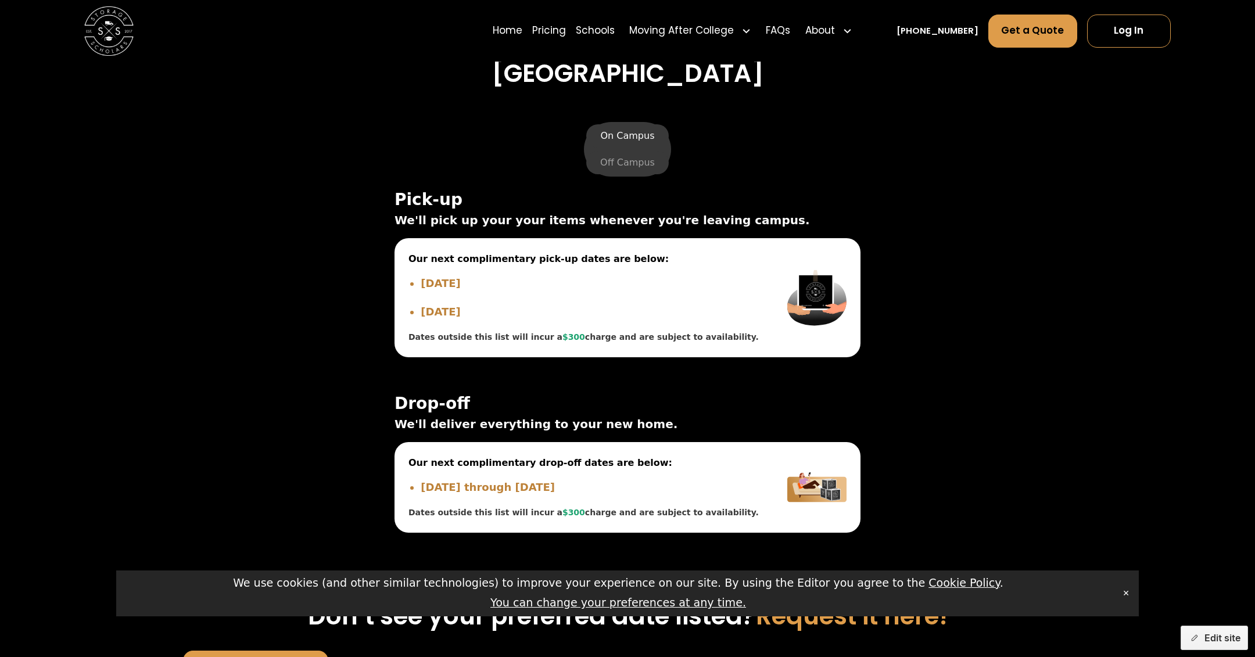
click at [612, 135] on label "On Campus" at bounding box center [627, 135] width 82 height 23
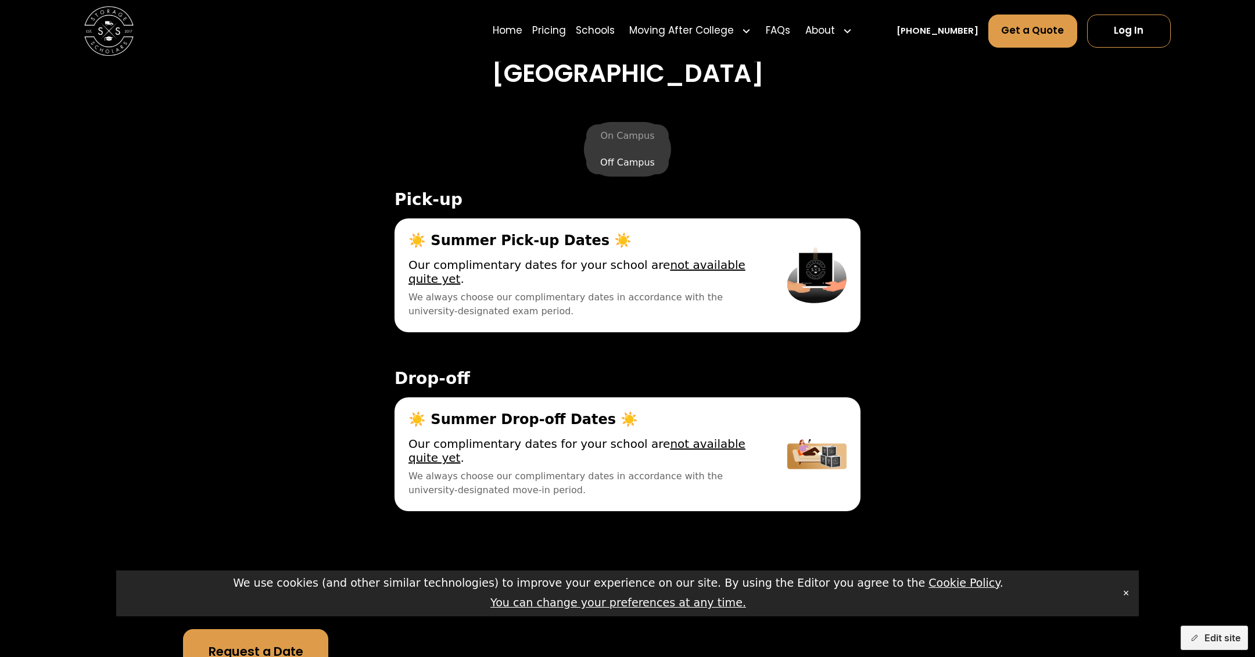
click at [614, 151] on label "Off Campus" at bounding box center [627, 162] width 83 height 23
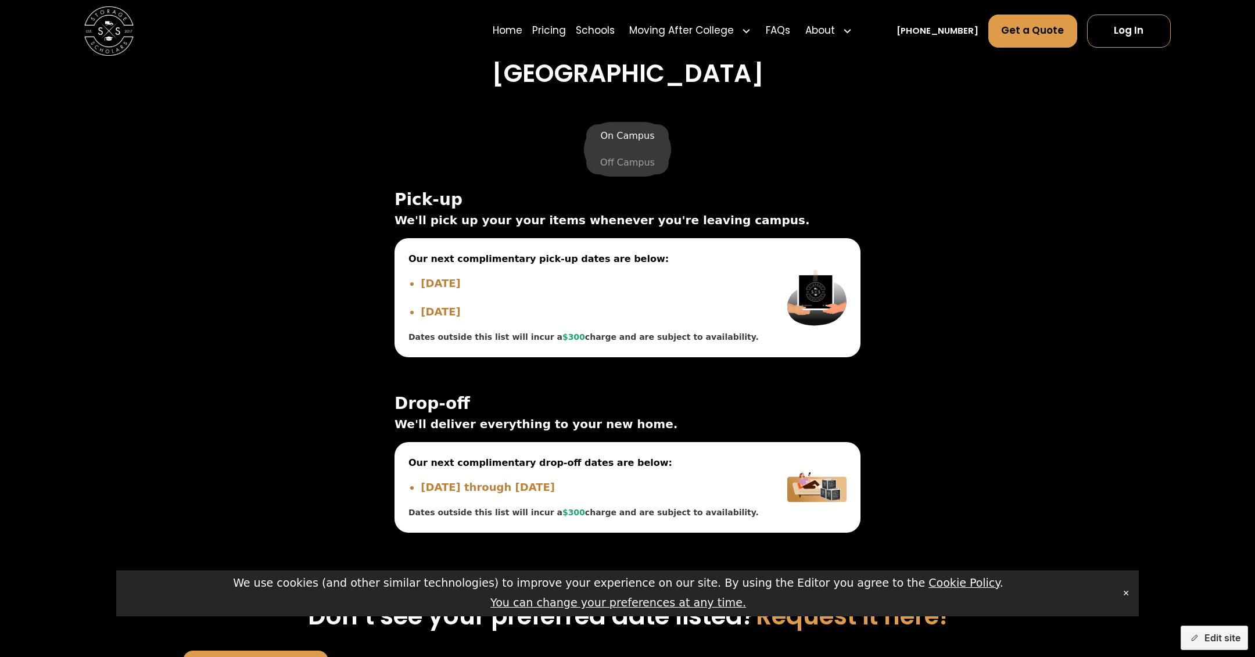
click at [628, 128] on label "On Campus" at bounding box center [627, 135] width 82 height 23
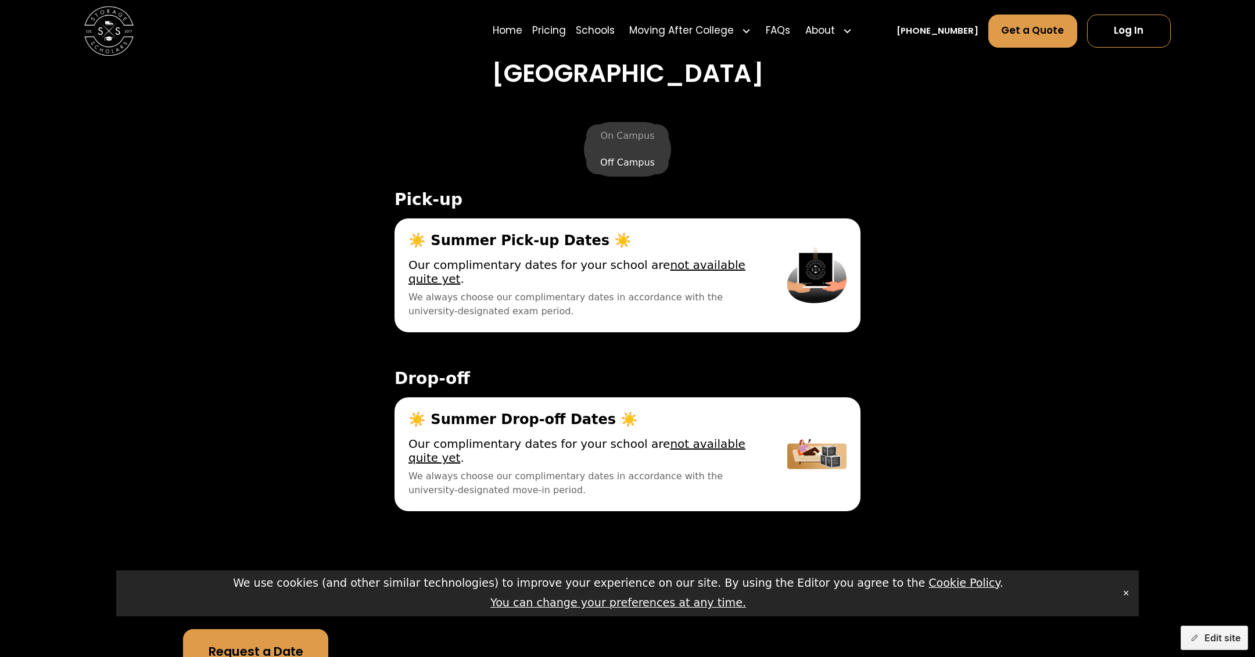
click at [628, 165] on label "Off Campus" at bounding box center [627, 162] width 83 height 23
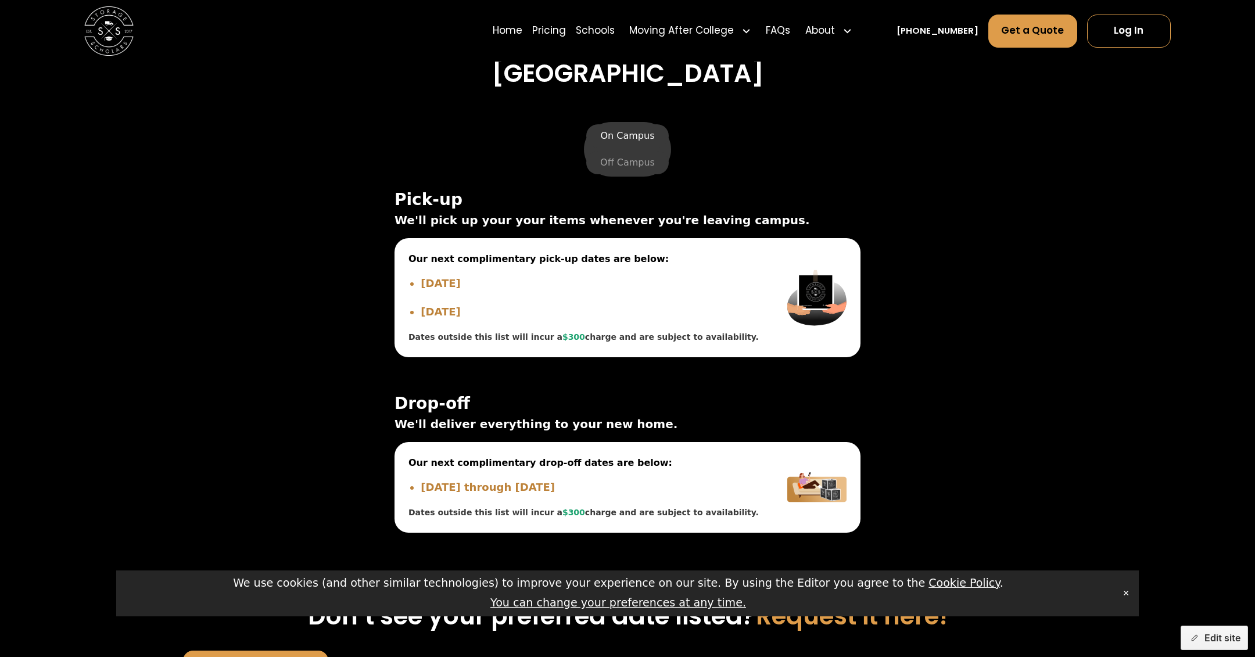
click at [613, 132] on label "On Campus" at bounding box center [627, 135] width 82 height 23
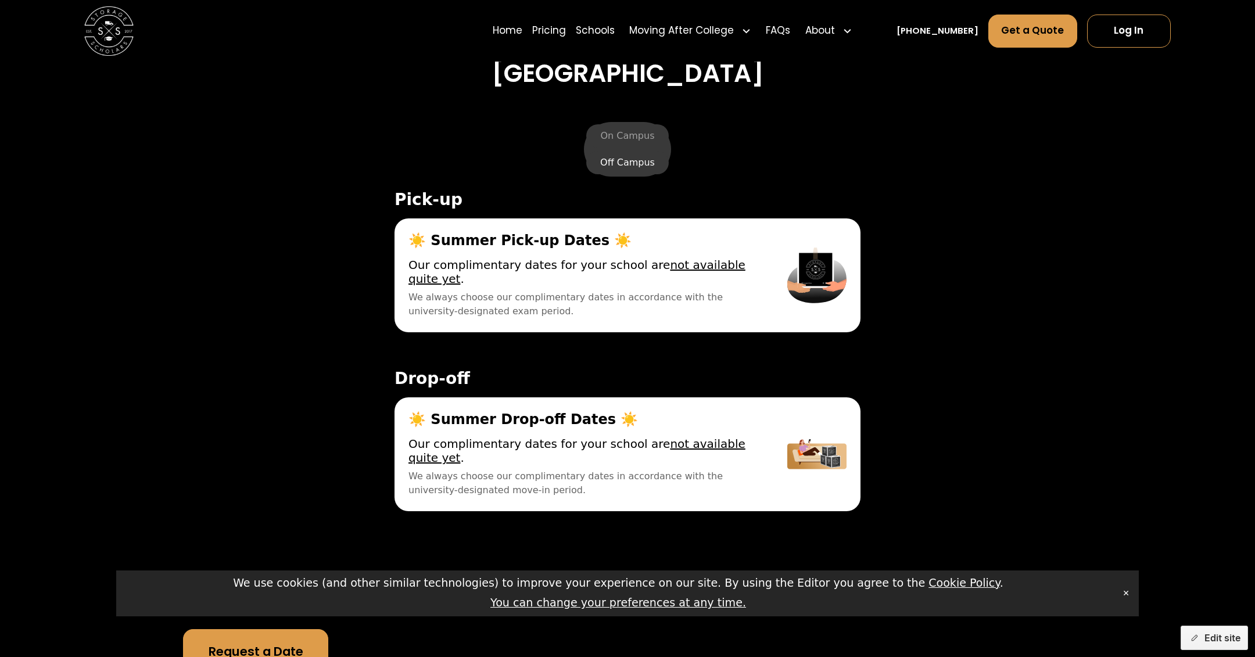
click at [629, 165] on label "Off Campus" at bounding box center [627, 162] width 83 height 23
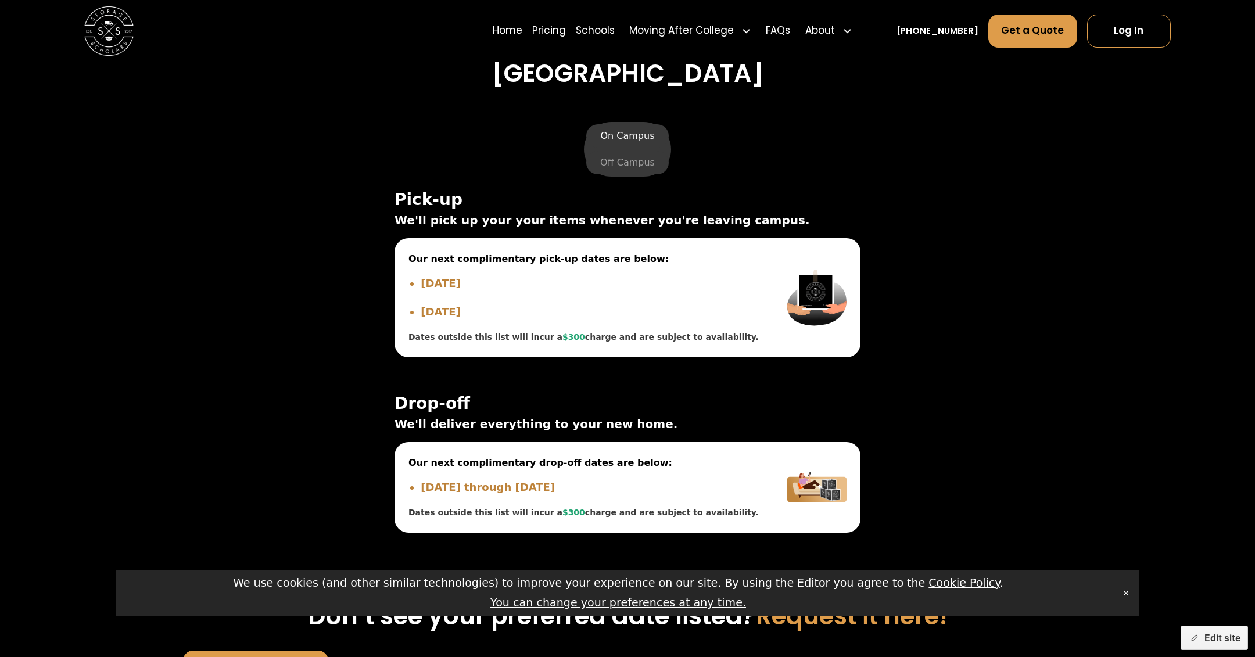
click at [617, 131] on label "On Campus" at bounding box center [627, 135] width 82 height 23
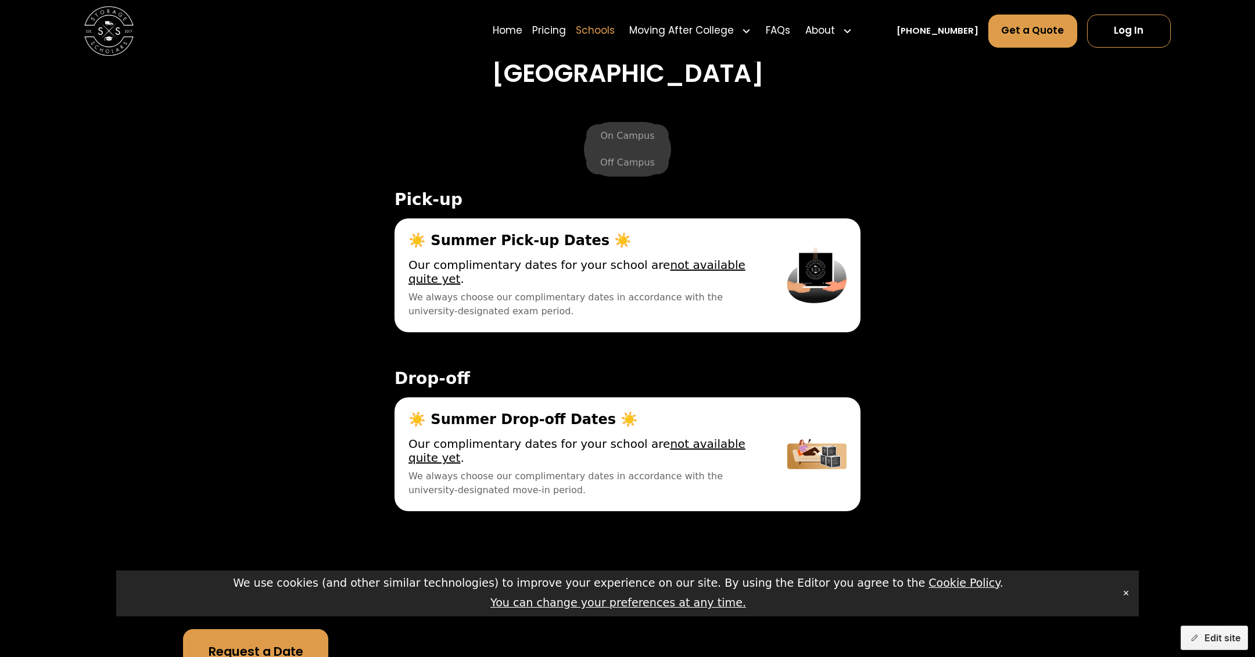
click at [615, 36] on link "Schools" at bounding box center [595, 30] width 39 height 35
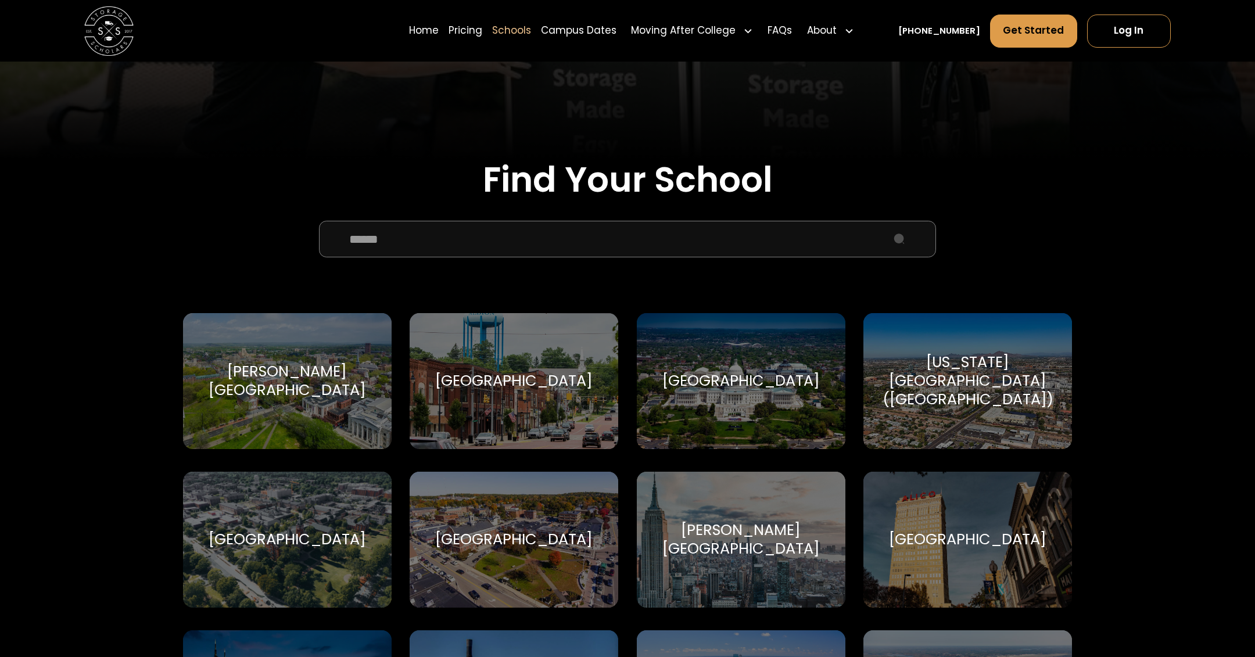
scroll to position [312, 0]
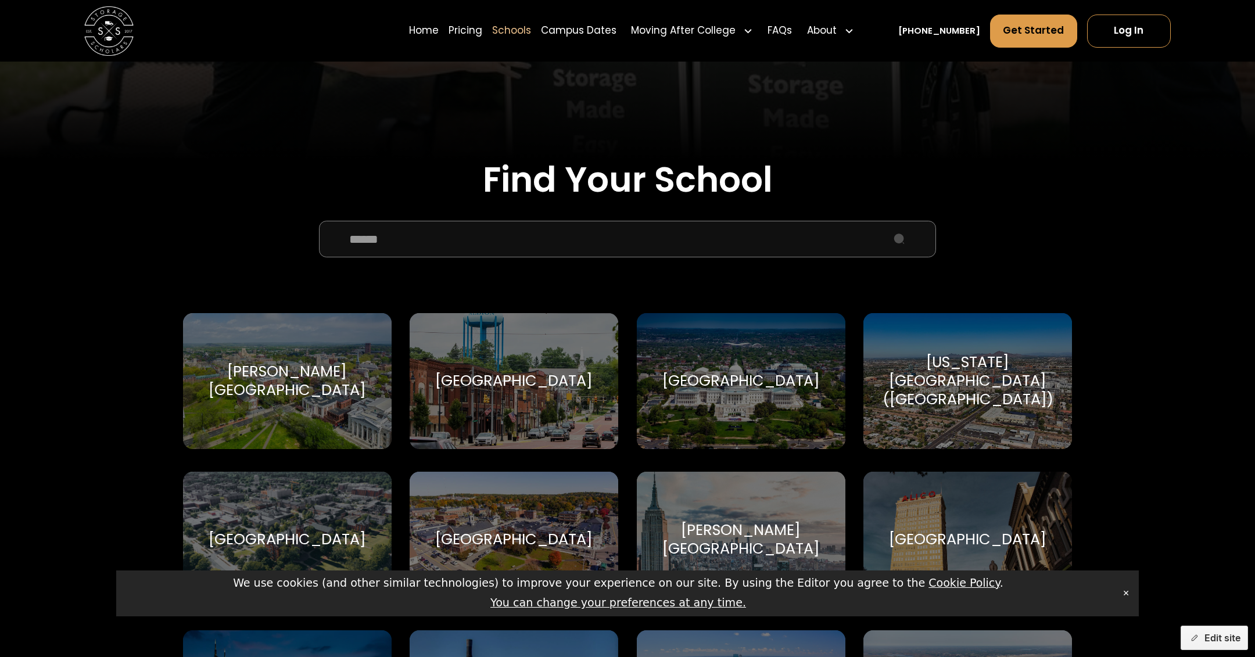
click at [748, 387] on div "[GEOGRAPHIC_DATA]" at bounding box center [740, 381] width 157 height 19
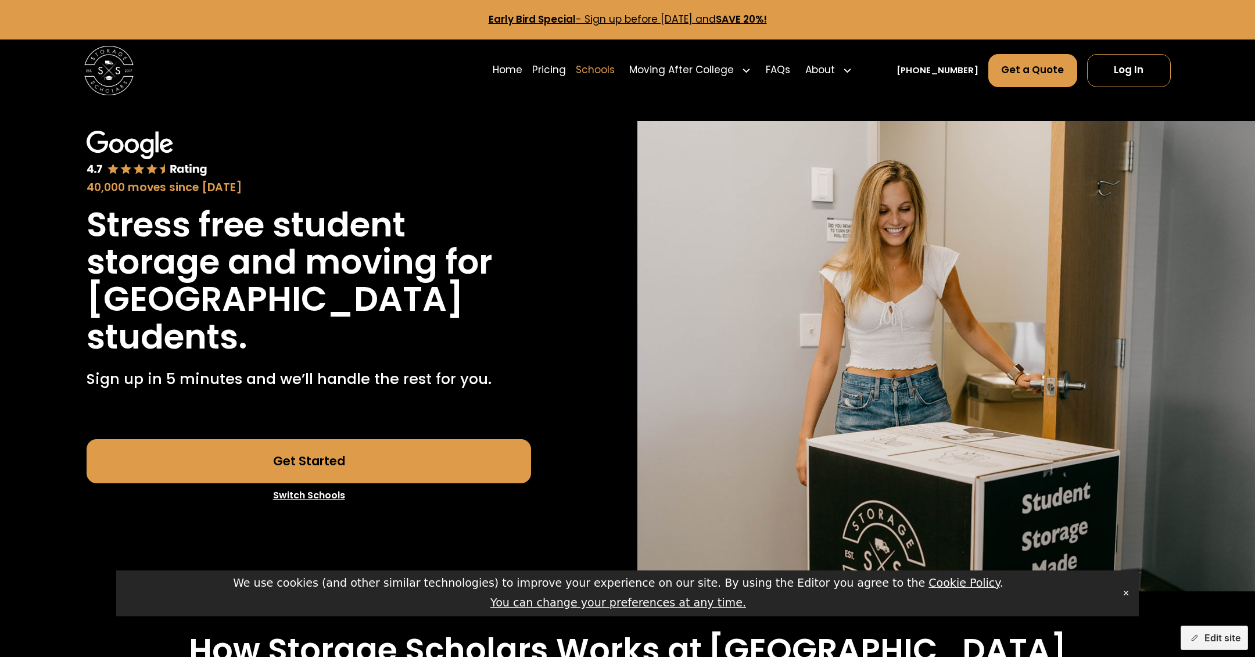
click at [615, 70] on link "Schools" at bounding box center [595, 70] width 39 height 35
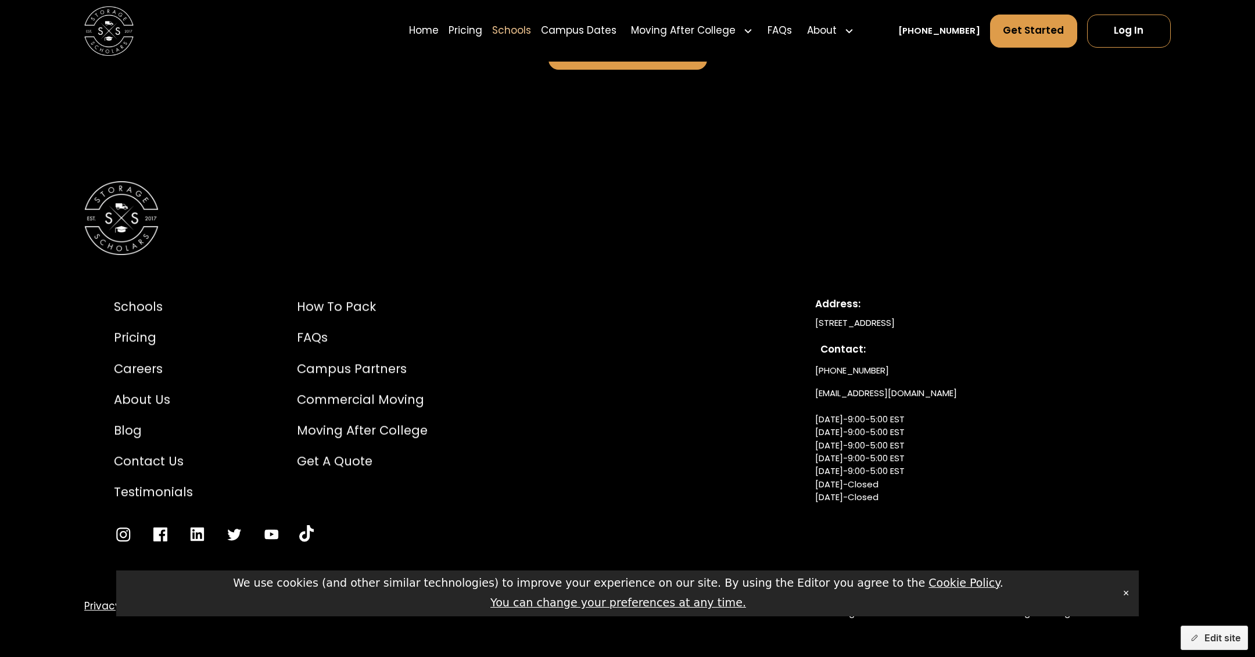
scroll to position [4714, 0]
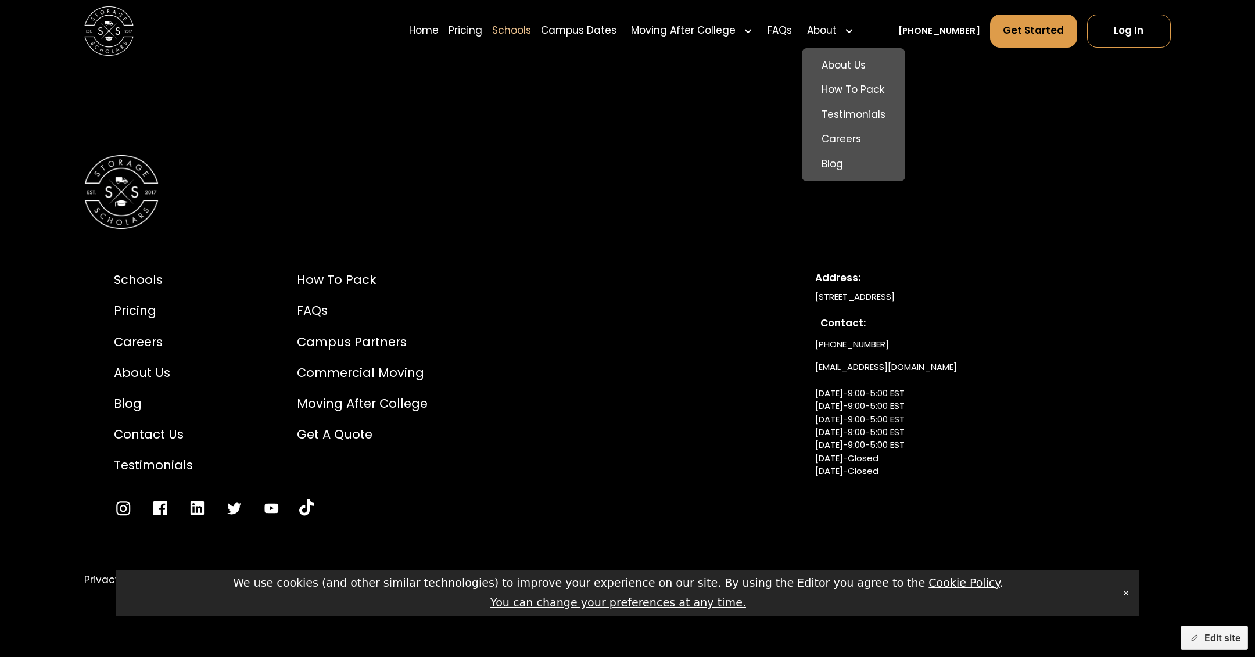
click at [858, 20] on div "About" at bounding box center [830, 30] width 57 height 35
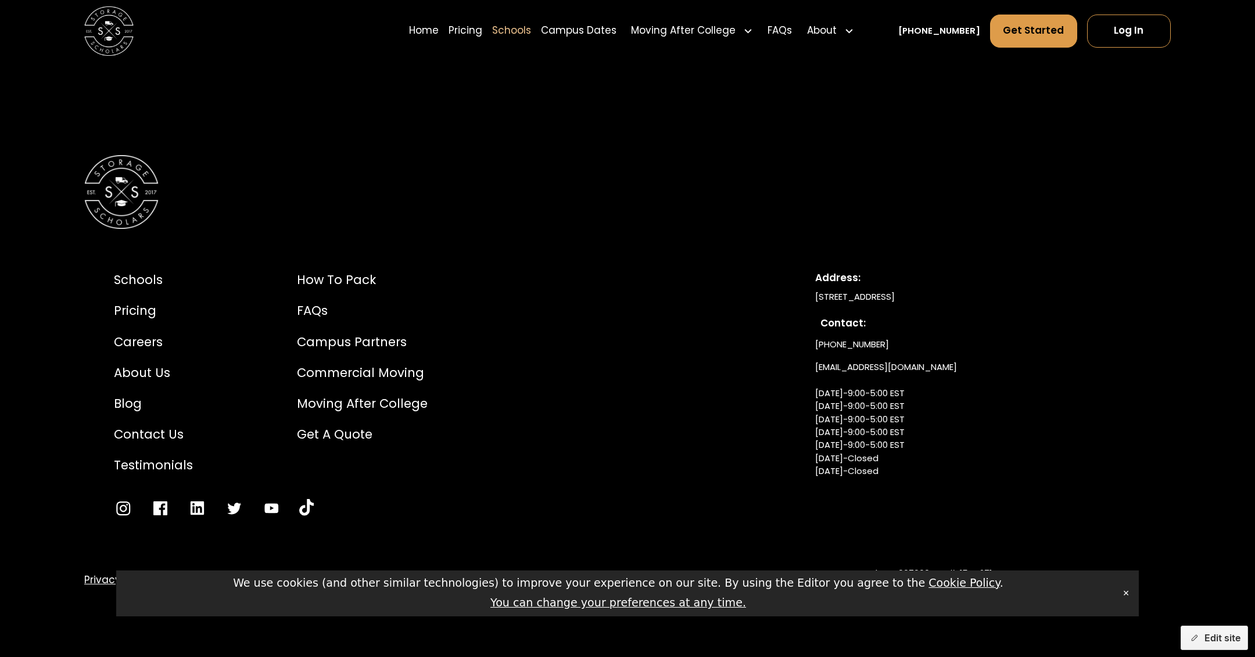
click at [858, 20] on div "About" at bounding box center [830, 30] width 57 height 35
click at [385, 336] on div "Campus Partners" at bounding box center [362, 342] width 131 height 19
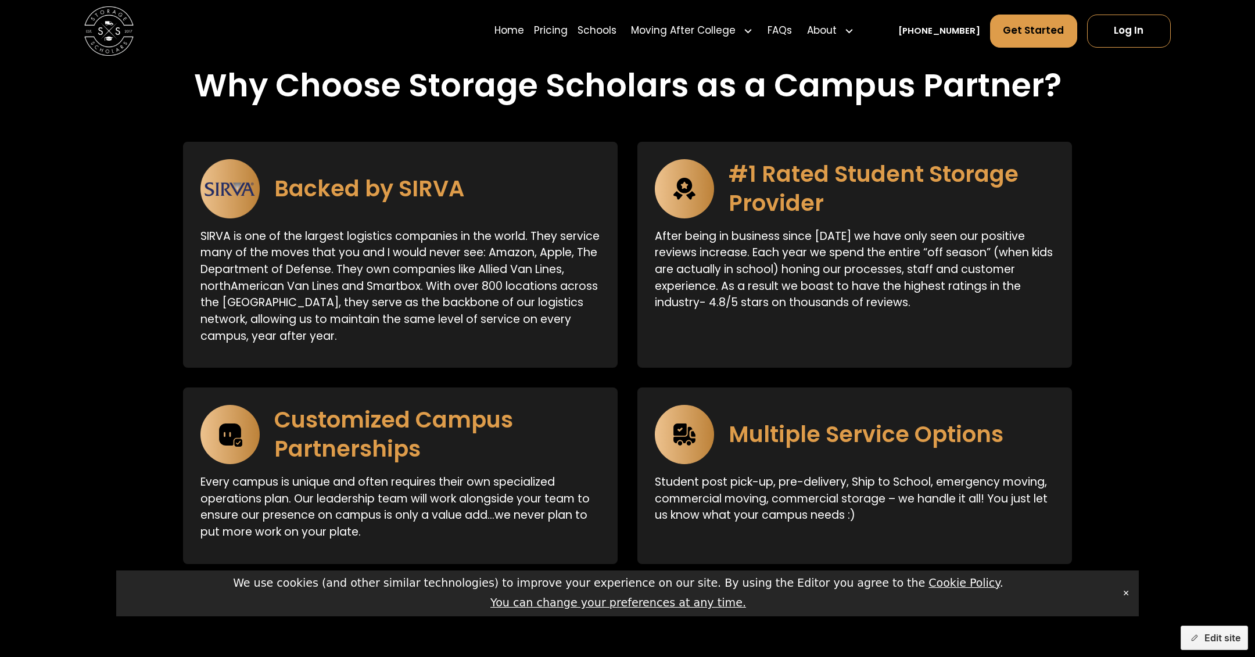
scroll to position [2101, 0]
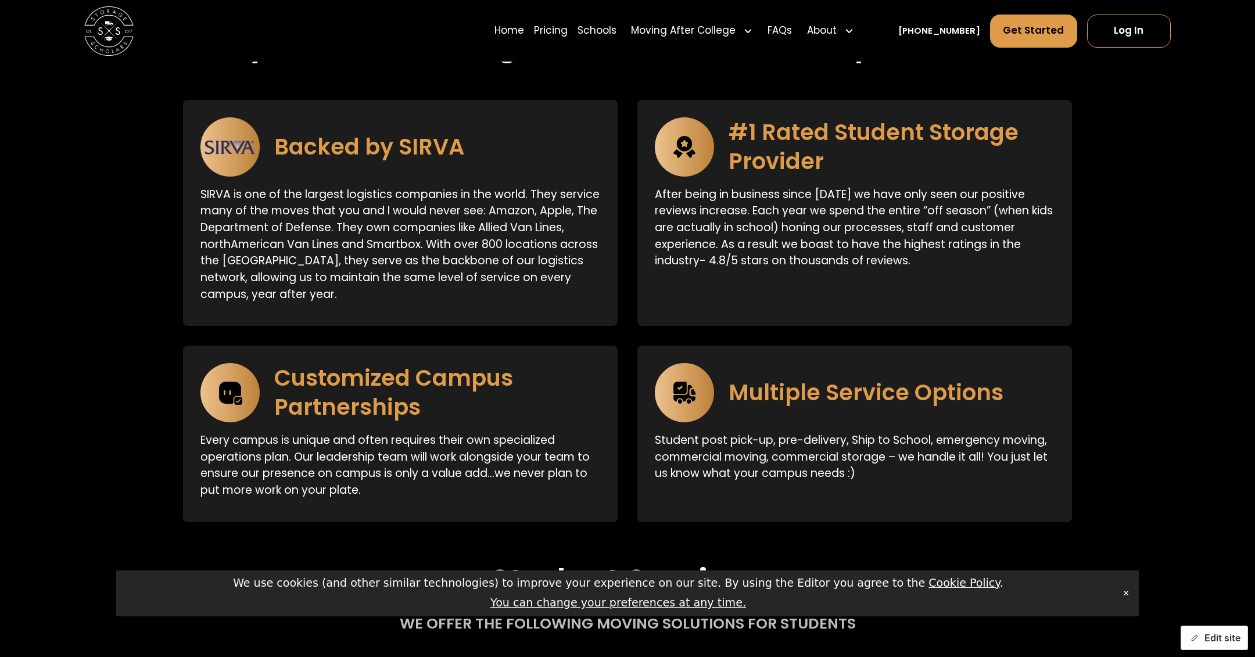
click at [1220, 634] on button "Edit site" at bounding box center [1214, 638] width 67 height 24
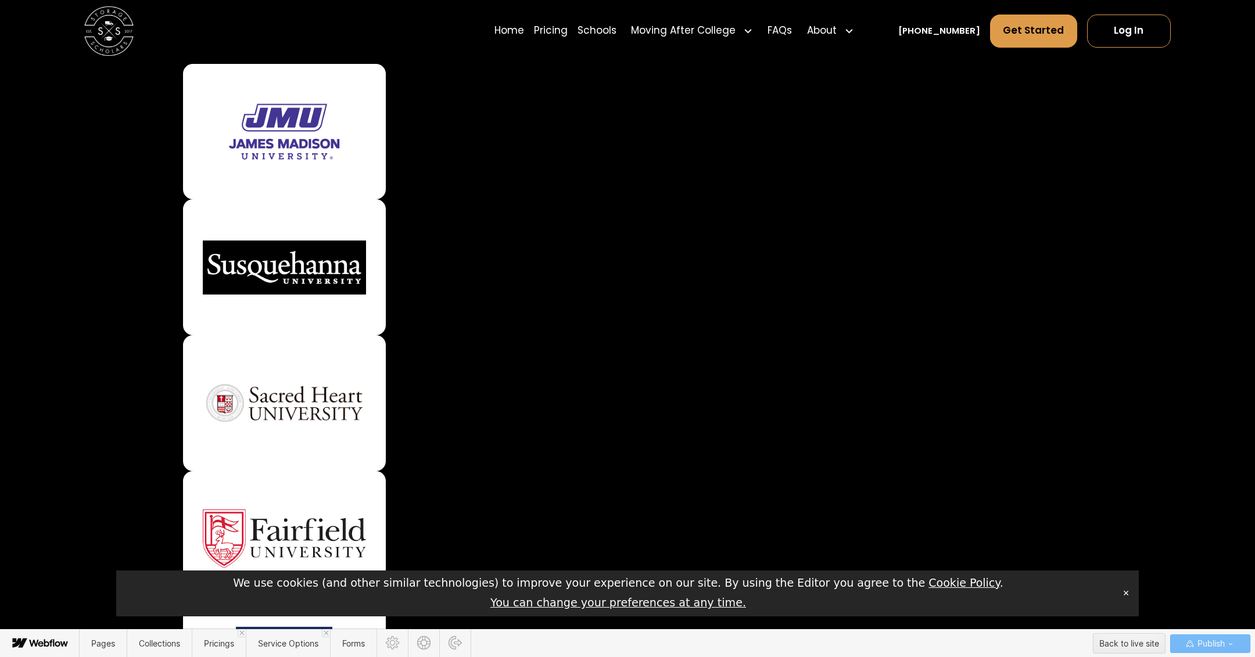
scroll to position [867, 0]
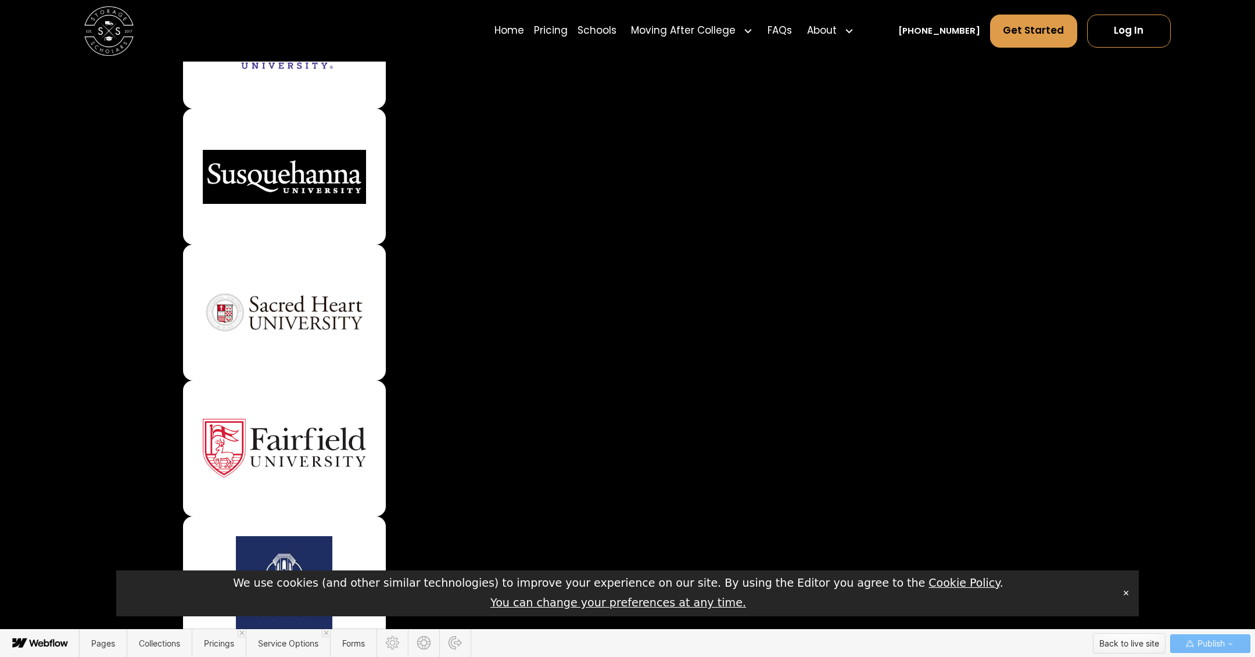
click at [1107, 643] on div "Back to live site" at bounding box center [1129, 643] width 60 height 17
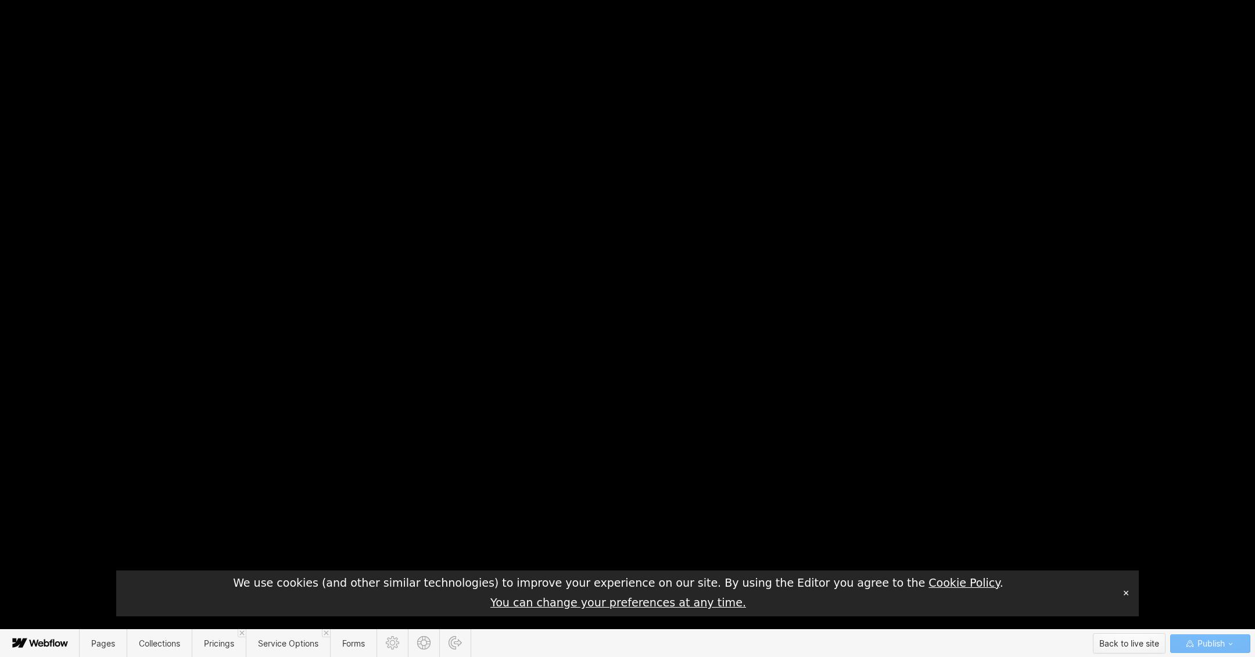
scroll to position [0, 0]
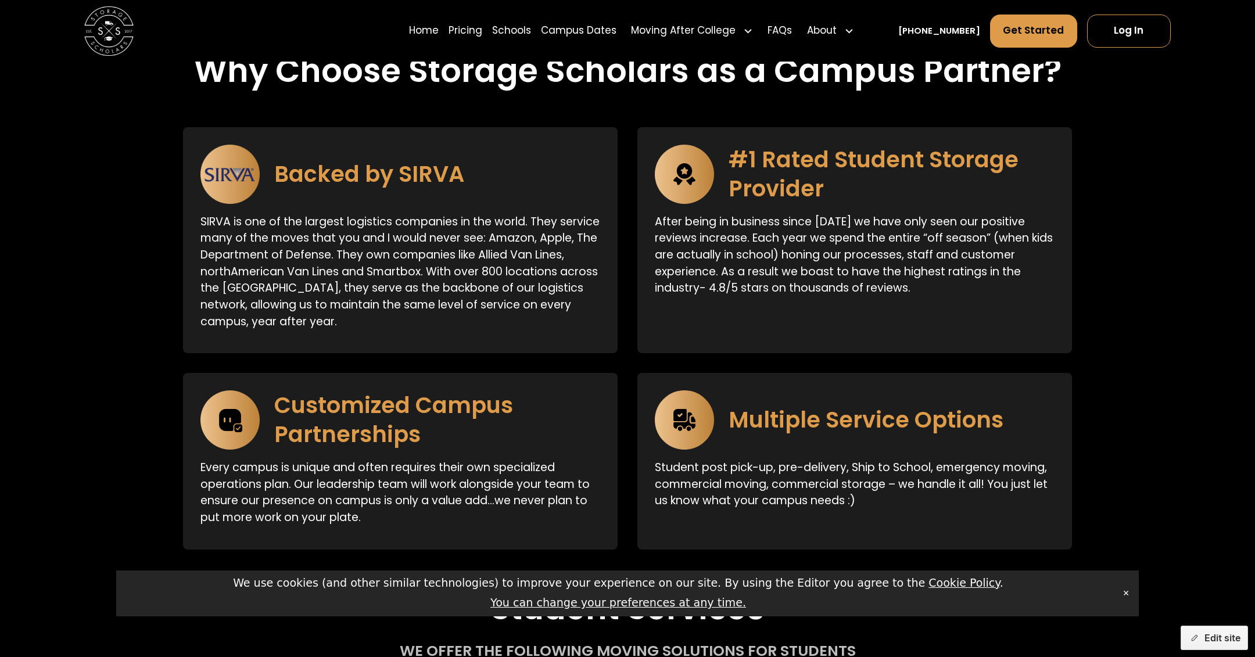
scroll to position [2048, 0]
